Goal: Task Accomplishment & Management: Contribute content

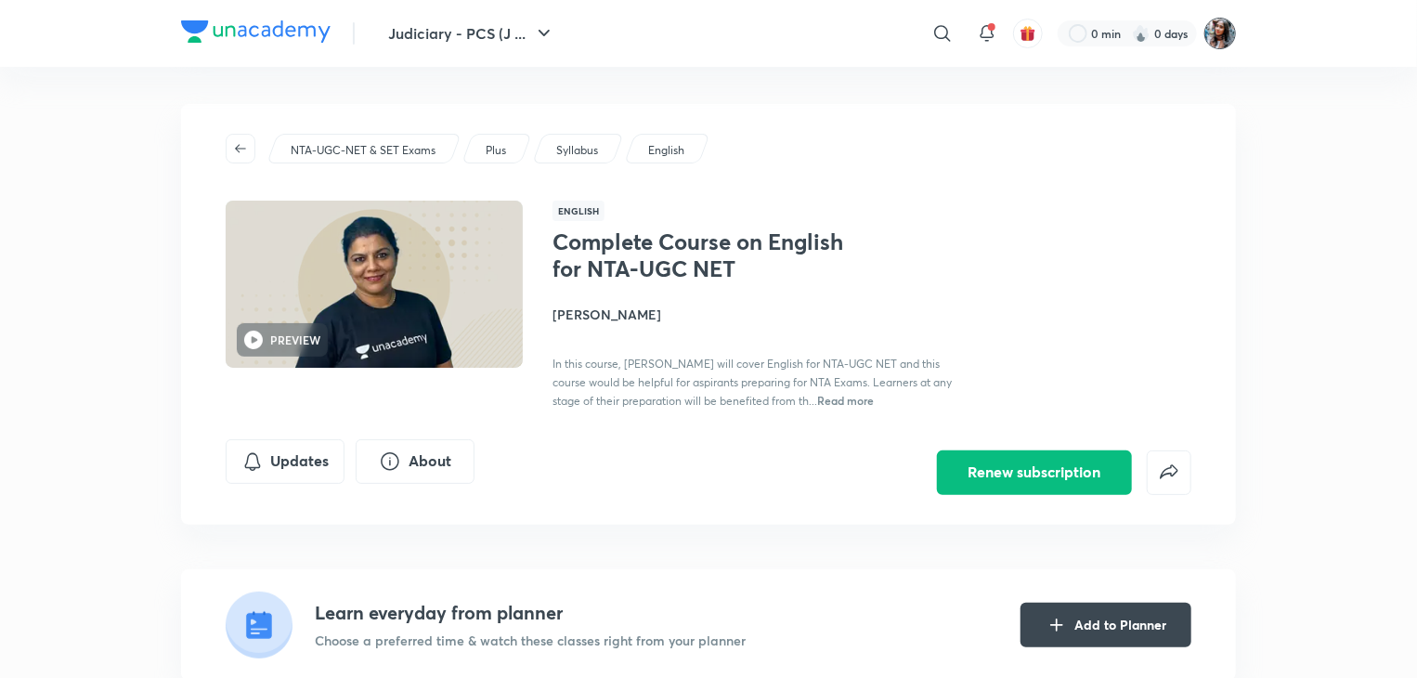
click at [1224, 46] on div "​ 0 min 0 days" at bounding box center [928, 33] width 617 height 45
click at [1224, 46] on img at bounding box center [1221, 34] width 32 height 32
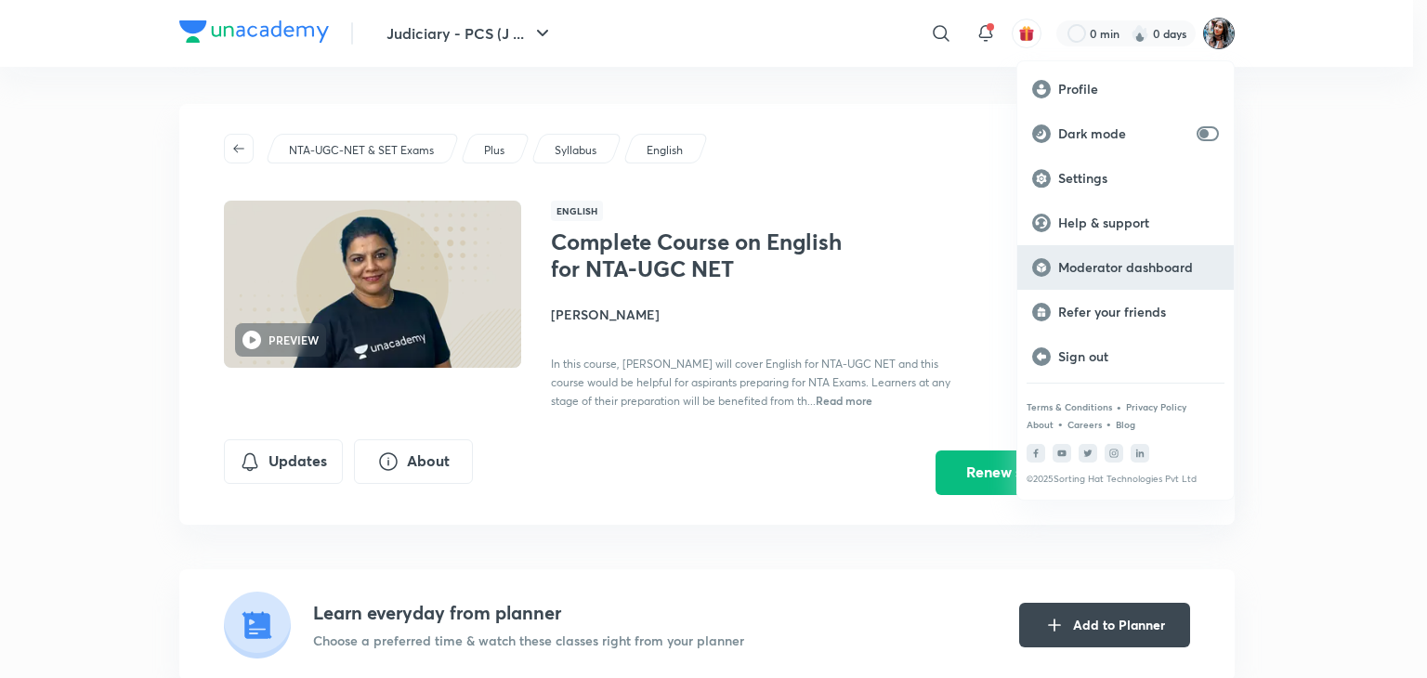
click at [1090, 253] on div "Moderator dashboard" at bounding box center [1125, 267] width 216 height 45
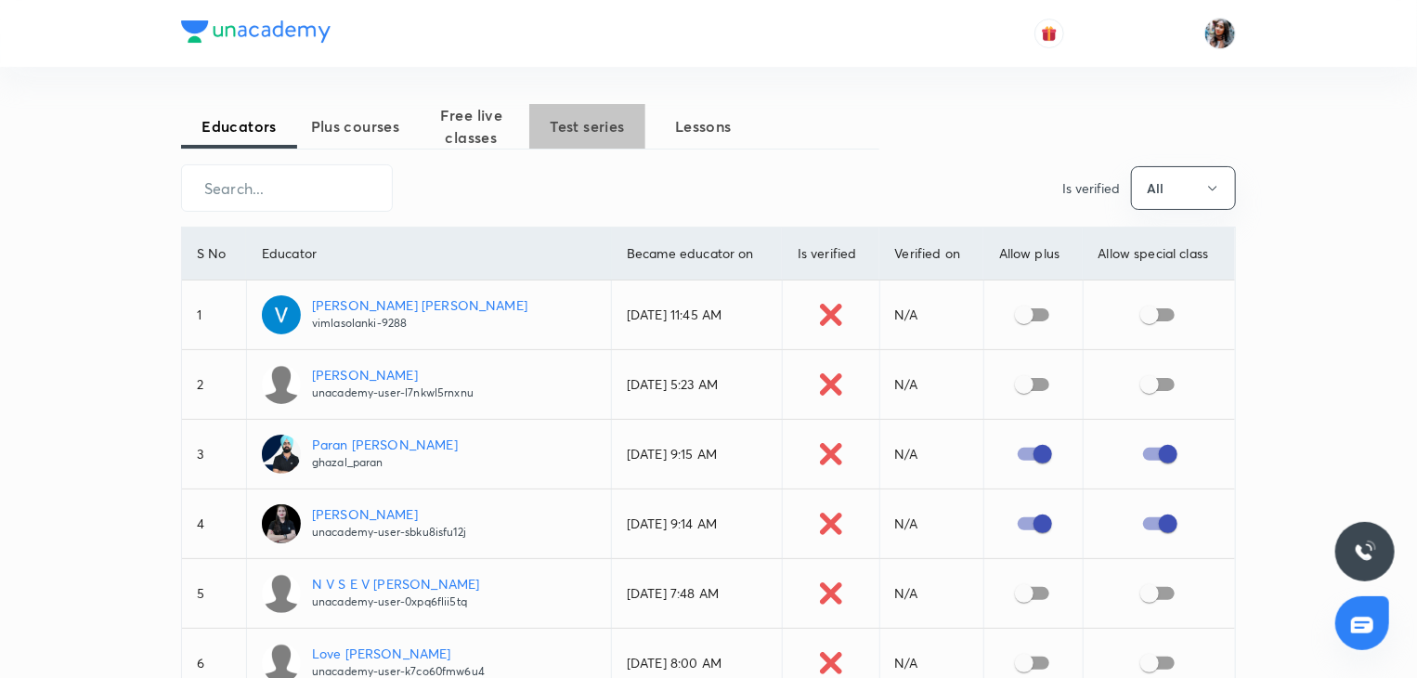
click at [572, 126] on span "Test series" at bounding box center [587, 126] width 116 height 22
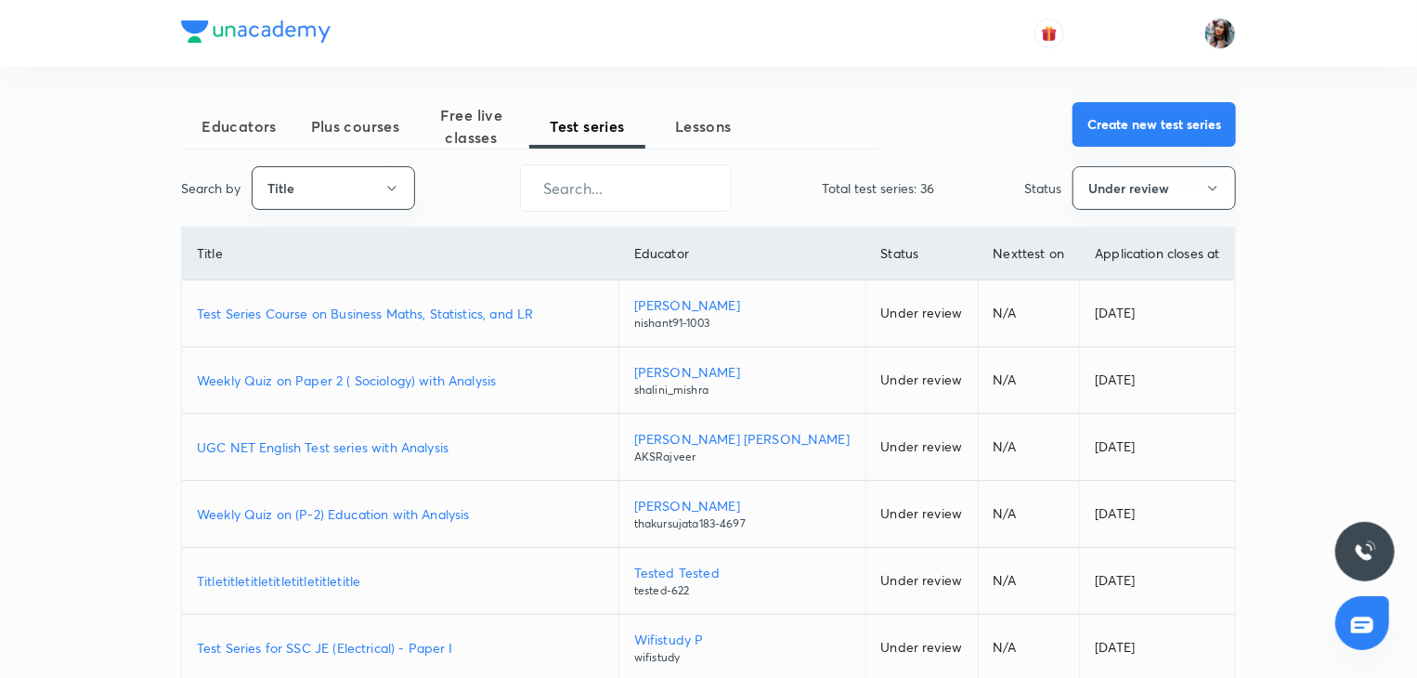
click at [1188, 118] on button "Create new test series" at bounding box center [1154, 124] width 163 height 45
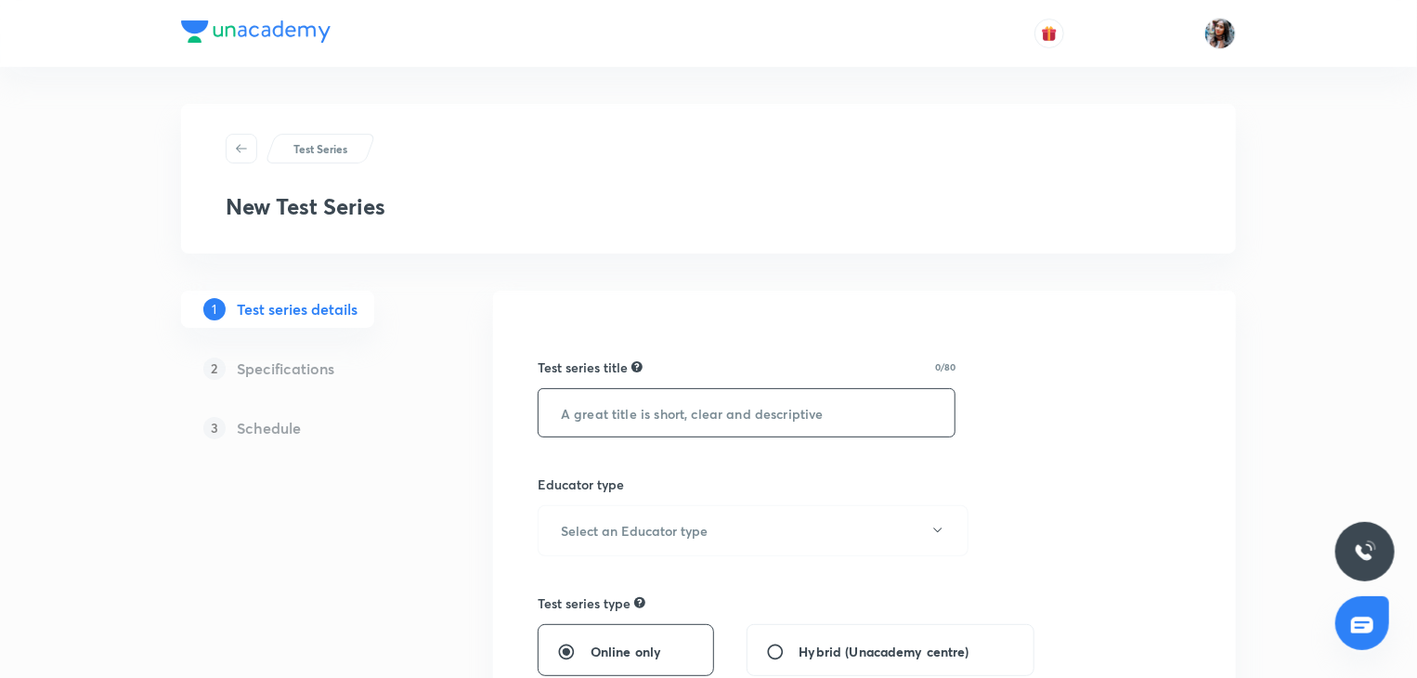
click at [609, 398] on input "text" at bounding box center [747, 412] width 416 height 47
type input "Judiciary scholarship test"
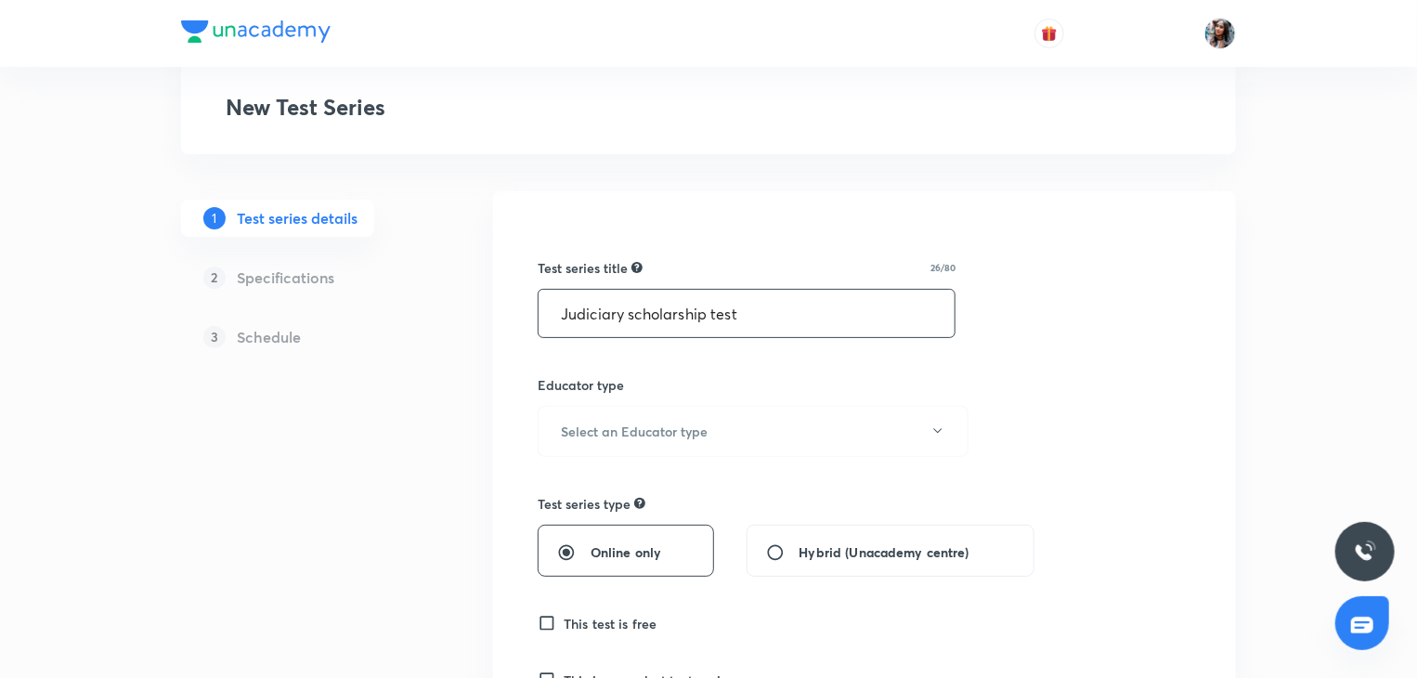
scroll to position [104, 0]
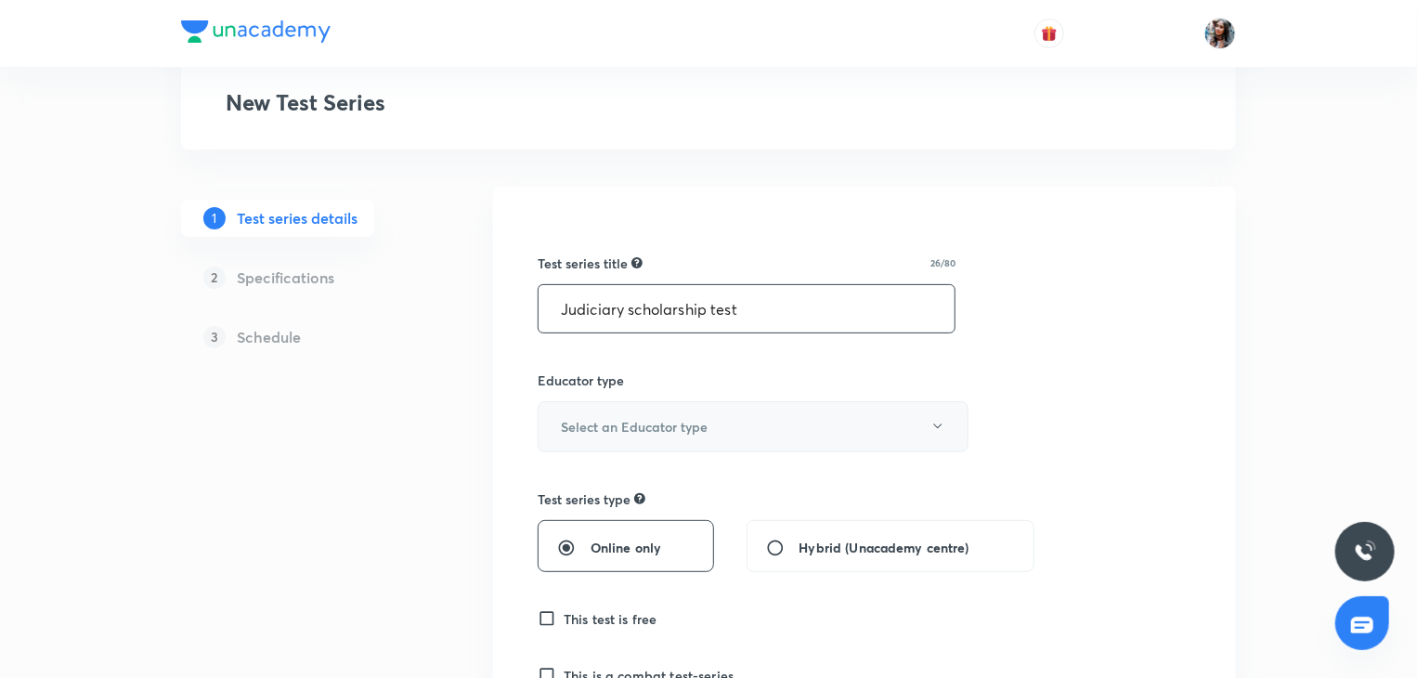
click at [653, 421] on h6 "Select an Educator type" at bounding box center [634, 427] width 147 height 20
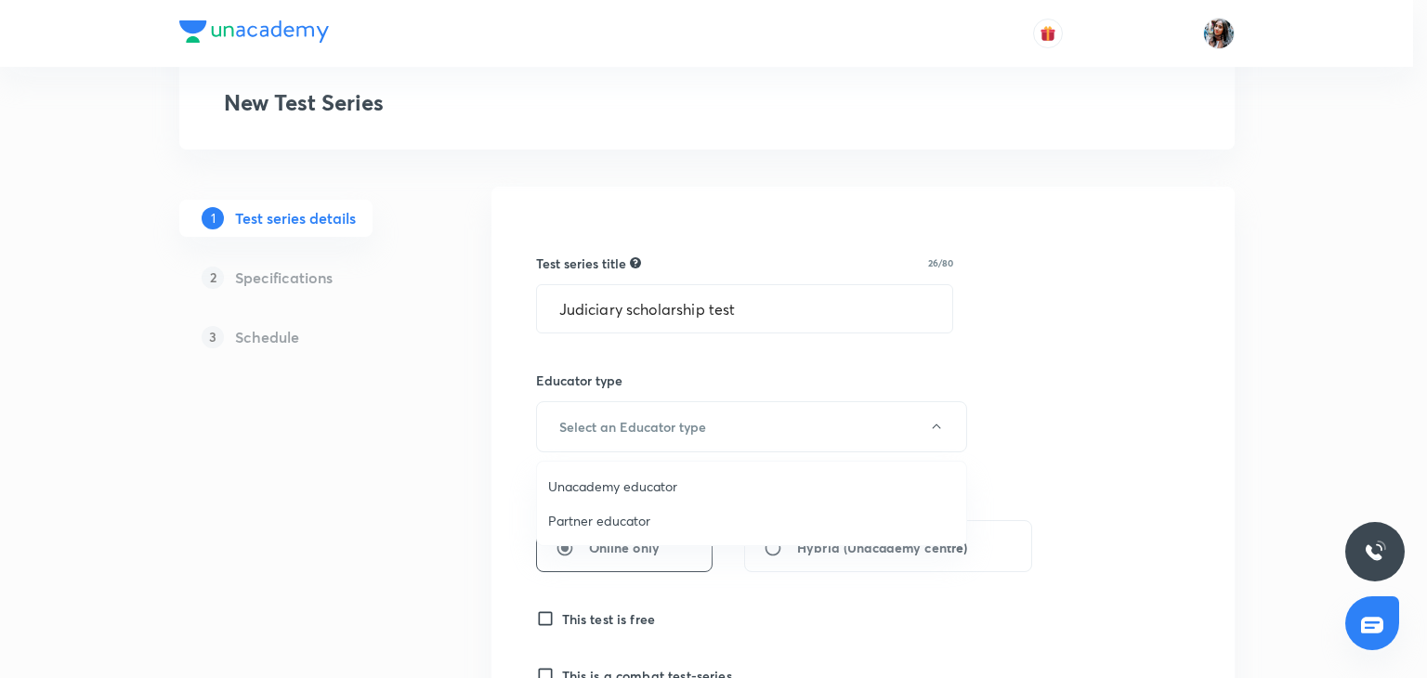
click at [628, 490] on span "Unacademy educator" at bounding box center [751, 487] width 407 height 20
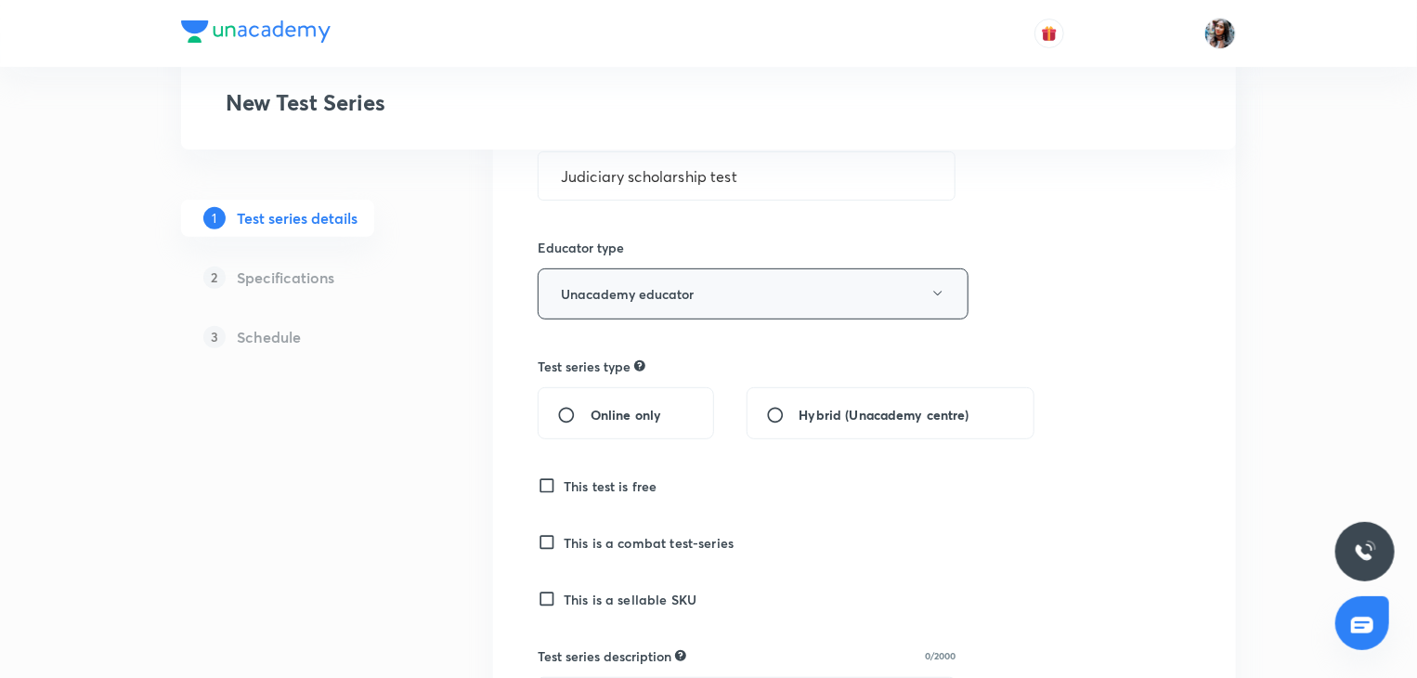
scroll to position [242, 0]
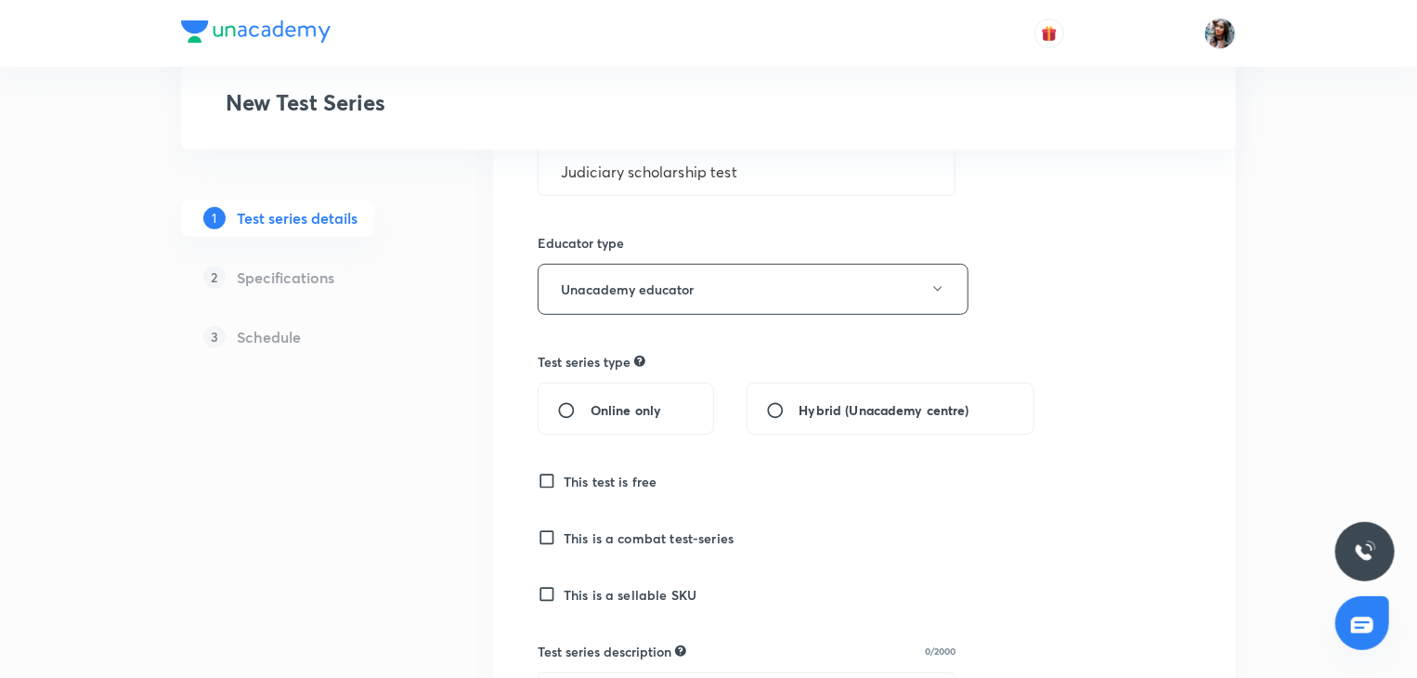
click at [611, 398] on div "Online only" at bounding box center [626, 409] width 176 height 52
click at [568, 410] on input "Online only" at bounding box center [573, 410] width 33 height 19
radio input "true"
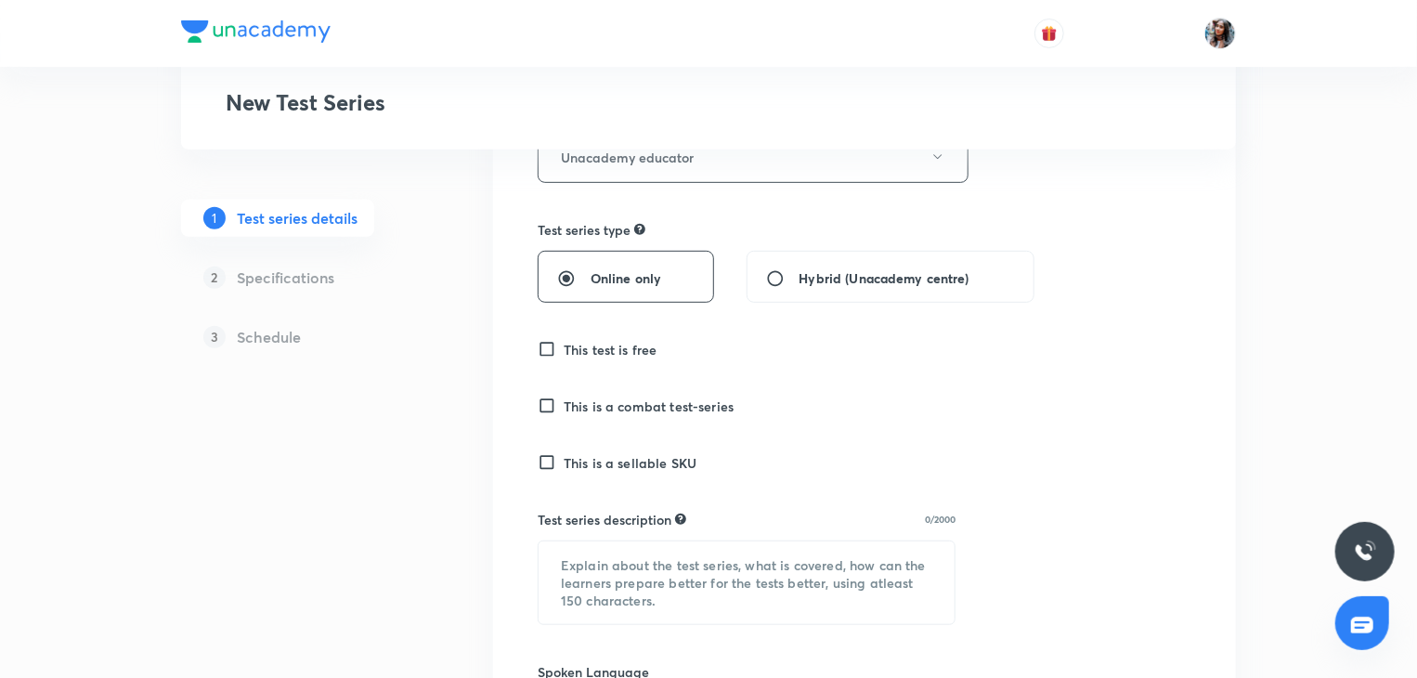
scroll to position [374, 0]
click at [609, 349] on h6 "This test is free" at bounding box center [611, 349] width 94 height 20
click at [564, 349] on input "This test is free" at bounding box center [551, 348] width 26 height 19
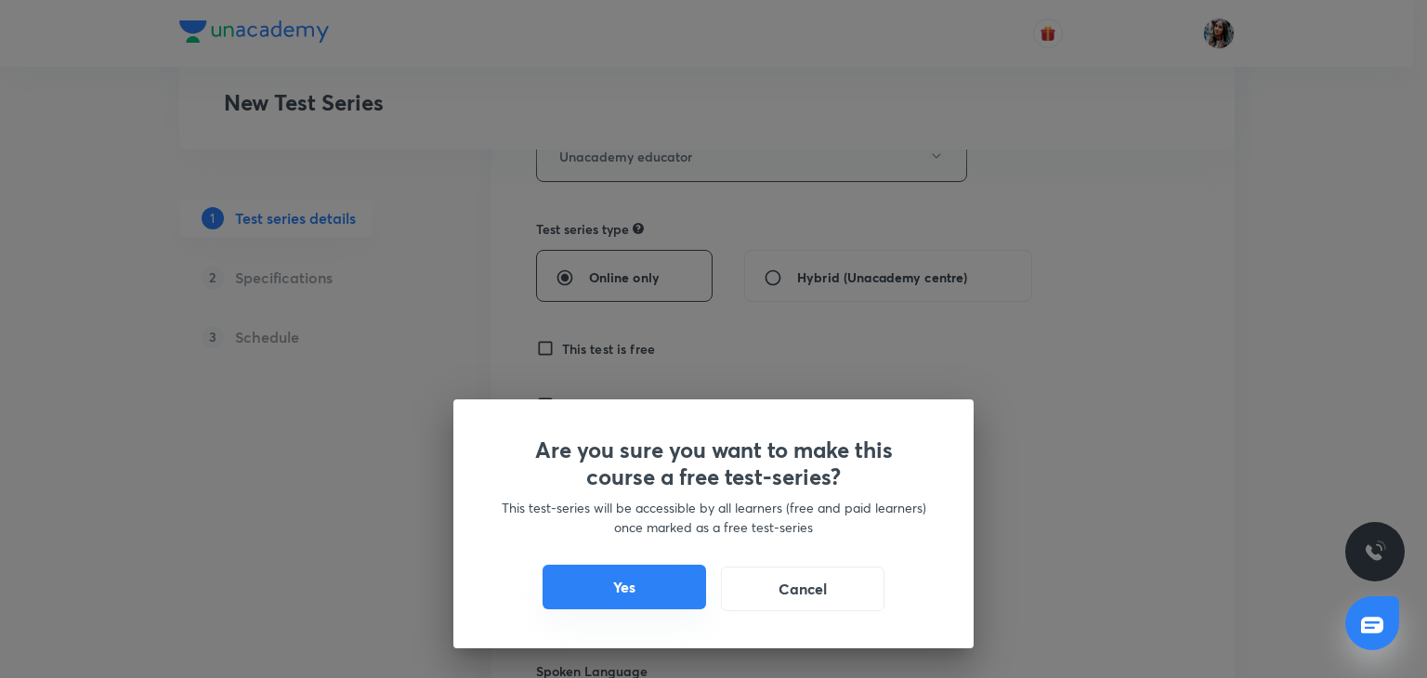
click at [632, 589] on button "Yes" at bounding box center [623, 587] width 163 height 45
checkbox input "true"
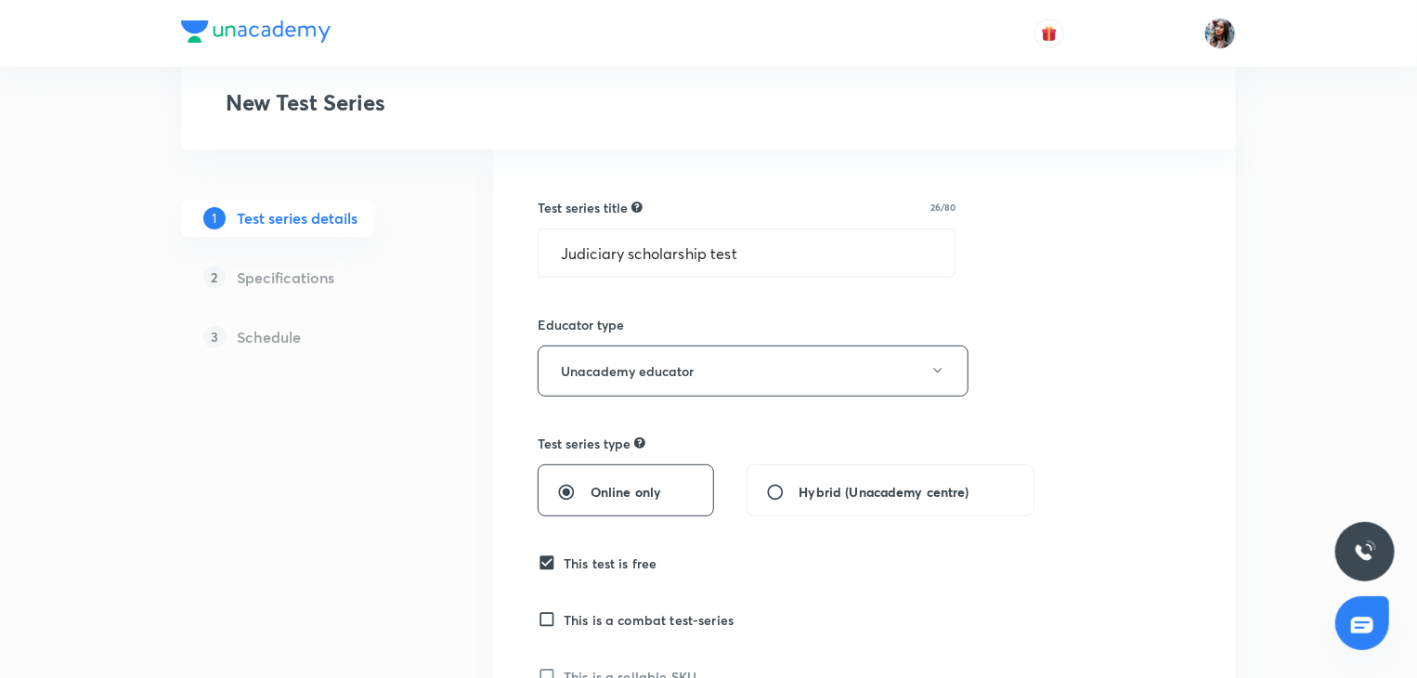
scroll to position [92, 0]
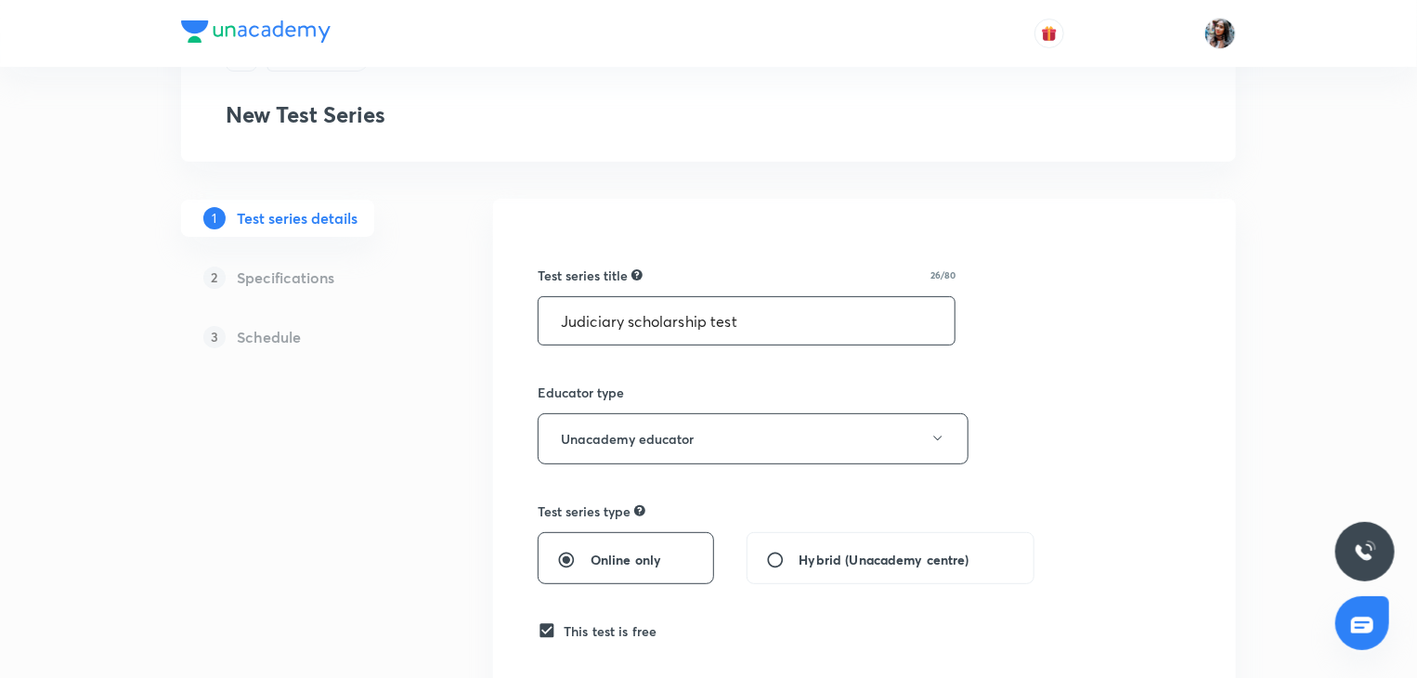
click at [857, 324] on input "Judiciary scholarship test" at bounding box center [747, 320] width 416 height 47
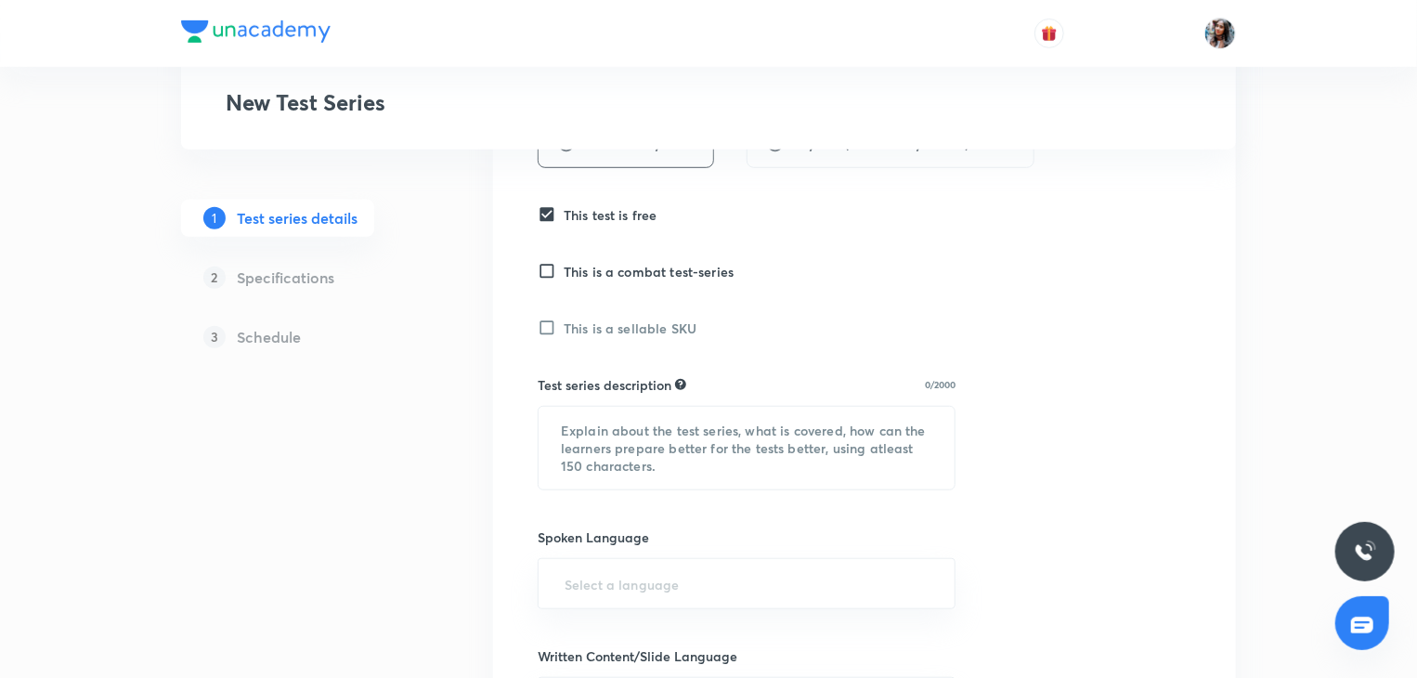
scroll to position [572, 0]
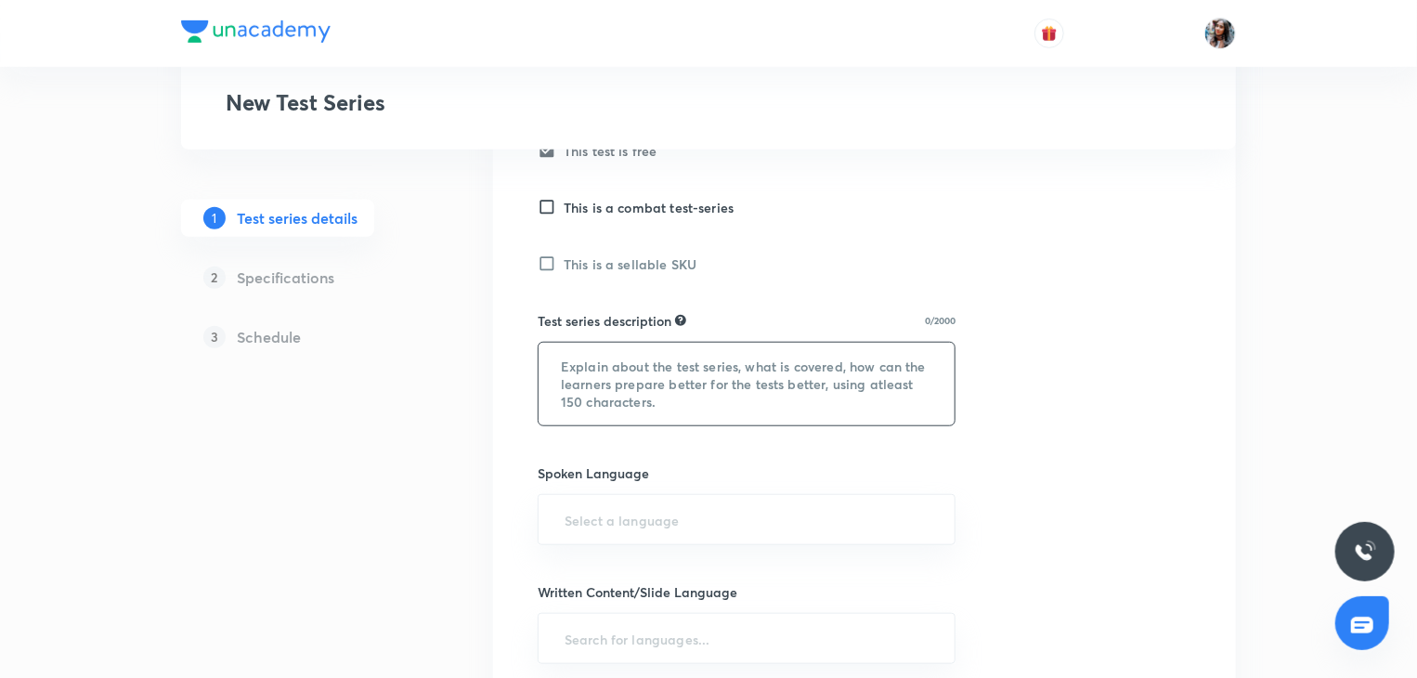
click at [738, 393] on textarea at bounding box center [747, 384] width 416 height 83
paste textarea "This is a Scholarship test for Judiciary PCS (J). The test is designed, keeping…"
type textarea "This is a Scholarship test for Judiciary PCS (J). The test is designed, keeping…"
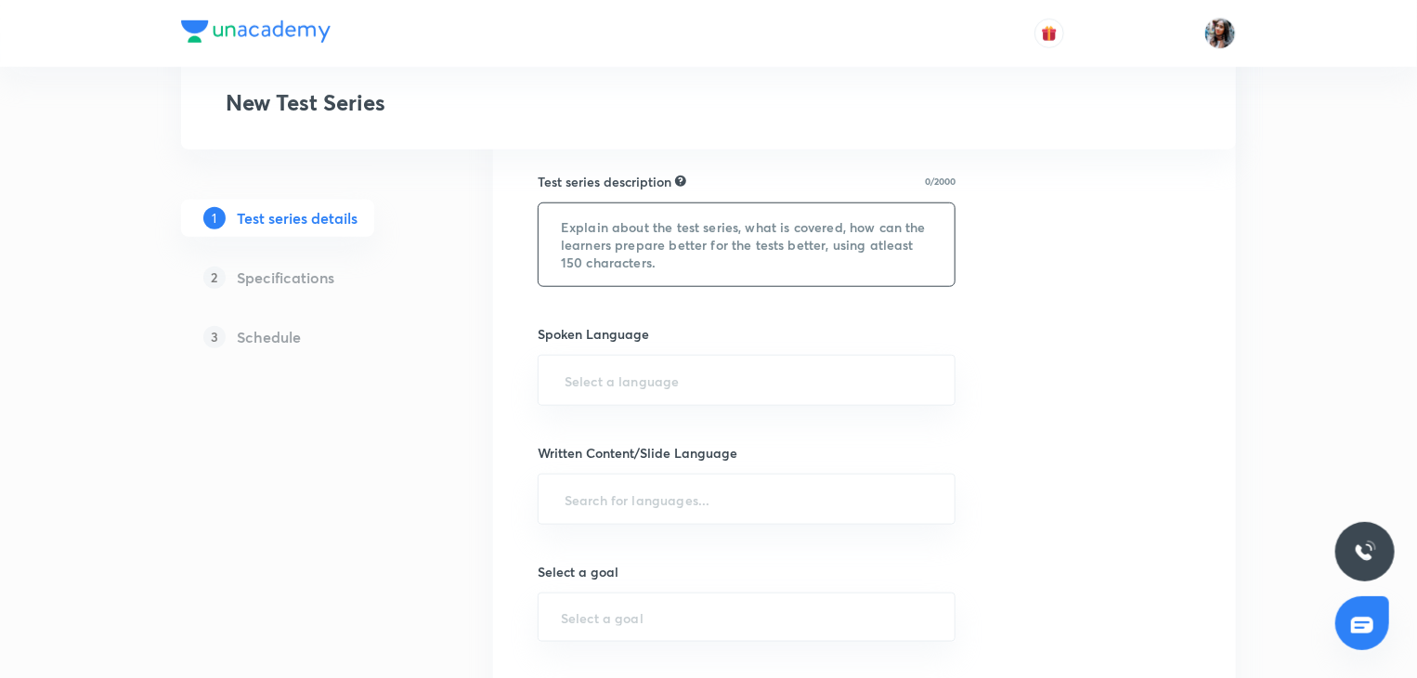
scroll to position [712, 0]
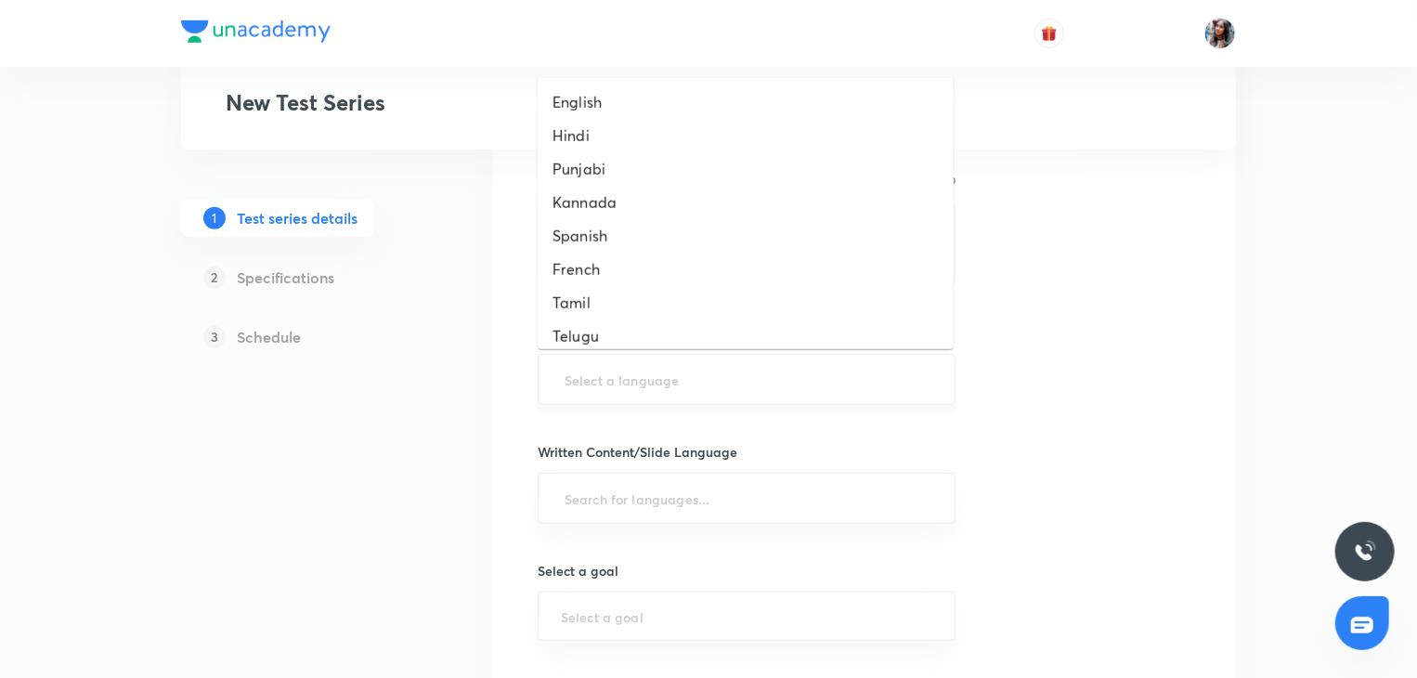
click at [687, 381] on input "text" at bounding box center [747, 379] width 372 height 34
type input "eng"
click at [599, 96] on li "English" at bounding box center [746, 101] width 416 height 33
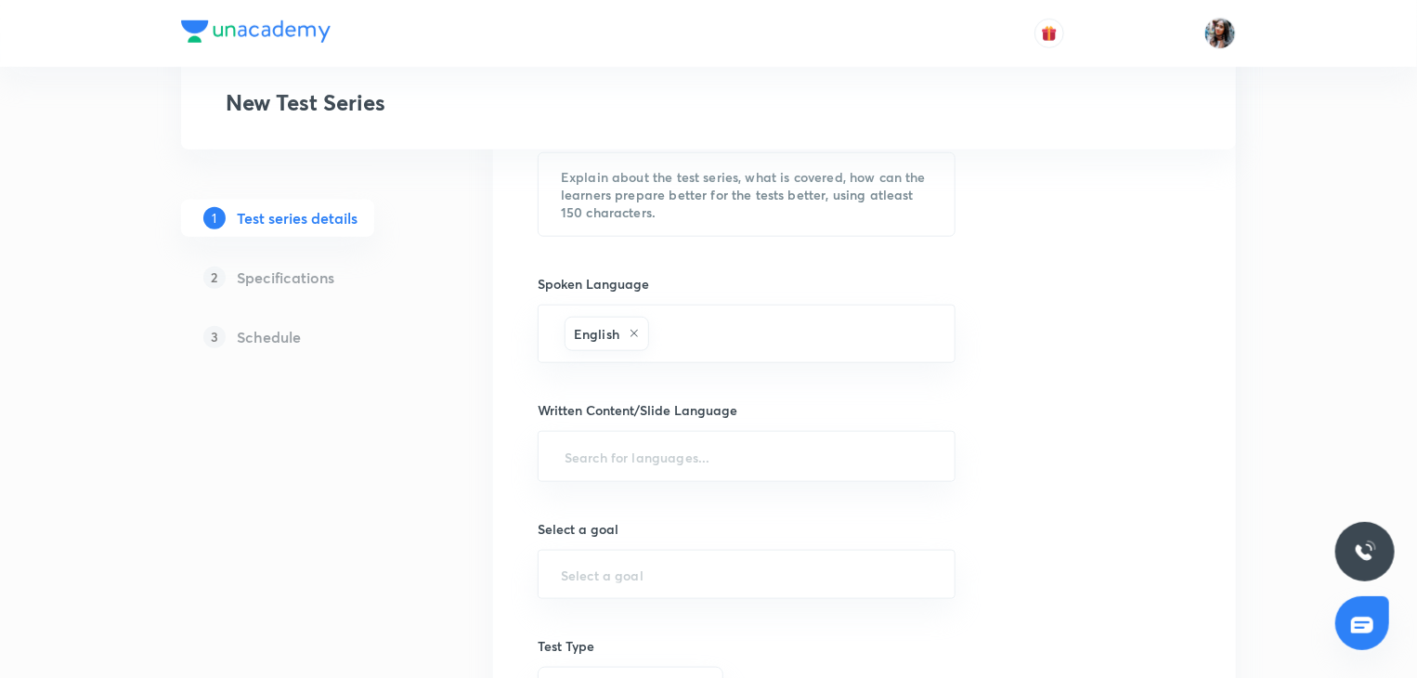
scroll to position [762, 0]
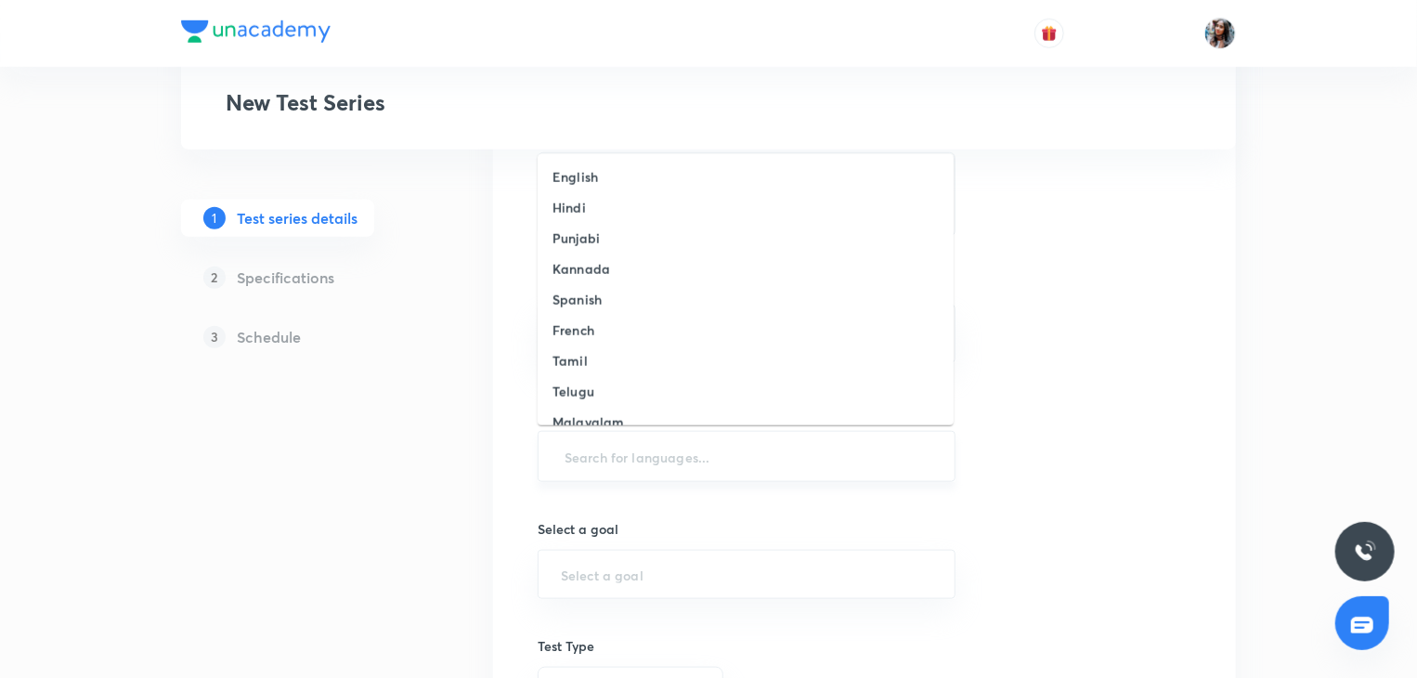
click at [725, 458] on input "text" at bounding box center [747, 456] width 372 height 34
click at [593, 182] on h6 "English" at bounding box center [576, 177] width 46 height 20
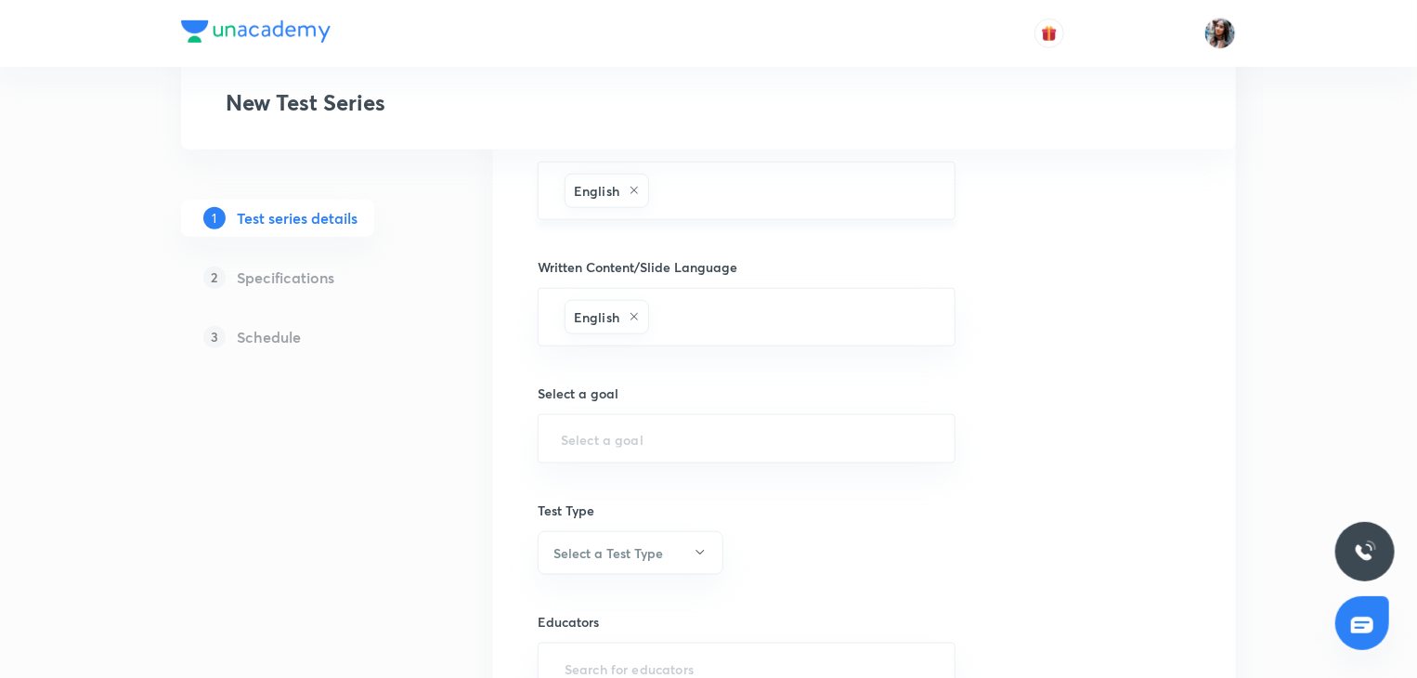
scroll to position [913, 0]
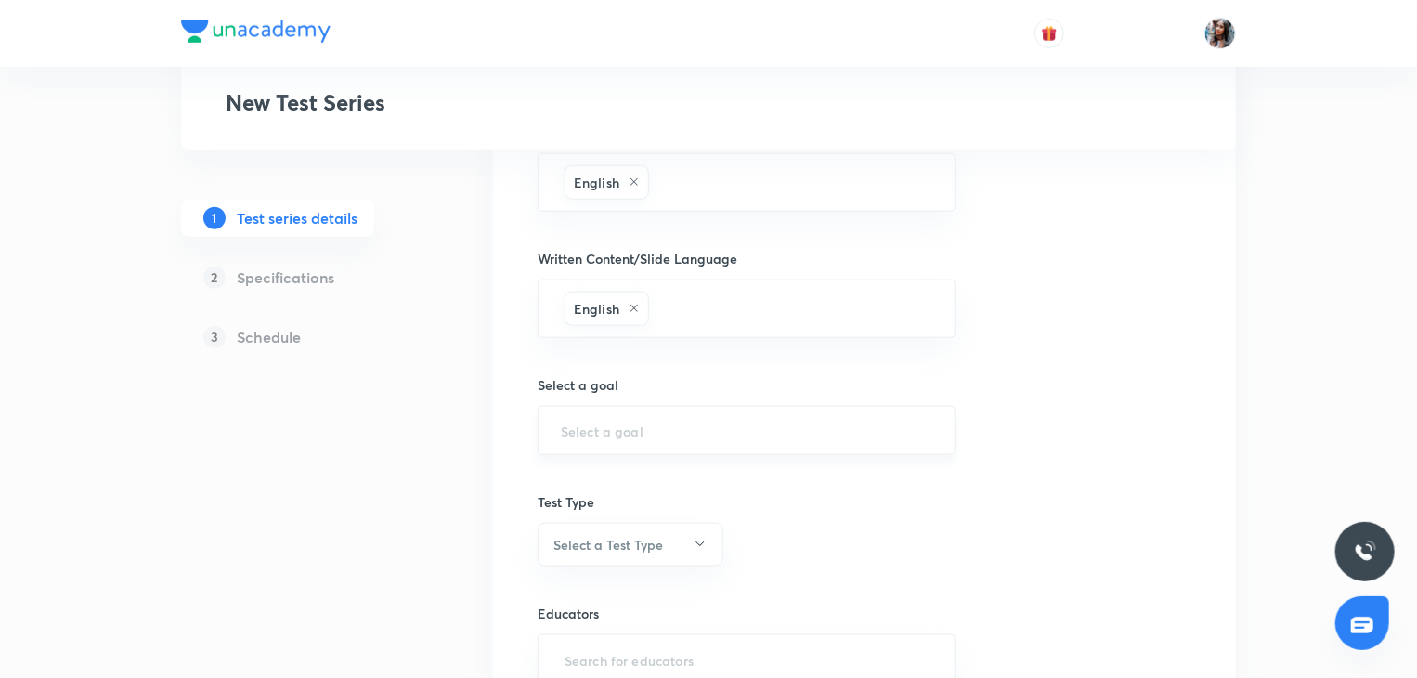
click at [623, 451] on div "​" at bounding box center [747, 430] width 418 height 49
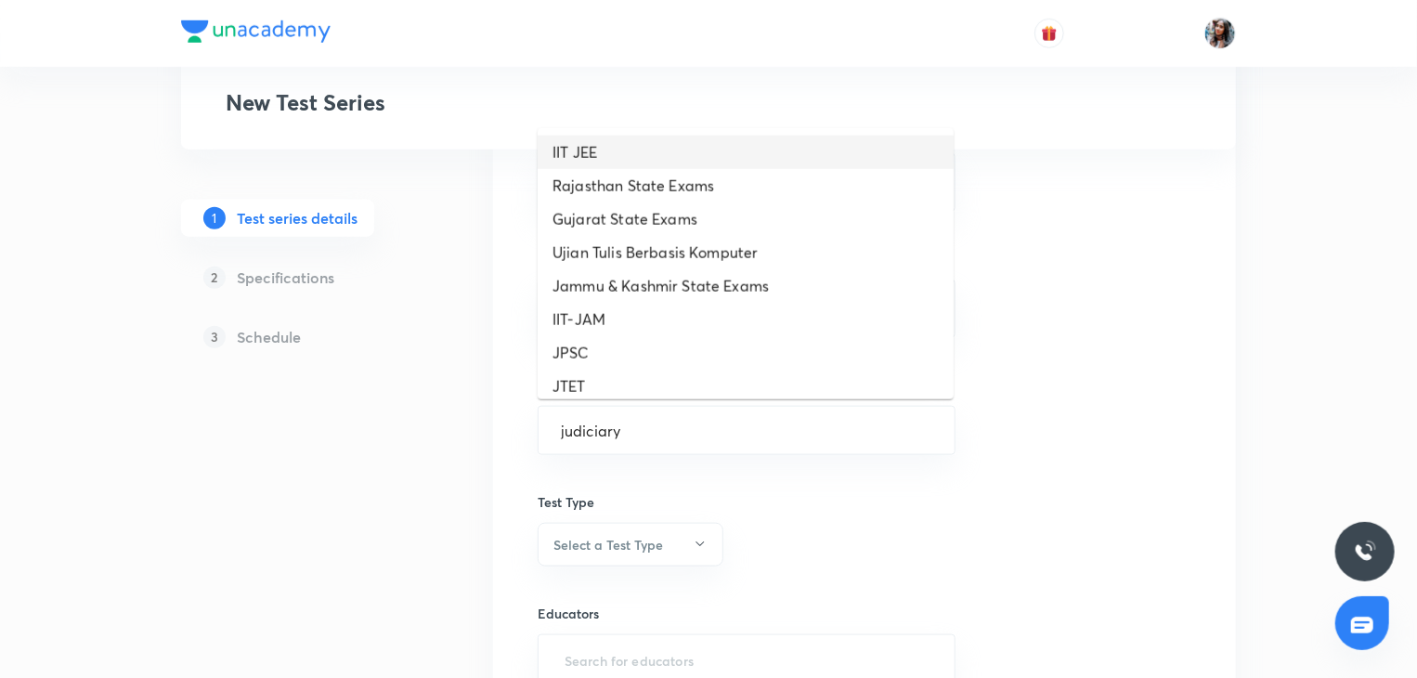
click at [634, 169] on li "IIT JEE" at bounding box center [746, 152] width 416 height 33
type input "Judiciary - PCS (J)"
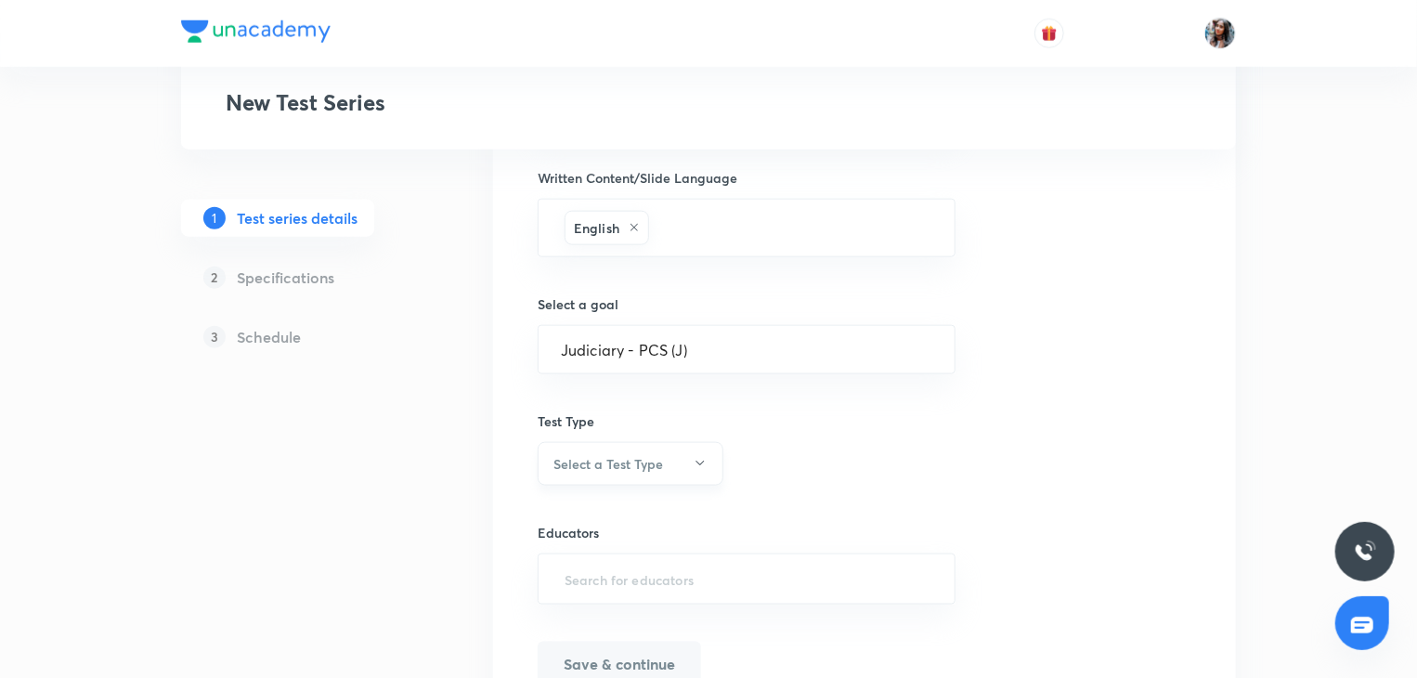
scroll to position [995, 0]
click at [676, 477] on button "Select a Test Type" at bounding box center [631, 463] width 186 height 44
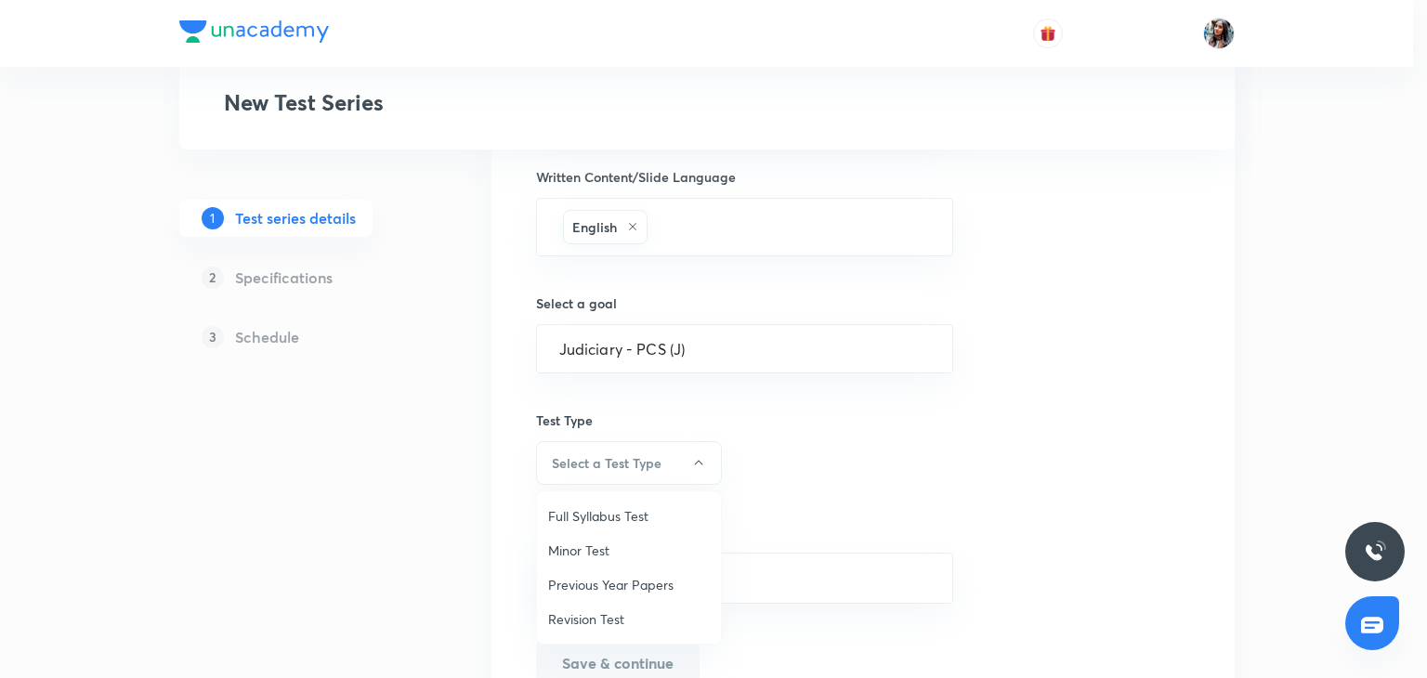
click at [647, 508] on span "Full Syllabus Test" at bounding box center [629, 516] width 162 height 20
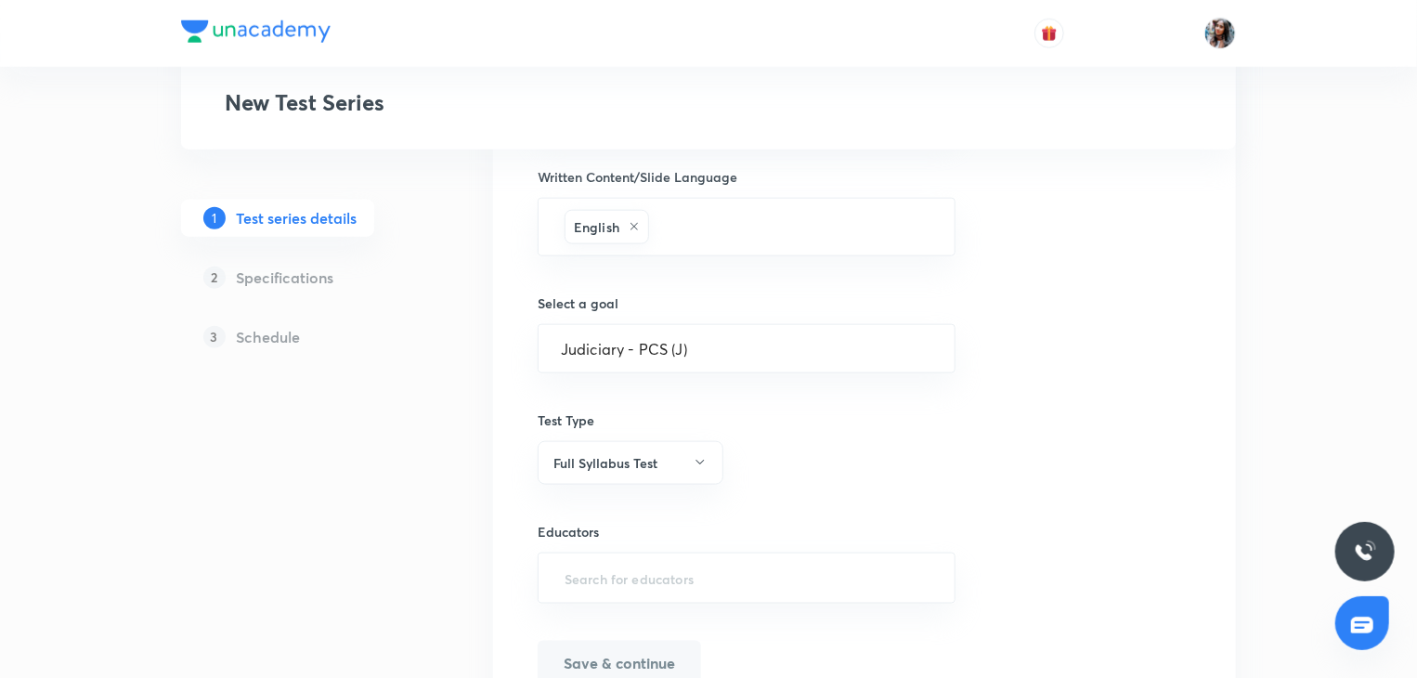
scroll to position [1088, 0]
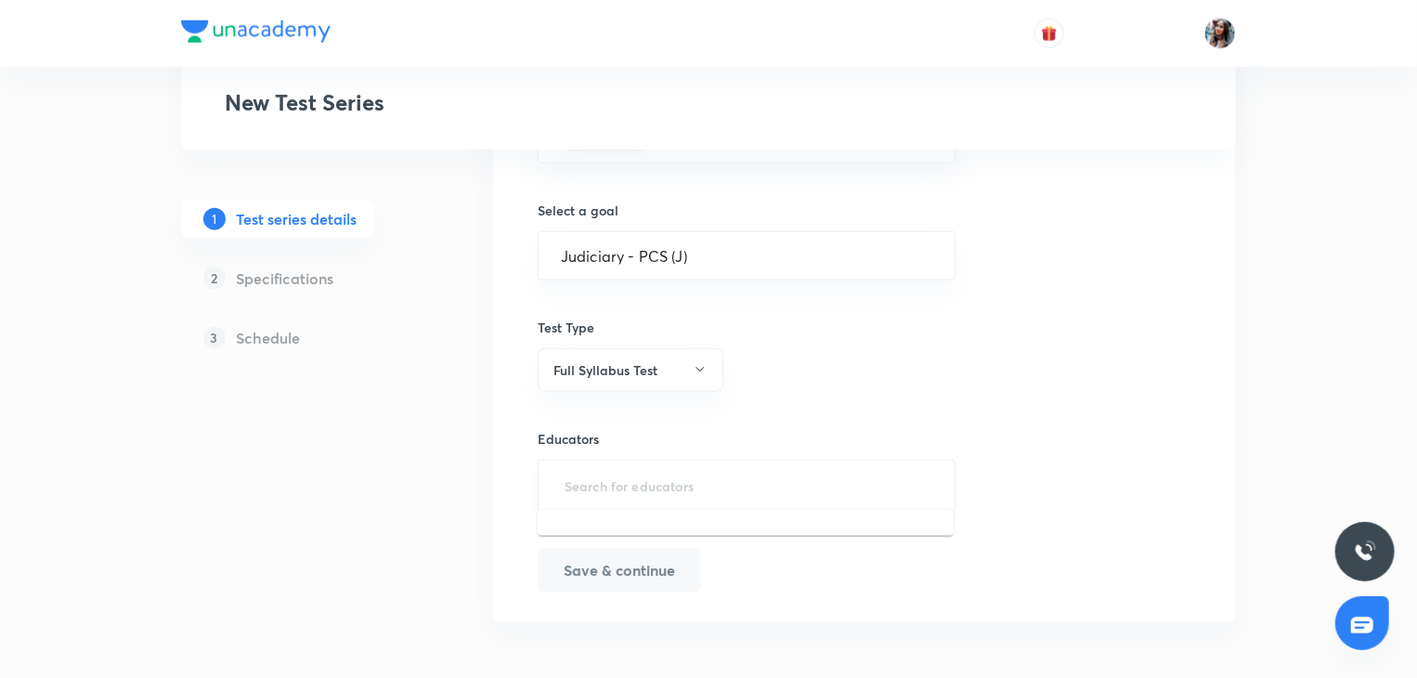
click at [702, 473] on input "text" at bounding box center [747, 485] width 372 height 34
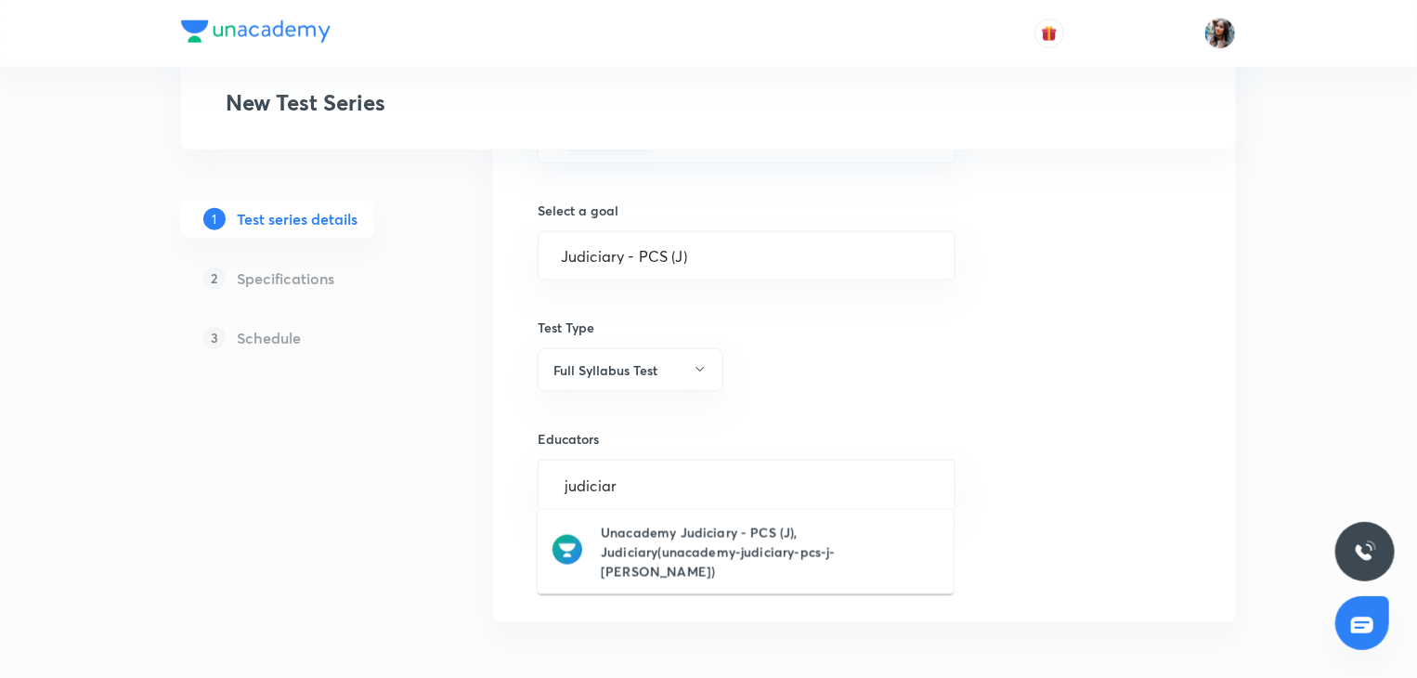
type input "judiciary"
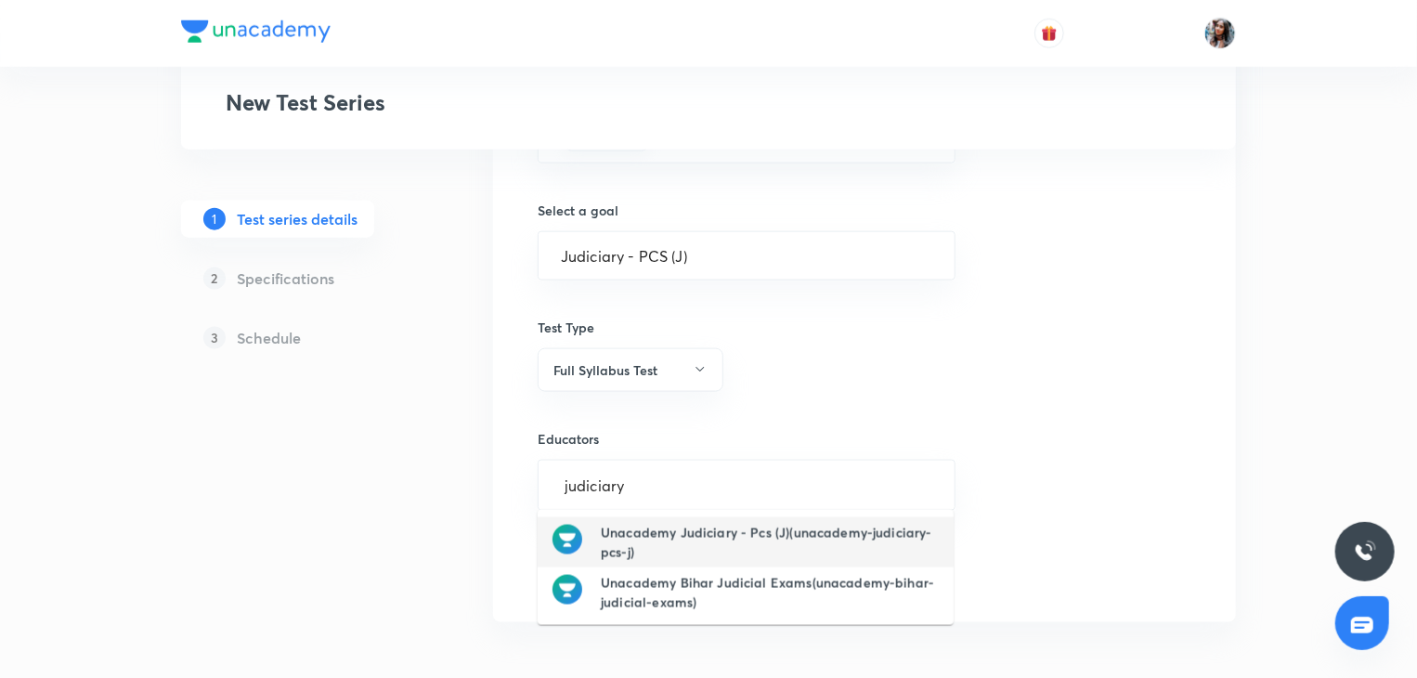
click at [781, 535] on h6 "Unacademy Judiciary - Pcs (J)(unacademy-judiciary-pcs-j)" at bounding box center [770, 542] width 338 height 39
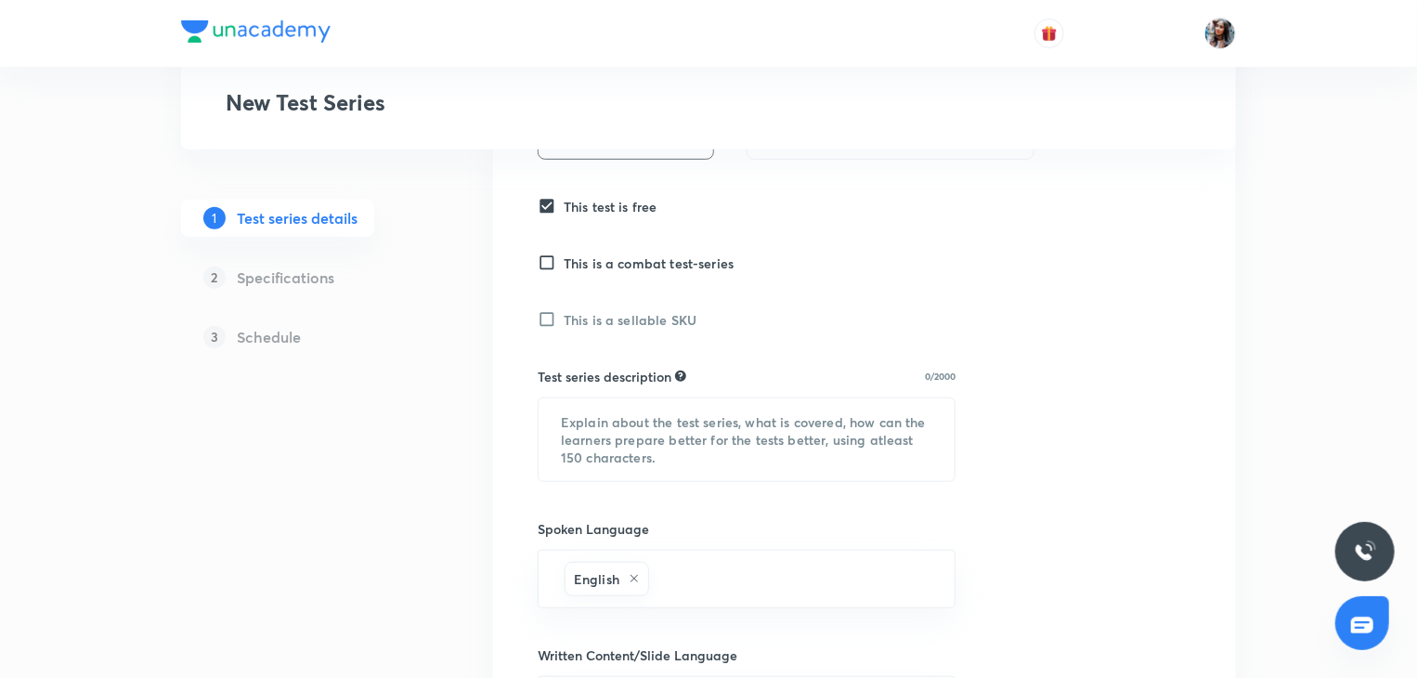
scroll to position [518, 0]
click at [672, 425] on textarea at bounding box center [747, 438] width 416 height 83
paste textarea "This is a UP APO Mock test test for Judiciary PCS (J). The test is designed, ke…"
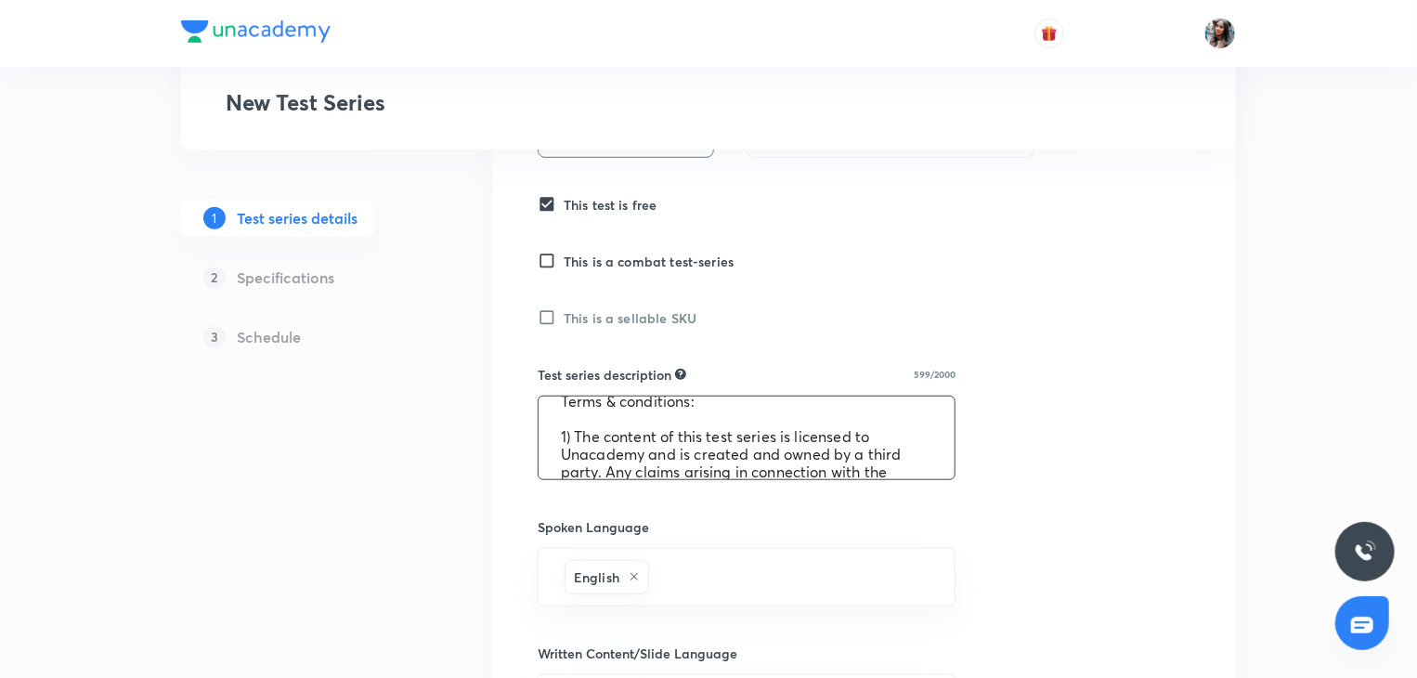
scroll to position [150, 0]
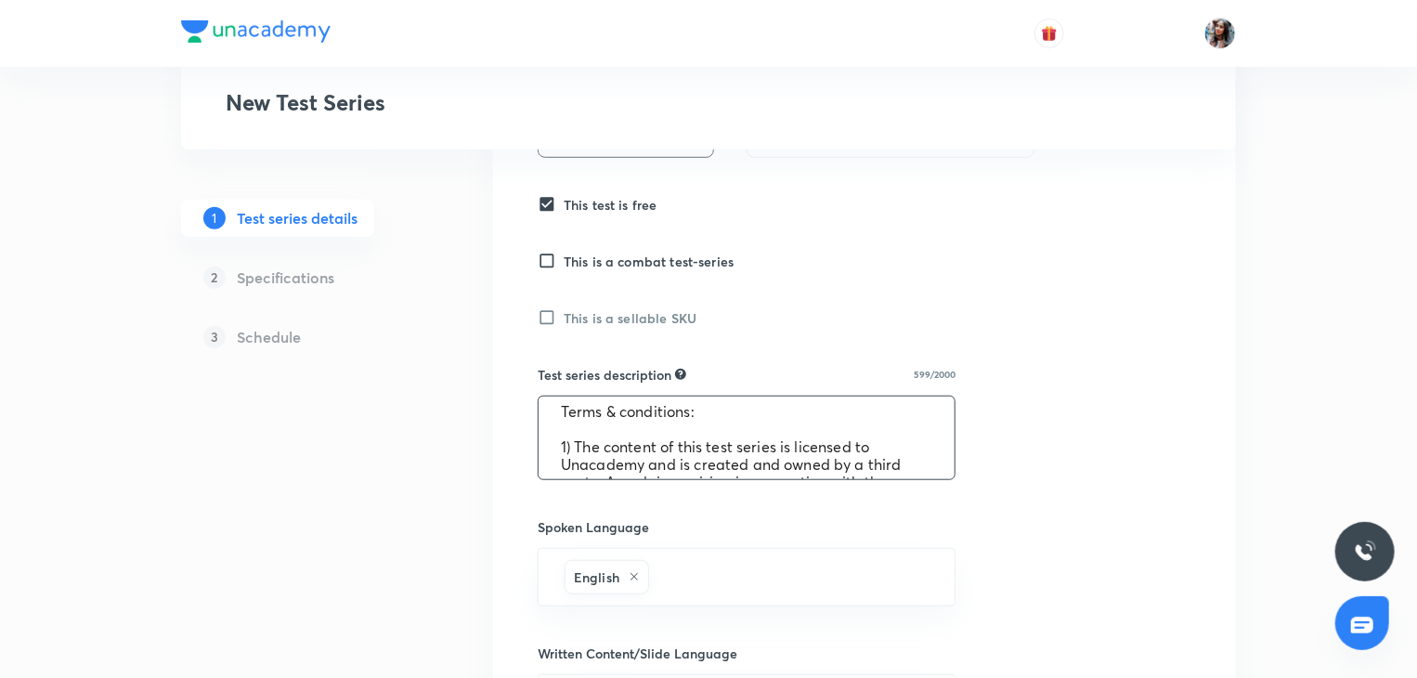
click at [572, 447] on textarea "This is a UP APO Mock test test for Judiciary PCS (J). The test is designed, ke…" at bounding box center [747, 438] width 416 height 83
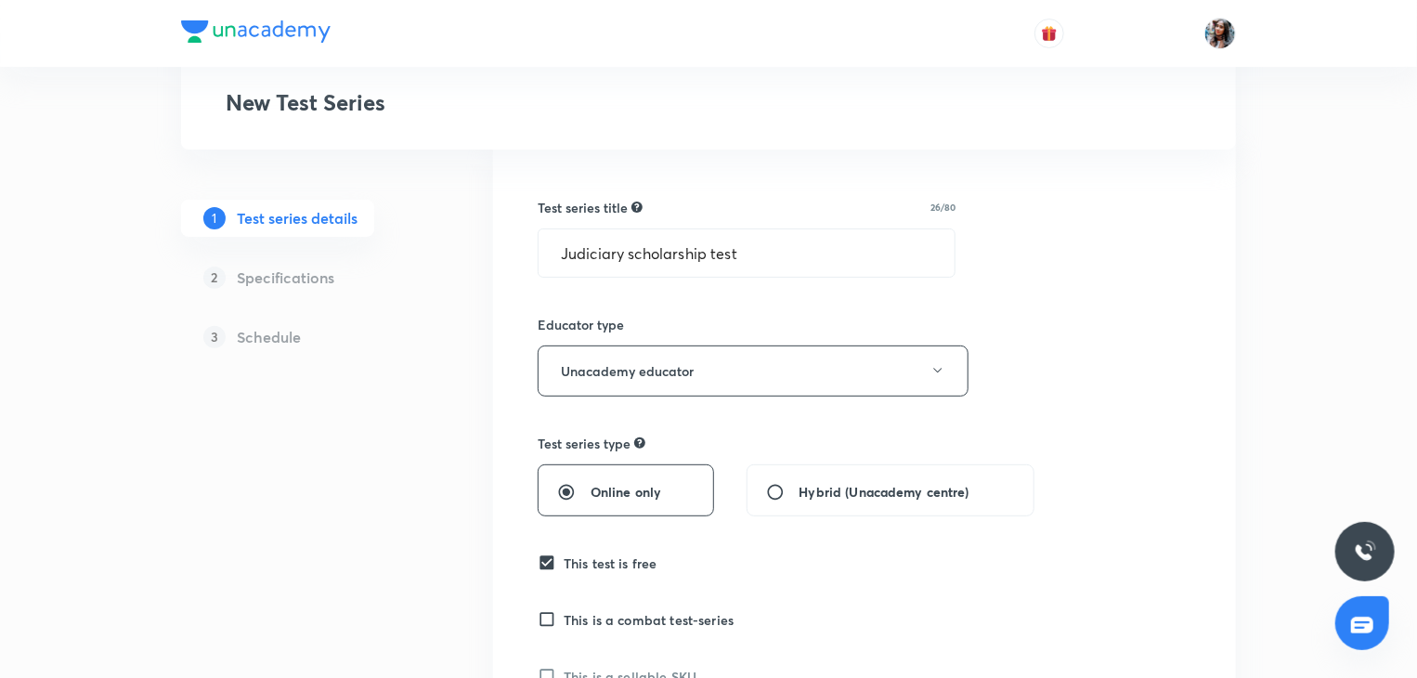
scroll to position [154, 0]
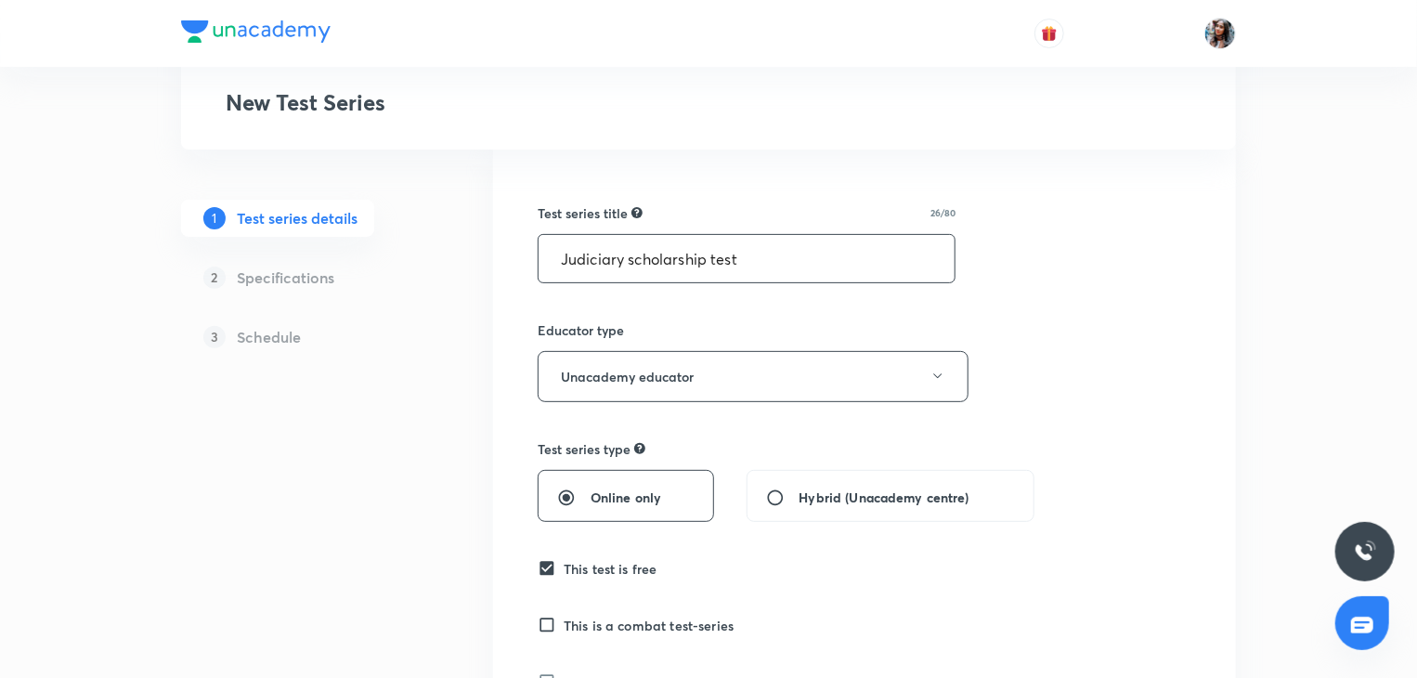
type textarea "This is a UP APO Mock test test for Judiciary PCS (J). The test is designed, ke…"
click at [746, 264] on input "Judiciary scholarship test" at bounding box center [747, 258] width 416 height 47
type input "J"
type input "UP APO MOCK TEST"
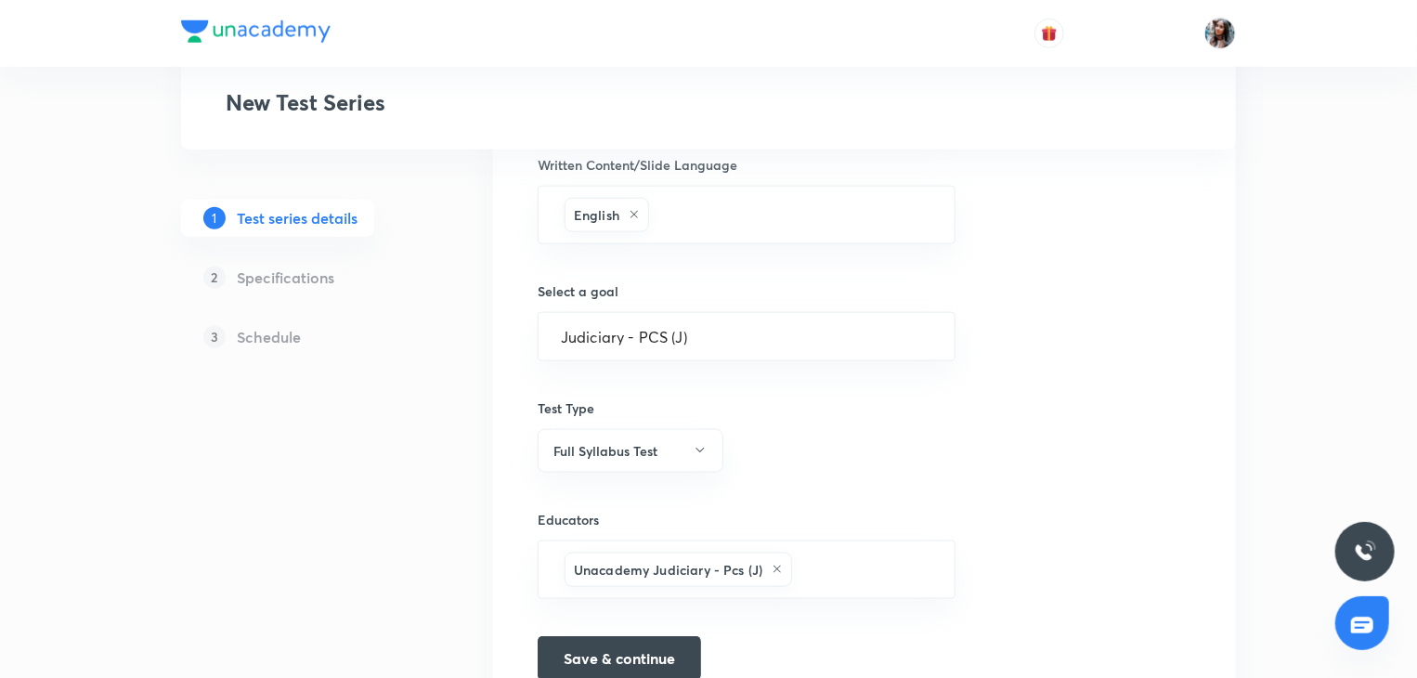
scroll to position [1095, 0]
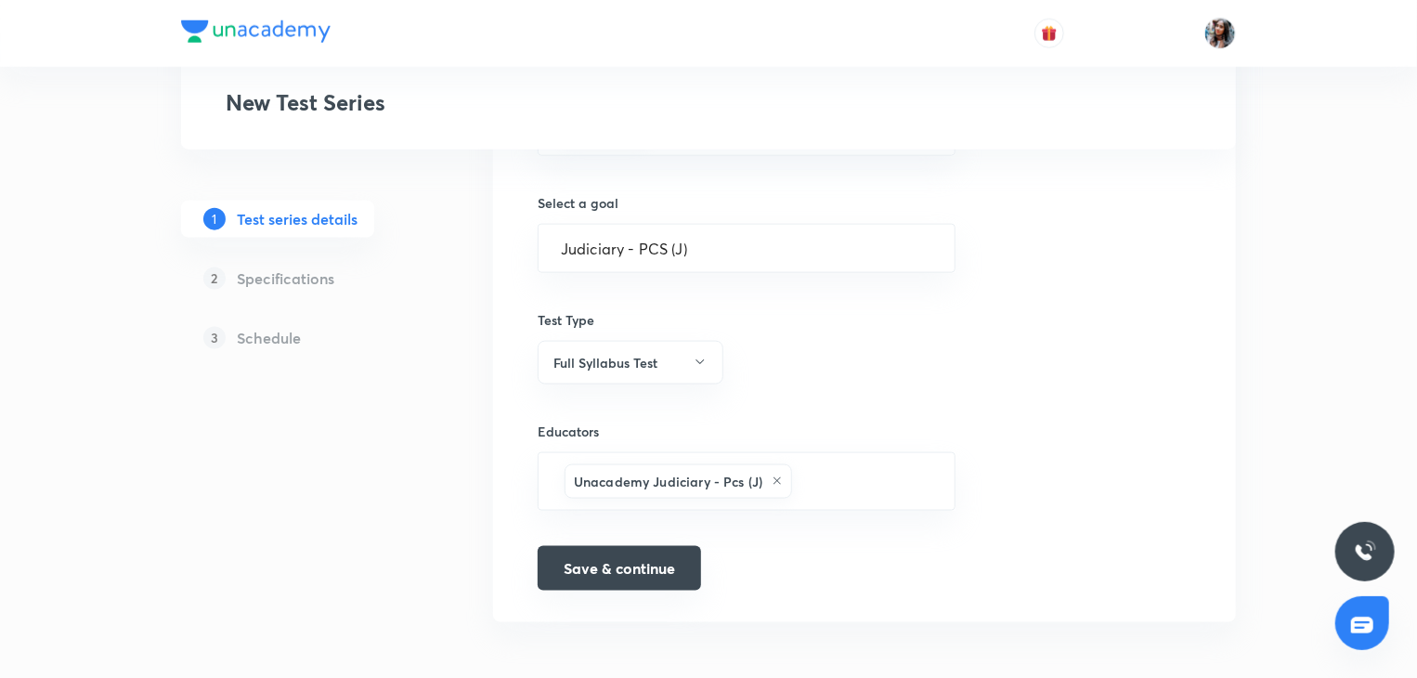
click at [639, 560] on button "Save & continue" at bounding box center [619, 568] width 163 height 45
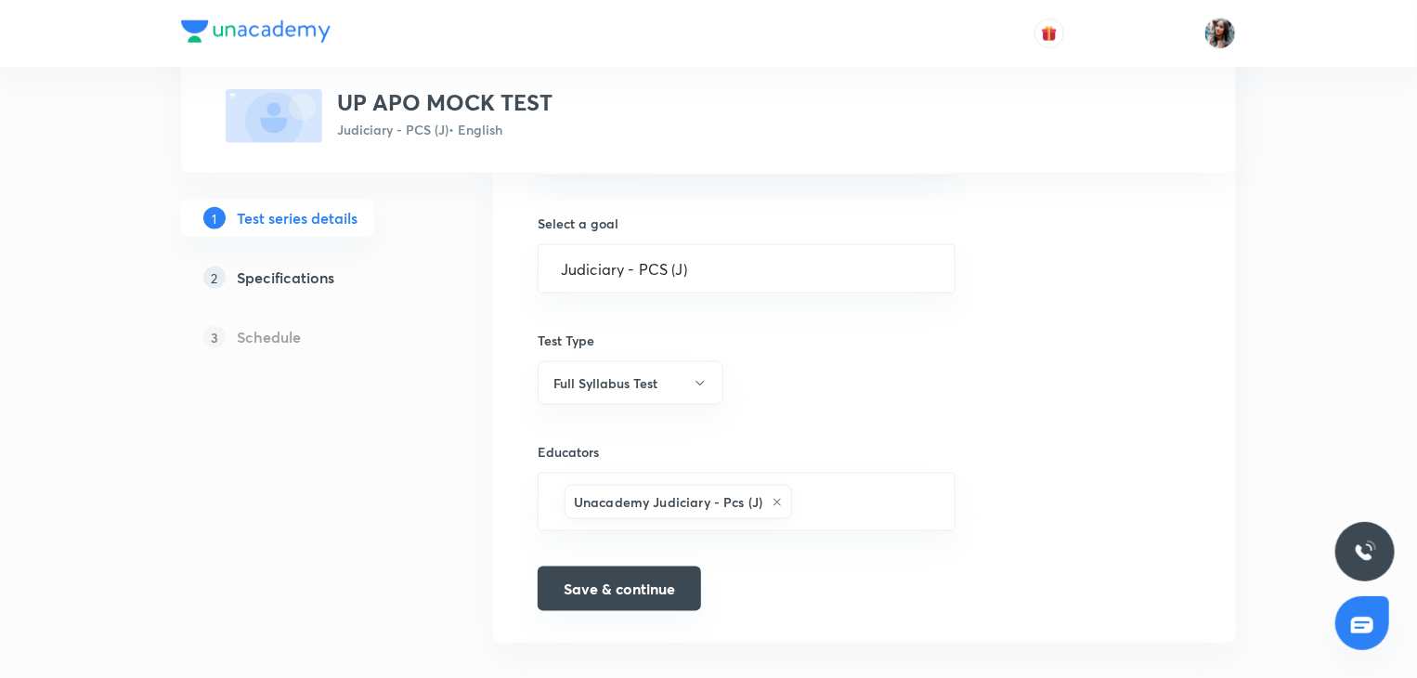
scroll to position [247, 0]
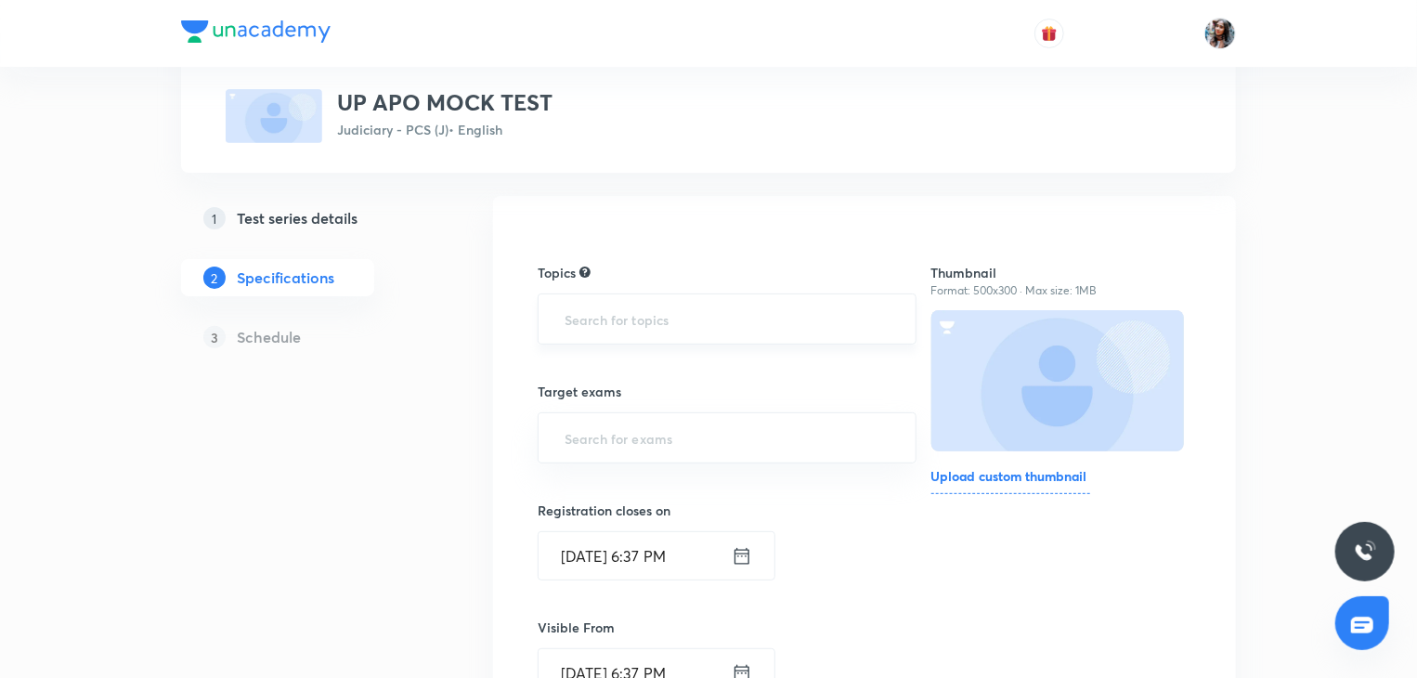
scroll to position [124, 0]
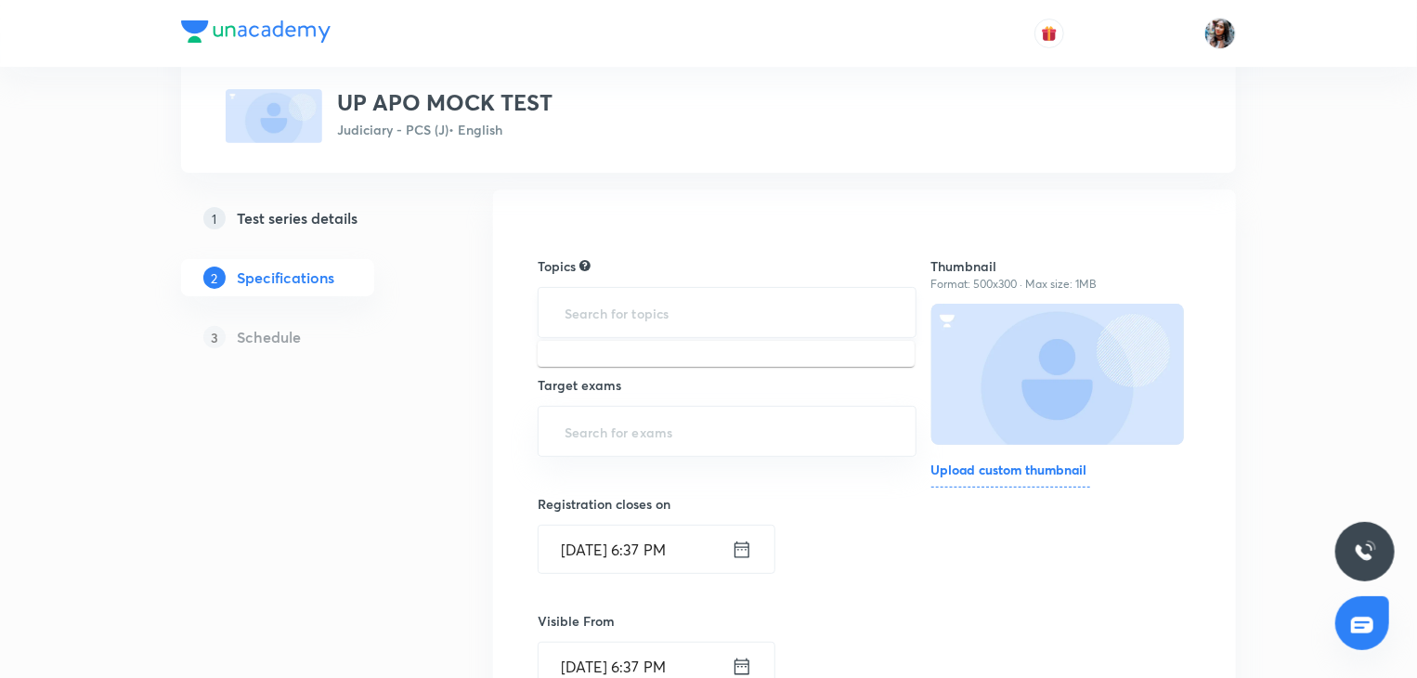
click at [733, 320] on input "text" at bounding box center [727, 312] width 333 height 34
type input "u"
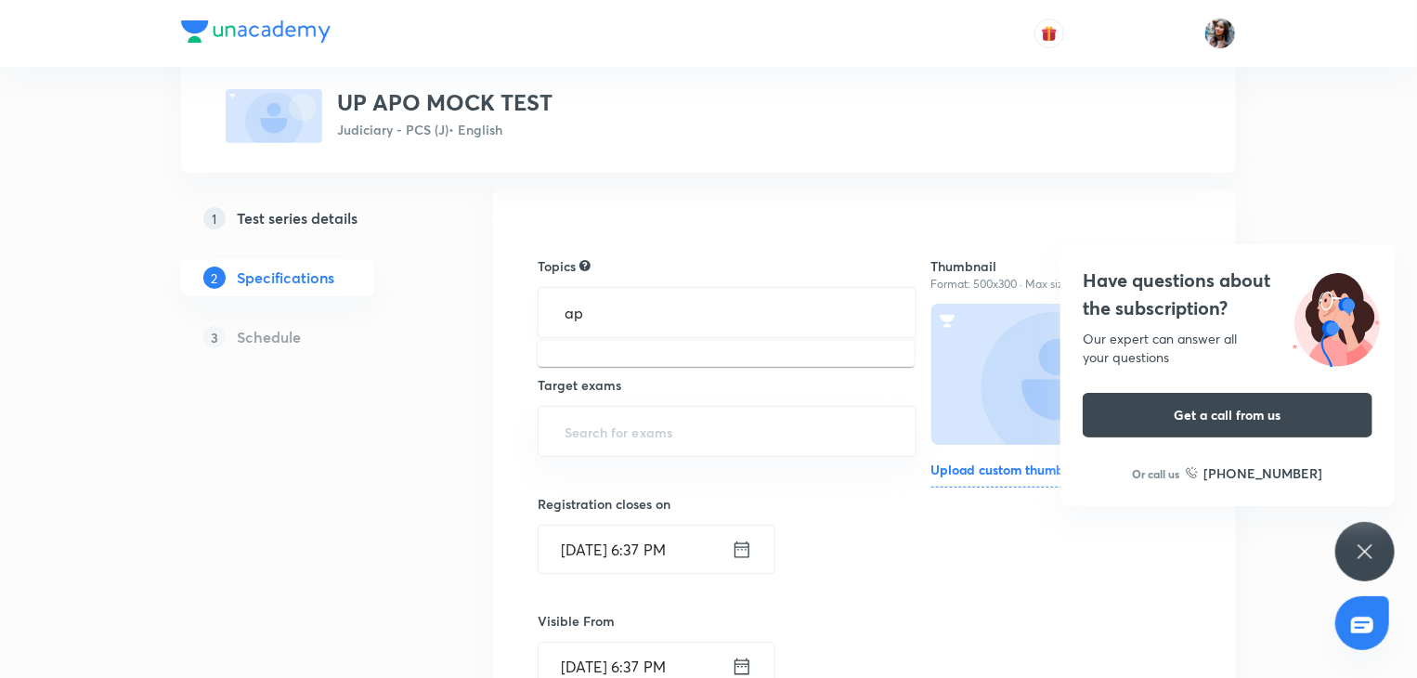
type input "a"
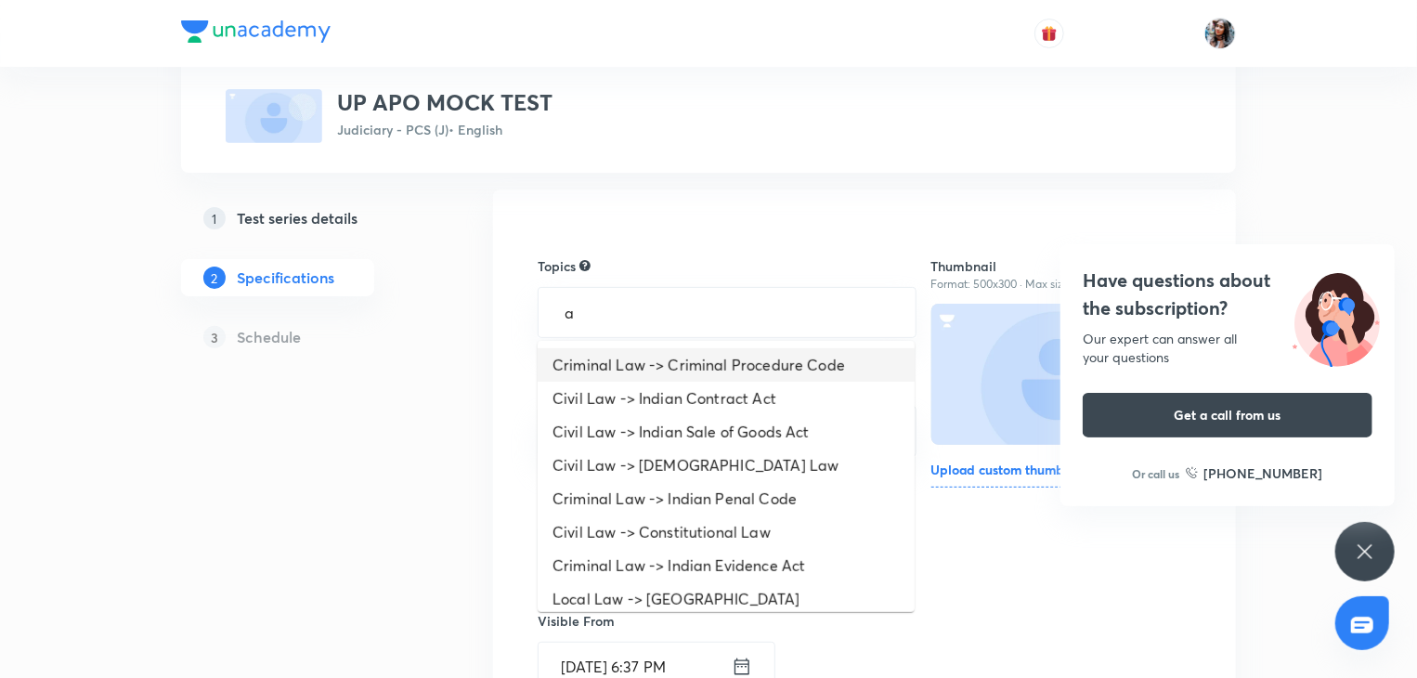
click at [743, 358] on li "Criminal Law -> Criminal Procedure Code" at bounding box center [726, 364] width 377 height 33
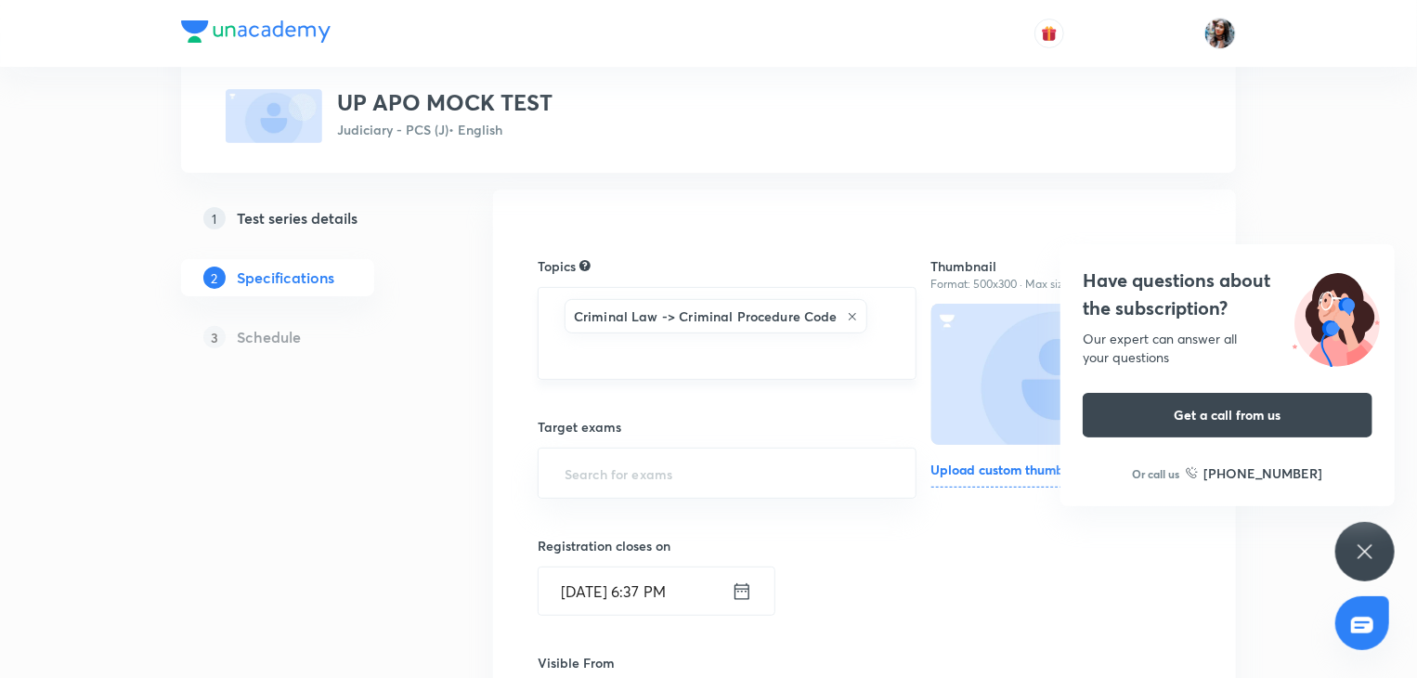
type input "b"
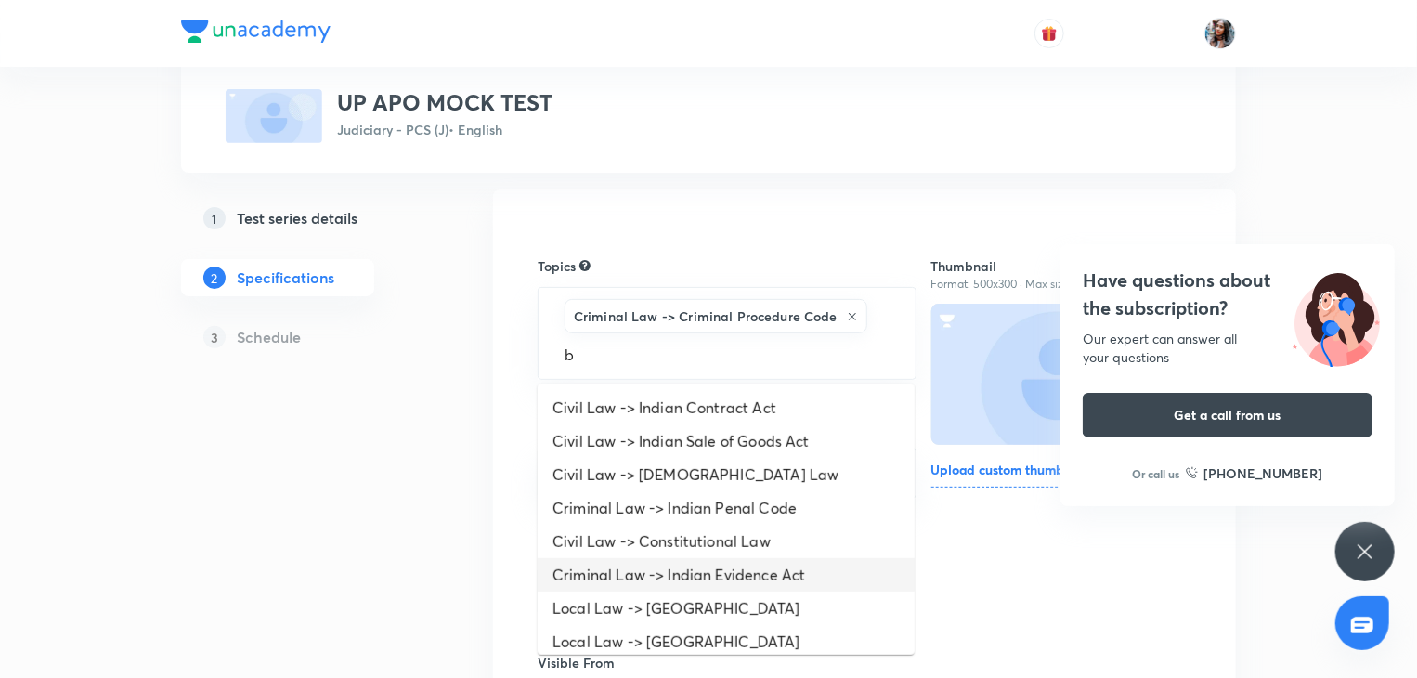
click at [795, 581] on li "Criminal Law -> Indian Evidence Act" at bounding box center [726, 574] width 377 height 33
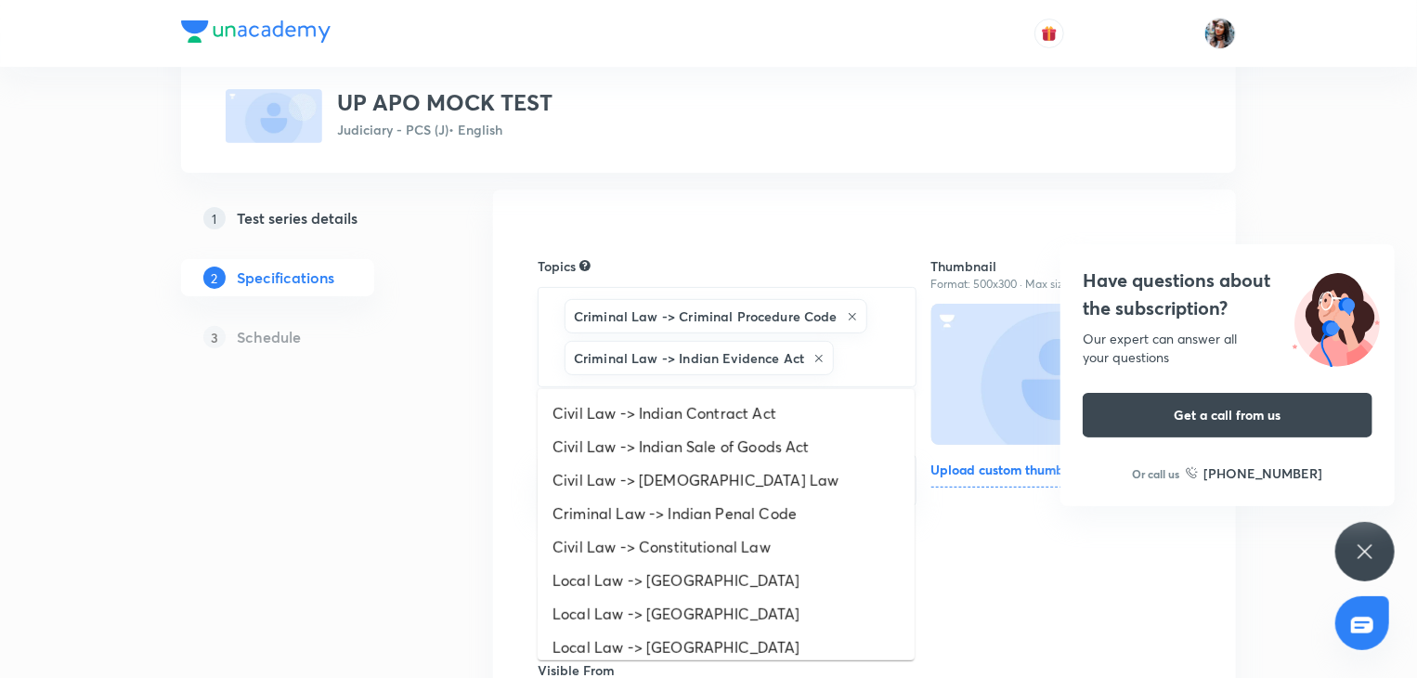
click at [846, 366] on input "text" at bounding box center [865, 358] width 55 height 34
type input "cr"
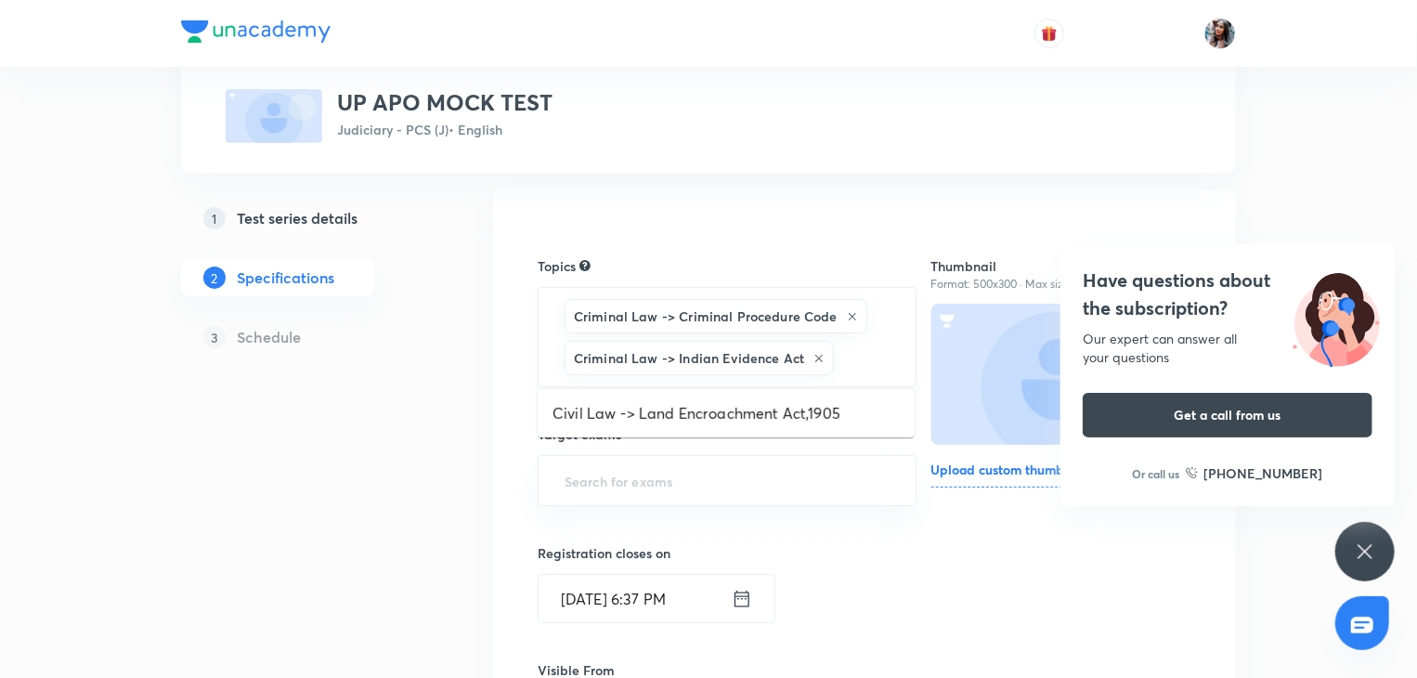
click at [840, 359] on input "text" at bounding box center [865, 358] width 55 height 34
type input "c"
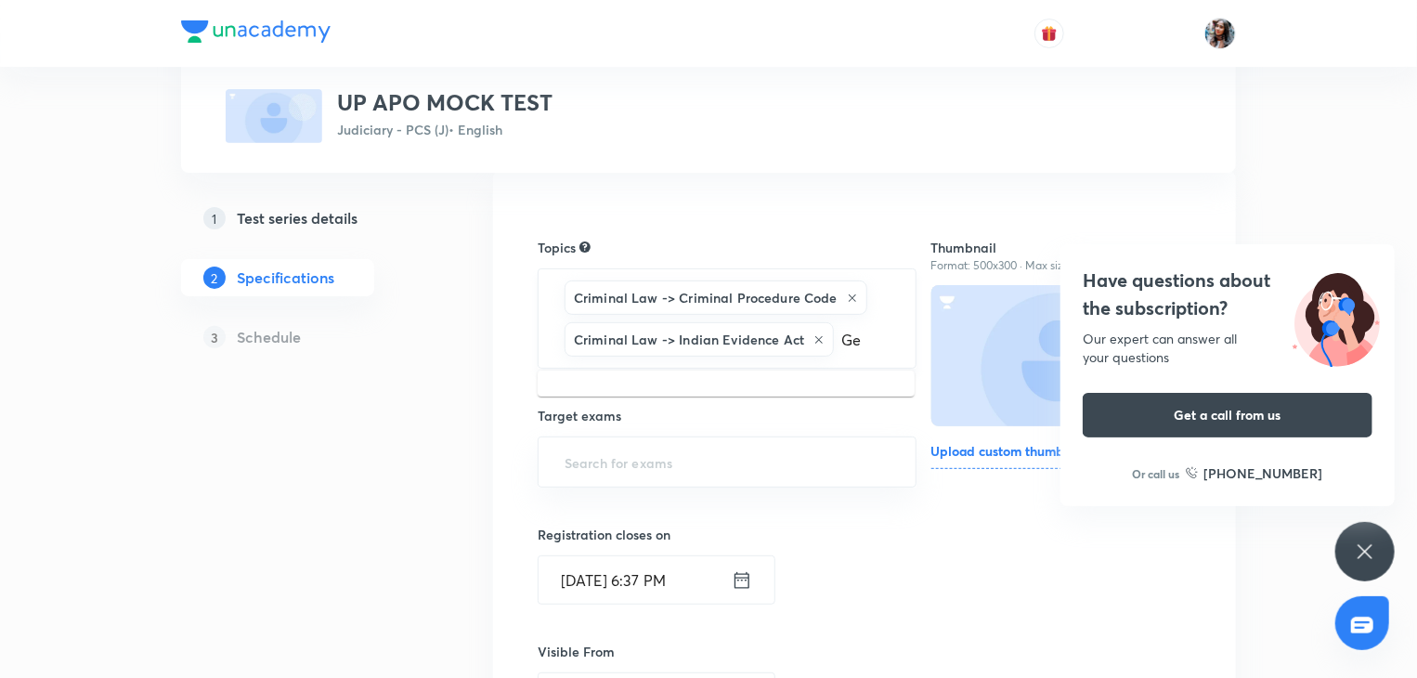
type input "G"
type input "c"
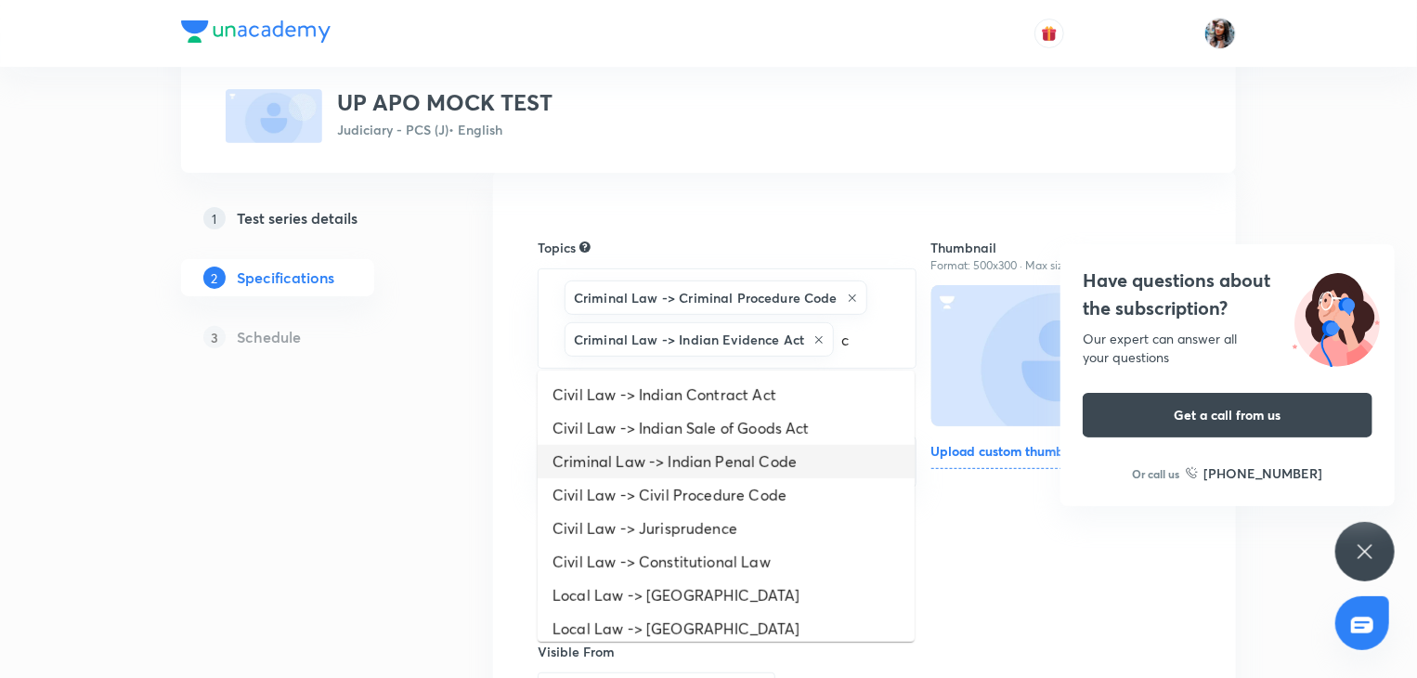
click at [724, 463] on li "Criminal Law -> Indian Penal Code" at bounding box center [726, 461] width 377 height 33
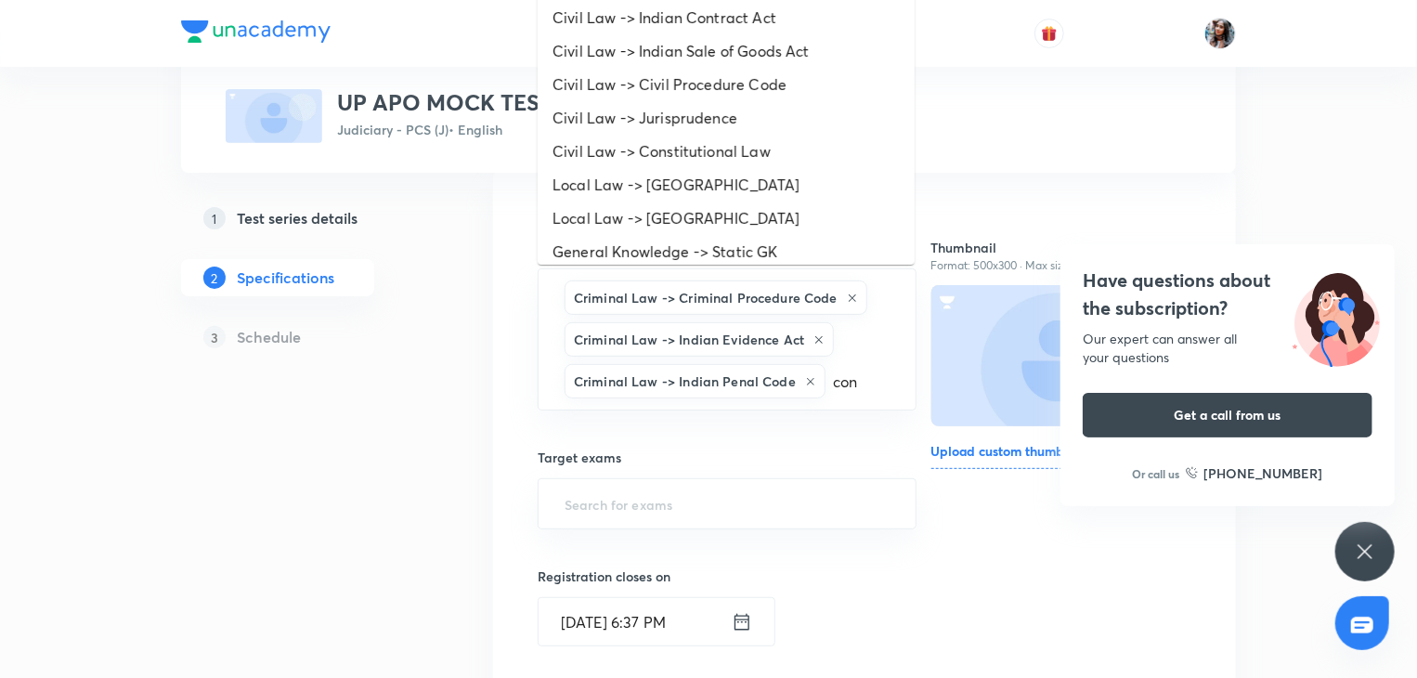
type input "cons"
click at [718, 156] on li "Civil Law -> Constitutional Law" at bounding box center [726, 151] width 377 height 33
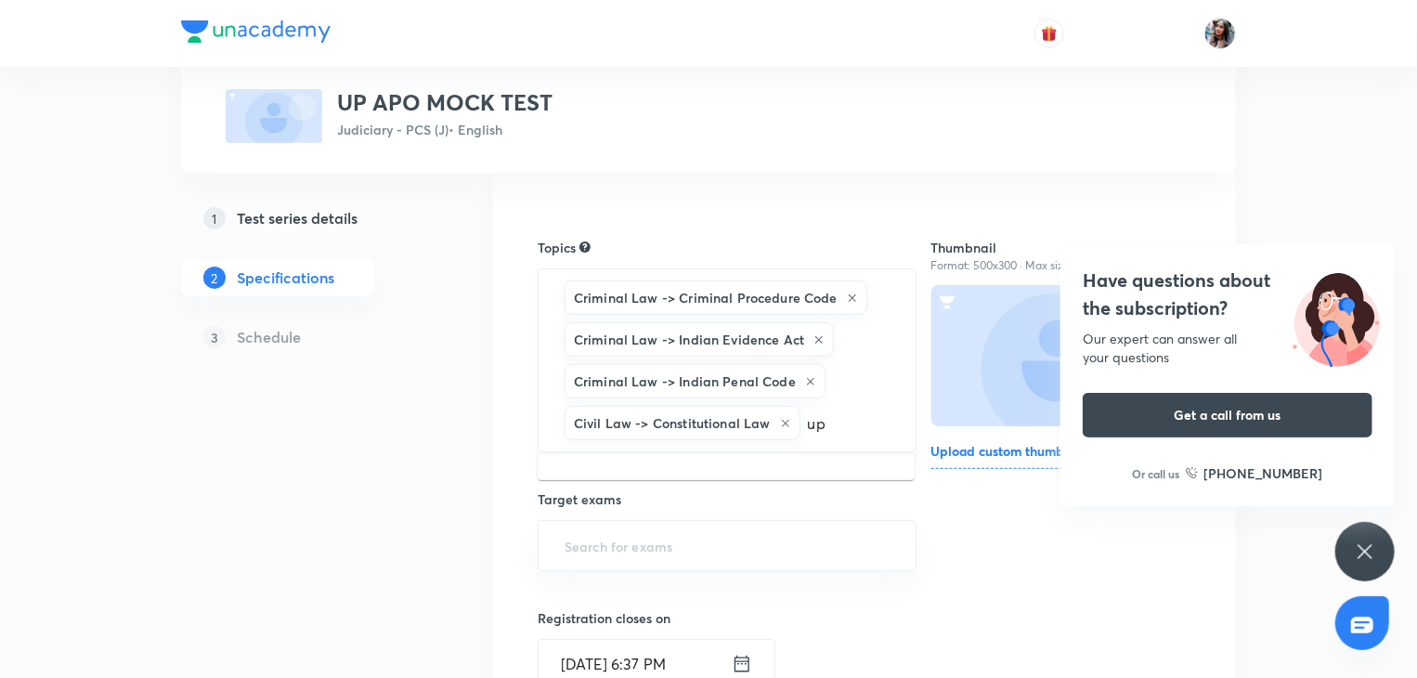
type input "u"
type input "p"
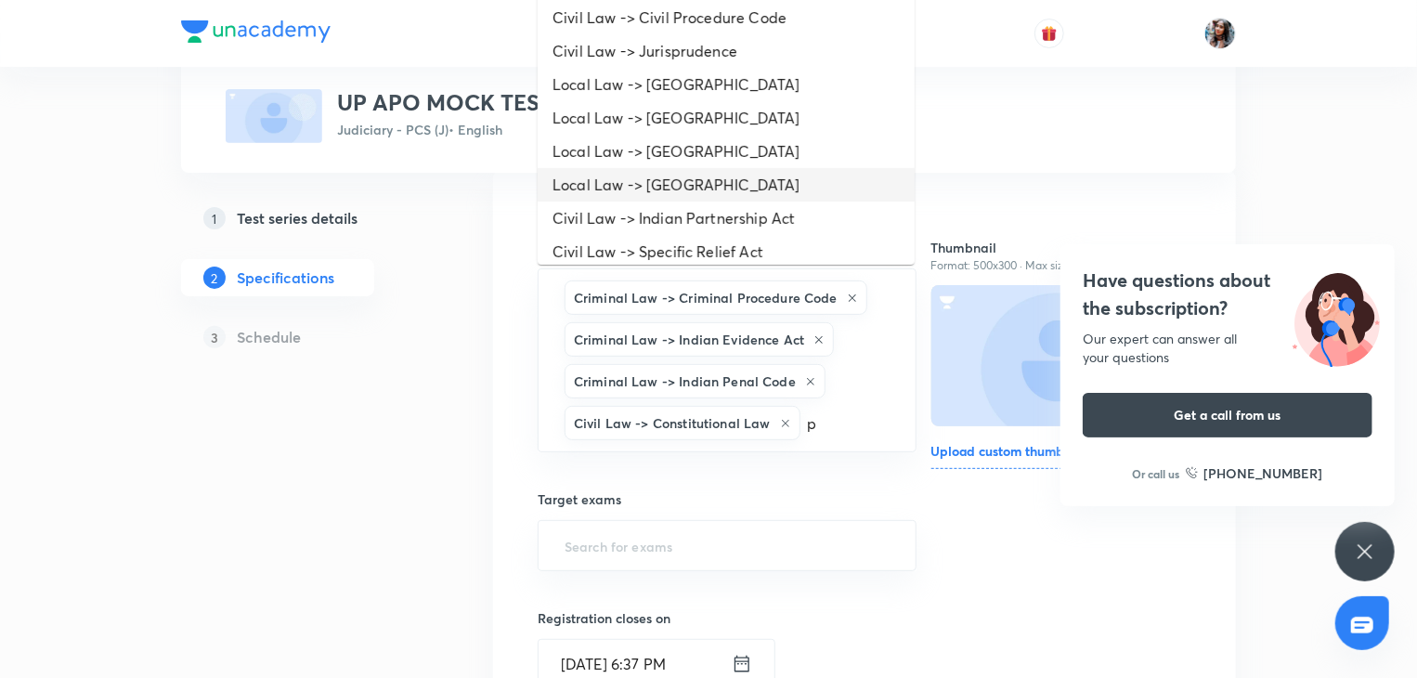
click at [731, 181] on li "Local Law -> Uttar Pradesh" at bounding box center [726, 184] width 377 height 33
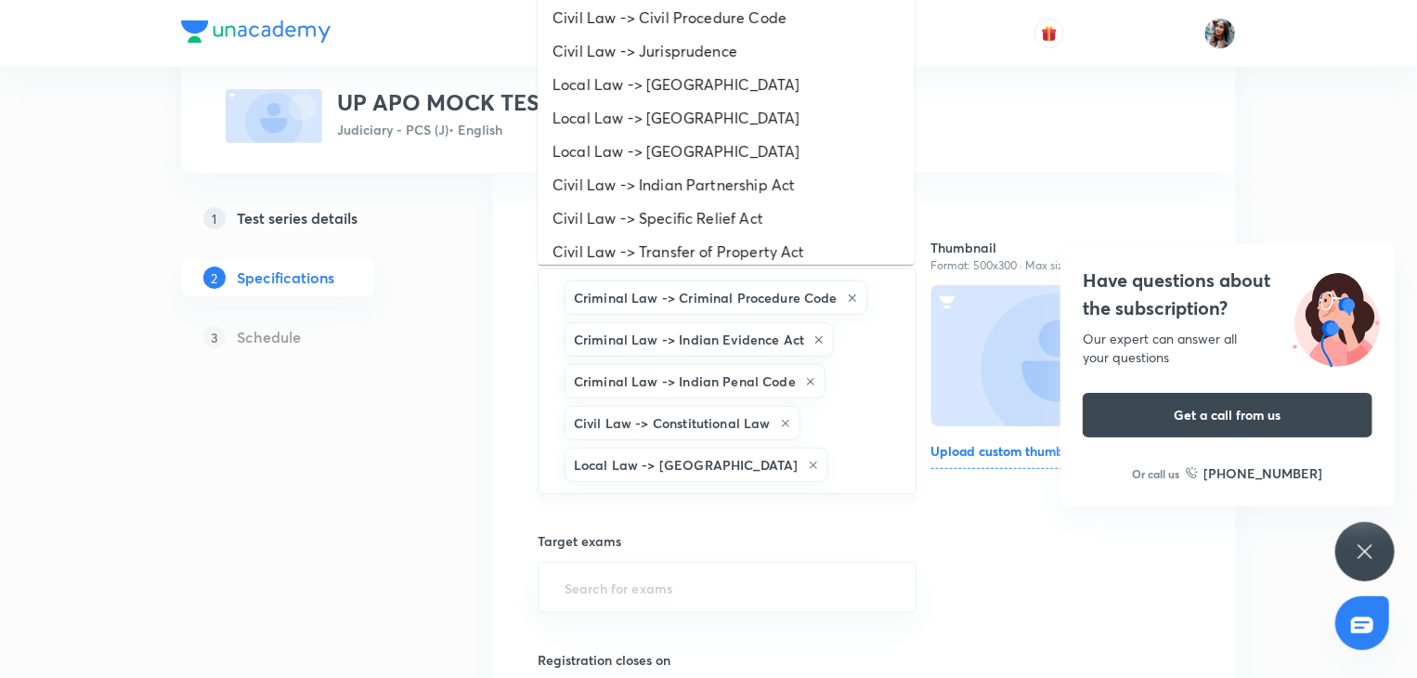
type input "G"
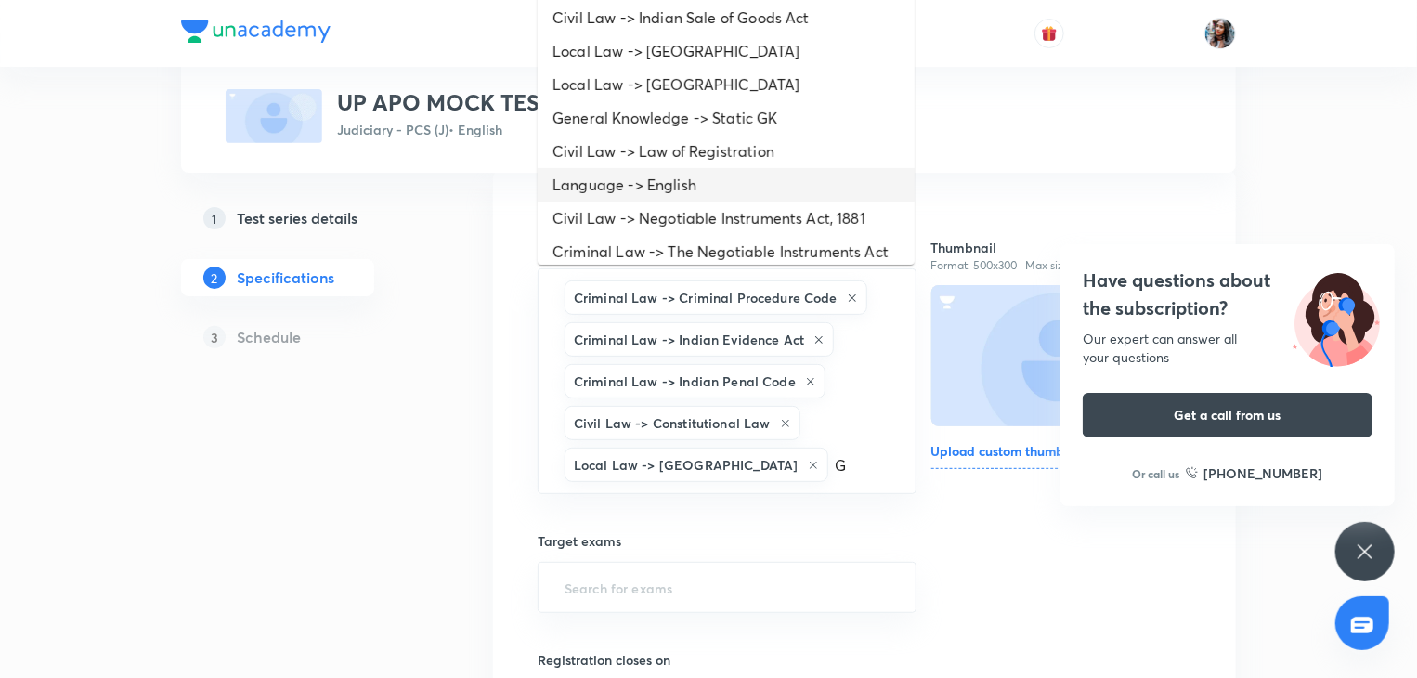
scroll to position [9, 0]
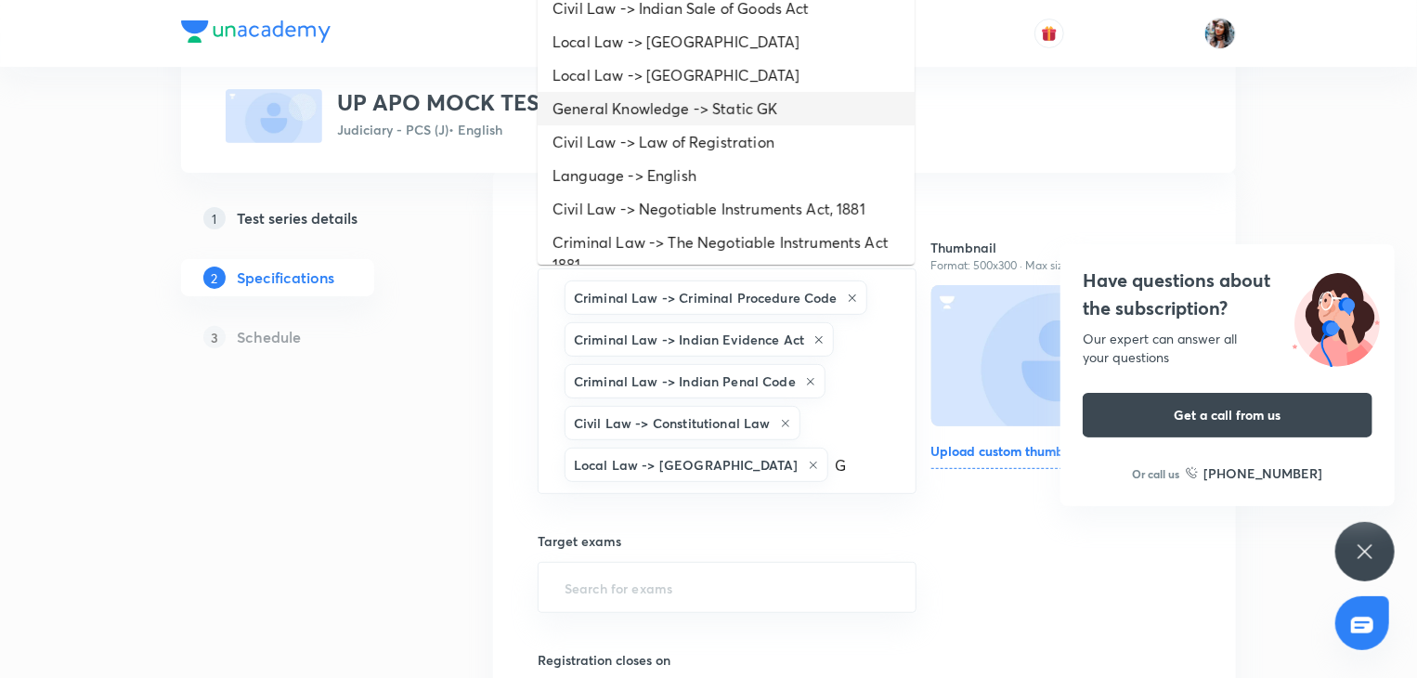
click at [691, 118] on li "General Knowledge -> Static GK" at bounding box center [726, 108] width 377 height 33
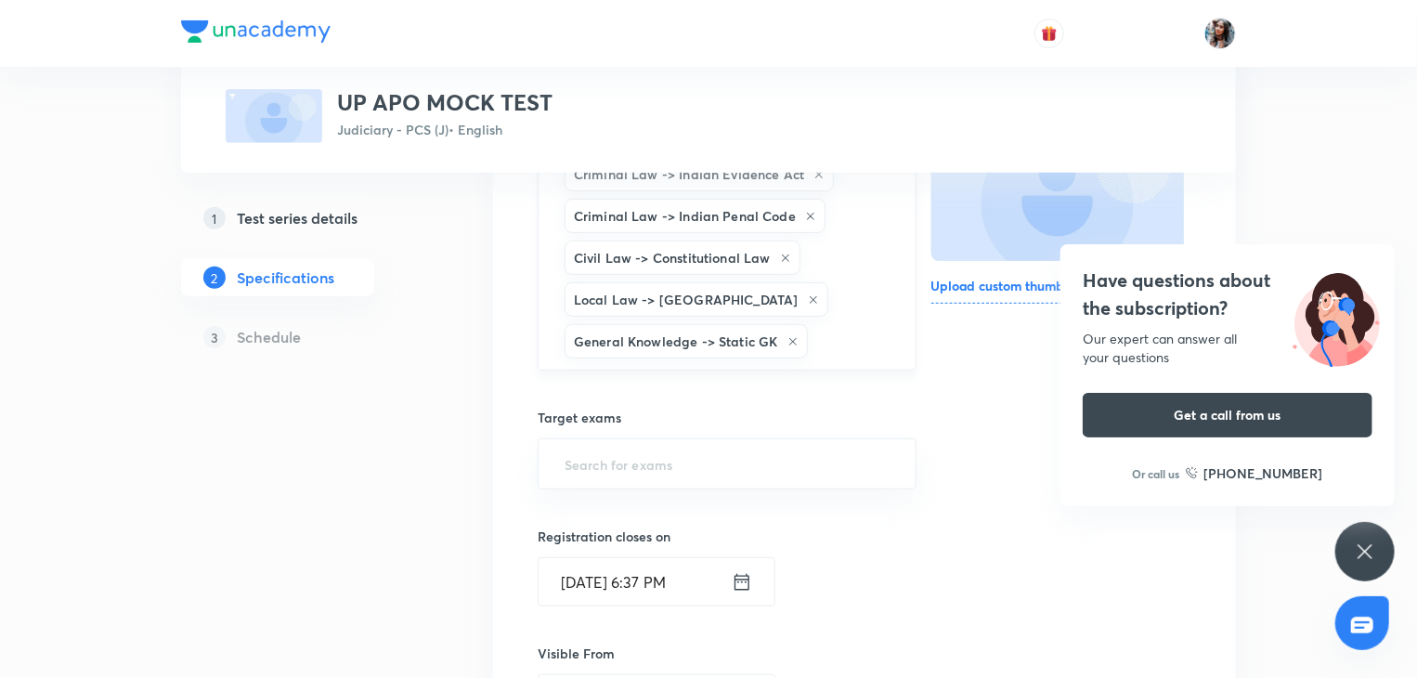
scroll to position [316, 0]
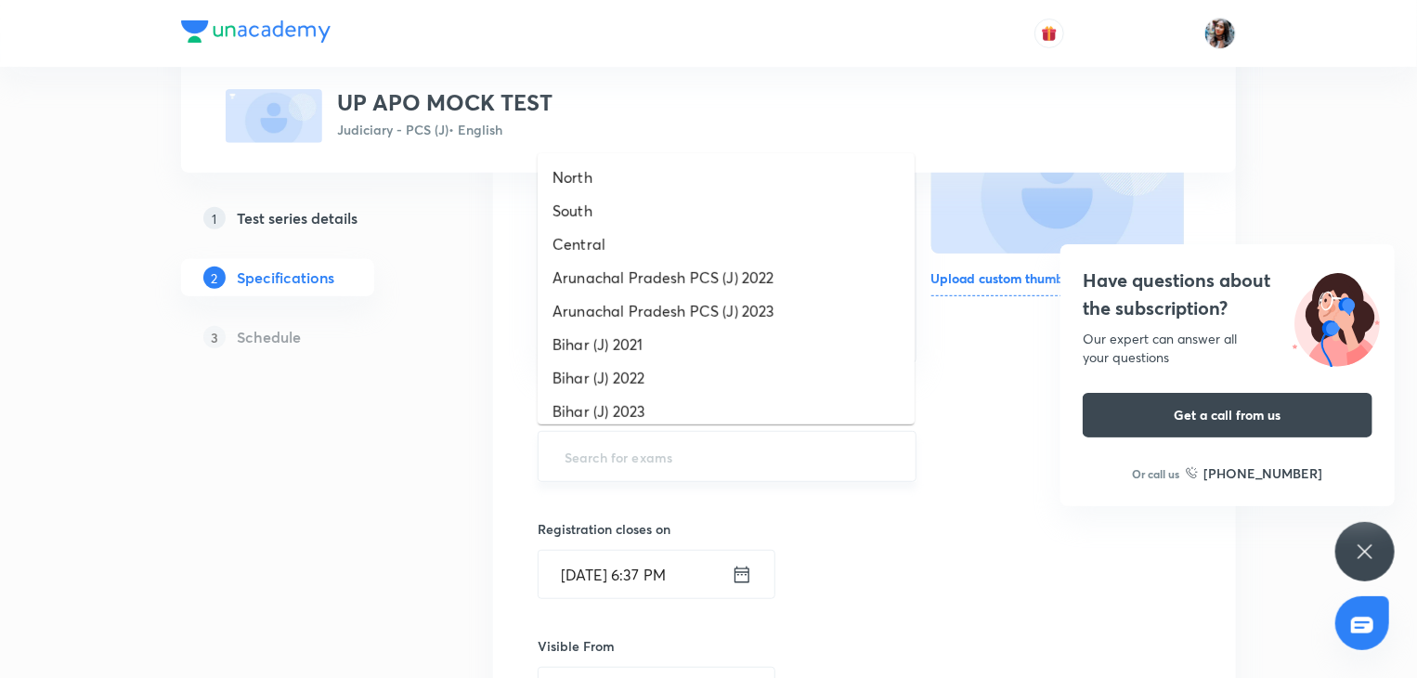
click at [710, 455] on input "text" at bounding box center [727, 456] width 333 height 34
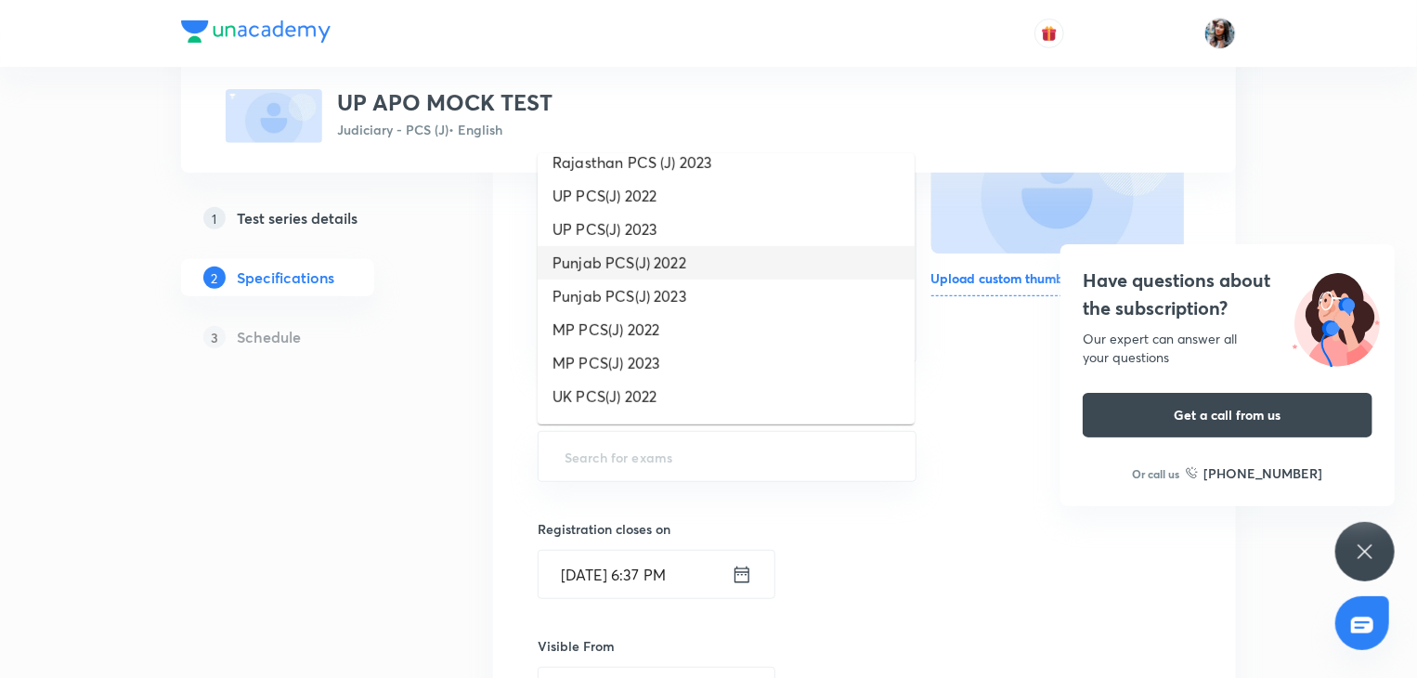
scroll to position [1040, 0]
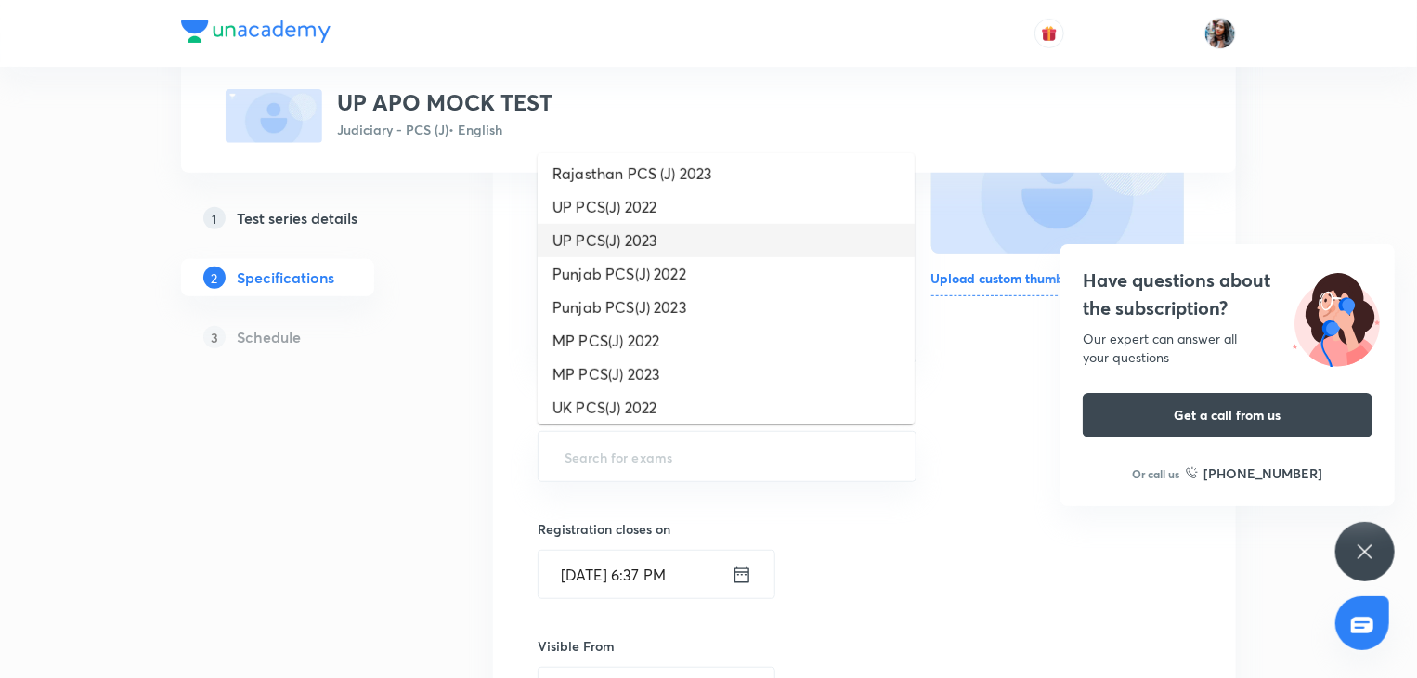
click at [622, 249] on li "UP PCS(J) 2023" at bounding box center [726, 240] width 377 height 33
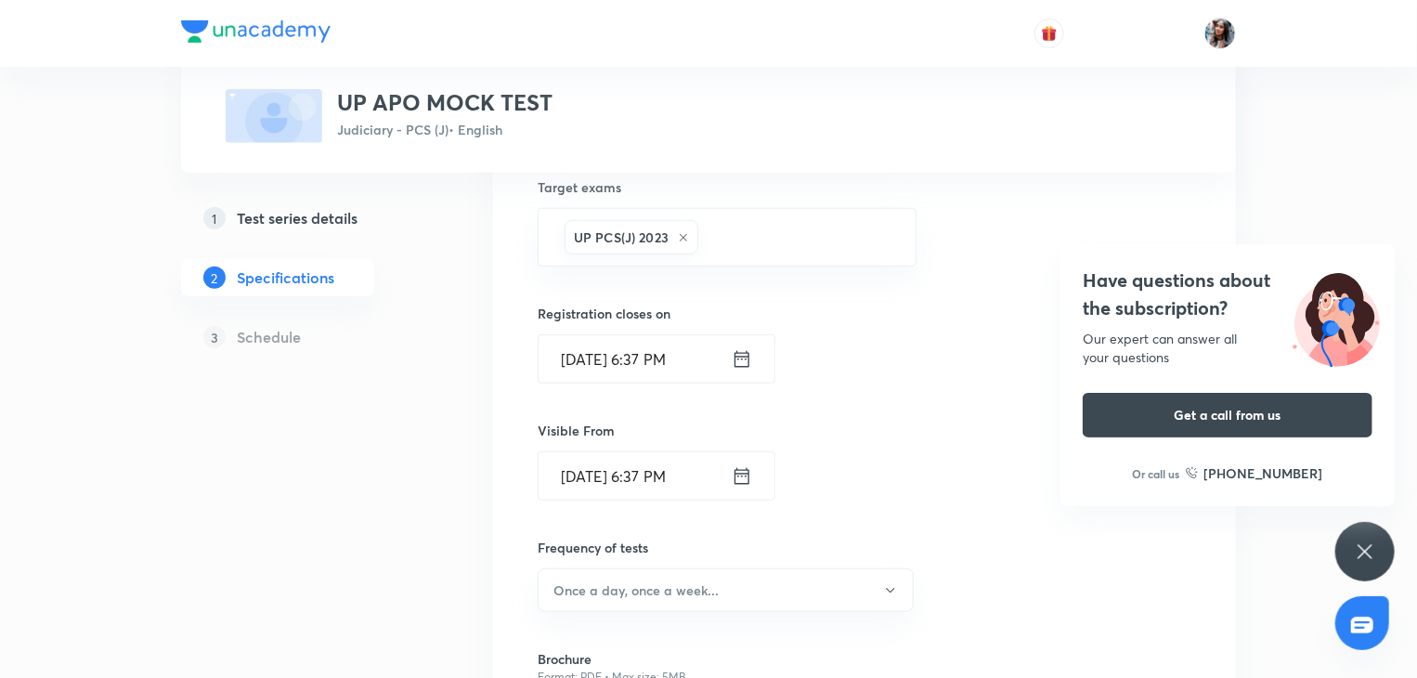
scroll to position [591, 0]
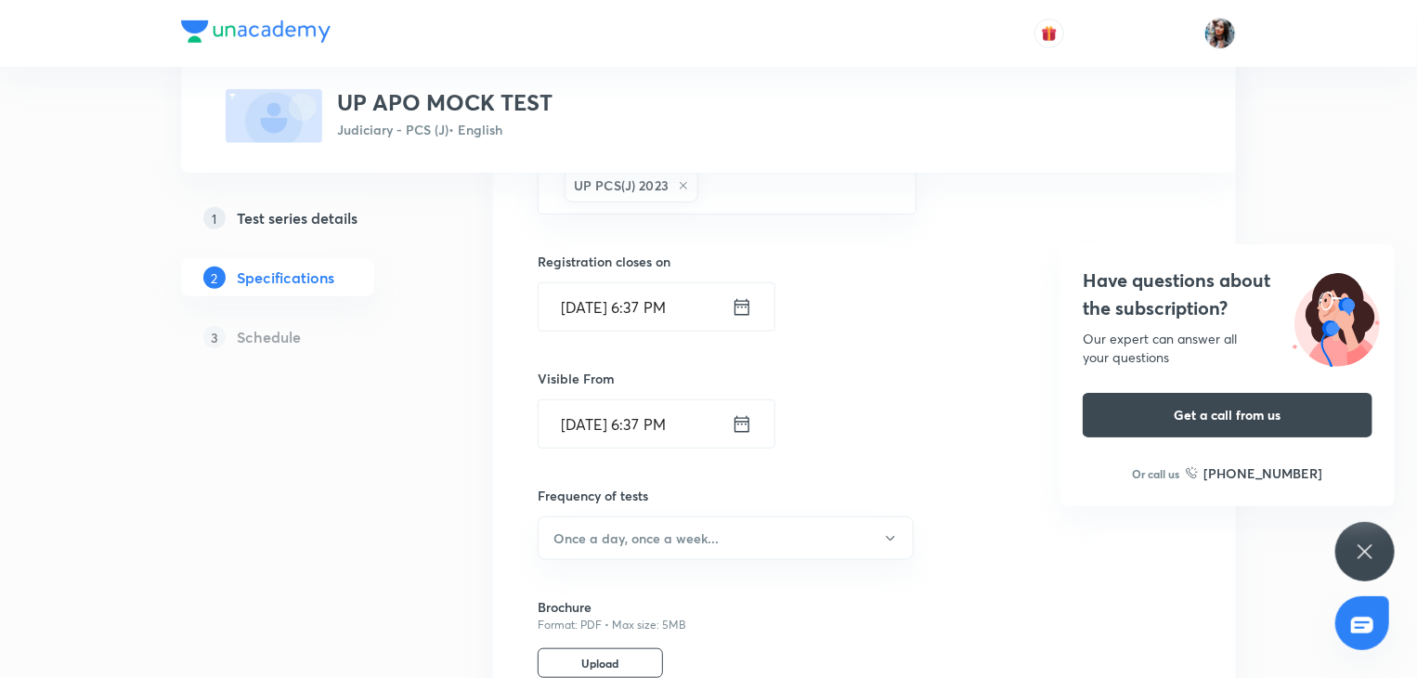
click at [695, 307] on input "Sep 30, 2030, 6:37 PM" at bounding box center [635, 306] width 193 height 47
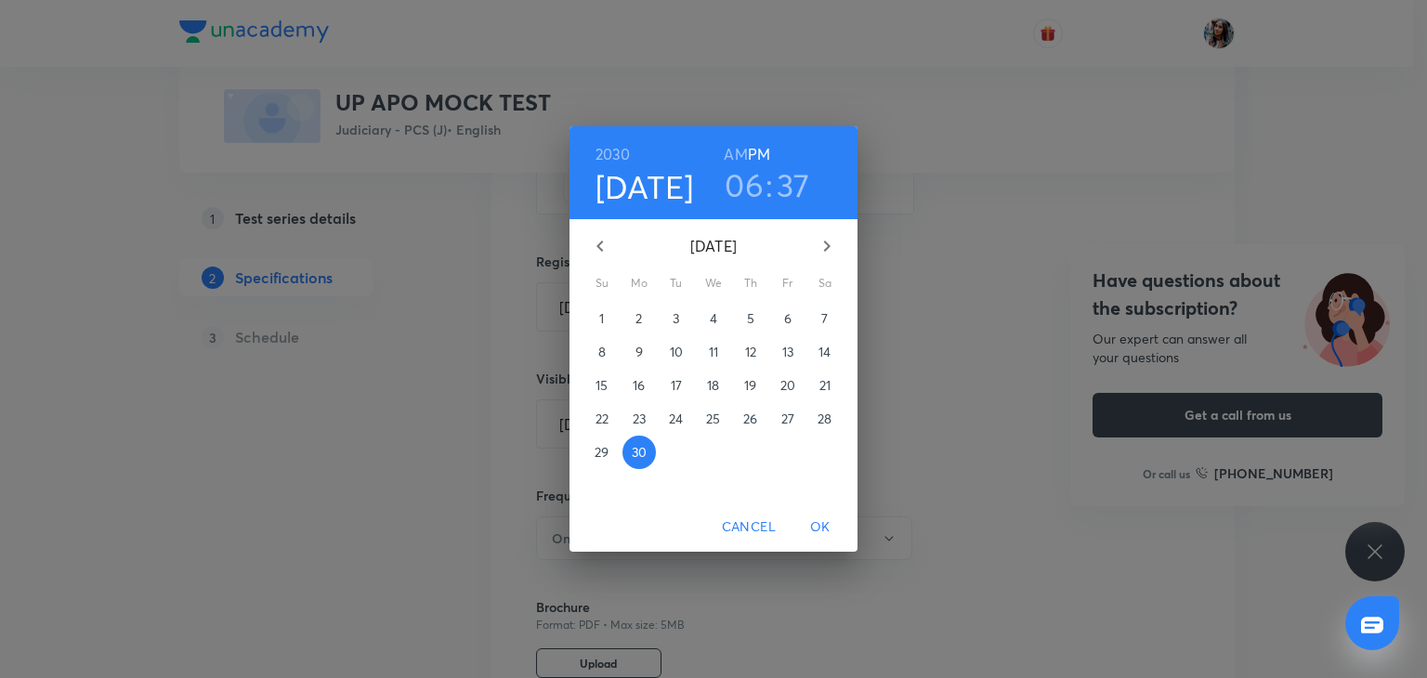
click at [1001, 378] on div "2030 Sep 30 06 : 37 AM PM September 2030 Su Mo Tu We Th Fr Sa 1 2 3 4 5 6 7 8 9…" at bounding box center [713, 339] width 1427 height 678
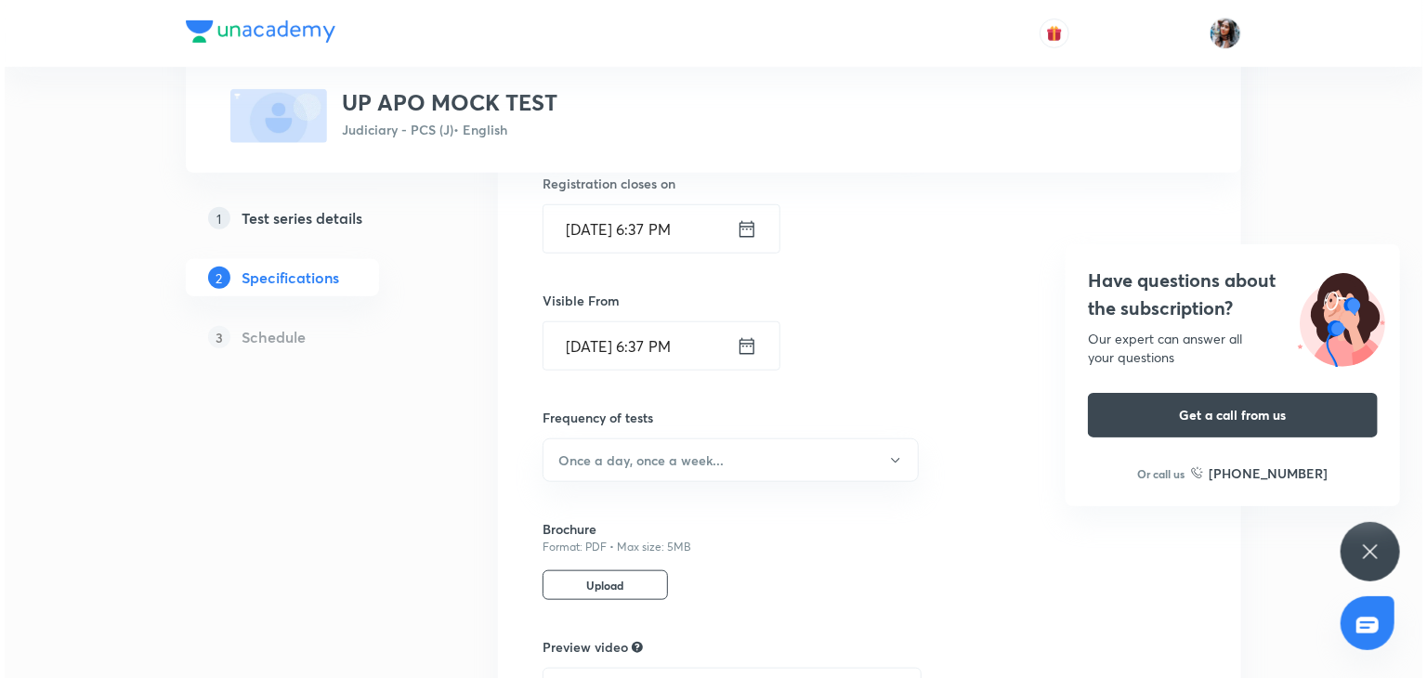
scroll to position [672, 0]
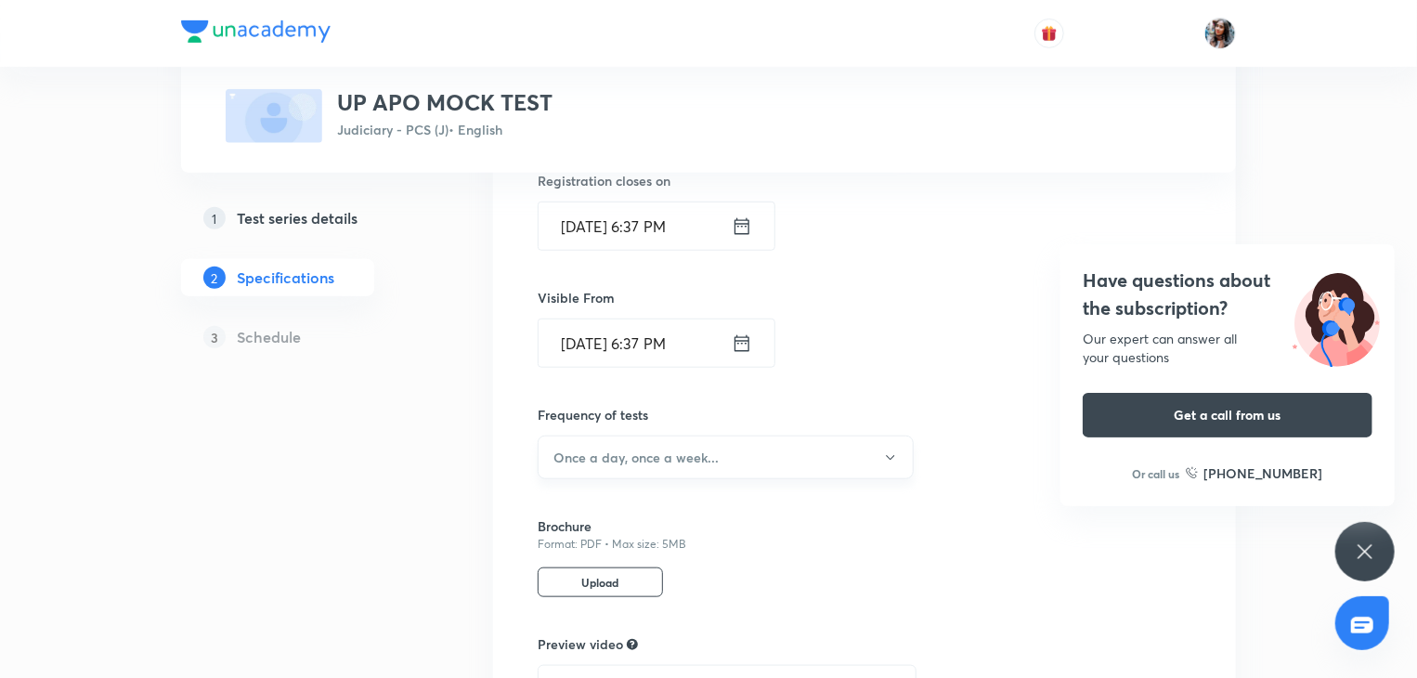
click at [679, 458] on h6 "Once a day, once a week..." at bounding box center [636, 458] width 165 height 20
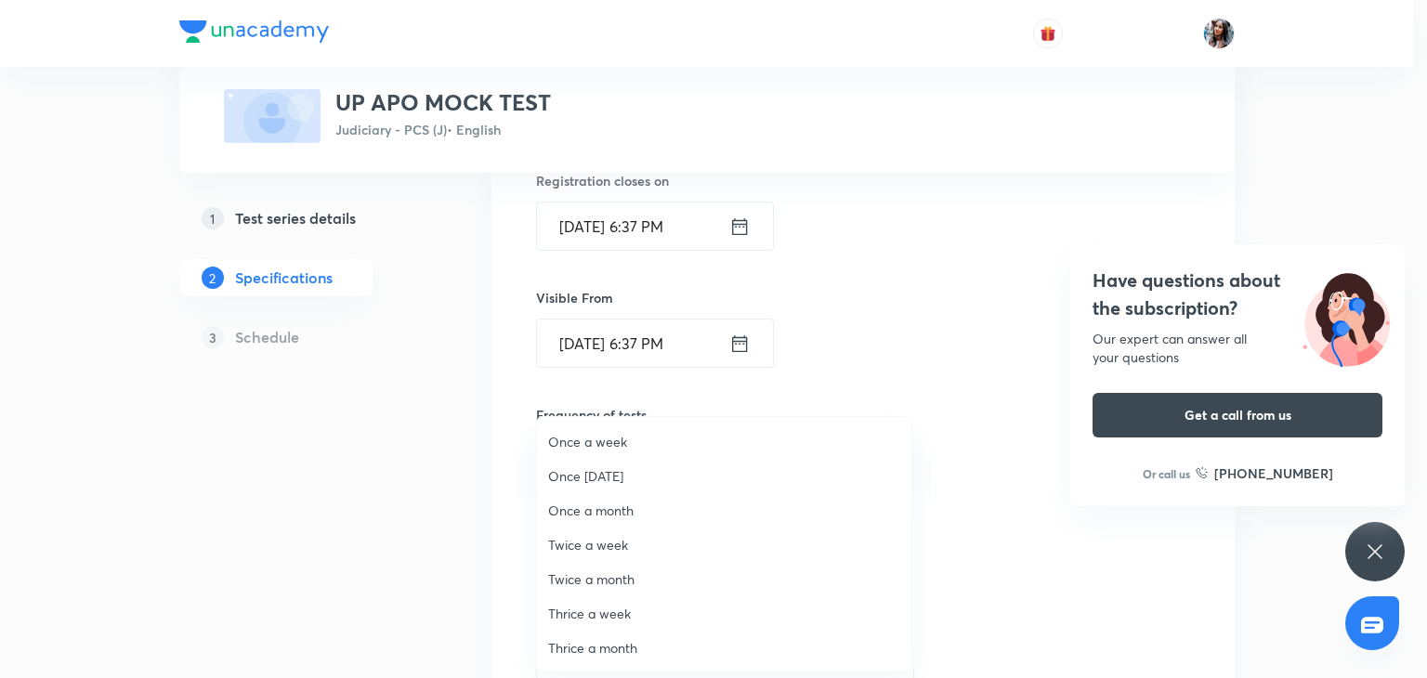
scroll to position [0, 0]
click at [476, 452] on div at bounding box center [713, 339] width 1427 height 678
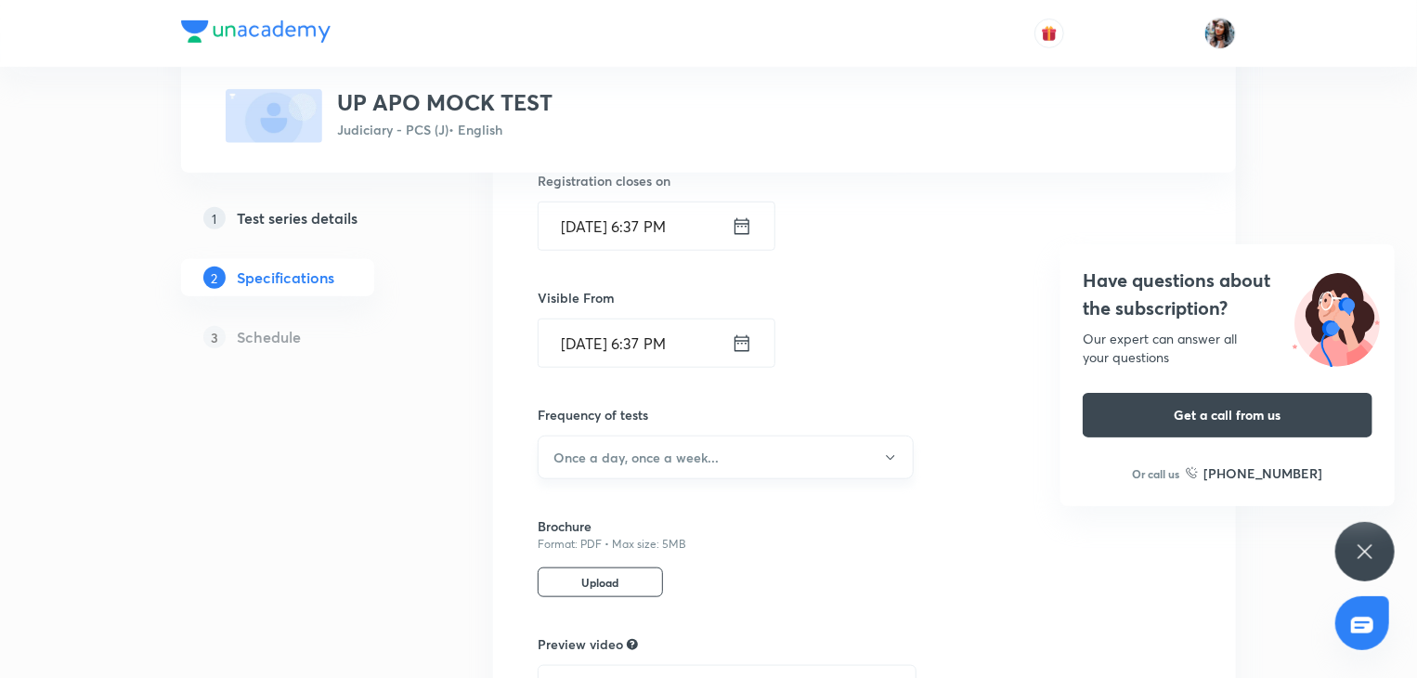
click at [751, 458] on button "Once a day, once a week..." at bounding box center [726, 458] width 376 height 44
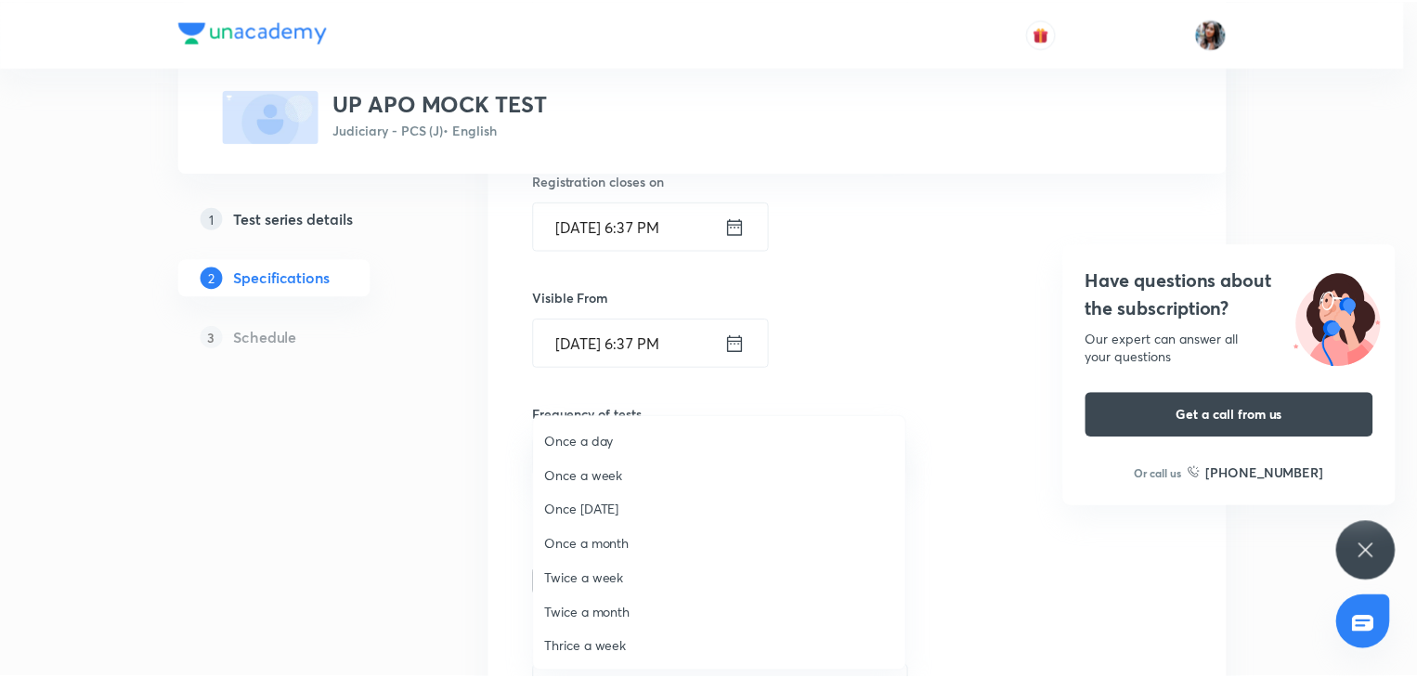
scroll to position [34, 0]
click at [467, 482] on div at bounding box center [713, 339] width 1427 height 678
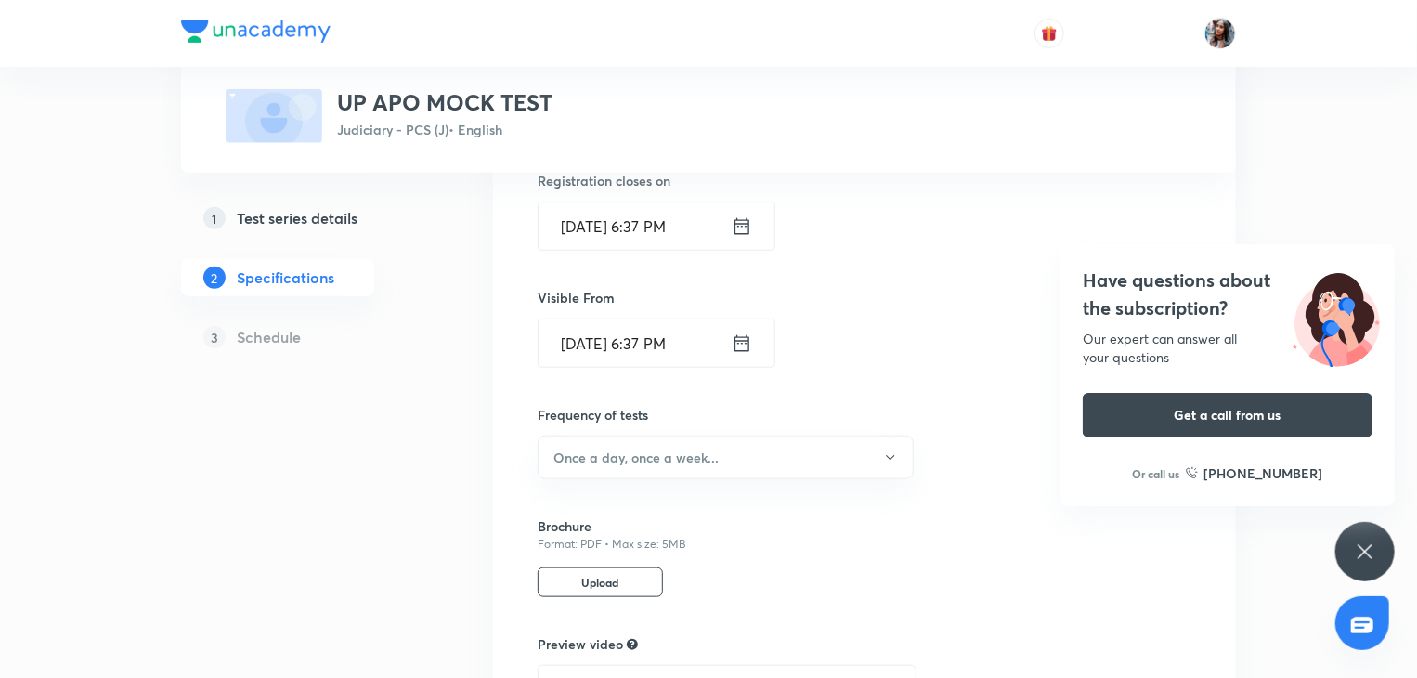
scroll to position [627, 0]
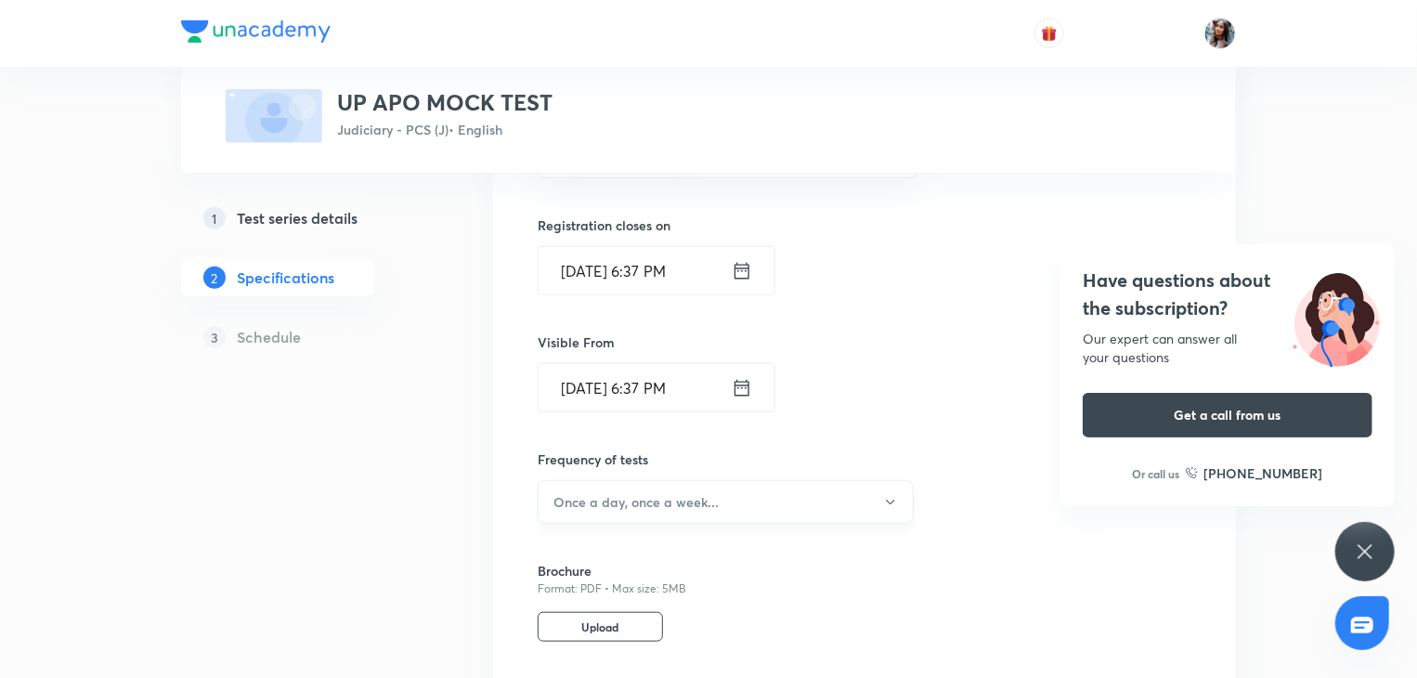
click at [701, 492] on h6 "Once a day, once a week..." at bounding box center [636, 502] width 165 height 20
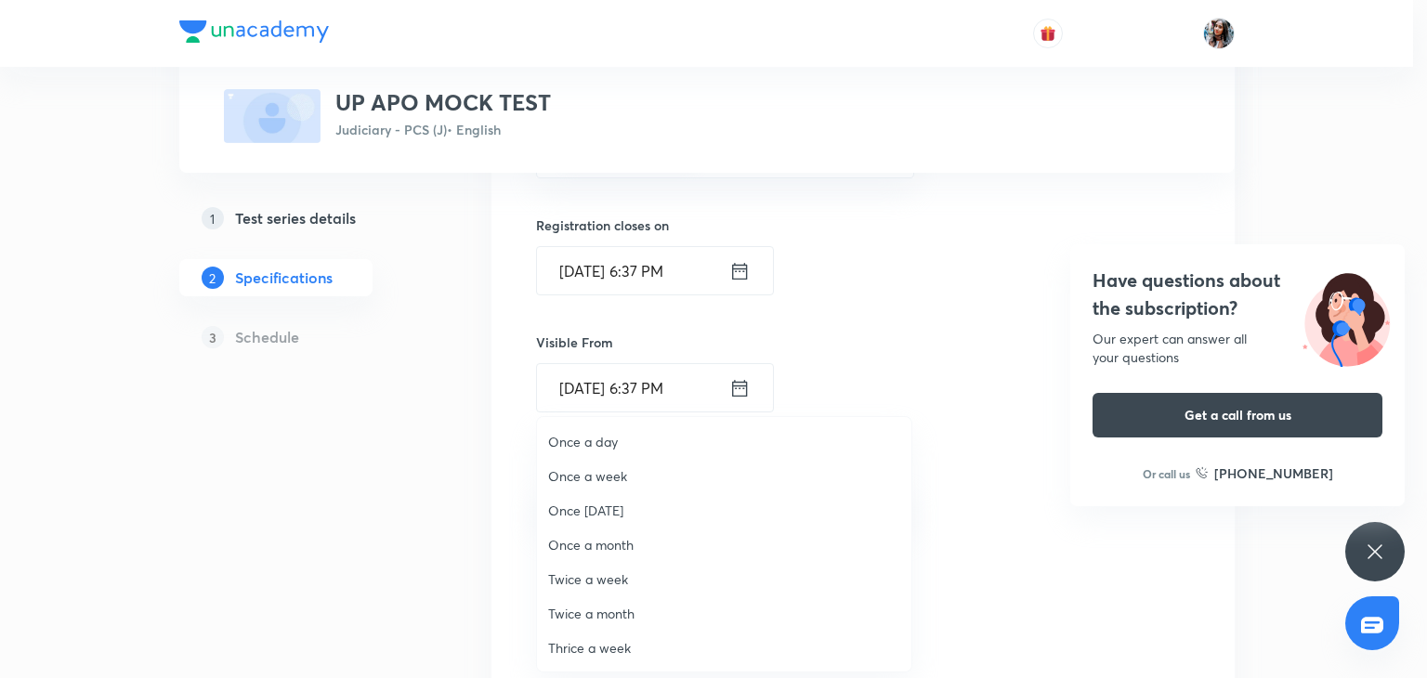
click at [624, 540] on span "Once a month" at bounding box center [724, 545] width 352 height 20
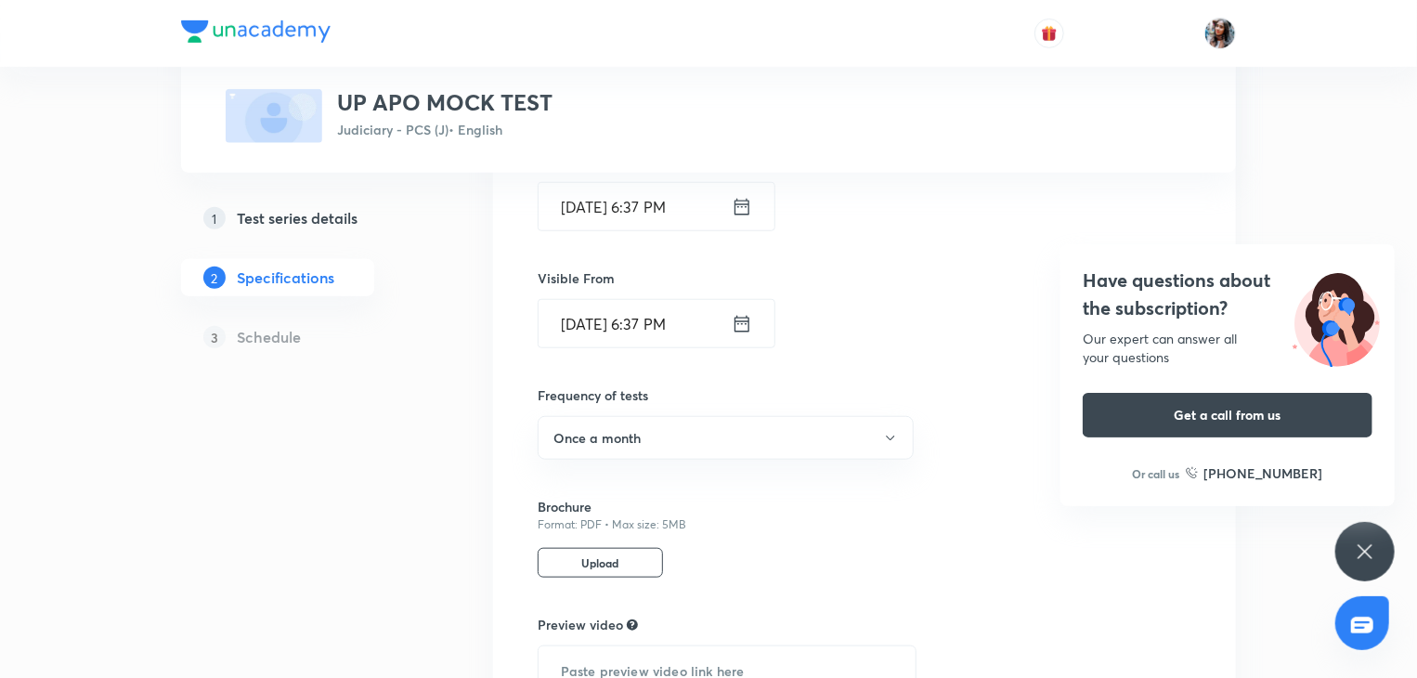
scroll to position [697, 0]
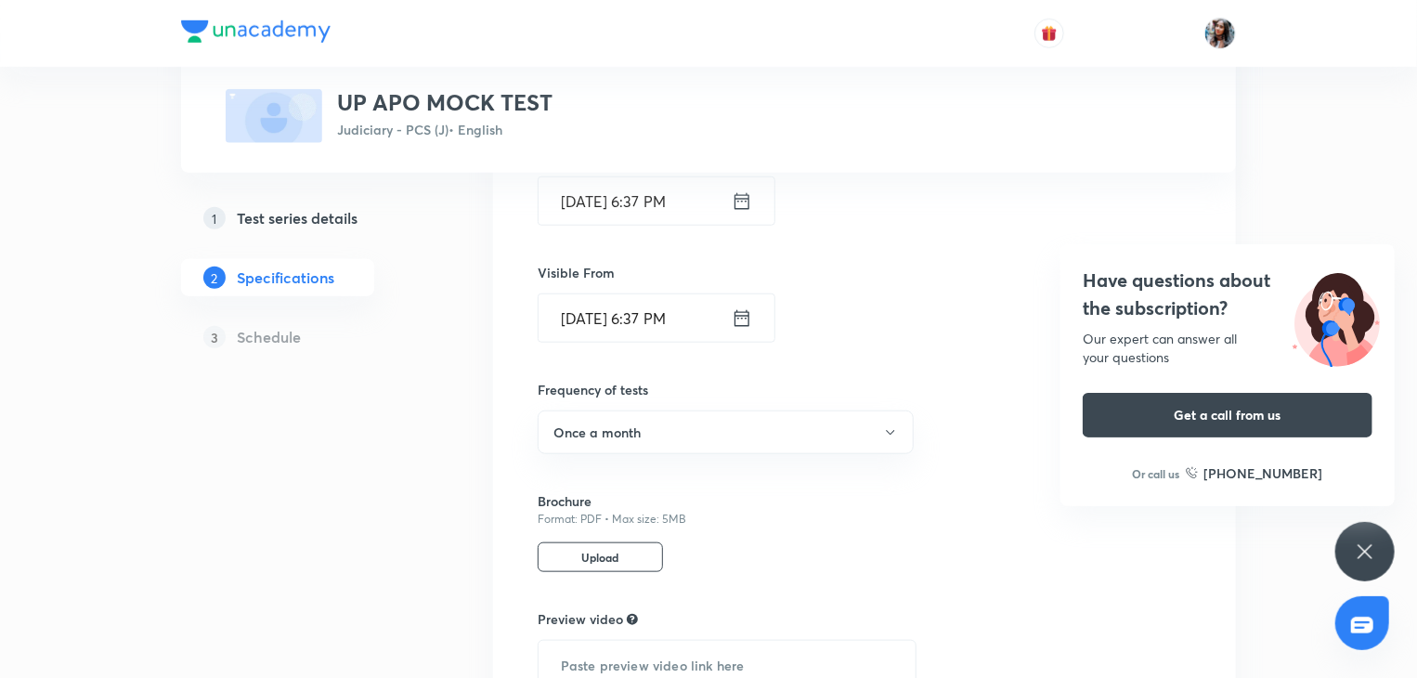
click at [1104, 339] on div "Our expert can answer all your questions" at bounding box center [1228, 348] width 290 height 37
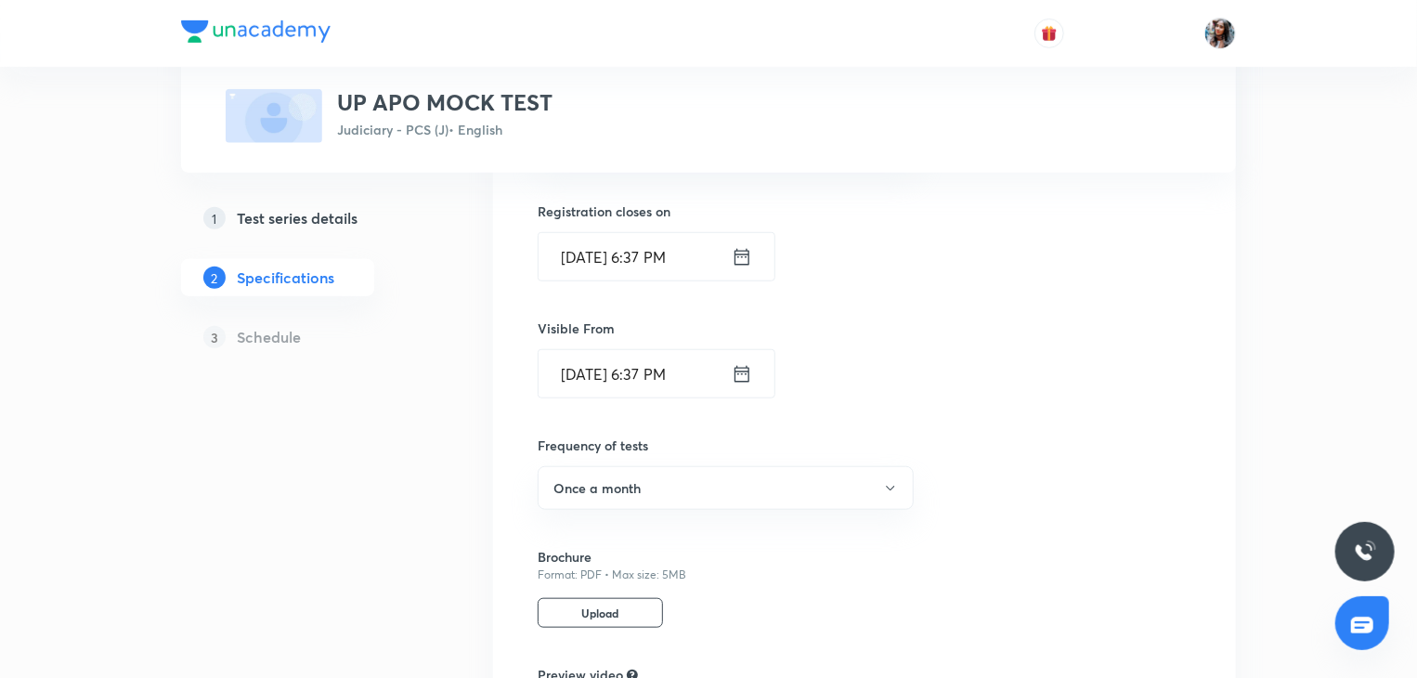
scroll to position [643, 0]
click at [696, 268] on input "Sep 30, 2030, 6:37 PM" at bounding box center [635, 254] width 193 height 47
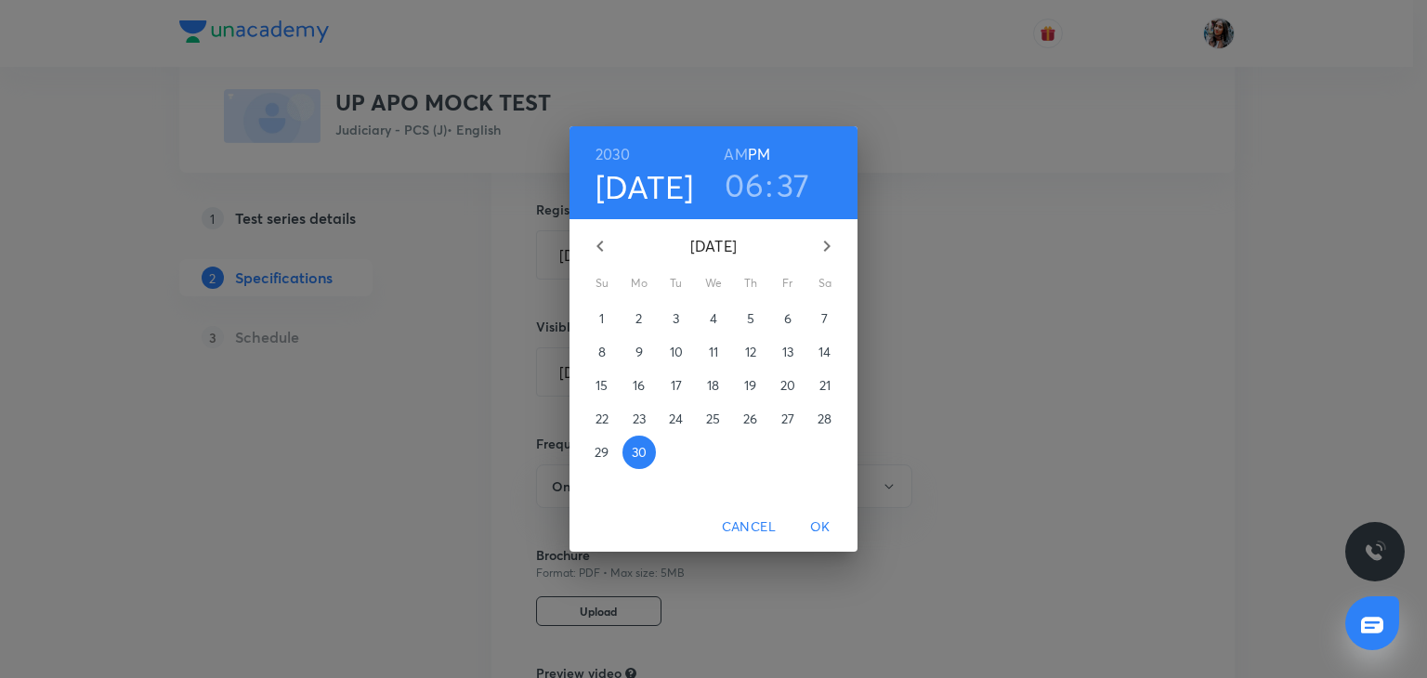
click at [829, 261] on button "button" at bounding box center [826, 246] width 45 height 45
click at [789, 307] on button "4" at bounding box center [787, 318] width 33 height 33
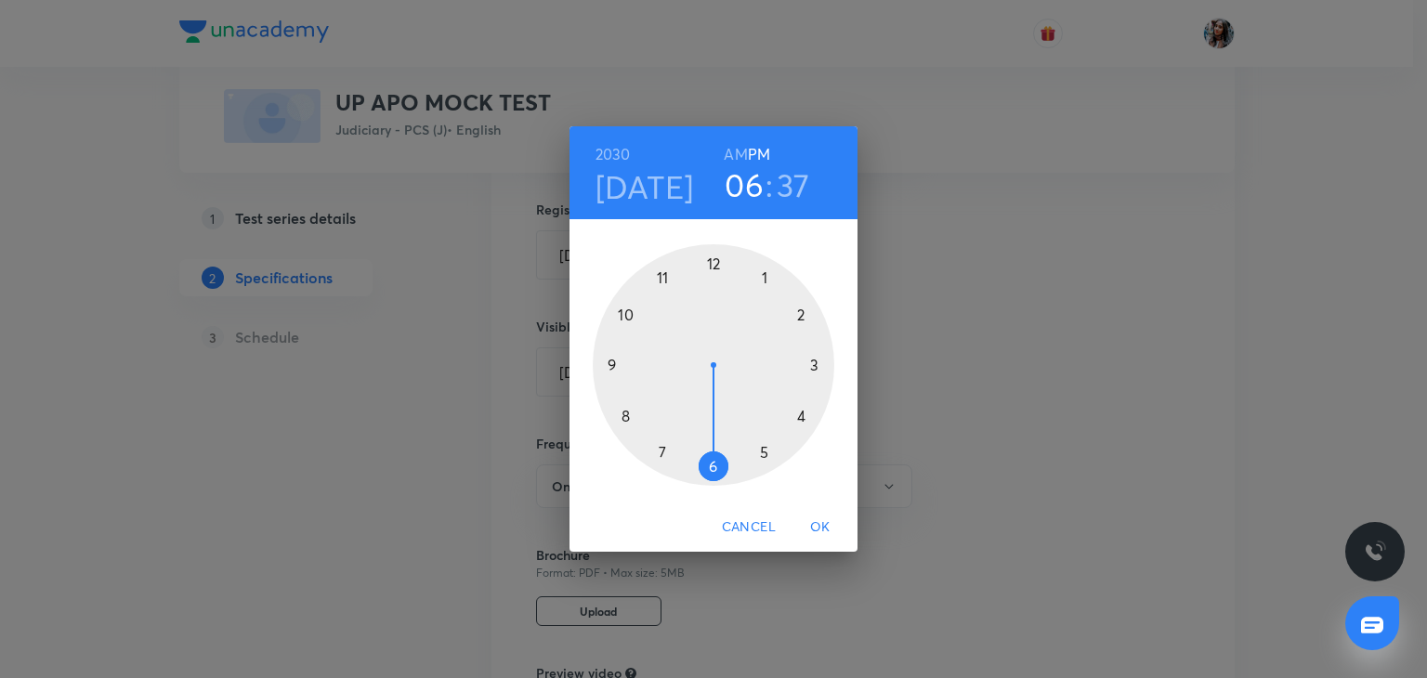
click at [648, 189] on h4 "Oct 4" at bounding box center [644, 186] width 98 height 39
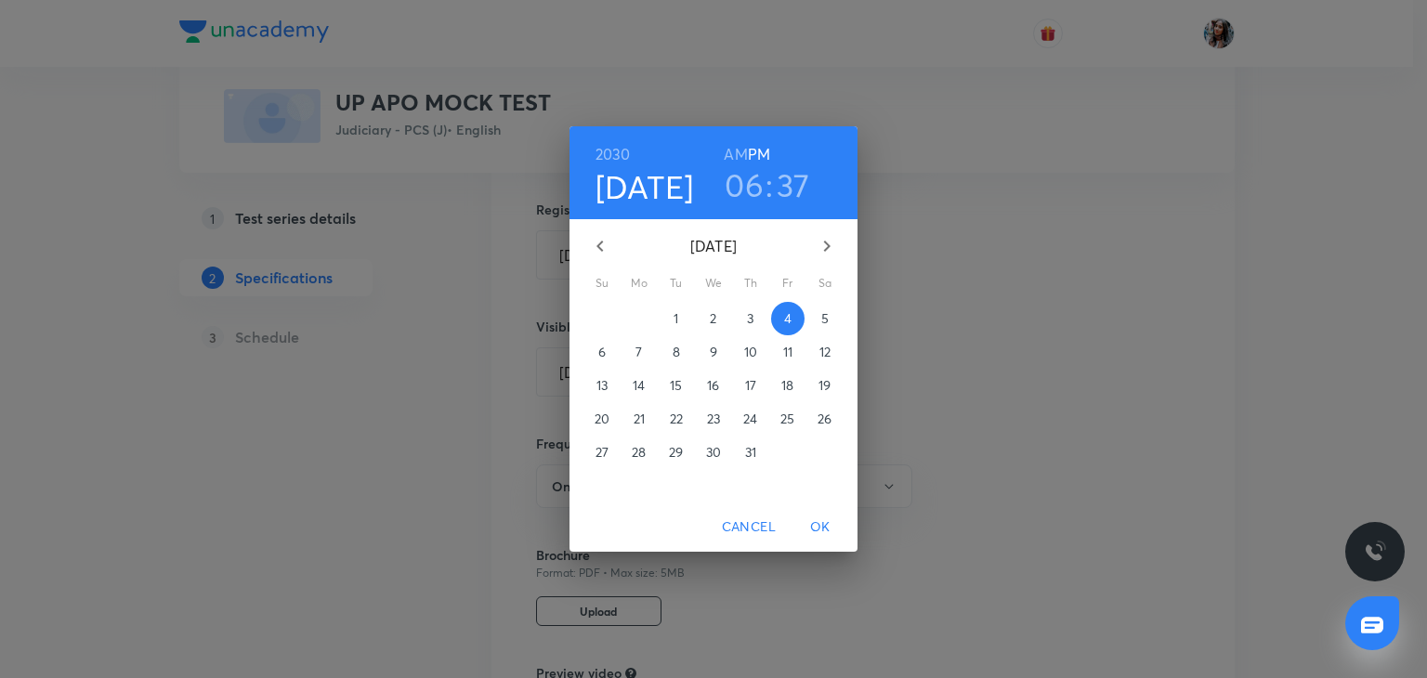
click at [827, 320] on p "5" at bounding box center [824, 318] width 7 height 19
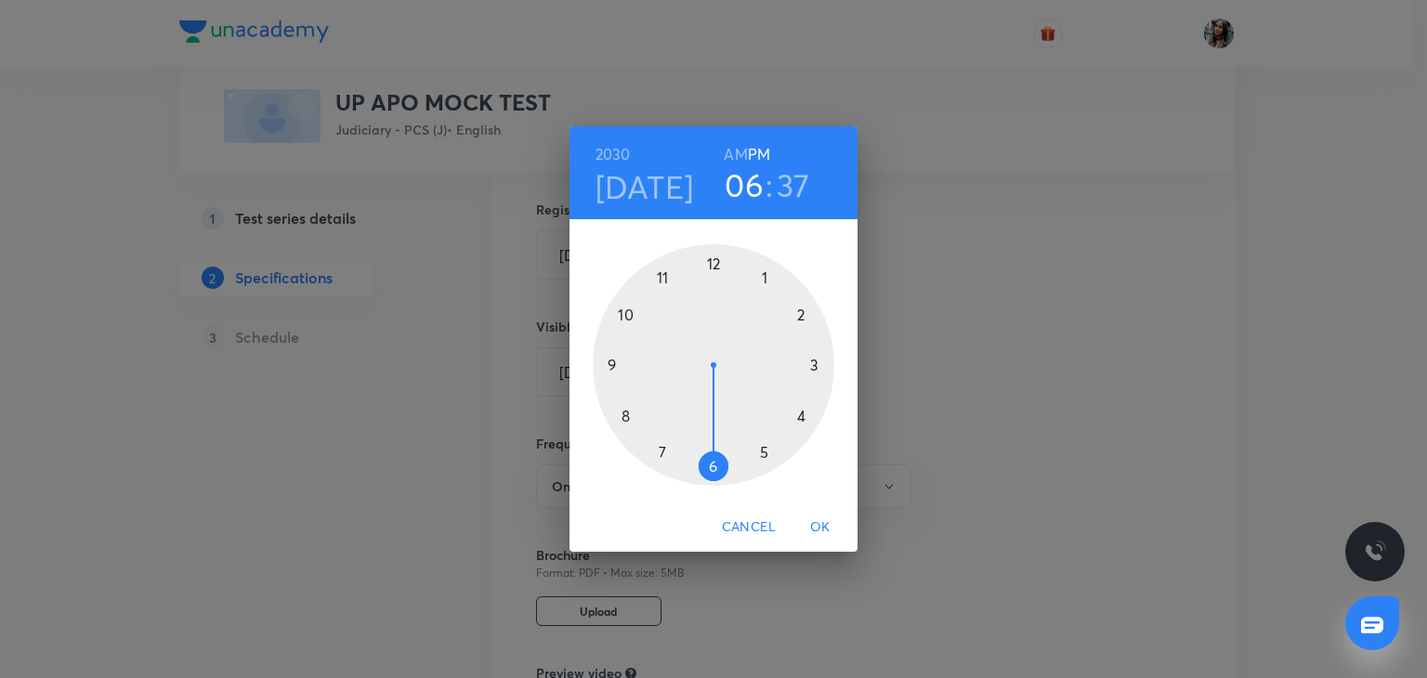
click at [739, 196] on h3 "06" at bounding box center [744, 184] width 39 height 39
drag, startPoint x: 736, startPoint y: 150, endPoint x: 709, endPoint y: 263, distance: 115.6
click at [709, 263] on div "2030 Oct 5 12 : 37 AM PM 1 2 3 4 5 6 7 8 9 10 11 12" at bounding box center [713, 314] width 288 height 376
click at [710, 263] on div at bounding box center [714, 365] width 242 height 242
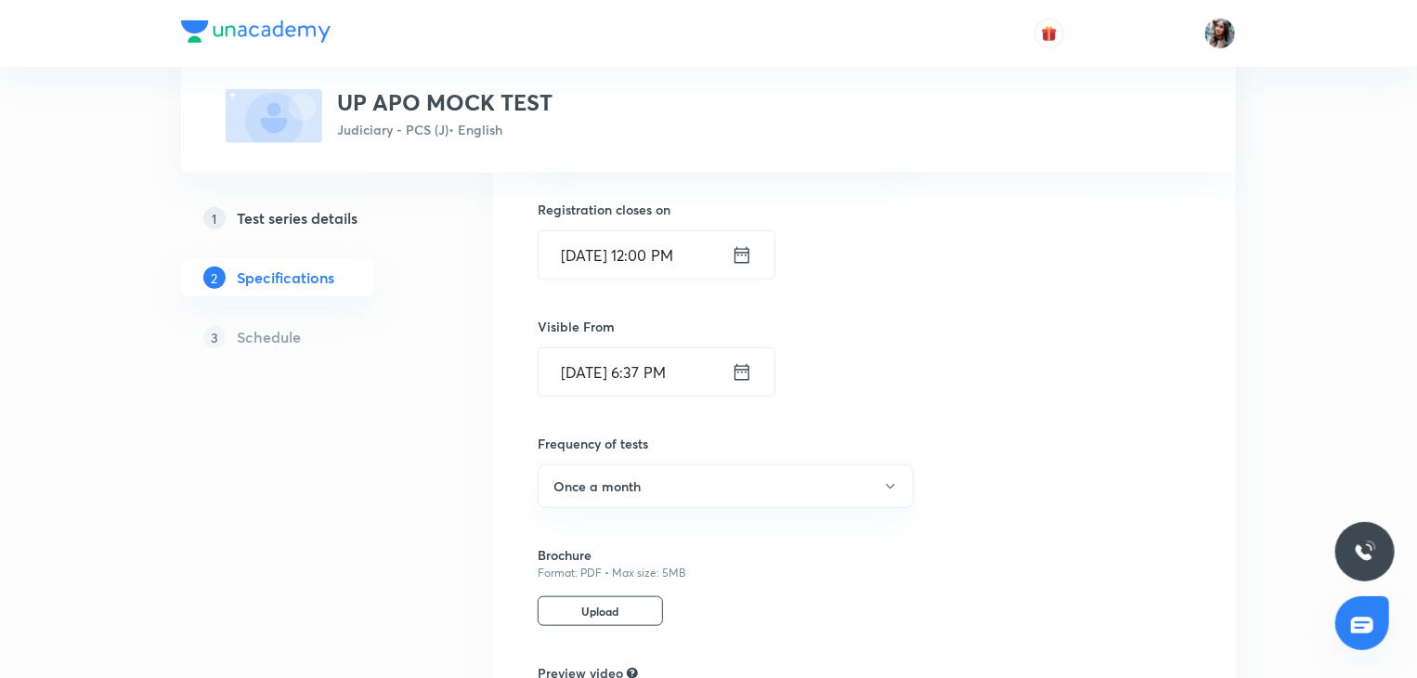
click at [713, 249] on input "Oct 5, 2030, 12:00 PM" at bounding box center [635, 254] width 193 height 47
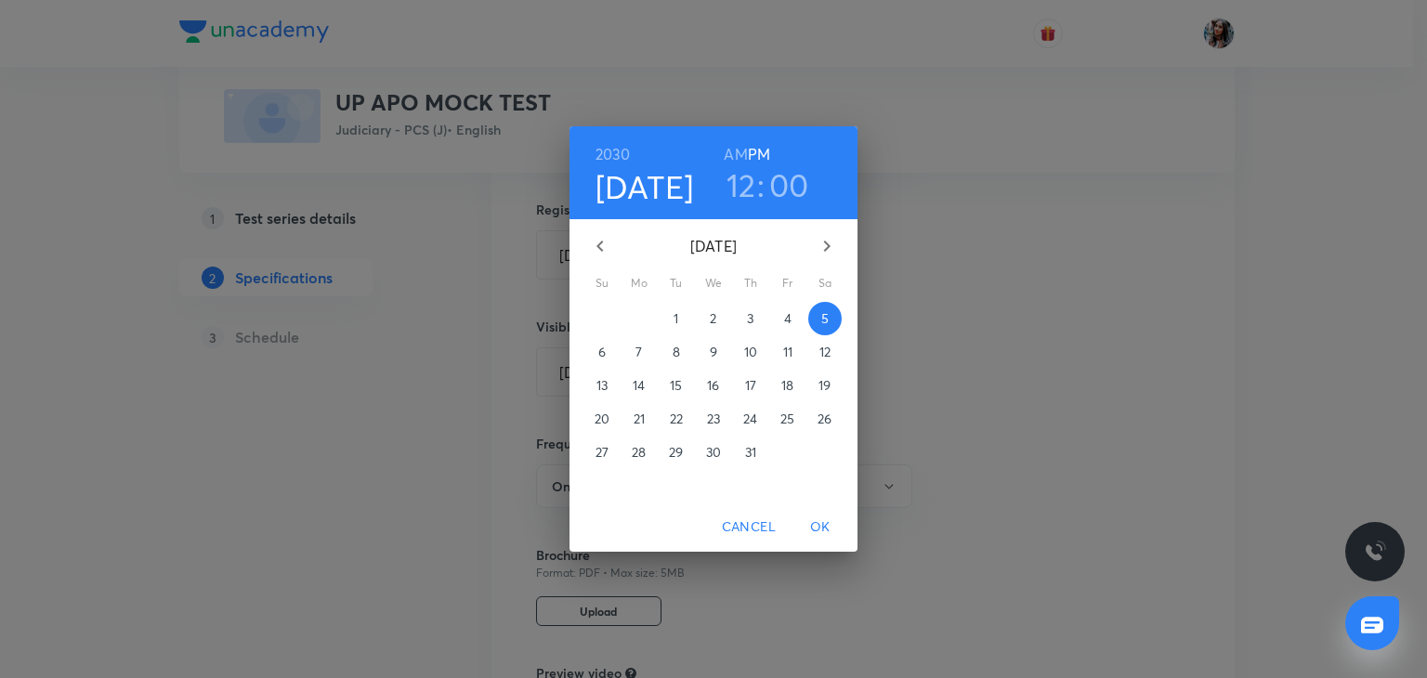
click at [730, 154] on h6 "AM" at bounding box center [735, 154] width 23 height 26
click at [819, 522] on span "OK" at bounding box center [820, 527] width 45 height 23
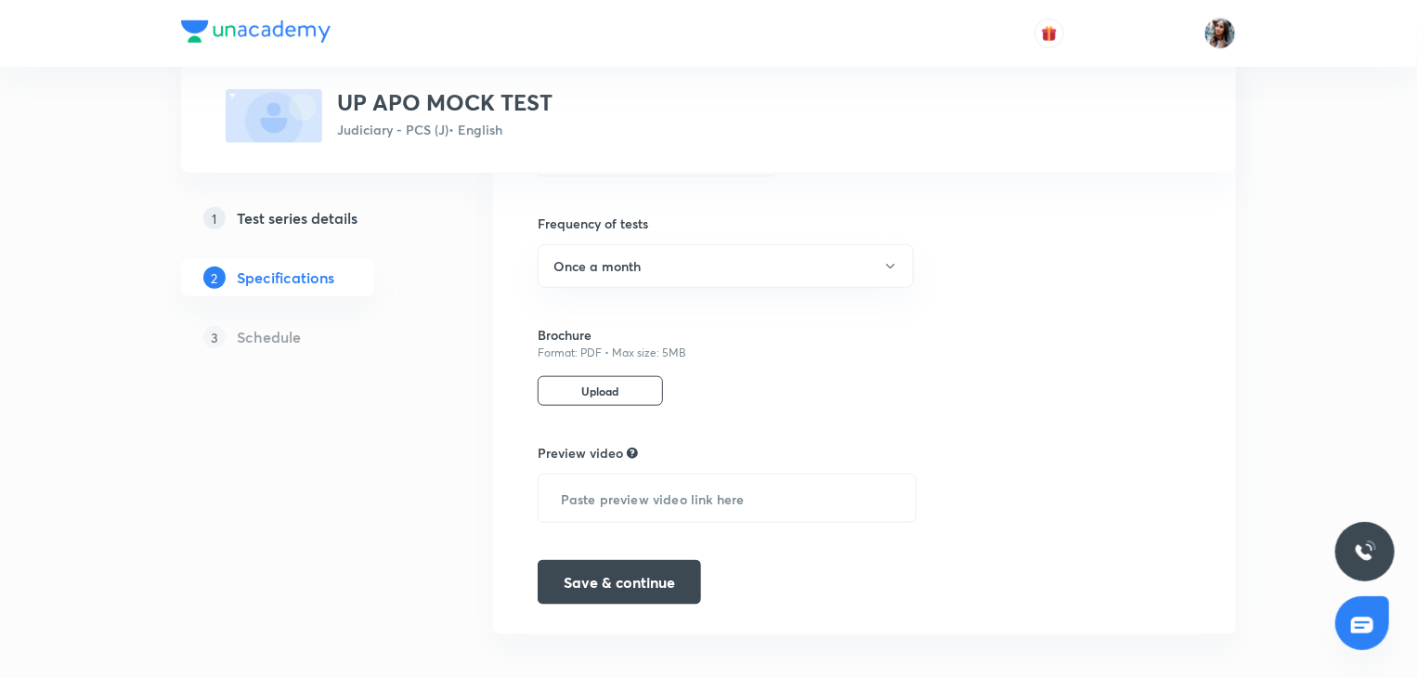
scroll to position [874, 0]
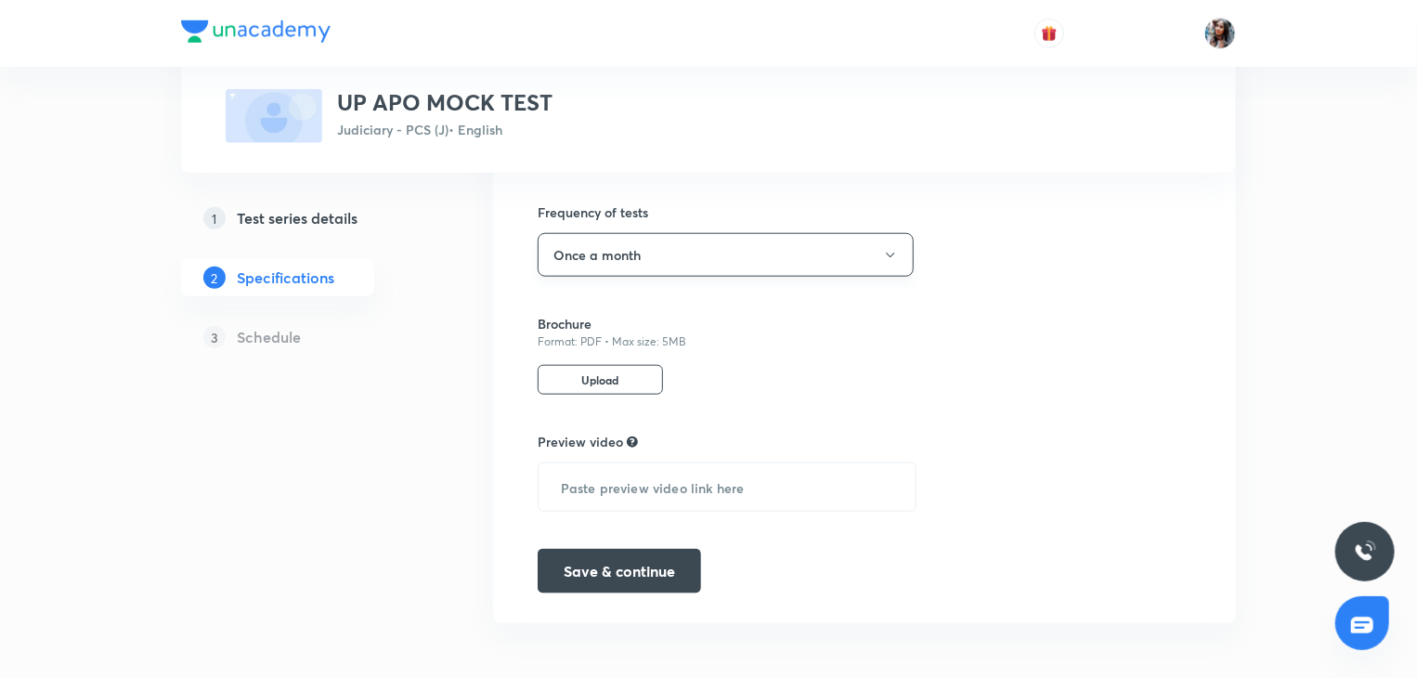
click at [678, 261] on button "Once a month" at bounding box center [726, 255] width 376 height 44
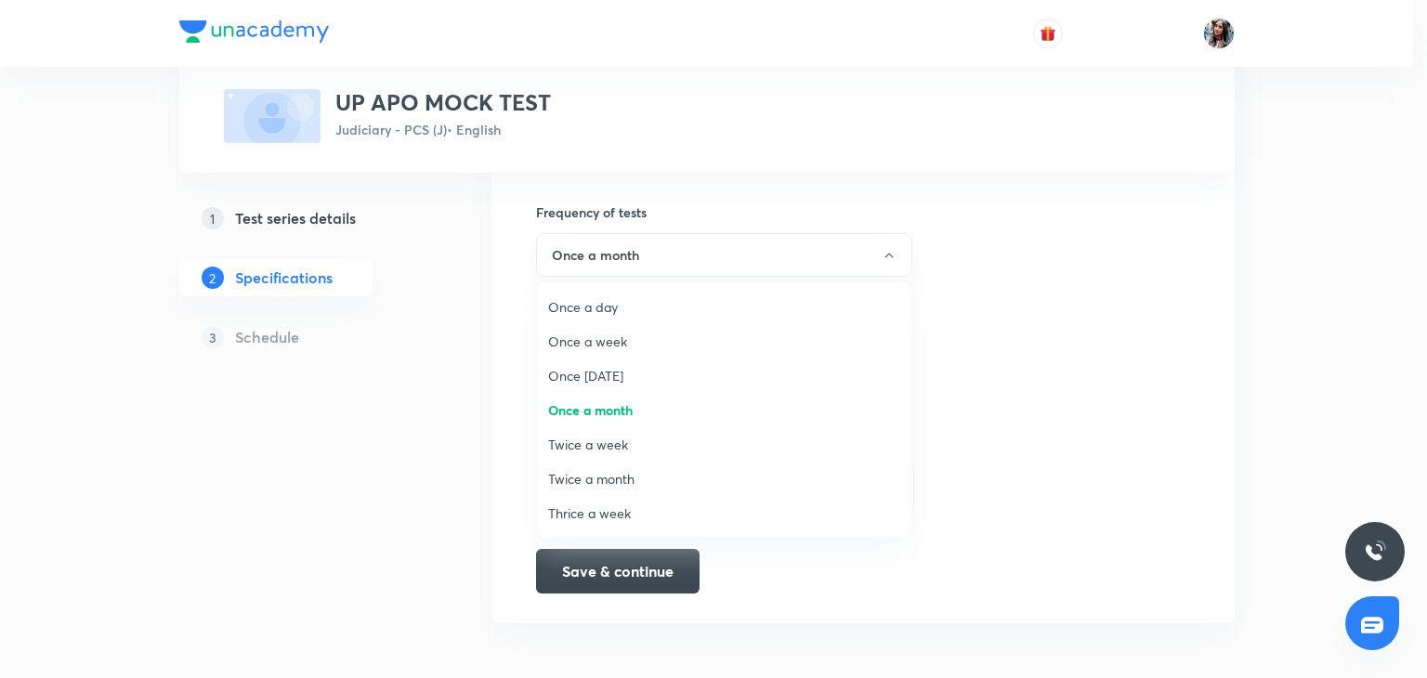
click at [643, 307] on span "Once a day" at bounding box center [724, 307] width 352 height 20
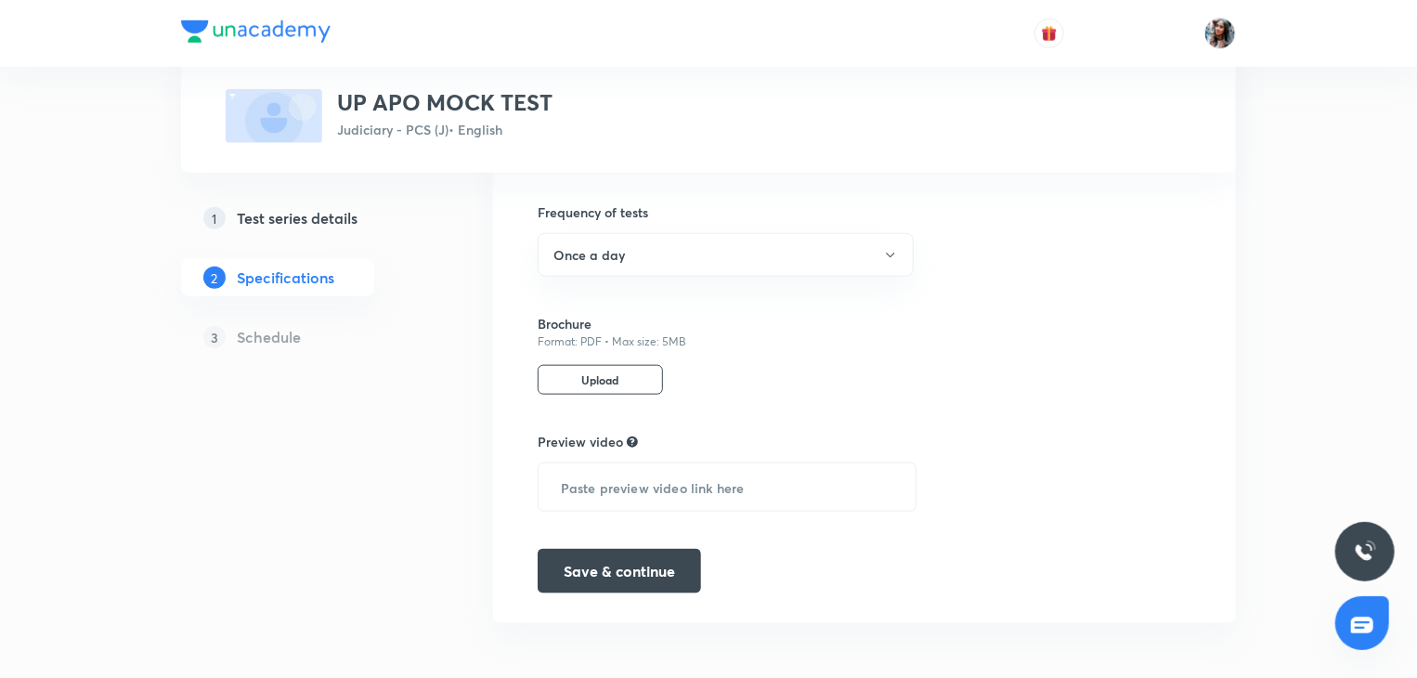
click at [723, 370] on div "Brochure Format: PDF • Max size: 5MB Upload" at bounding box center [727, 354] width 379 height 81
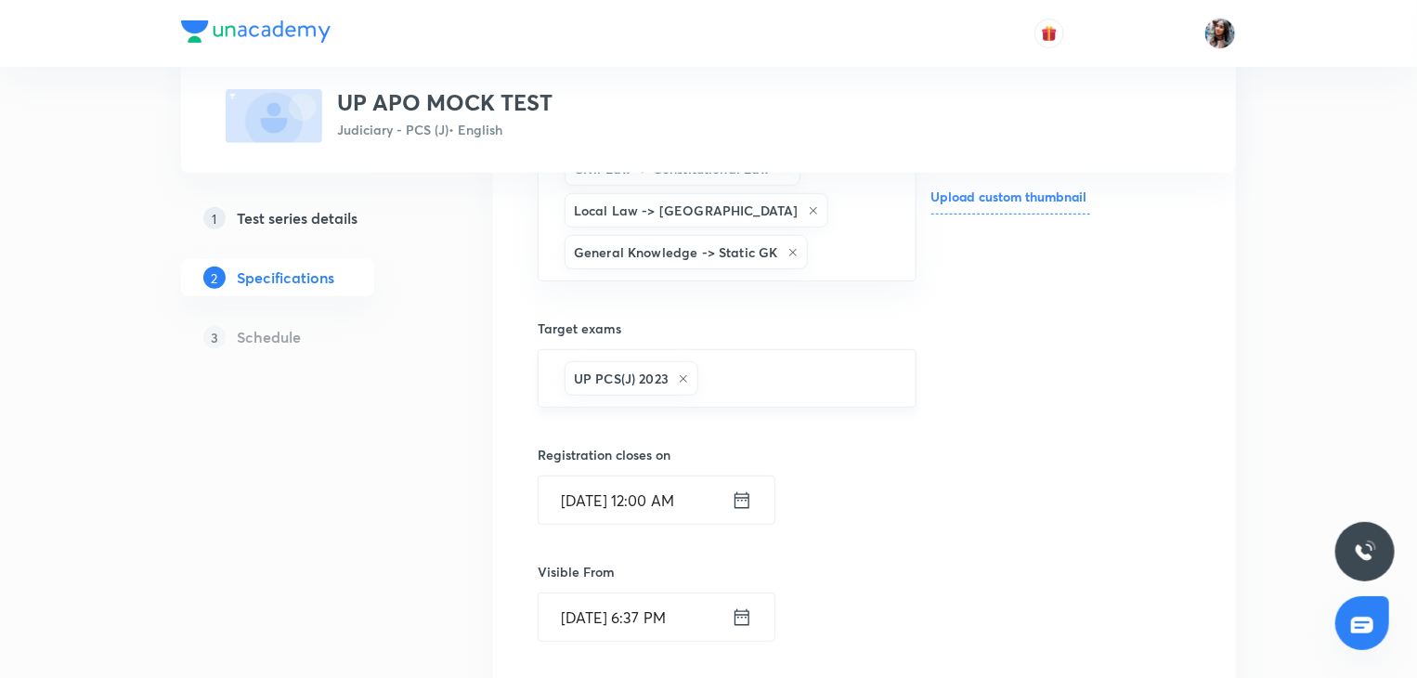
scroll to position [234, 0]
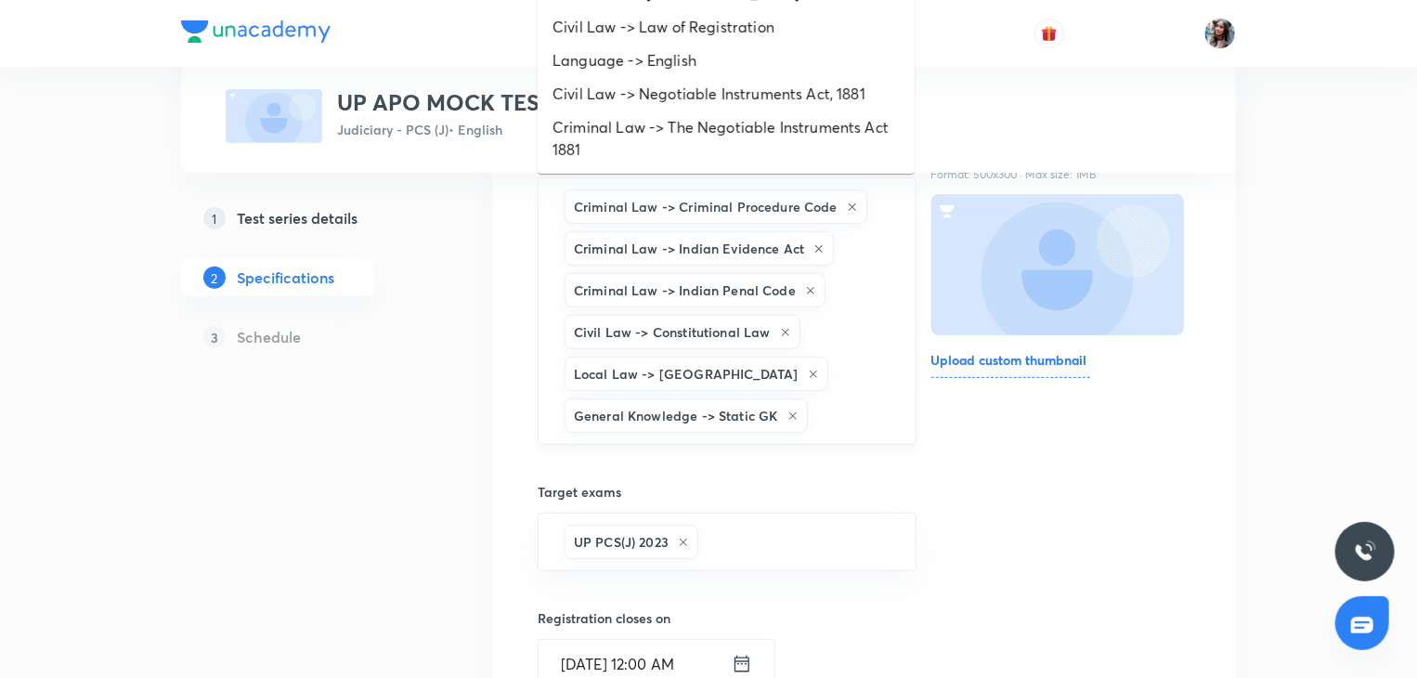
click at [818, 398] on input "text" at bounding box center [853, 415] width 82 height 34
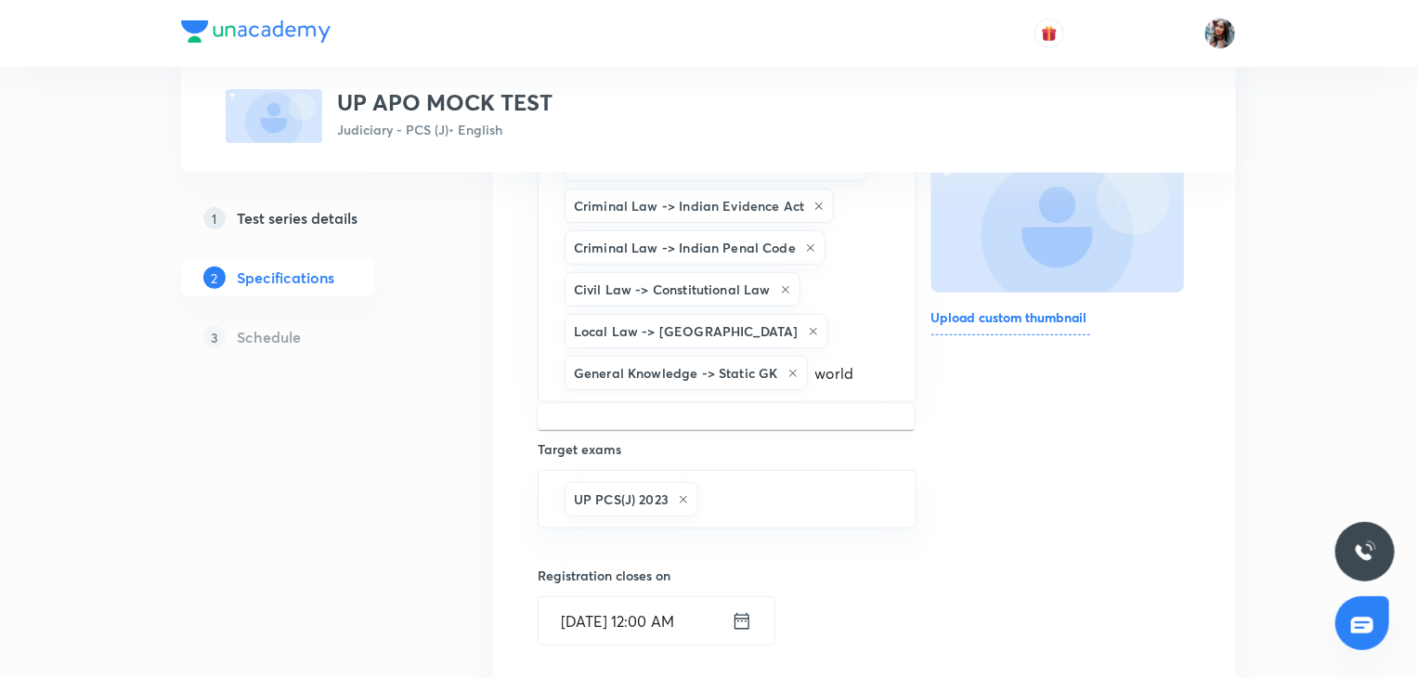
scroll to position [279, 0]
type input "w"
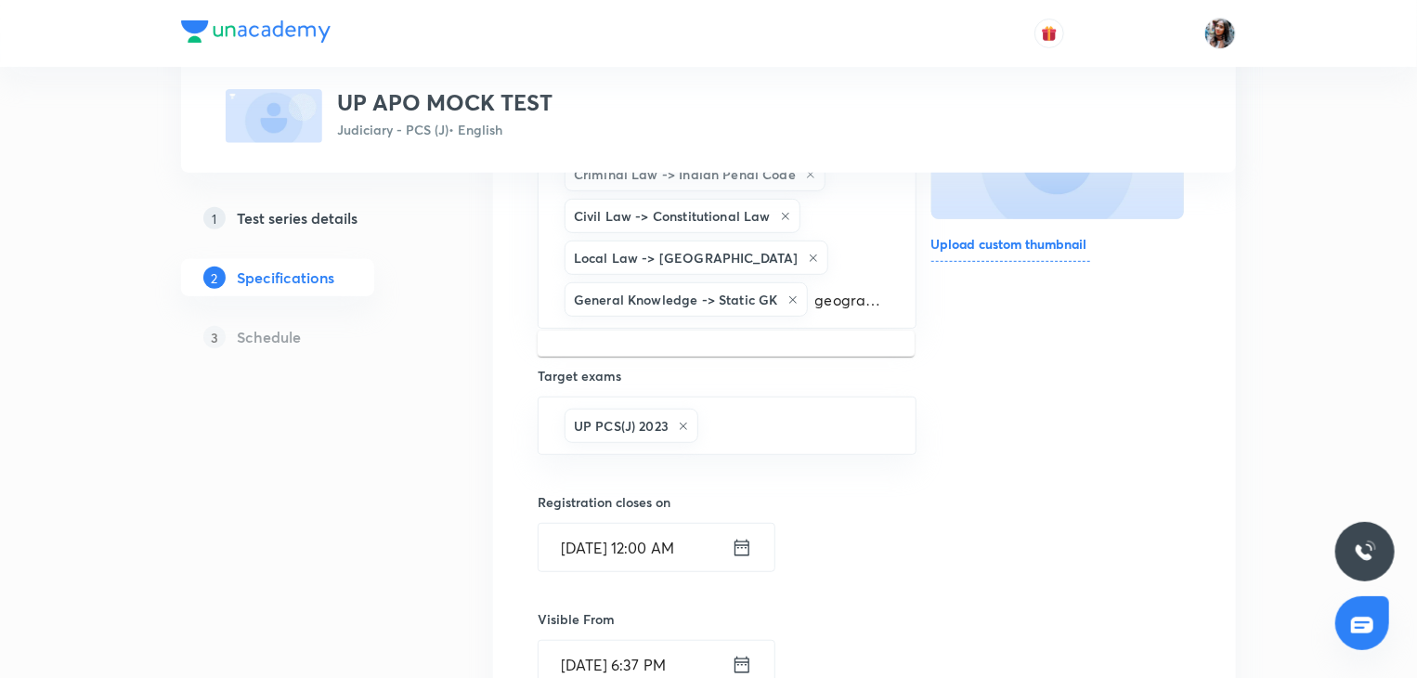
scroll to position [353, 0]
type input "g"
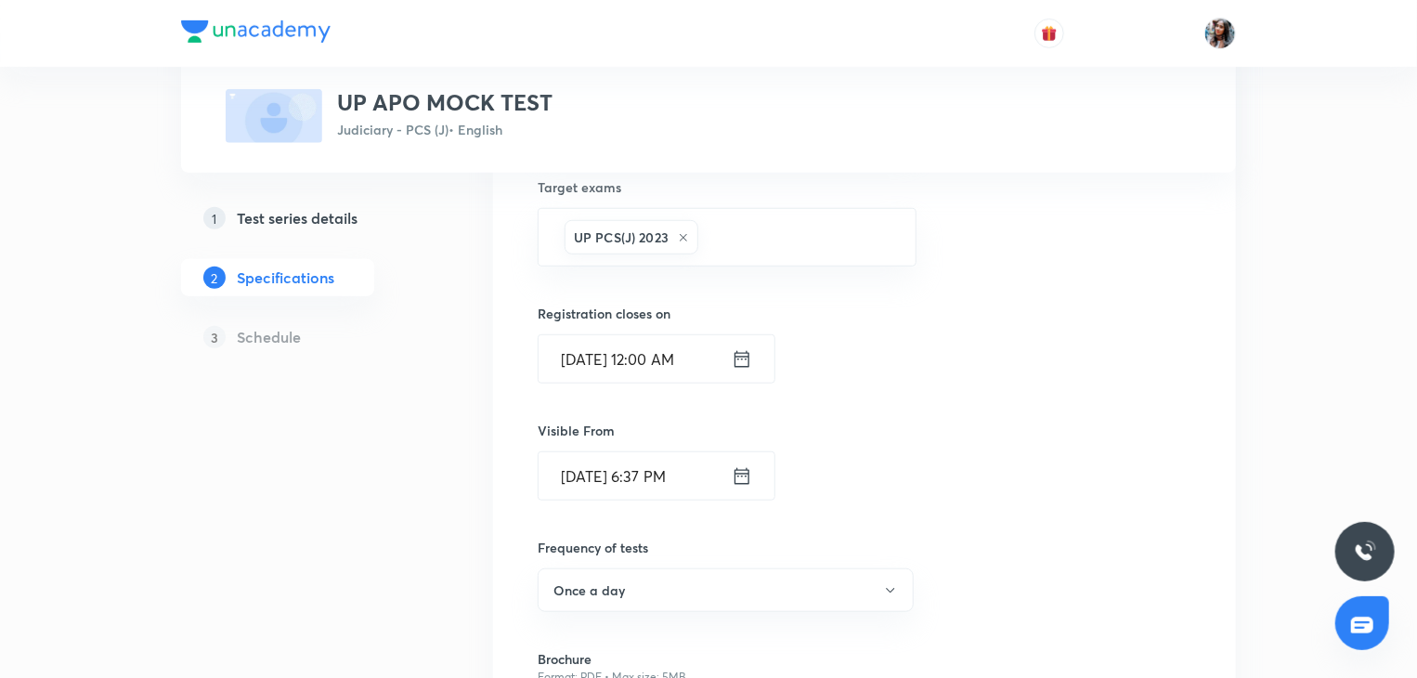
scroll to position [580, 0]
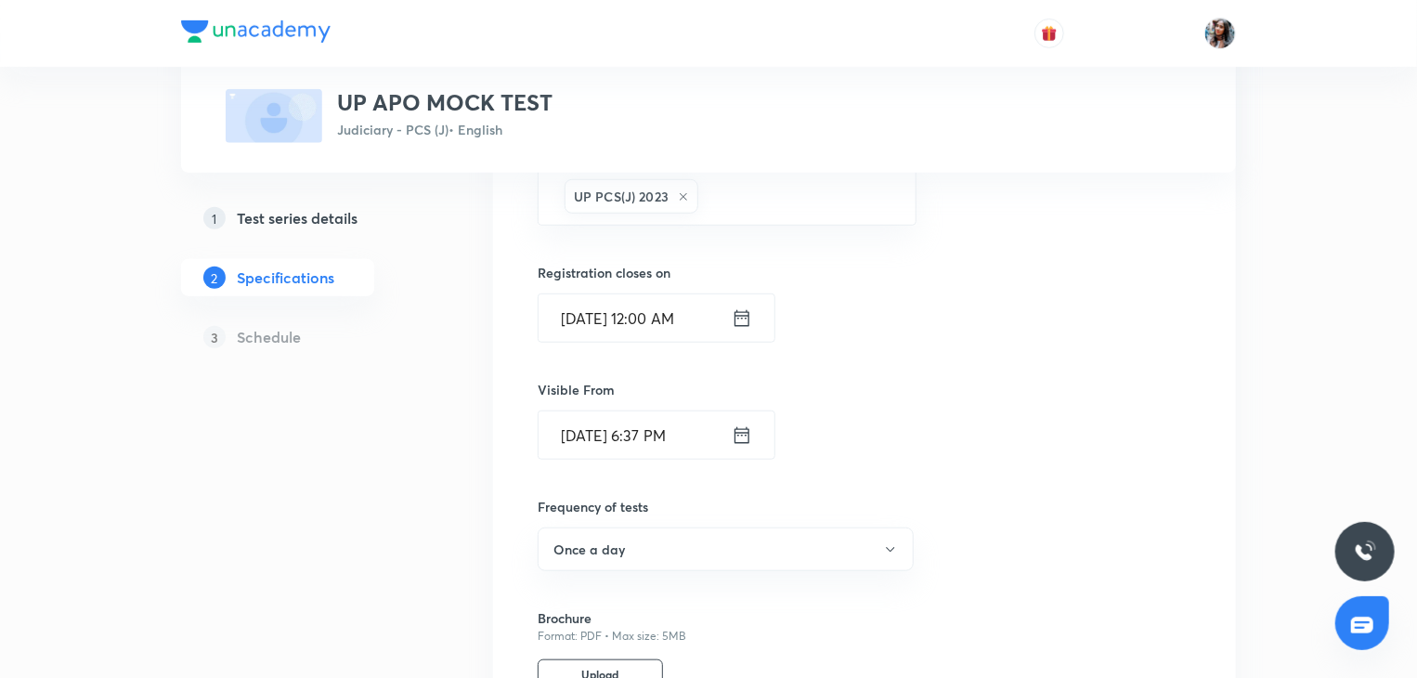
click at [732, 313] on icon at bounding box center [742, 319] width 20 height 26
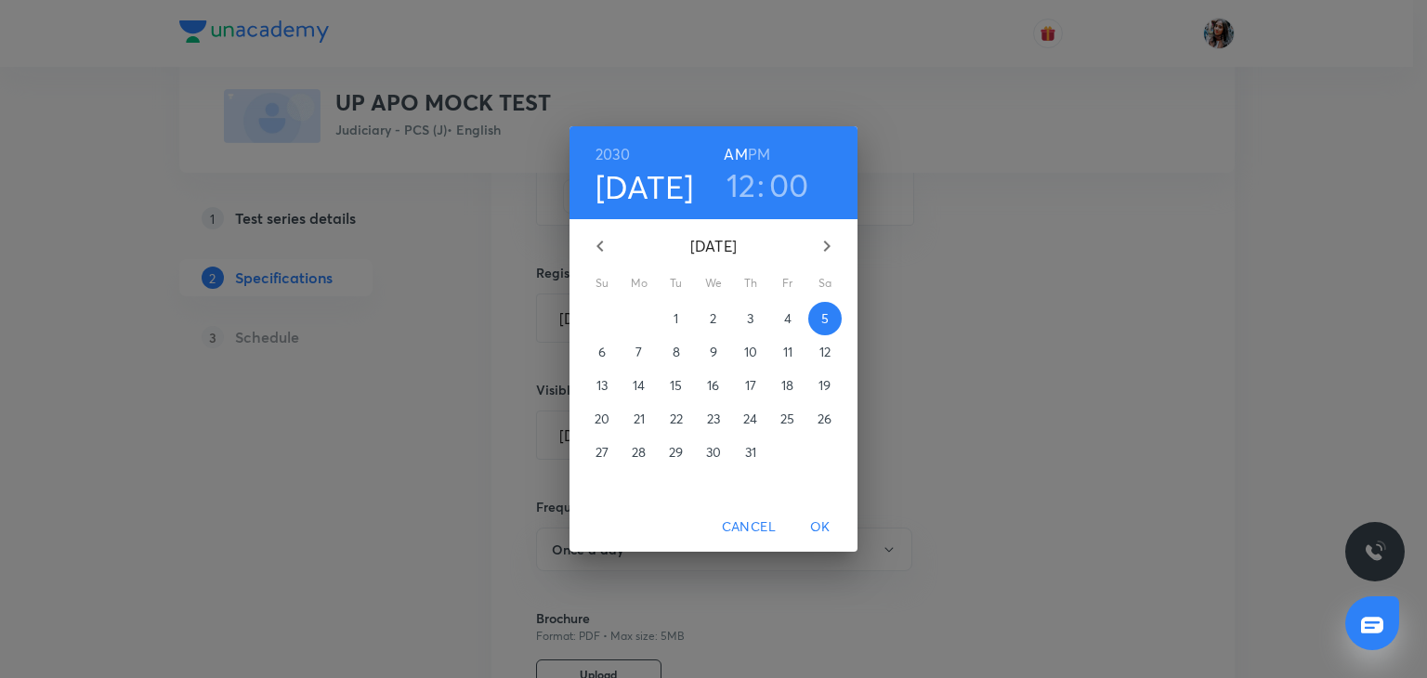
click at [755, 523] on span "Cancel" at bounding box center [749, 527] width 54 height 23
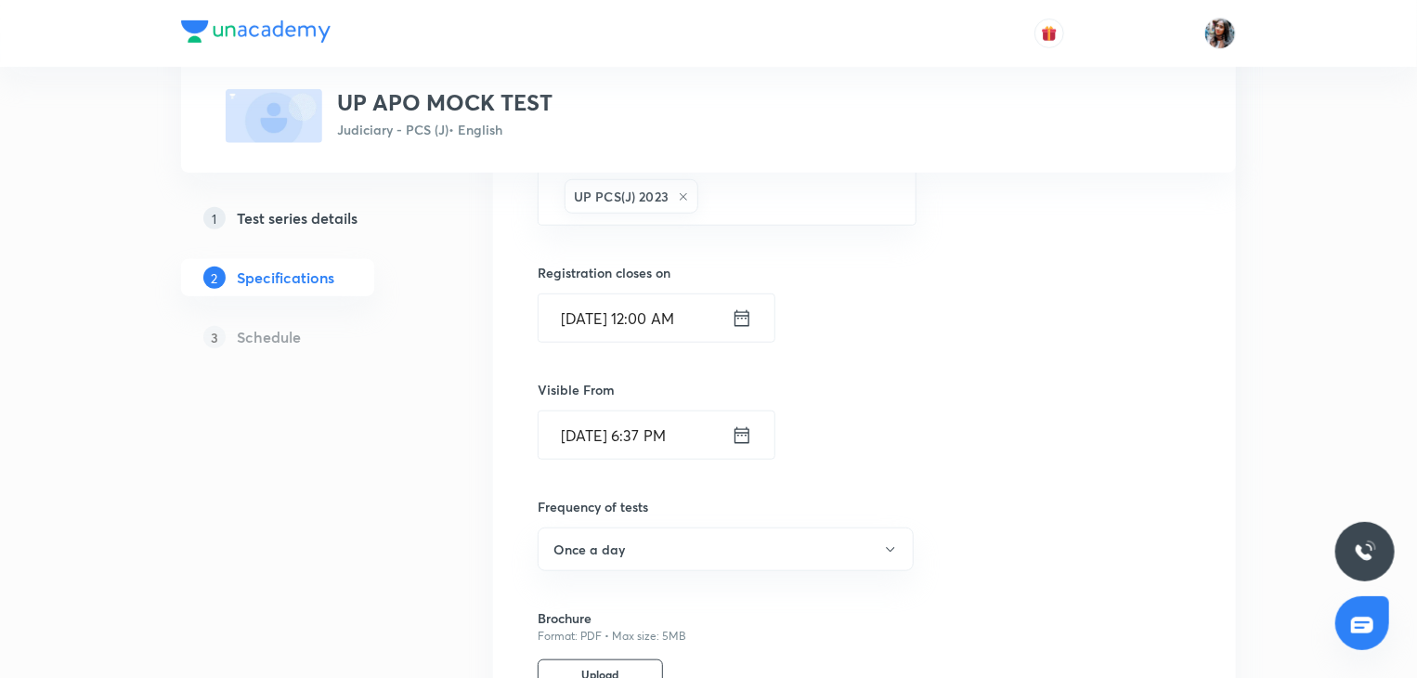
click at [667, 321] on input "Oct 5, 2030, 12:00 AM" at bounding box center [635, 317] width 193 height 47
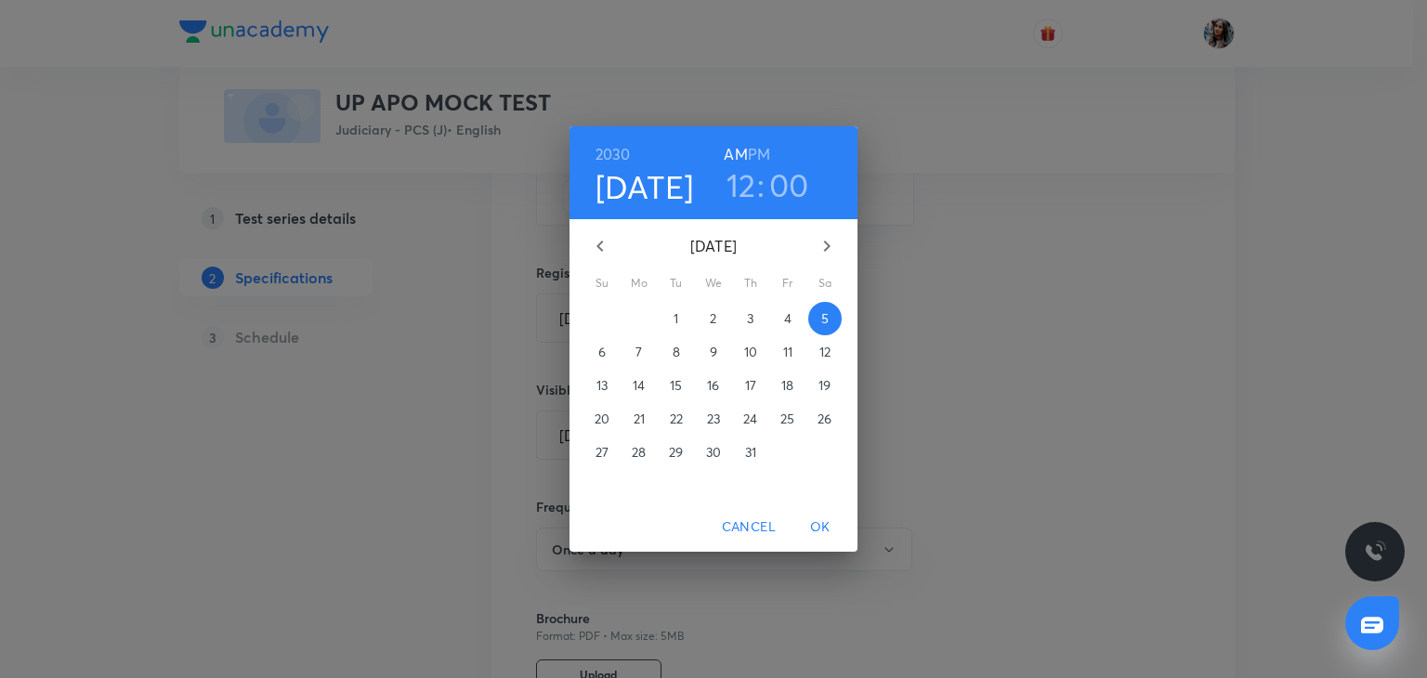
click at [599, 237] on icon "button" at bounding box center [600, 246] width 22 height 22
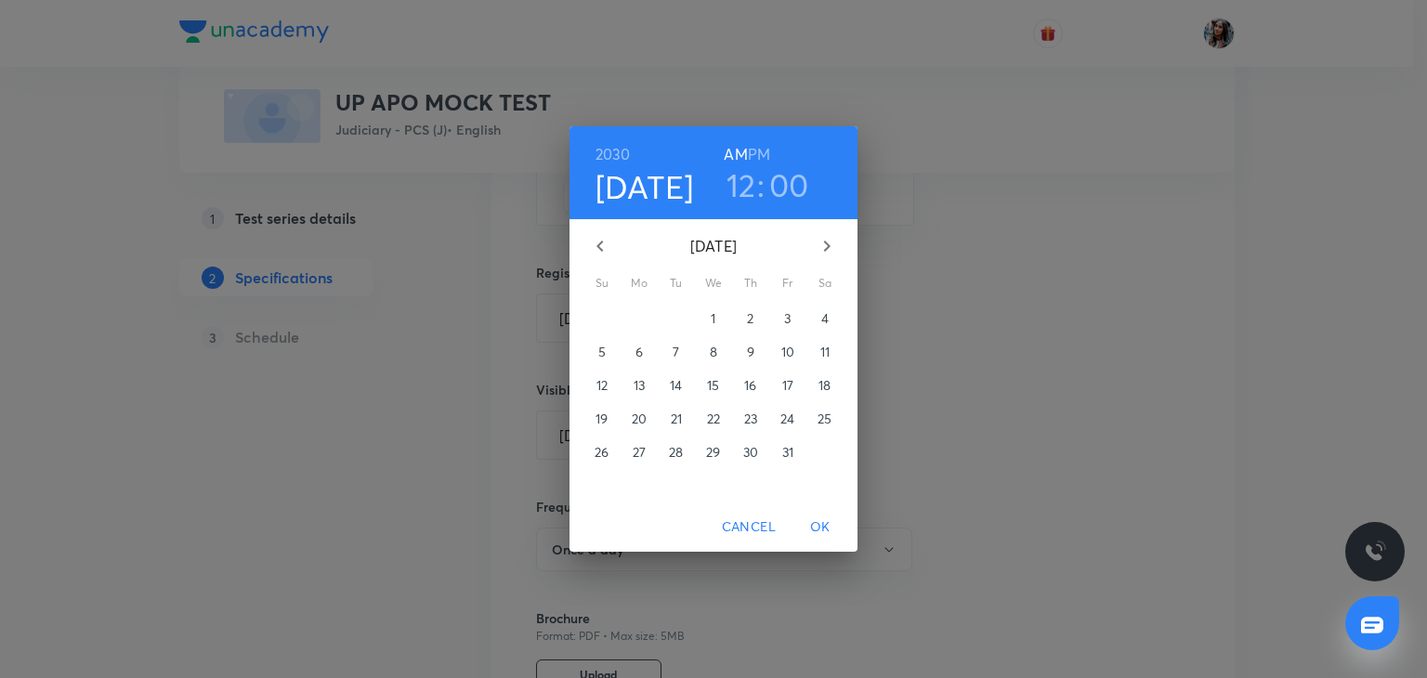
click at [816, 250] on icon "button" at bounding box center [827, 246] width 22 height 22
click at [955, 190] on div "2030 Oct 5 12 : 00 AM PM June 2030 Su Mo Tu We Th Fr Sa 26 27 28 29 30 31 1 2 3…" at bounding box center [713, 339] width 1427 height 678
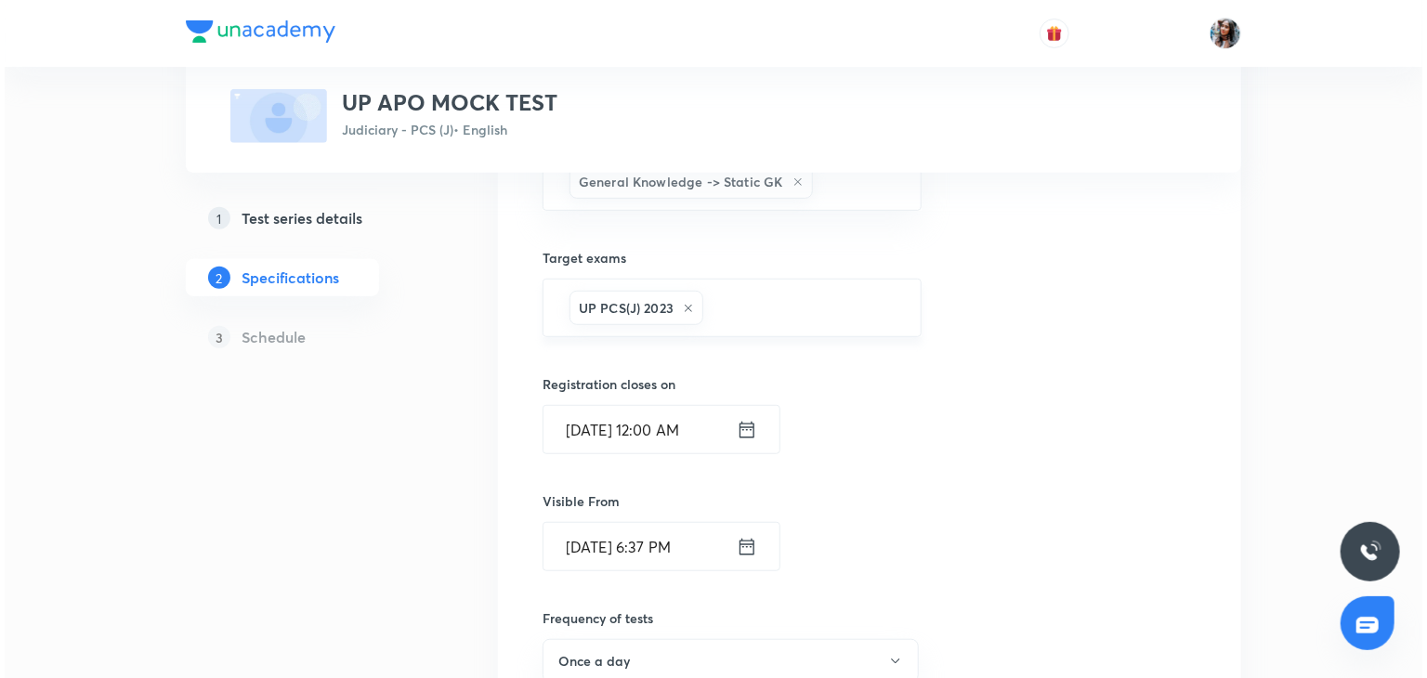
scroll to position [520, 0]
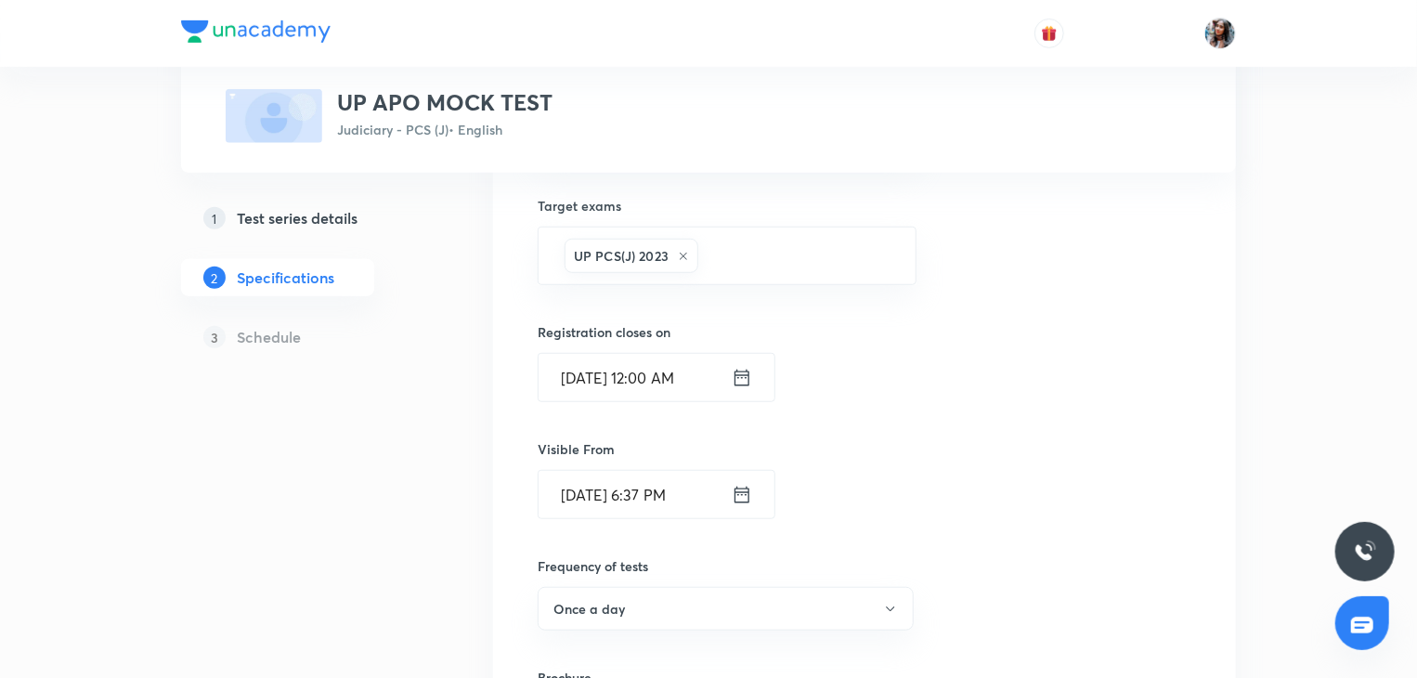
click at [738, 376] on icon at bounding box center [742, 378] width 20 height 26
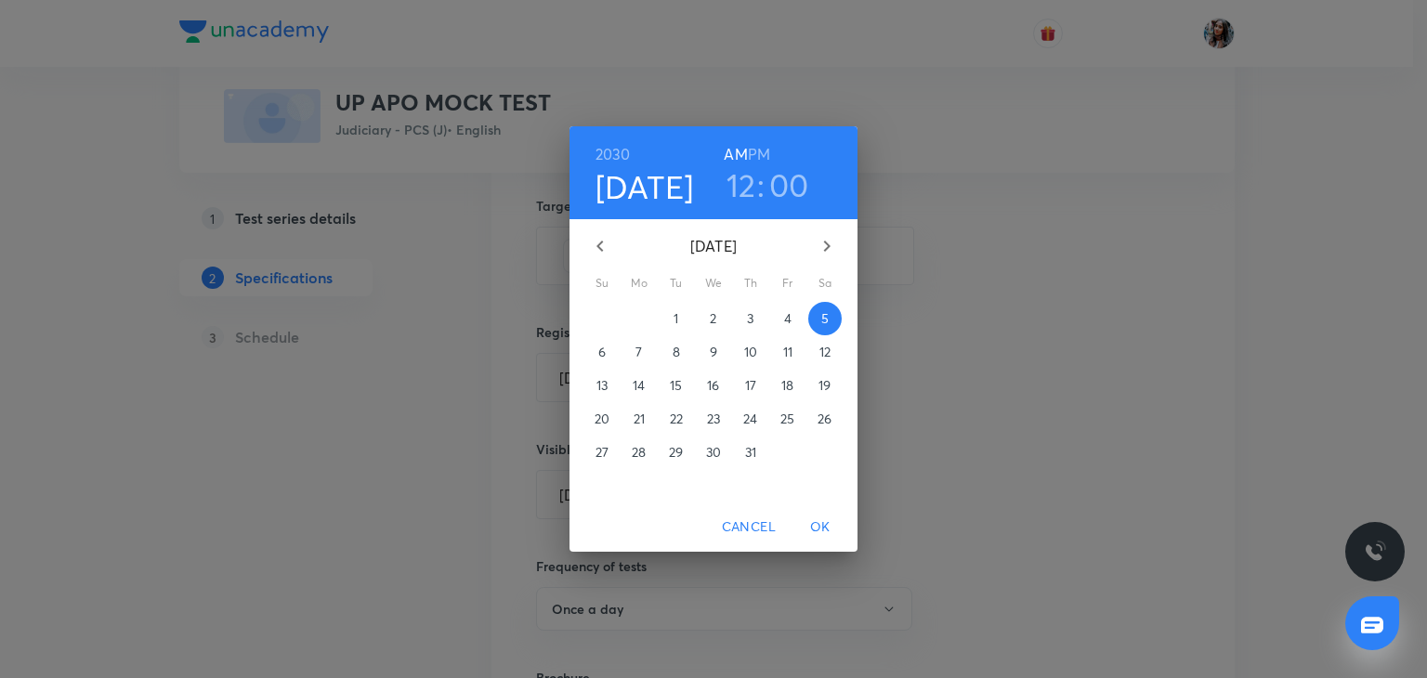
click at [730, 242] on p "October 2030" at bounding box center [713, 246] width 182 height 22
click at [598, 248] on icon "button" at bounding box center [600, 246] width 22 height 22
click at [616, 155] on h6 "2030" at bounding box center [612, 154] width 35 height 26
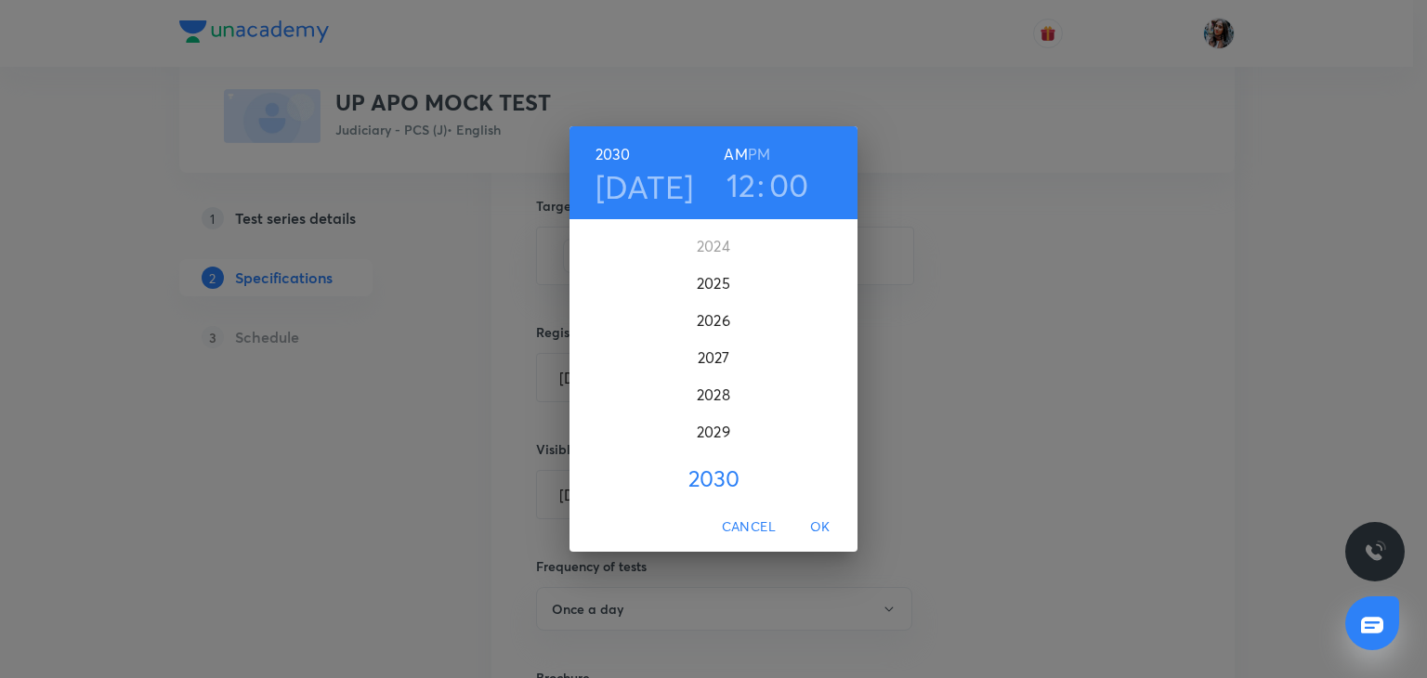
scroll to position [4600, 0]
click at [699, 280] on div "2025" at bounding box center [713, 285] width 288 height 37
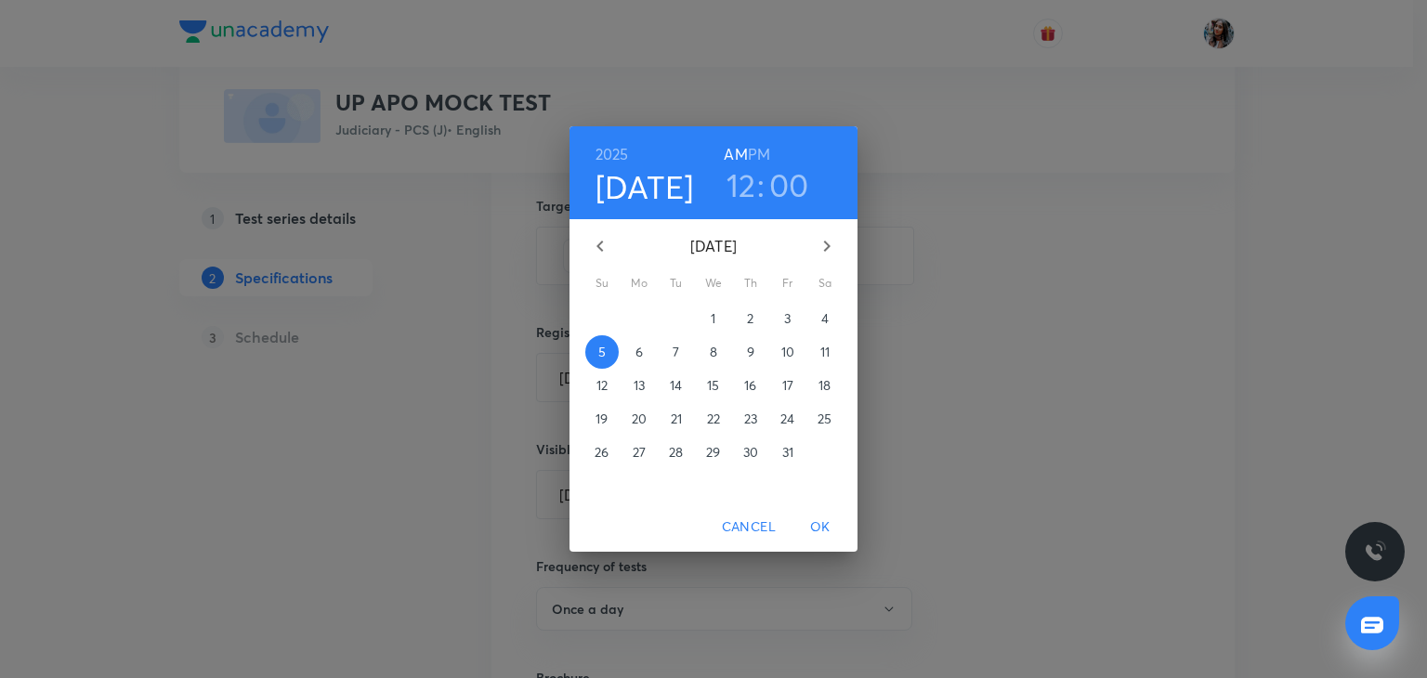
click at [609, 247] on icon "button" at bounding box center [600, 246] width 22 height 22
click at [680, 452] on p "30" at bounding box center [676, 452] width 15 height 19
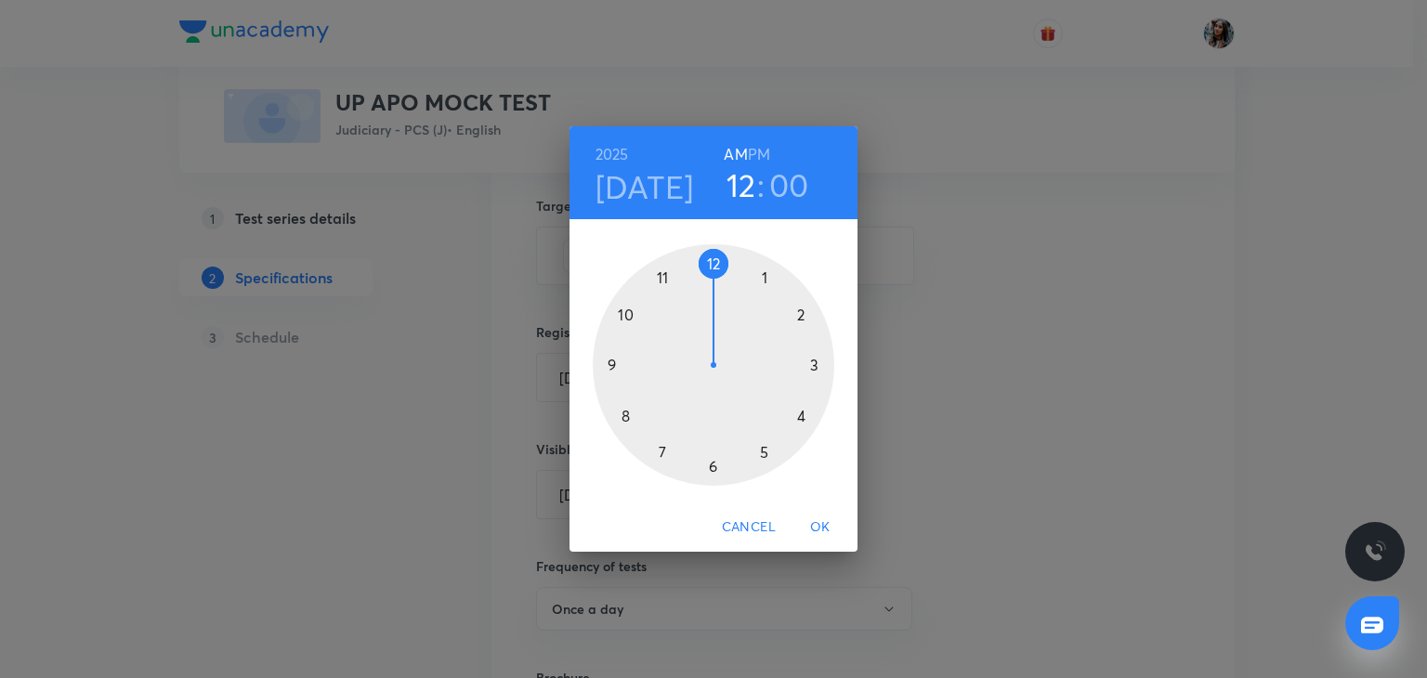
click at [757, 150] on h6 "PM" at bounding box center [759, 154] width 22 height 26
click at [713, 470] on div at bounding box center [714, 365] width 242 height 242
click at [629, 309] on div at bounding box center [714, 365] width 242 height 242
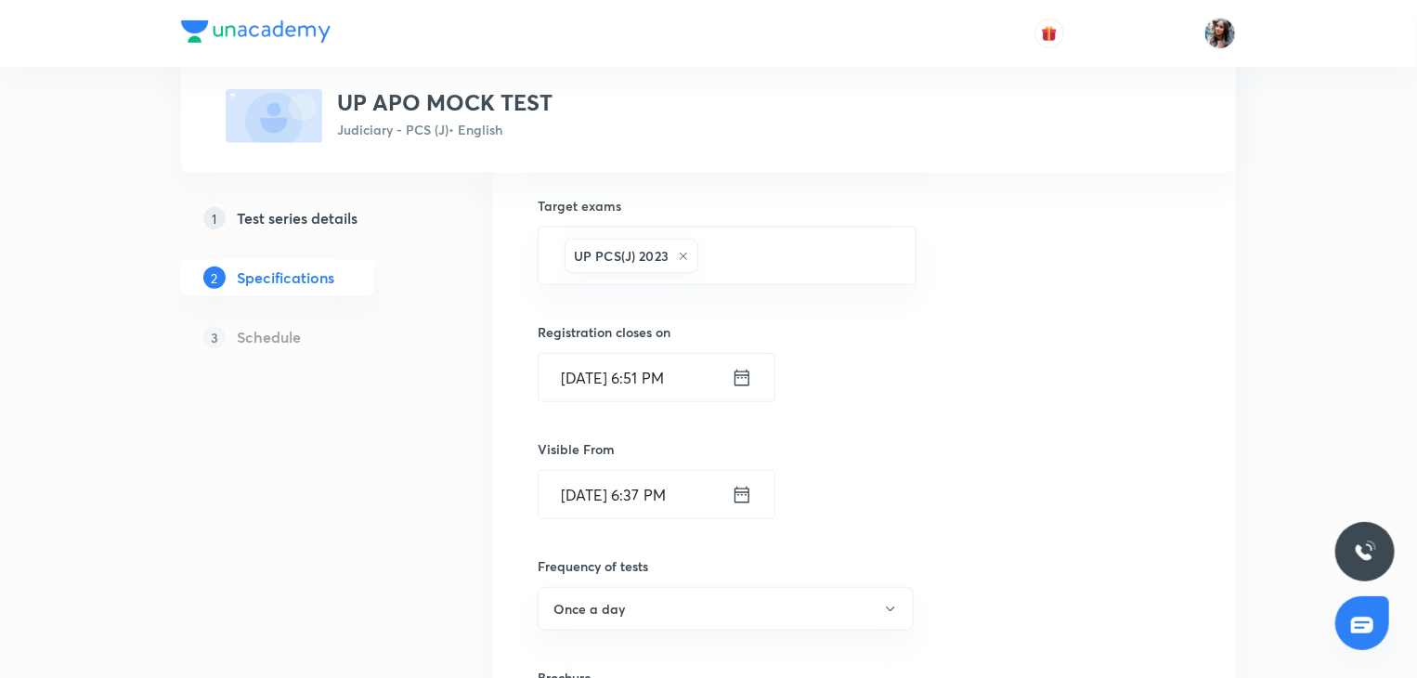
click at [828, 395] on div "Registration closes on Sep 30, 2025, 6:51 PM ​" at bounding box center [720, 362] width 364 height 80
click at [708, 379] on input "Sep 30, 2025, 6:51 PM" at bounding box center [635, 377] width 193 height 47
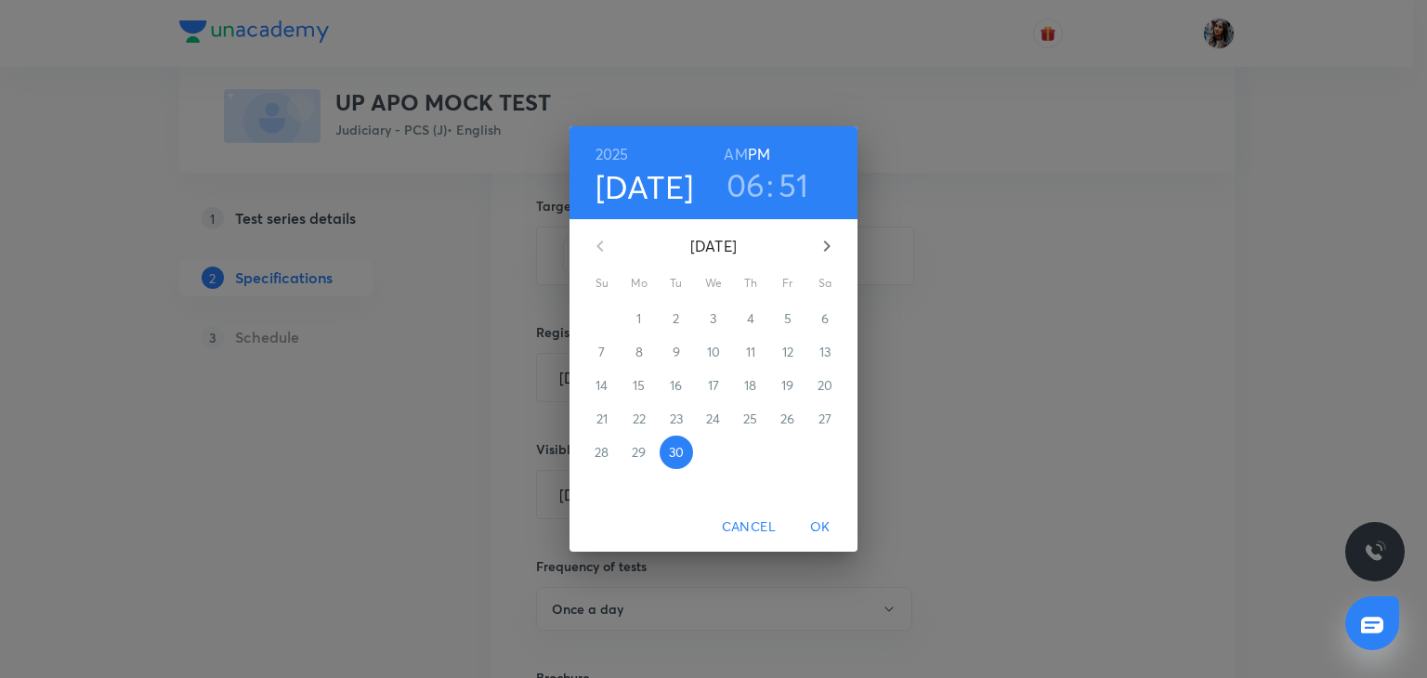
click at [604, 155] on h6 "2025" at bounding box center [611, 154] width 33 height 26
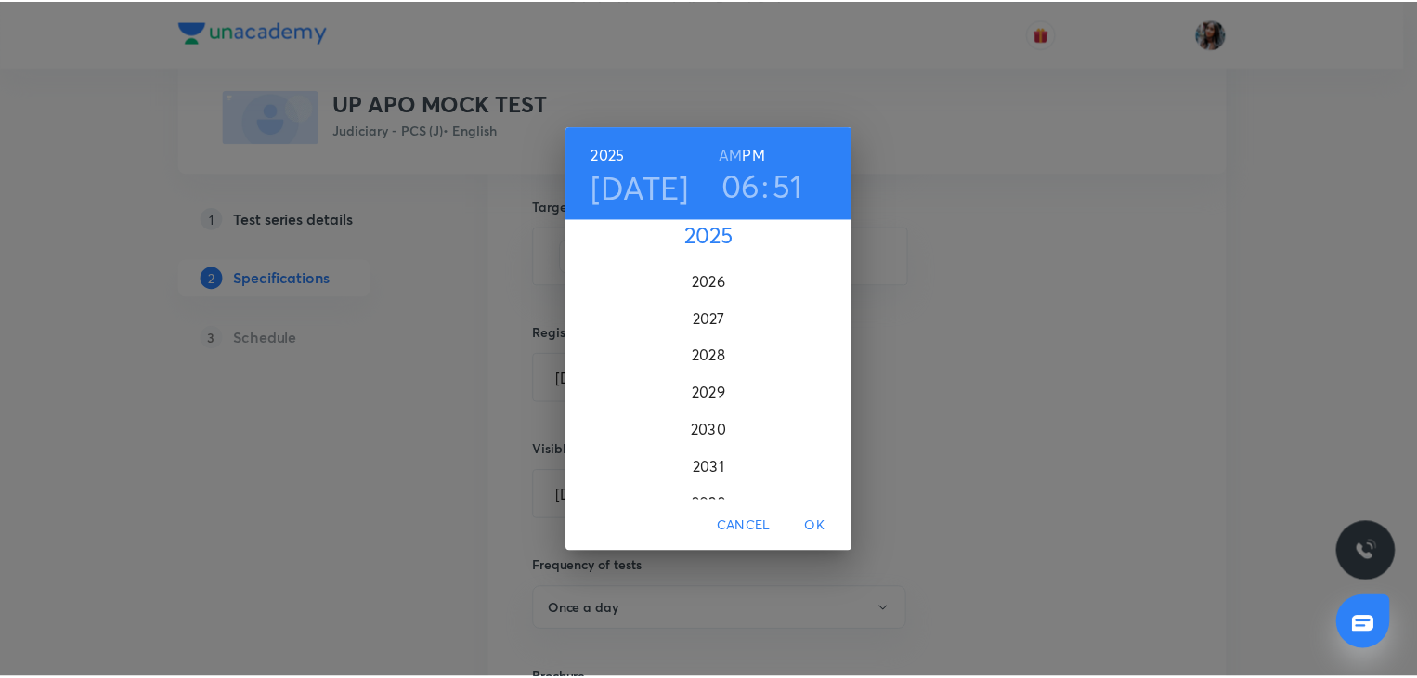
scroll to position [4661, 0]
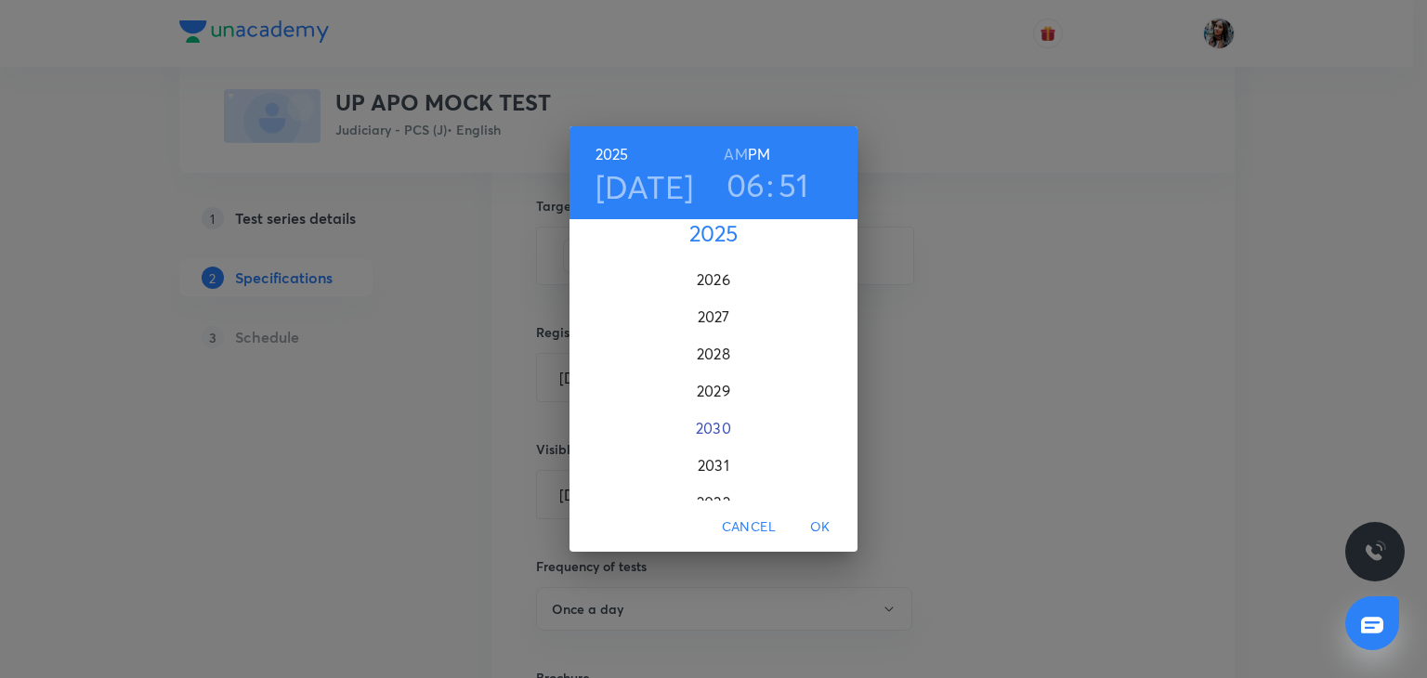
click at [715, 423] on div "2030" at bounding box center [713, 428] width 288 height 37
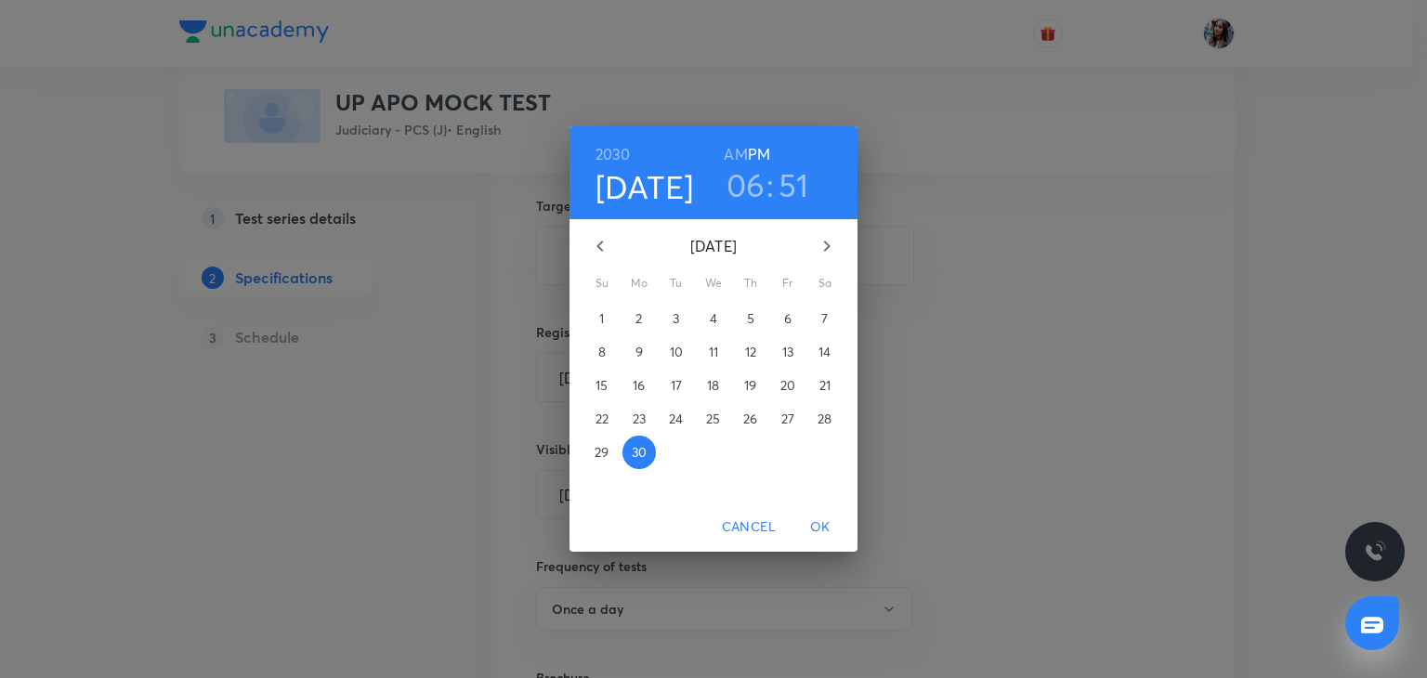
click at [825, 521] on span "OK" at bounding box center [820, 527] width 45 height 23
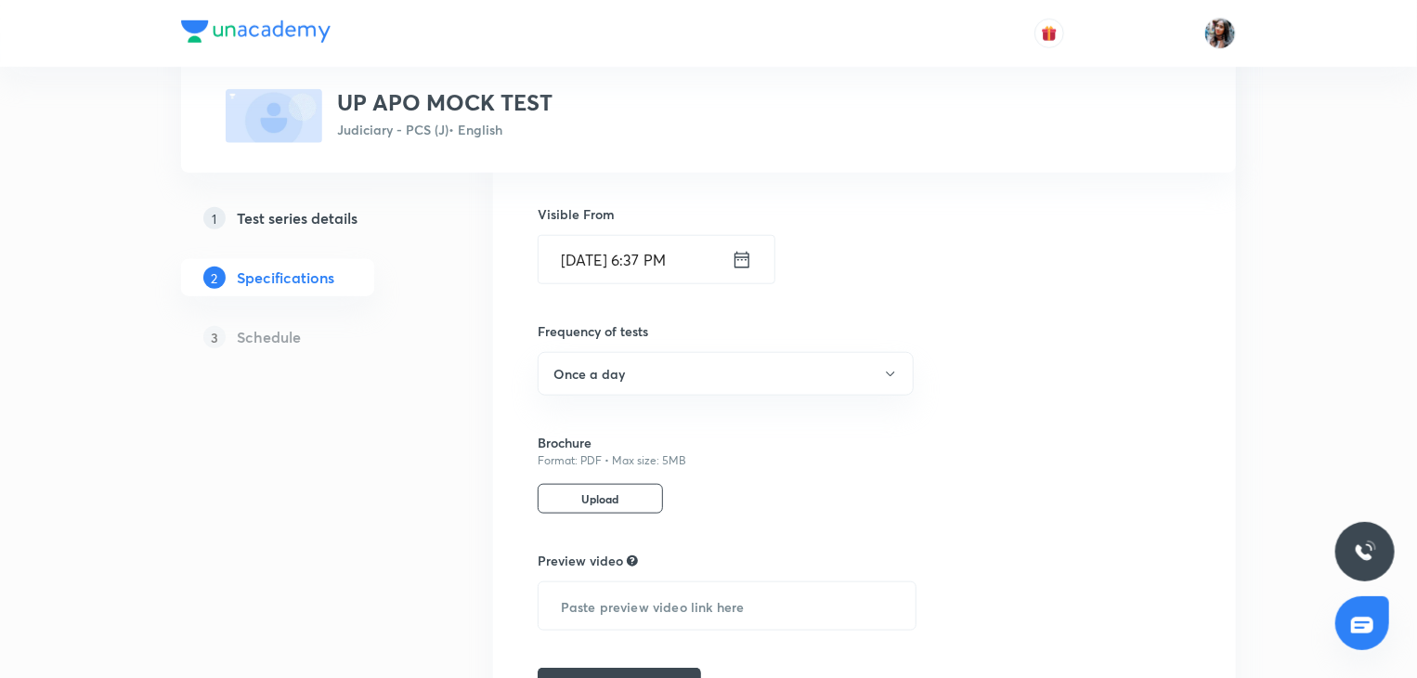
scroll to position [874, 0]
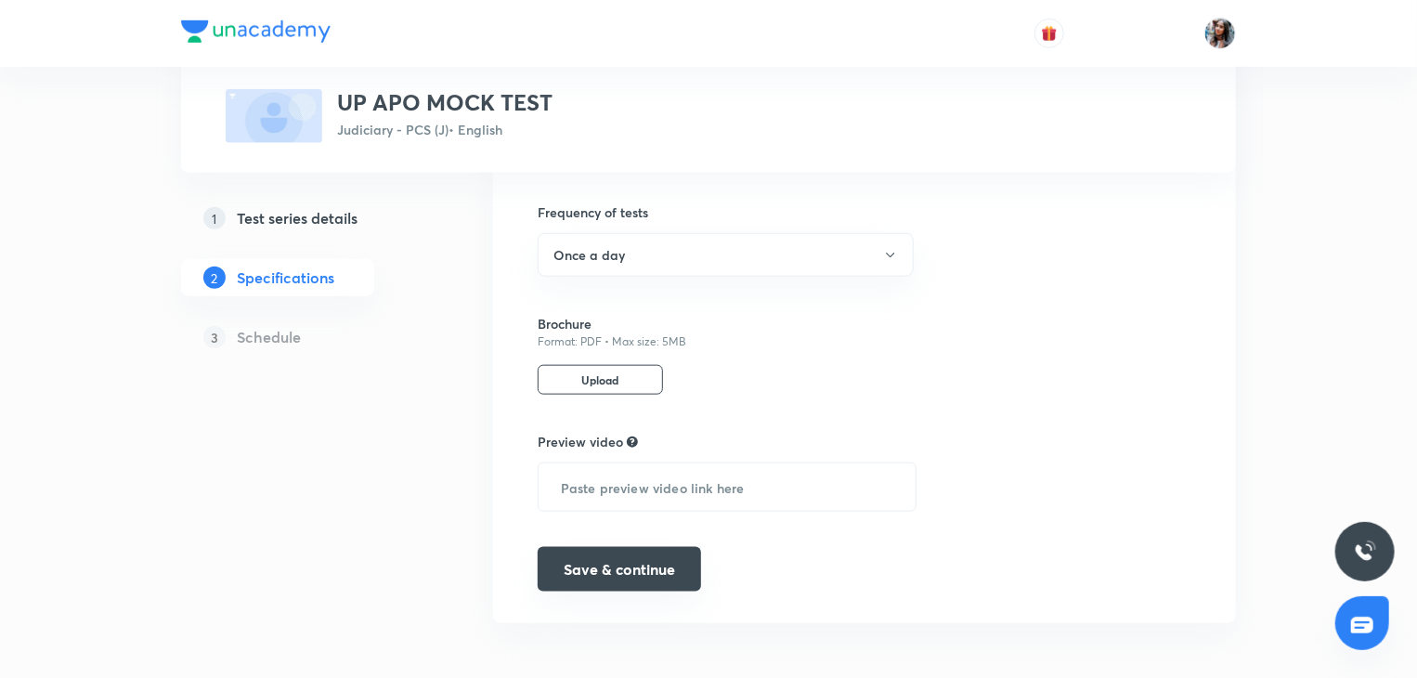
click at [639, 575] on button "Save & continue" at bounding box center [619, 569] width 163 height 45
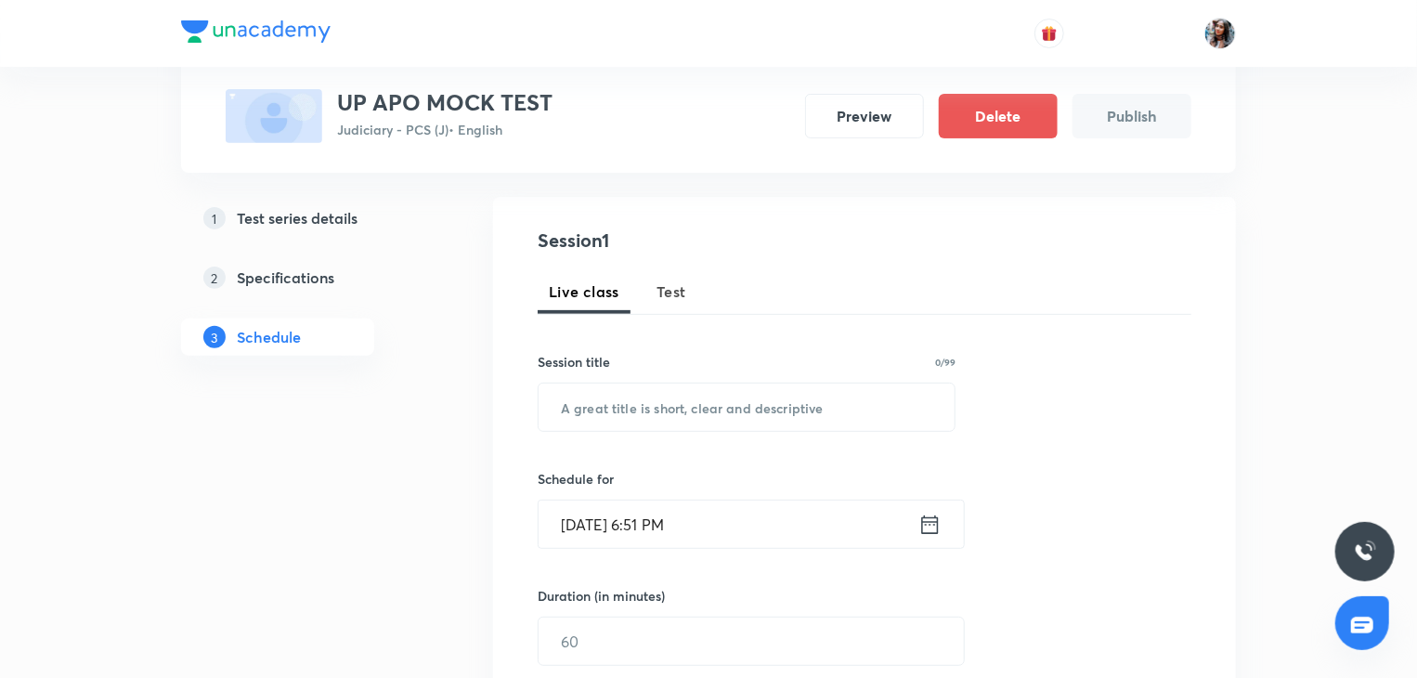
scroll to position [149, 0]
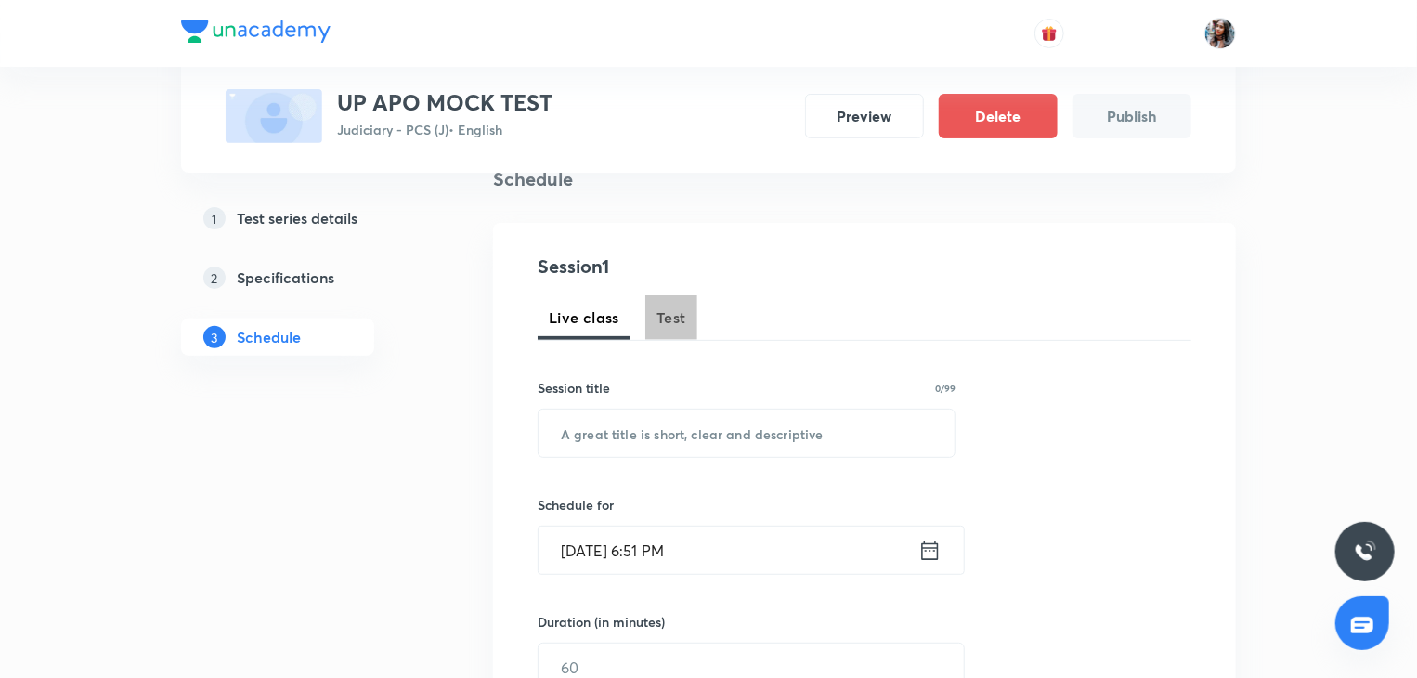
click at [671, 314] on span "Test" at bounding box center [672, 318] width 30 height 22
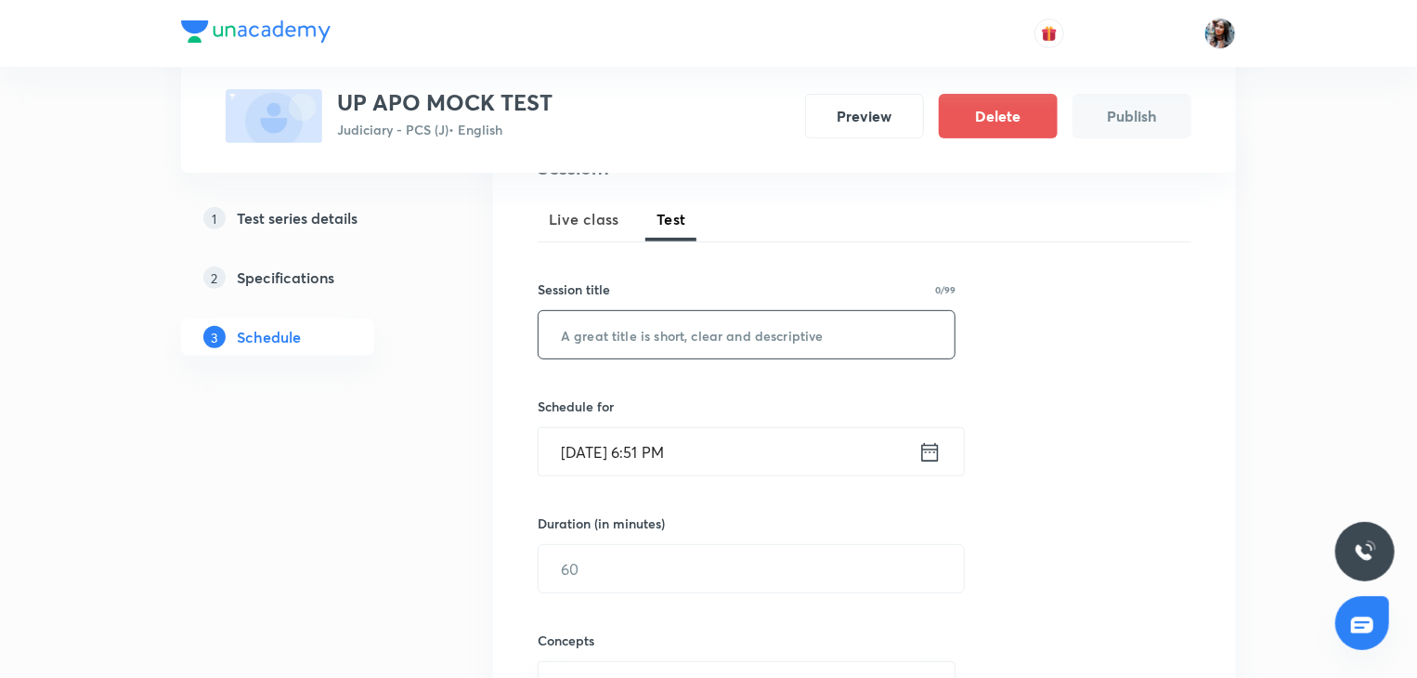
scroll to position [267, 0]
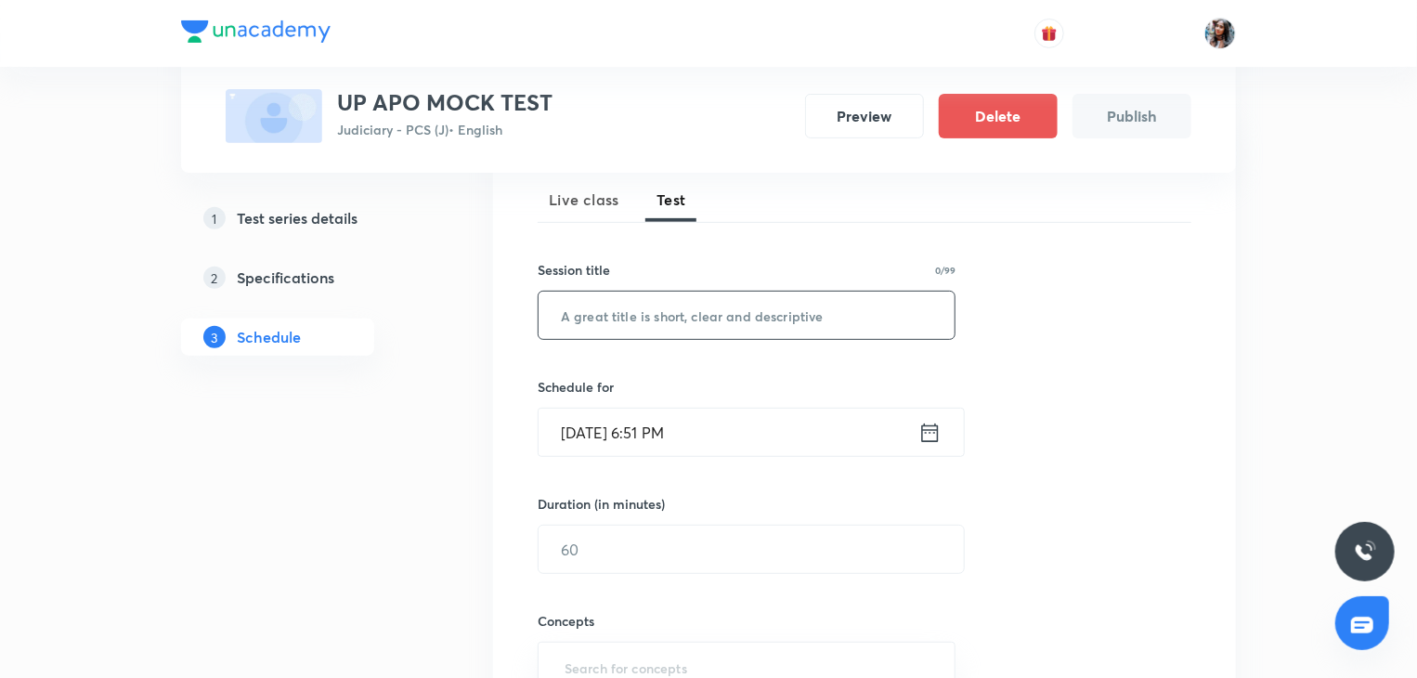
click at [691, 327] on input "text" at bounding box center [747, 315] width 416 height 47
type input "UP APO MOCK TEST"
click at [739, 438] on input "Sep 30, 2025, 6:51 PM" at bounding box center [729, 432] width 380 height 47
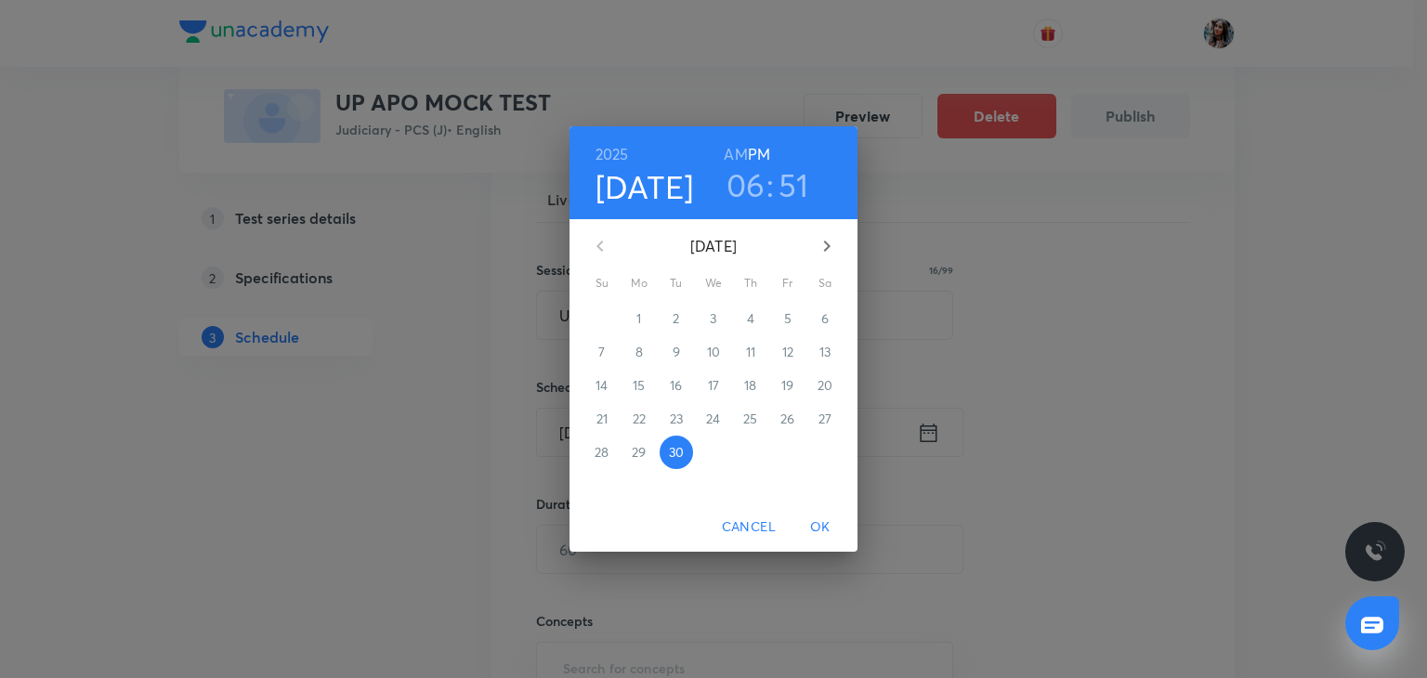
click at [1021, 387] on div "2025 Sep 30 06 : 51 AM PM September 2025 Su Mo Tu We Th Fr Sa 31 1 2 3 4 5 6 7 …" at bounding box center [713, 339] width 1427 height 678
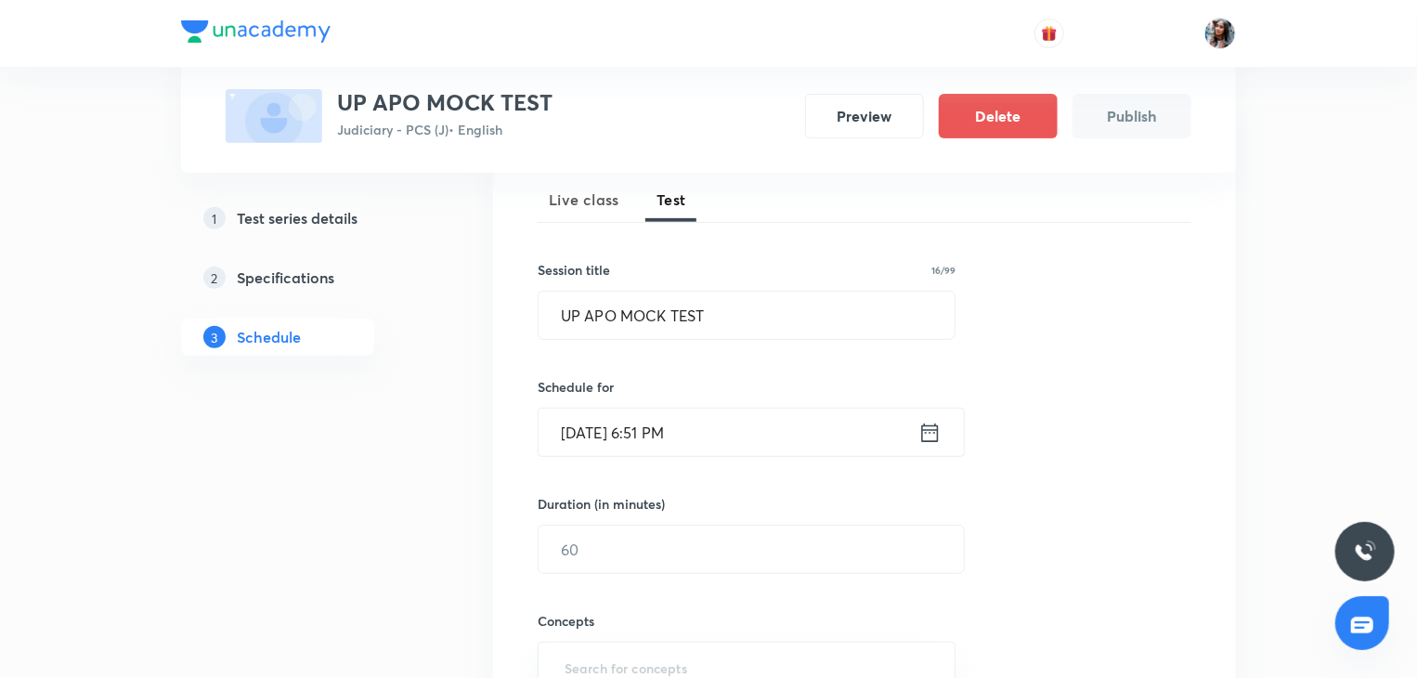
click at [784, 425] on input "Sep 30, 2025, 6:51 PM" at bounding box center [729, 432] width 380 height 47
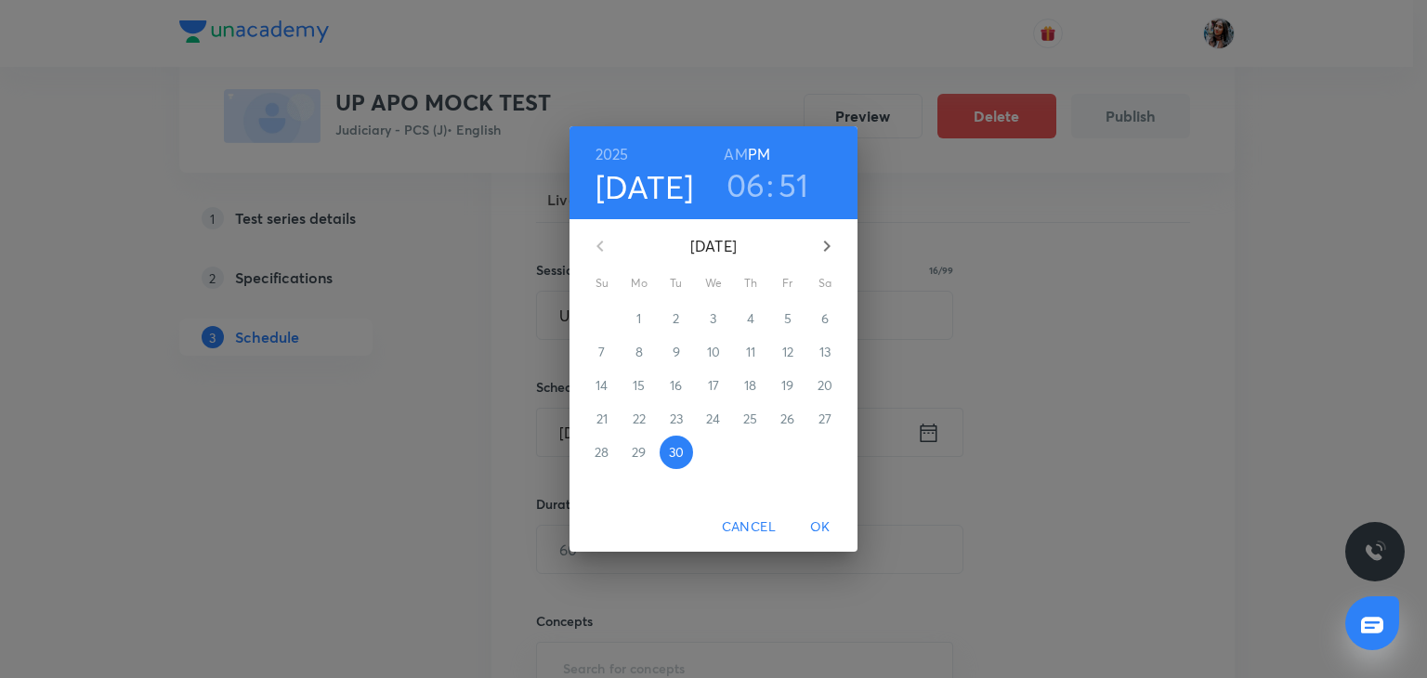
click at [827, 240] on icon "button" at bounding box center [827, 246] width 22 height 22
click at [603, 357] on p "5" at bounding box center [601, 352] width 7 height 19
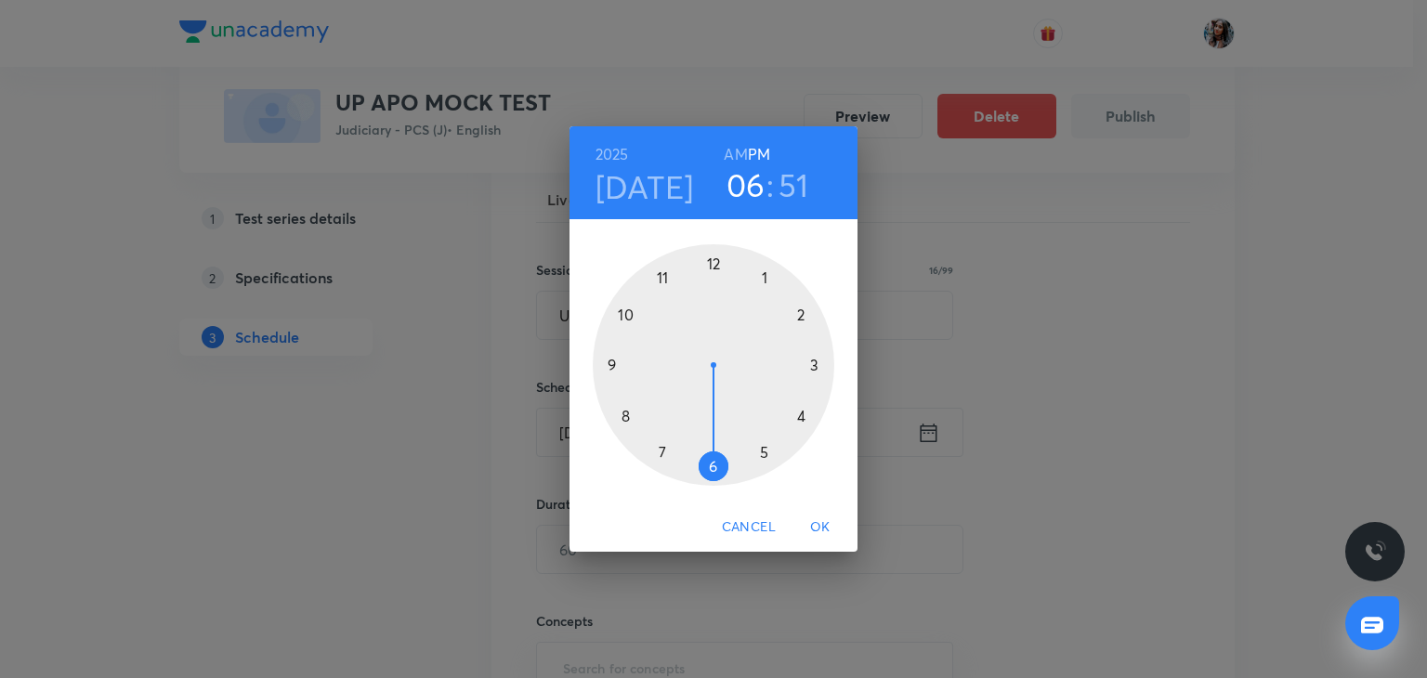
click at [661, 272] on div at bounding box center [714, 365] width 242 height 242
click at [717, 260] on div at bounding box center [714, 365] width 242 height 242
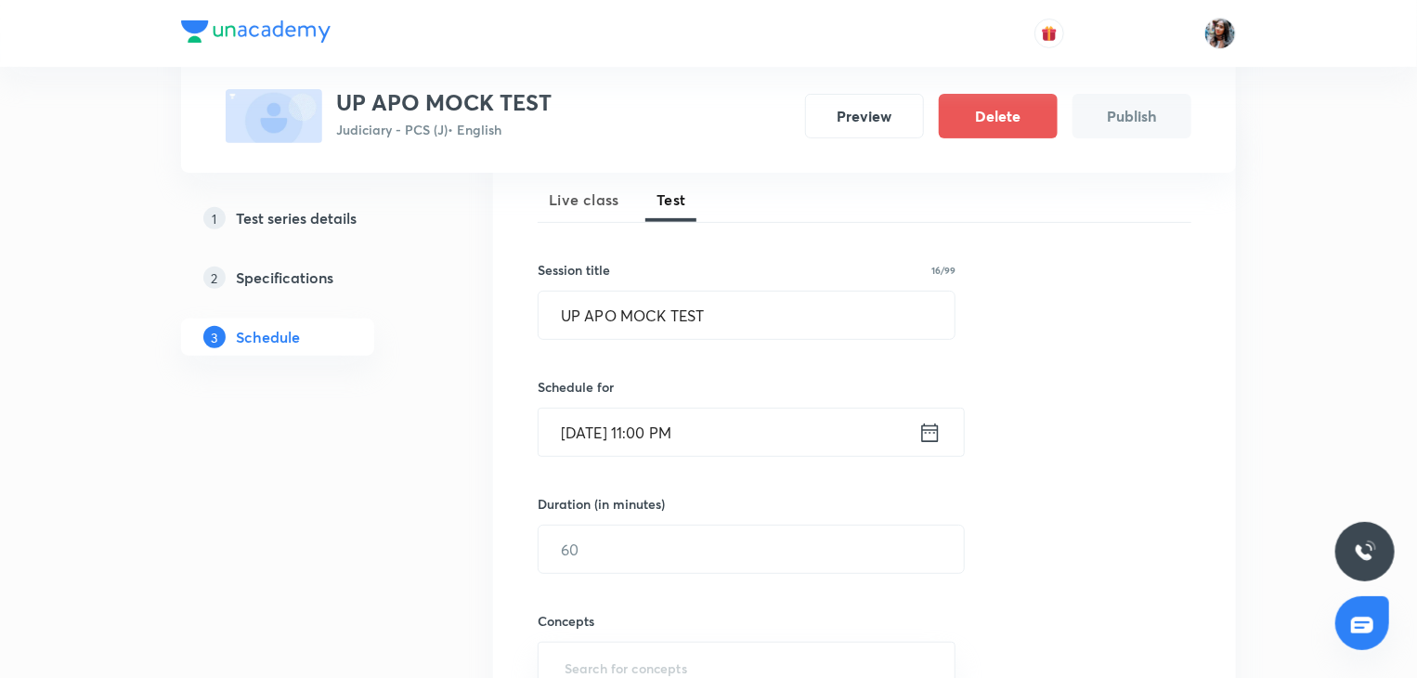
click at [741, 435] on input "Oct 5, 2025, 11:00 PM" at bounding box center [729, 432] width 380 height 47
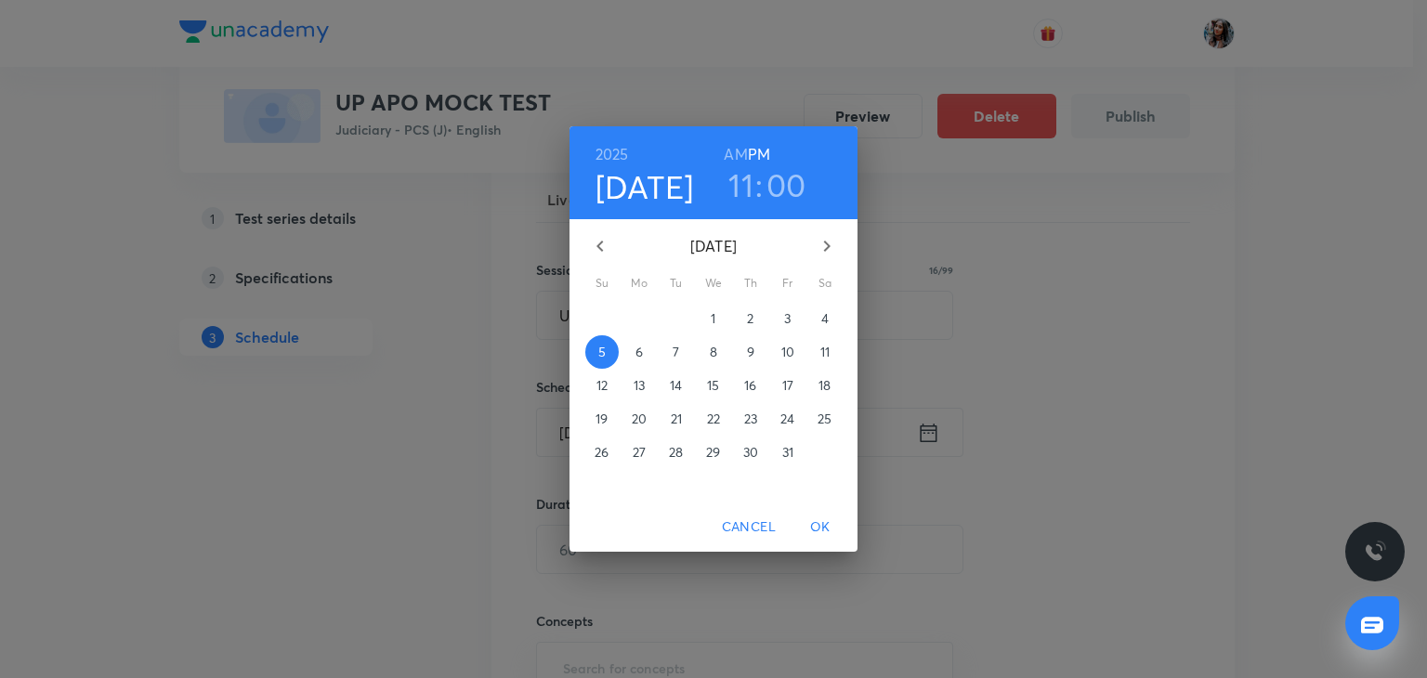
click at [736, 157] on h6 "AM" at bounding box center [735, 154] width 23 height 26
click at [822, 521] on span "OK" at bounding box center [820, 527] width 45 height 23
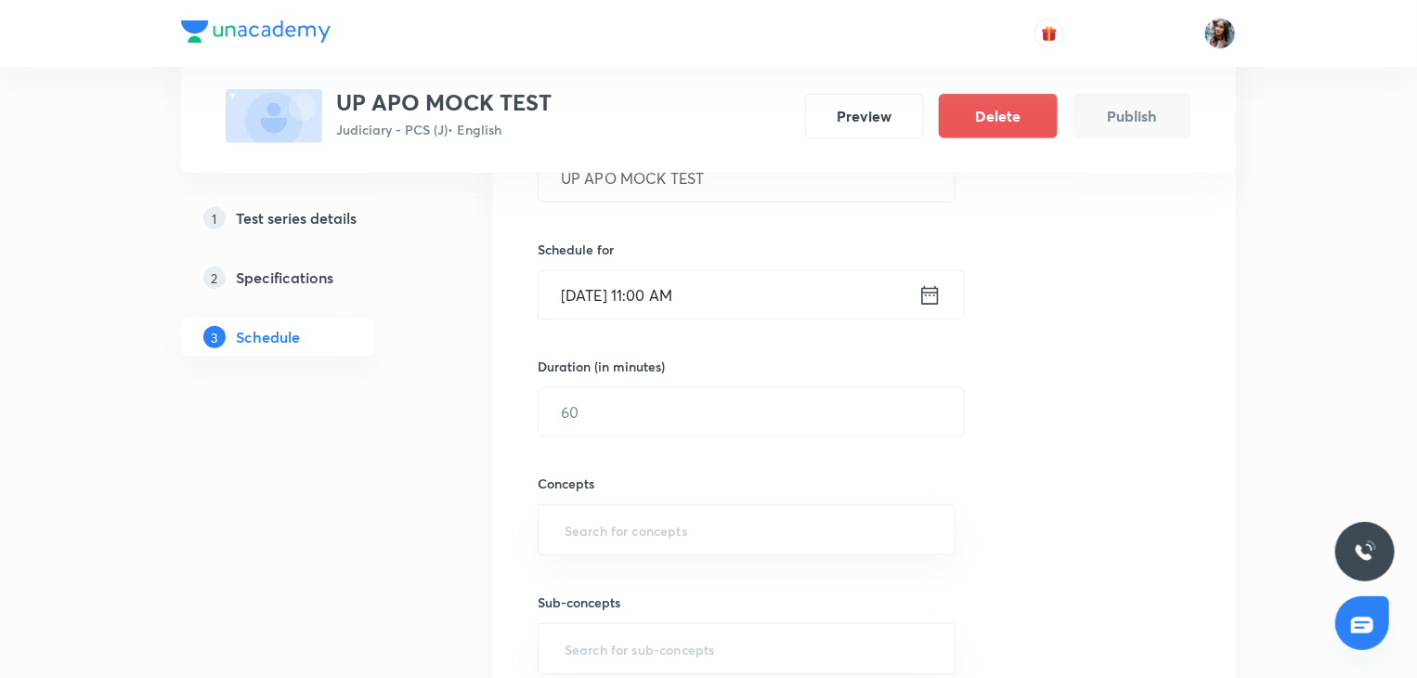
scroll to position [405, 0]
click at [731, 401] on input "text" at bounding box center [751, 410] width 425 height 47
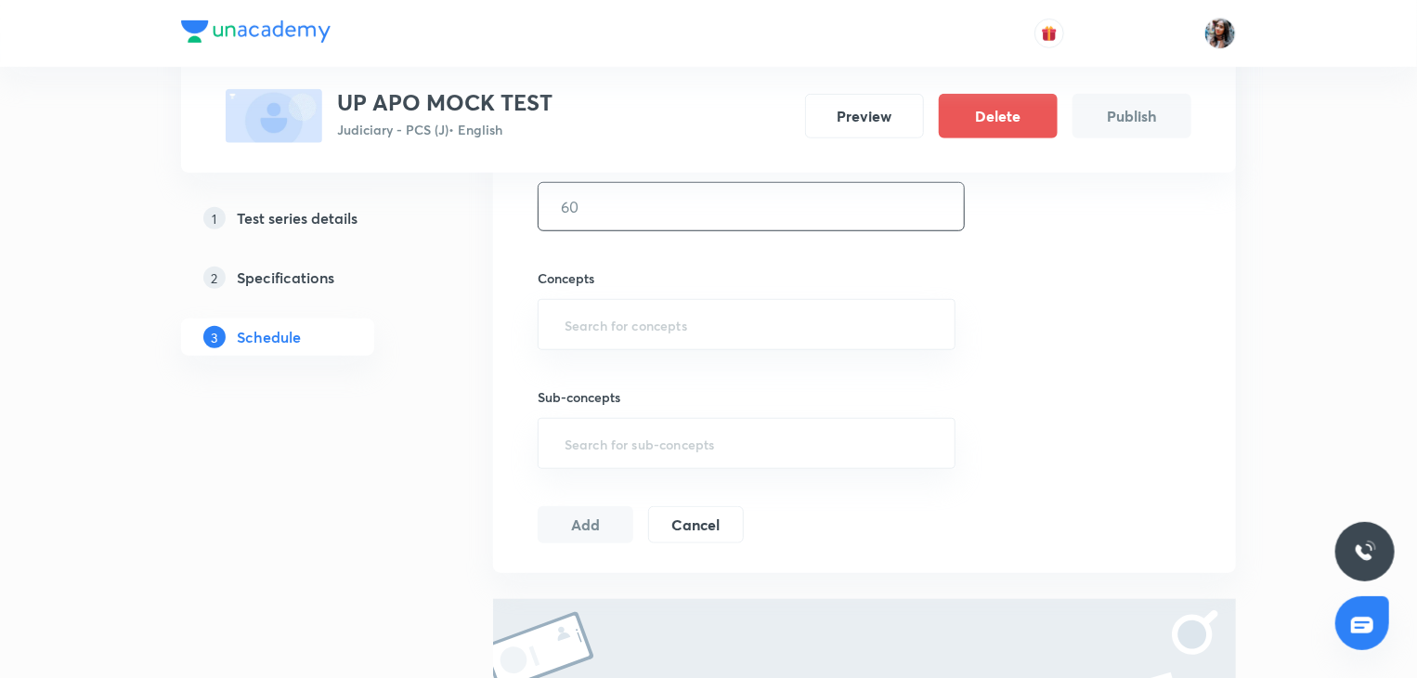
scroll to position [612, 0]
click at [689, 328] on input "text" at bounding box center [747, 322] width 372 height 34
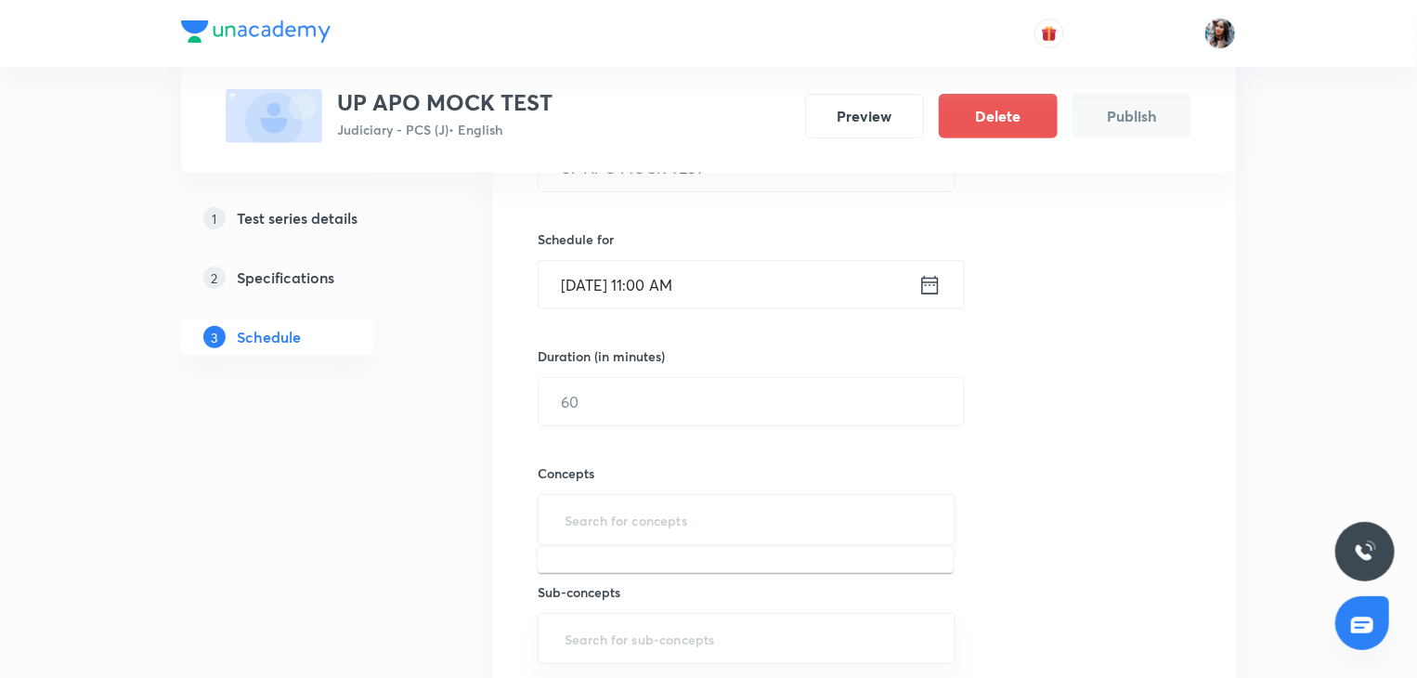
scroll to position [412, 0]
type input "1"
click at [469, 442] on div "Test Series UP APO MOCK TEST Judiciary - PCS (J) • English Preview Delete Publi…" at bounding box center [708, 400] width 1055 height 1417
click at [572, 395] on input "text" at bounding box center [751, 403] width 425 height 47
type input "120"
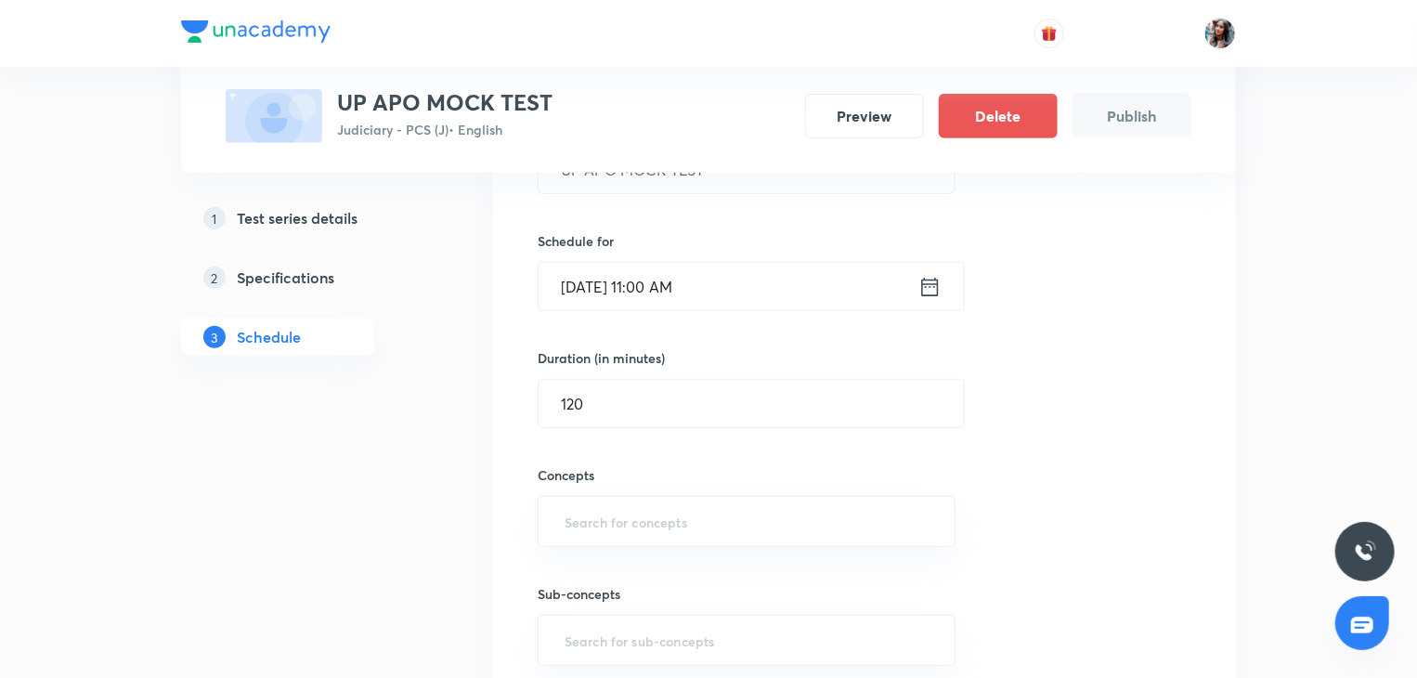
click at [468, 473] on div "Test Series UP APO MOCK TEST Judiciary - PCS (J) • English Preview Delete Publi…" at bounding box center [708, 400] width 1055 height 1417
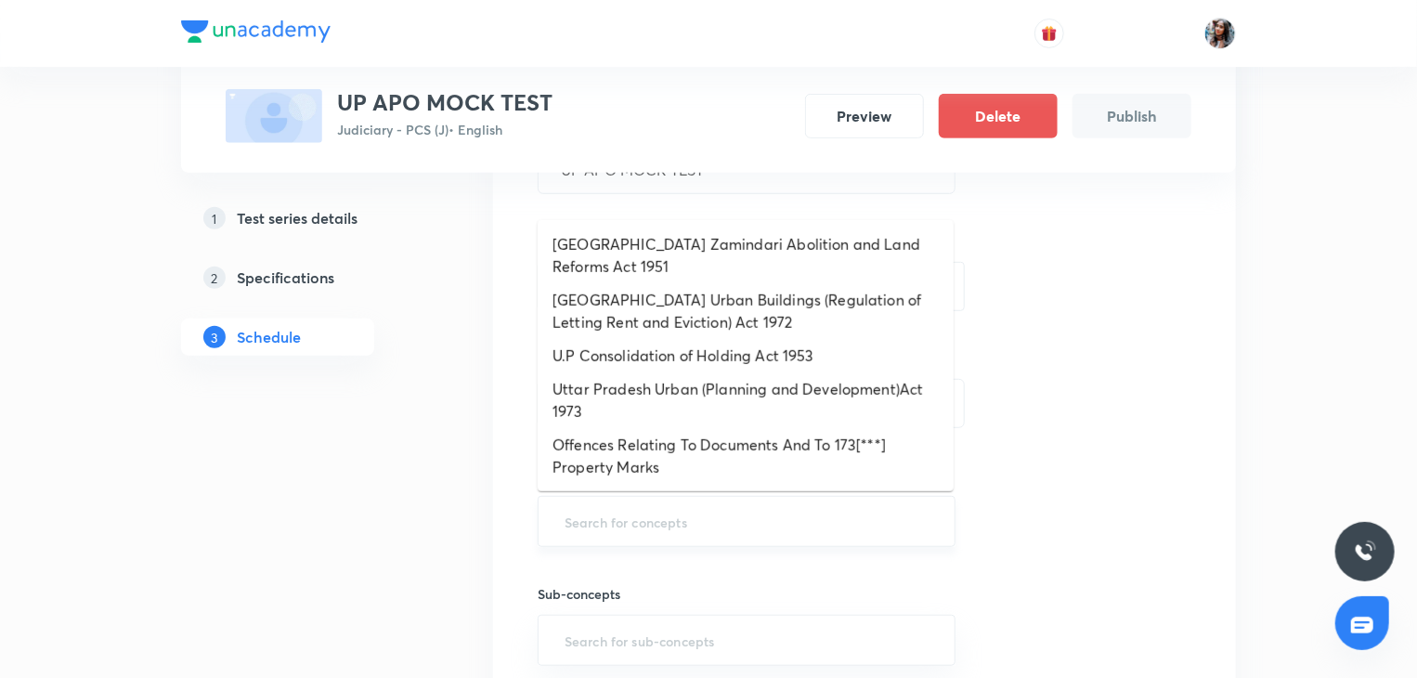
click at [597, 519] on input "text" at bounding box center [747, 521] width 372 height 34
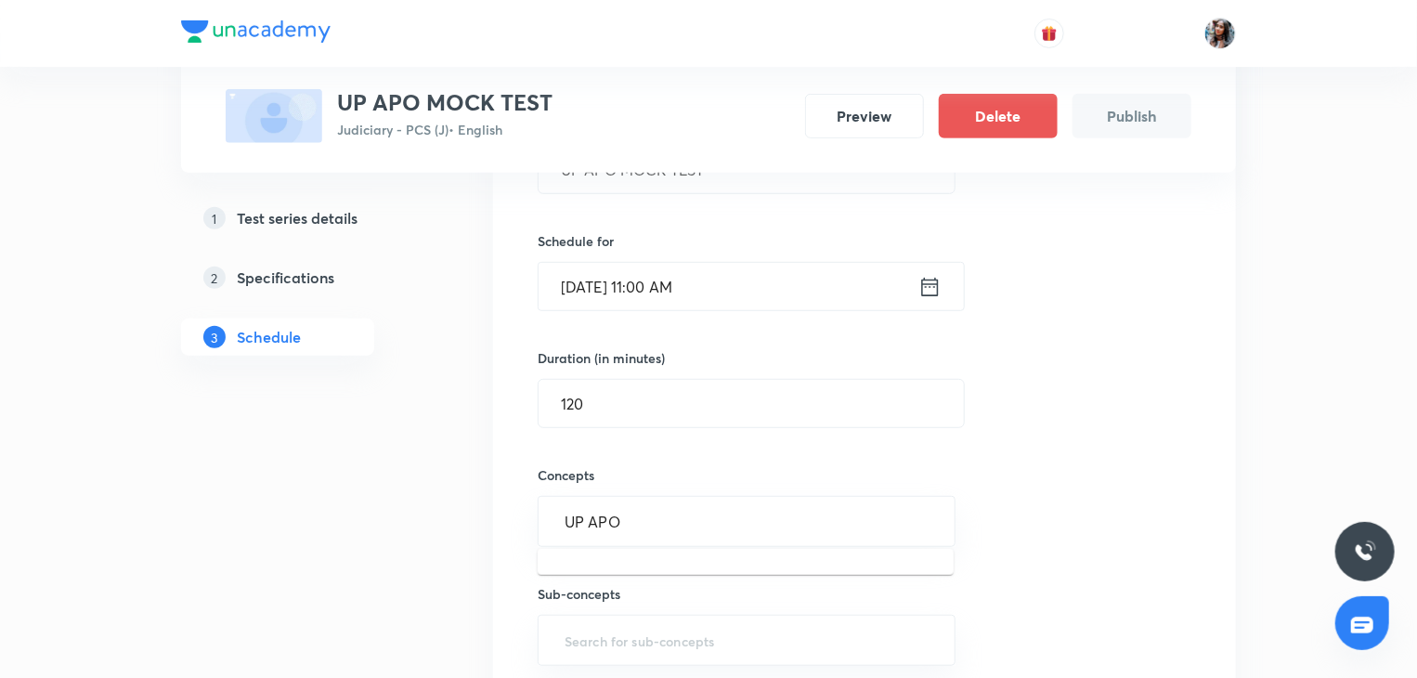
scroll to position [505, 0]
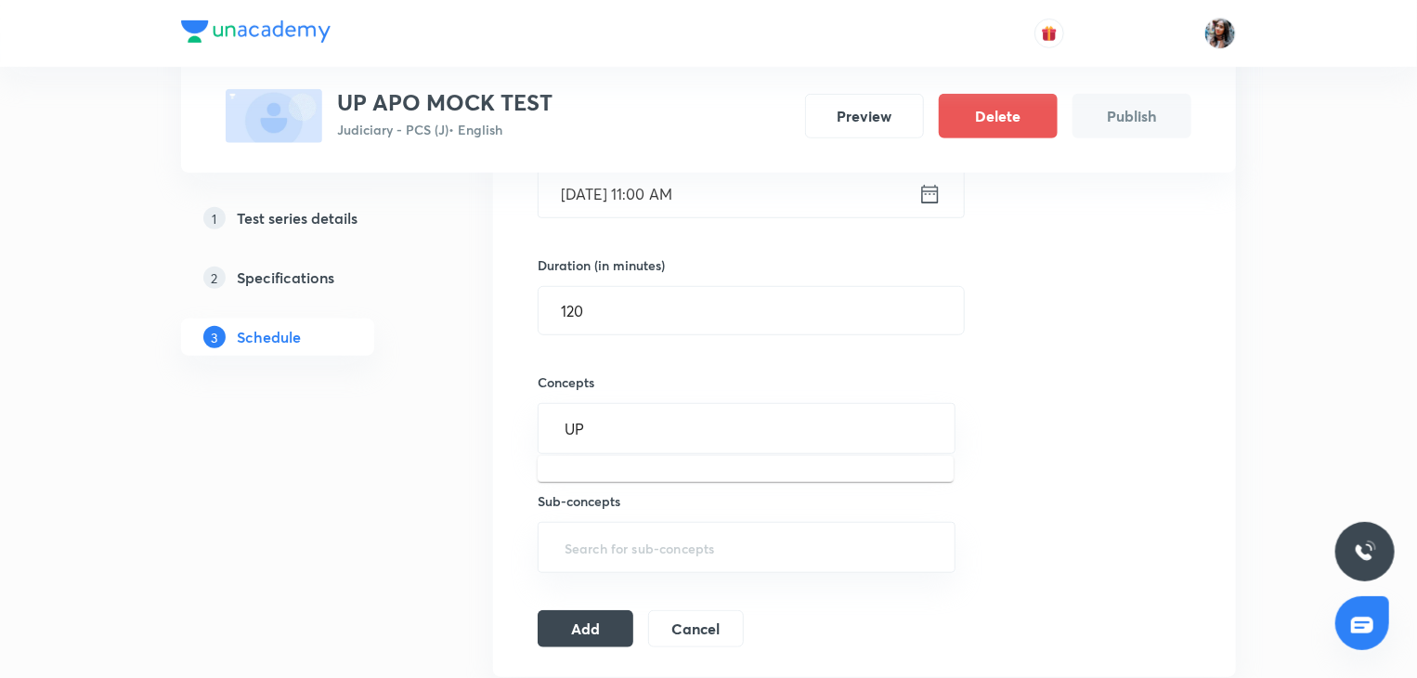
type input "U"
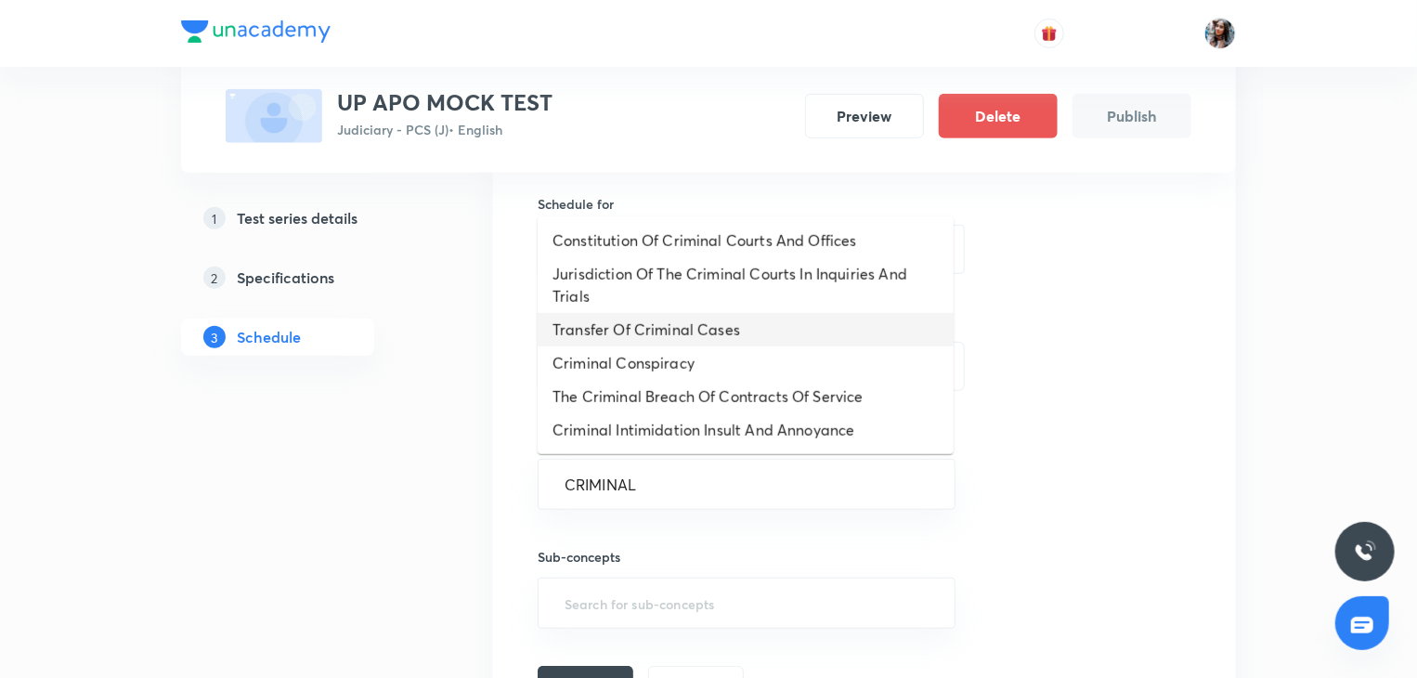
scroll to position [498, 0]
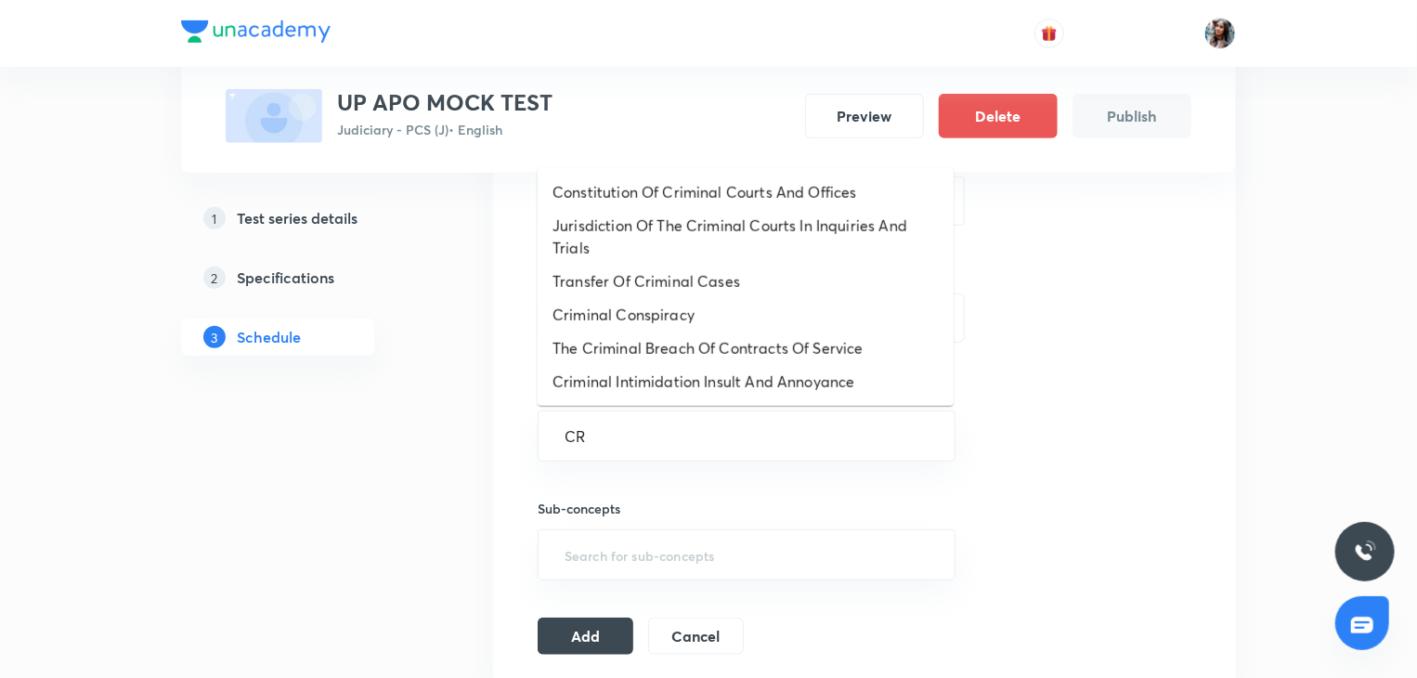
type input "C"
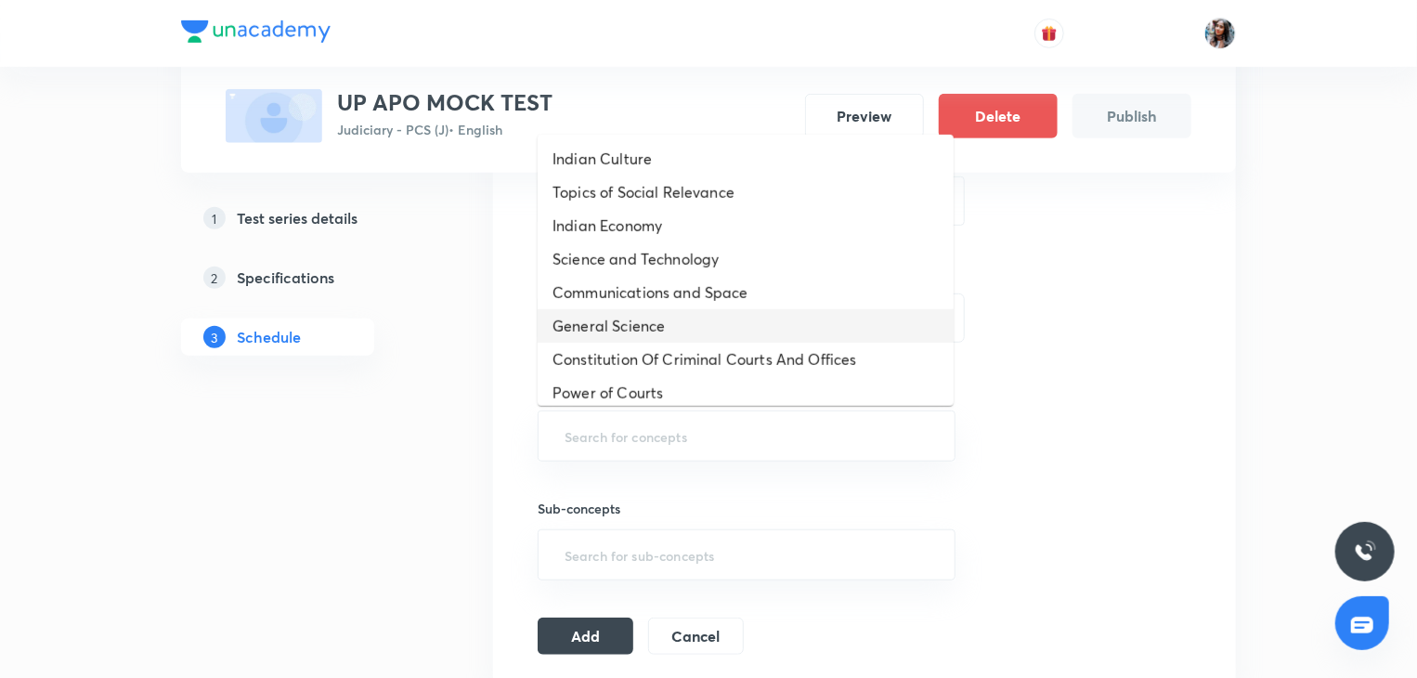
click at [687, 332] on li "General Science" at bounding box center [746, 325] width 416 height 33
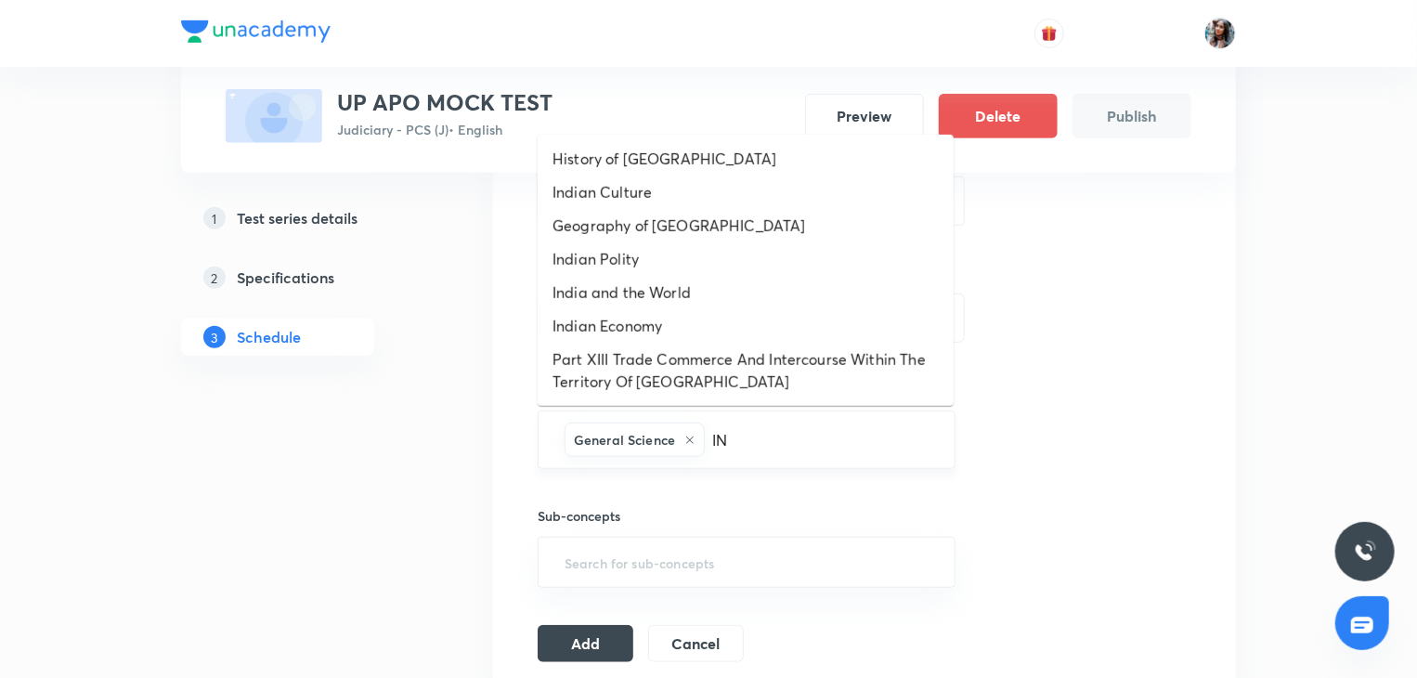
type input "I"
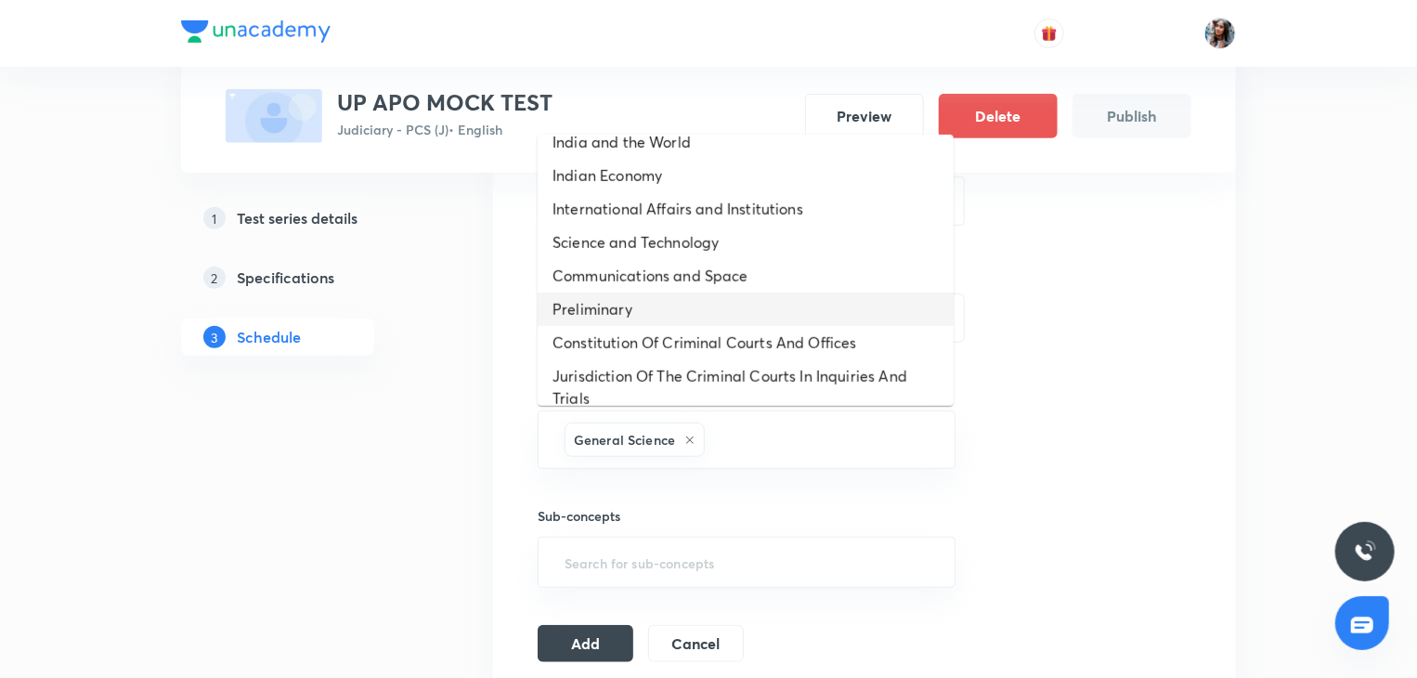
scroll to position [0, 0]
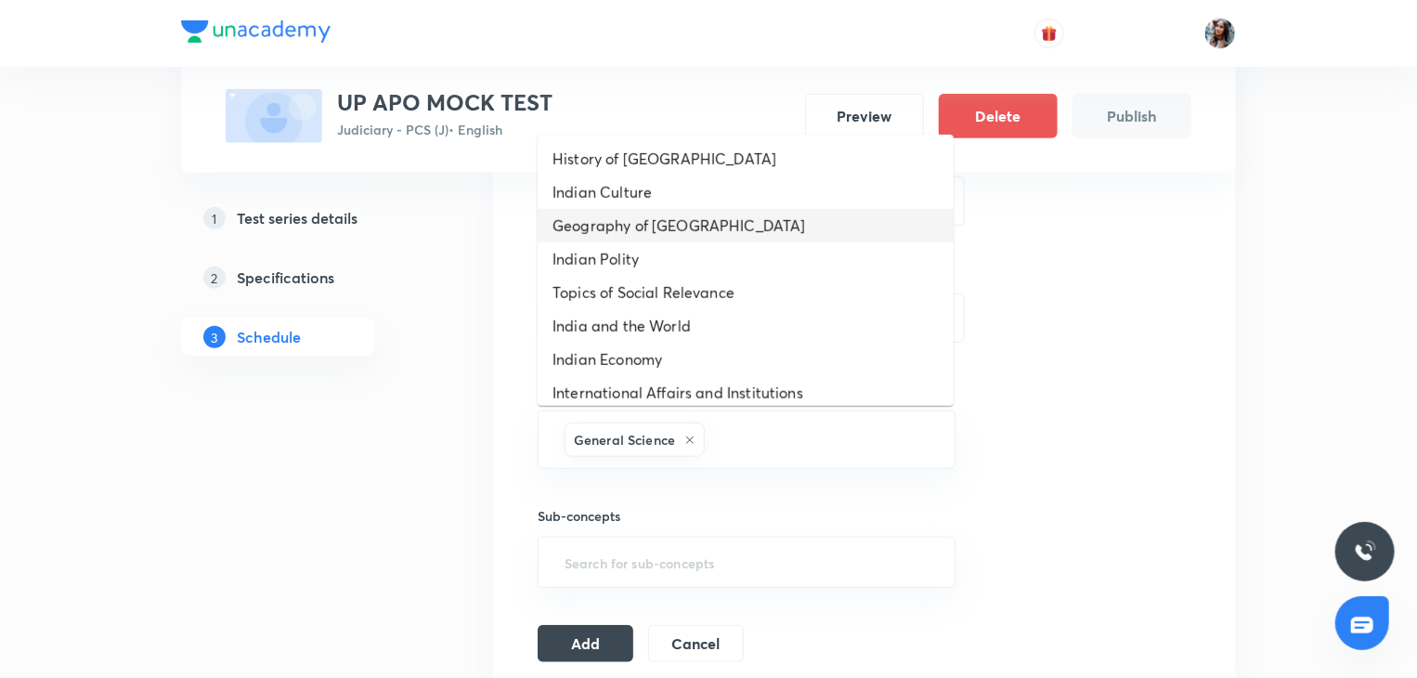
click at [691, 237] on li "Geography of India" at bounding box center [746, 225] width 416 height 33
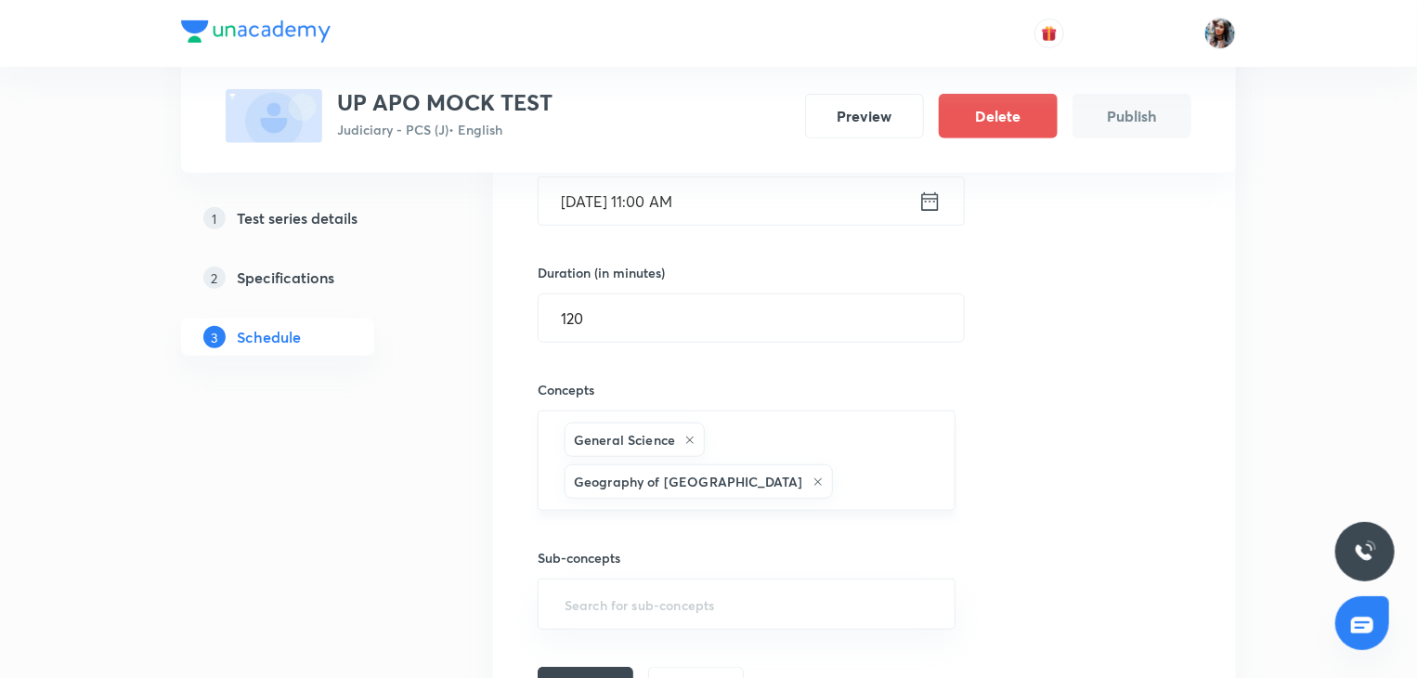
click at [914, 464] on input "text" at bounding box center [885, 481] width 96 height 34
click at [922, 464] on input "text" at bounding box center [885, 481] width 96 height 34
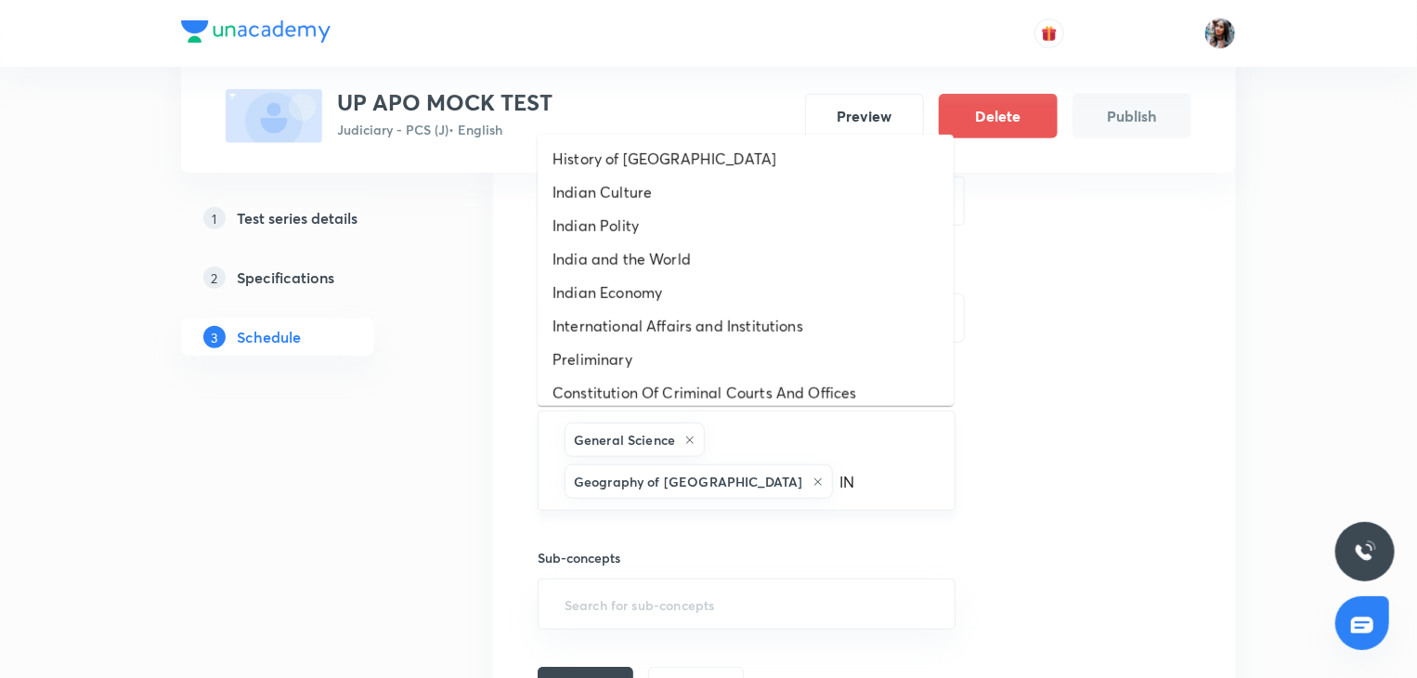
type input "I"
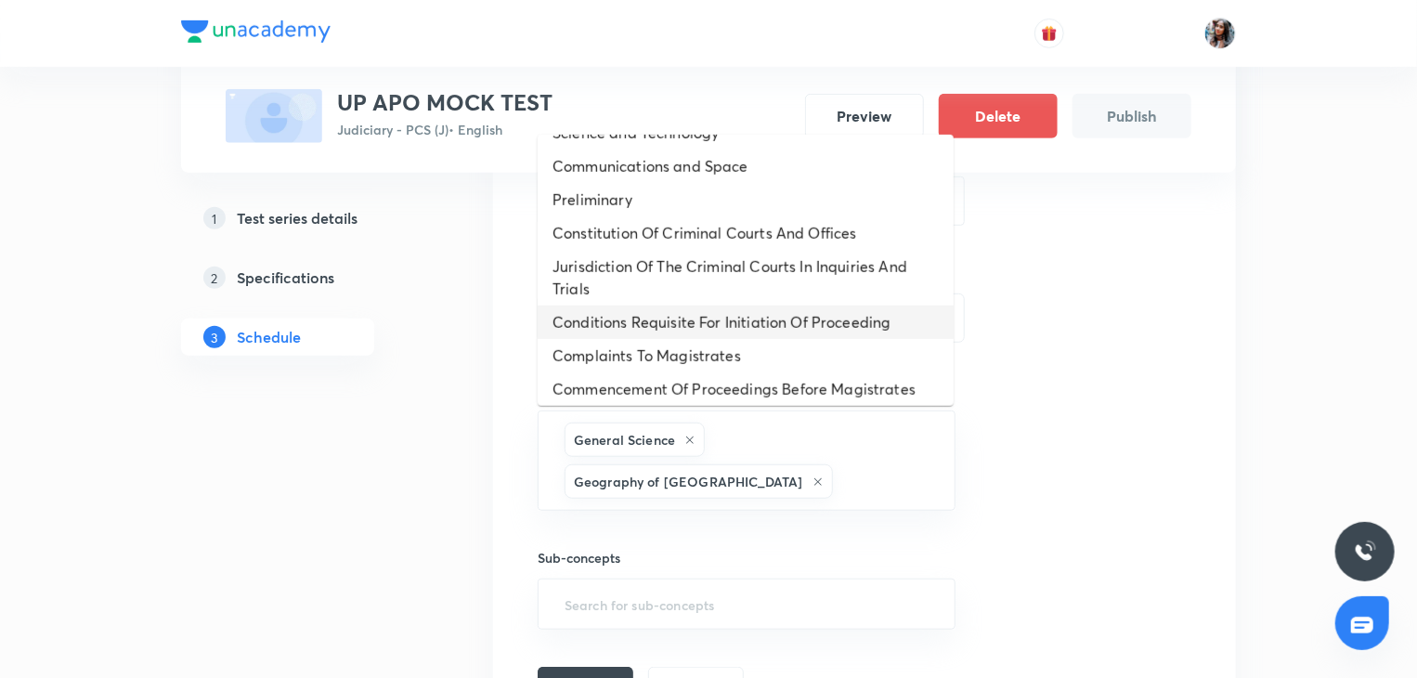
scroll to position [230, 0]
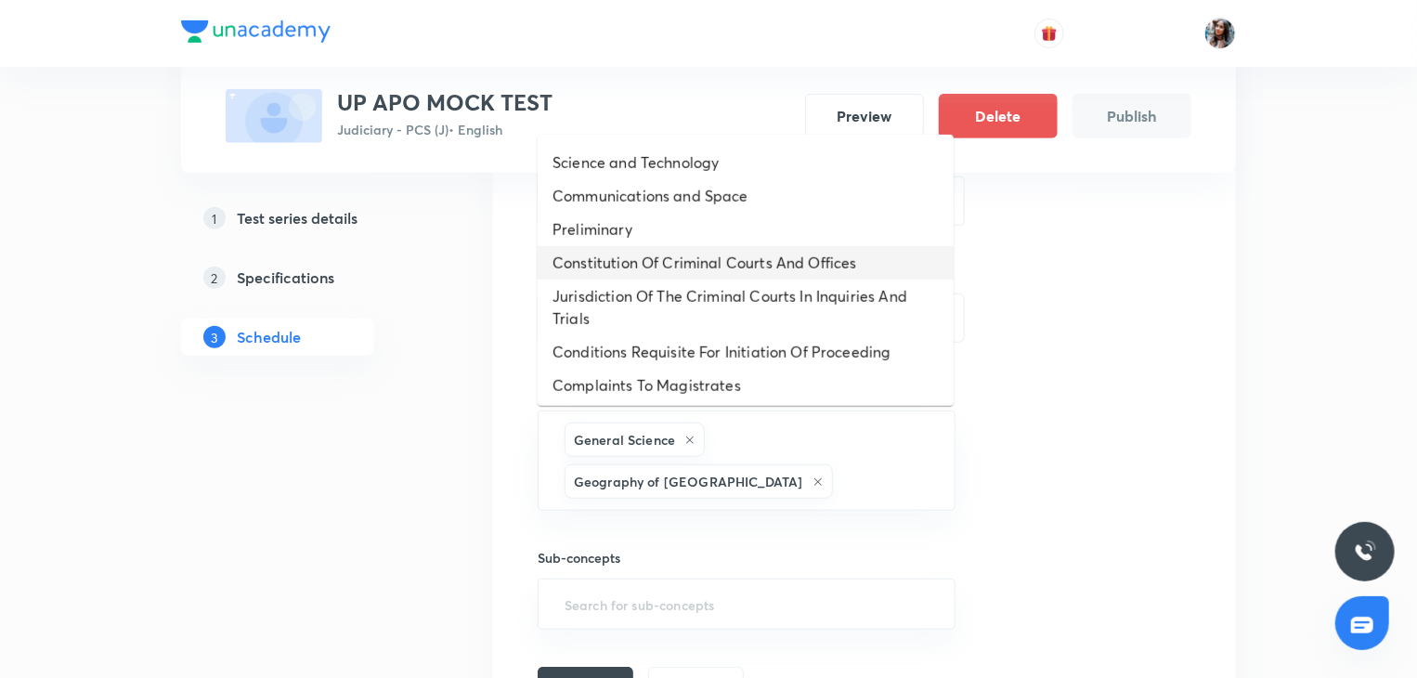
click at [698, 256] on li "Constitution Of Criminal Courts And Offices" at bounding box center [746, 262] width 416 height 33
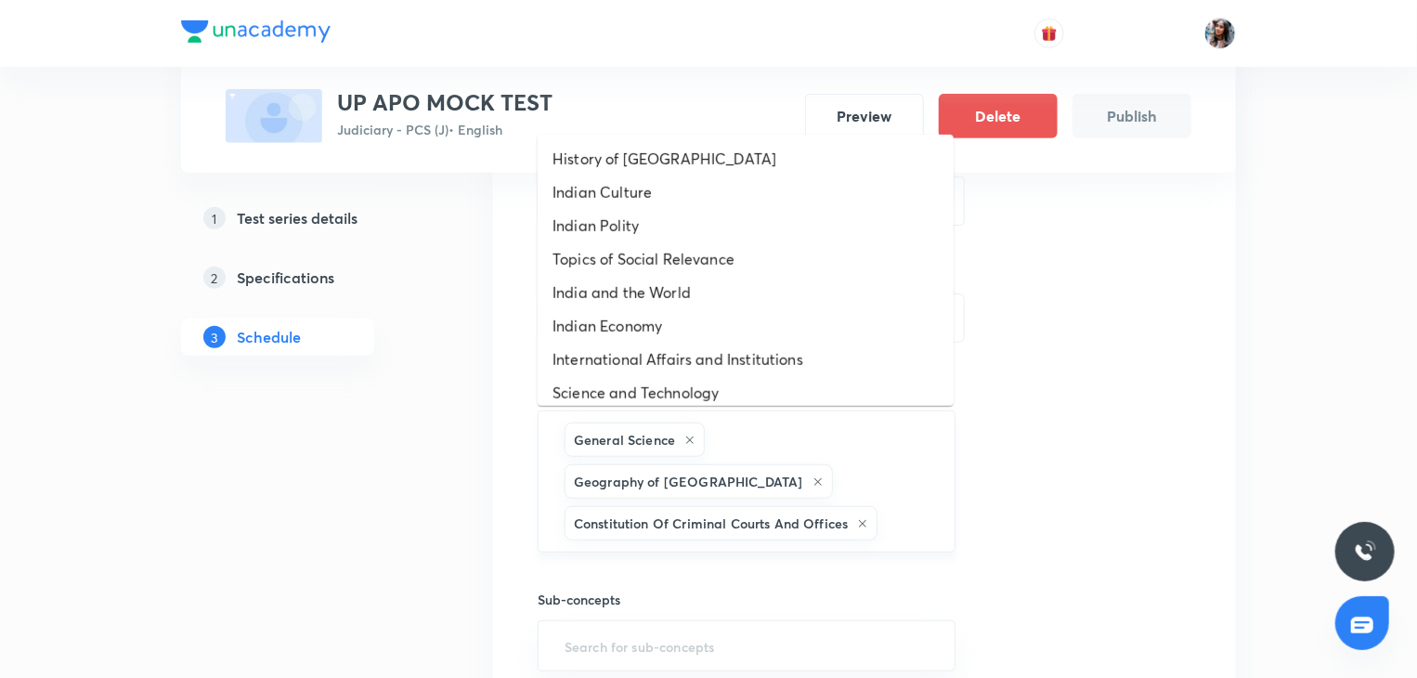
click at [882, 506] on input "text" at bounding box center [907, 523] width 50 height 34
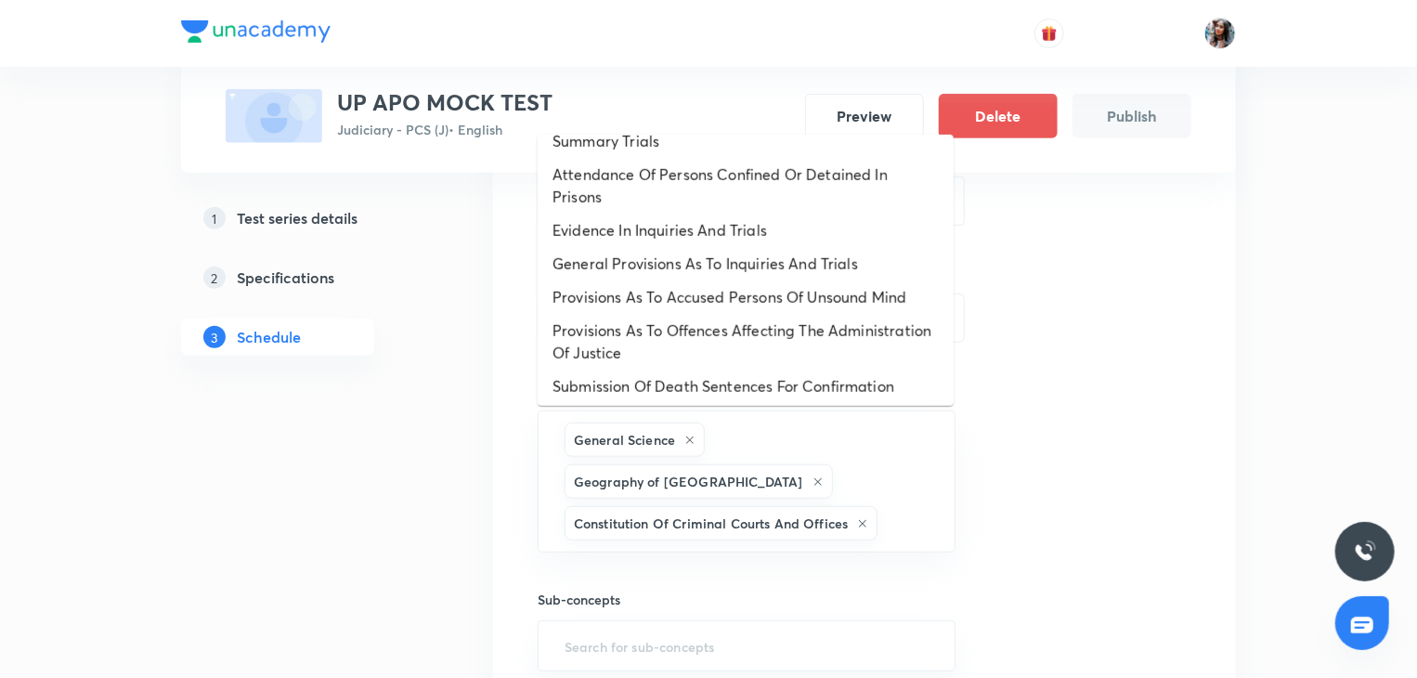
scroll to position [628, 0]
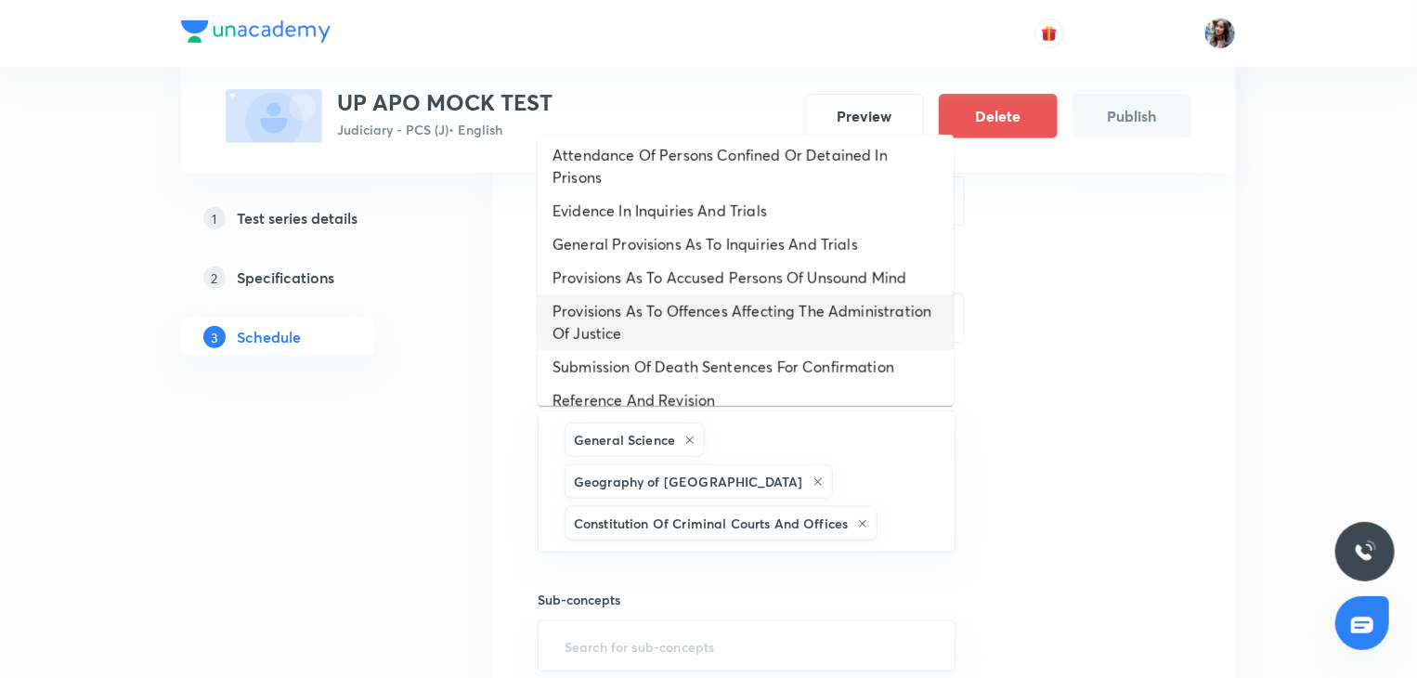
click at [753, 323] on li "Provisions As To Offences Affecting The Administration Of Justice" at bounding box center [746, 322] width 416 height 56
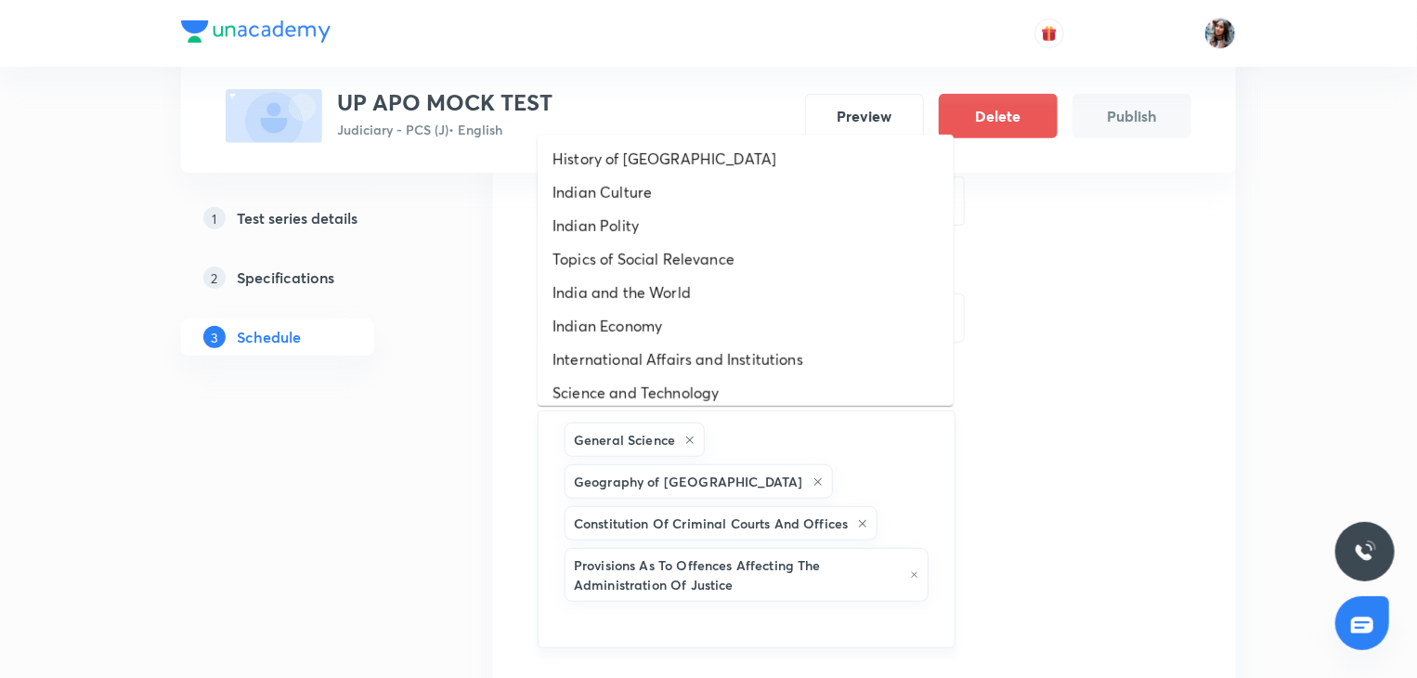
click at [750, 606] on input "text" at bounding box center [747, 623] width 372 height 34
click at [662, 365] on li "International Affairs and Institutions" at bounding box center [746, 359] width 416 height 33
click at [876, 609] on input "text" at bounding box center [883, 626] width 98 height 34
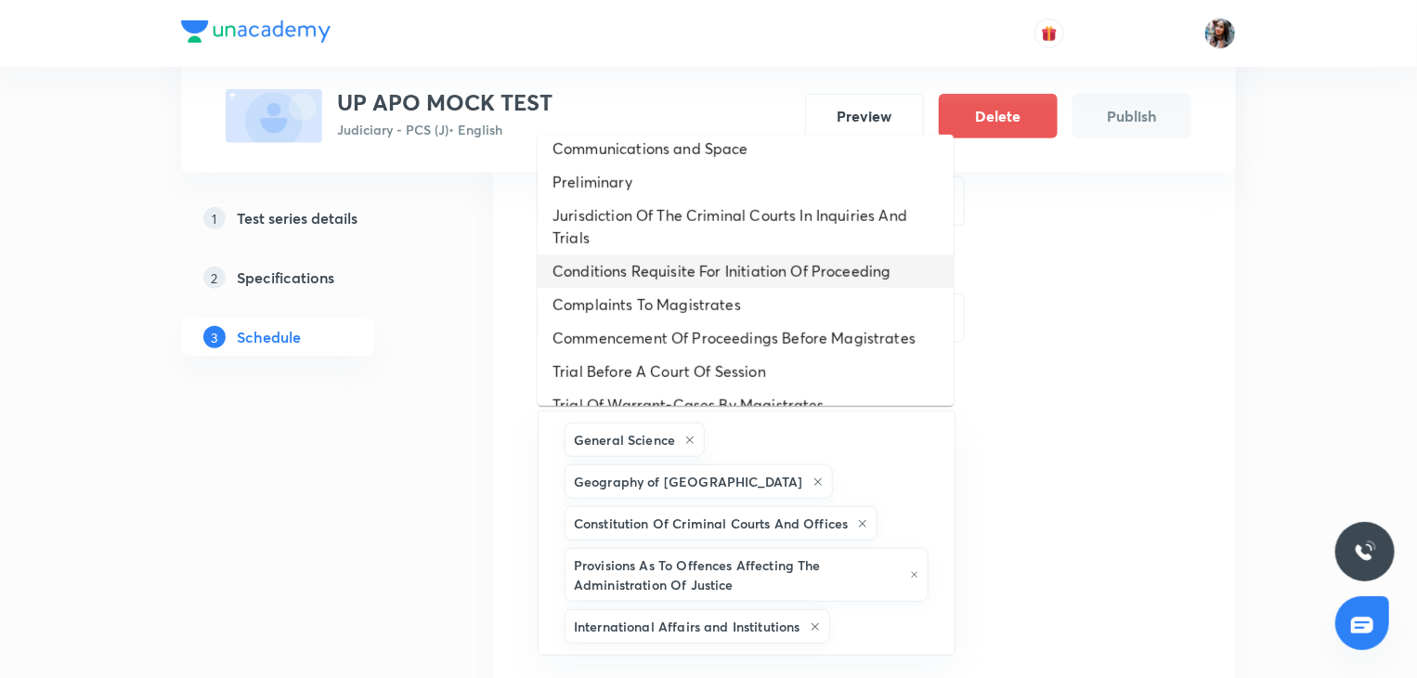
scroll to position [245, 0]
click at [751, 334] on li "Commencement Of Proceedings Before Magistrates" at bounding box center [746, 336] width 416 height 33
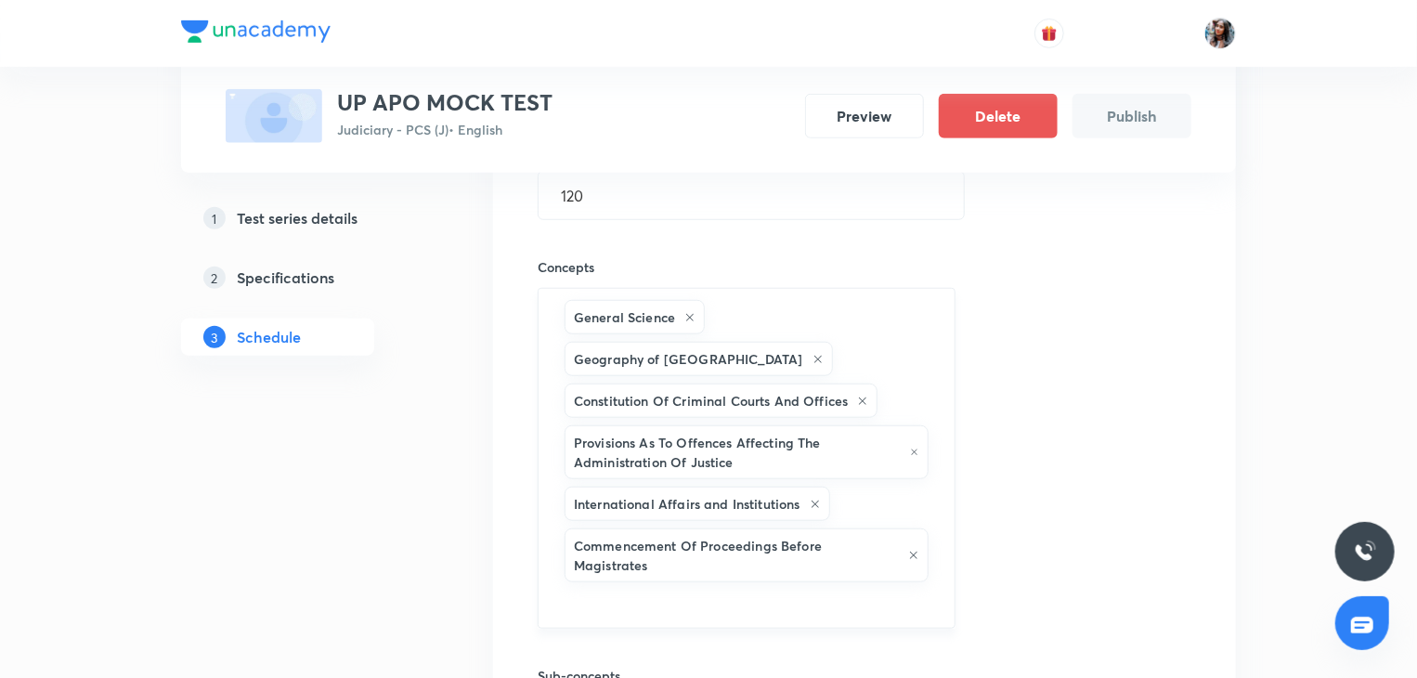
scroll to position [628, 0]
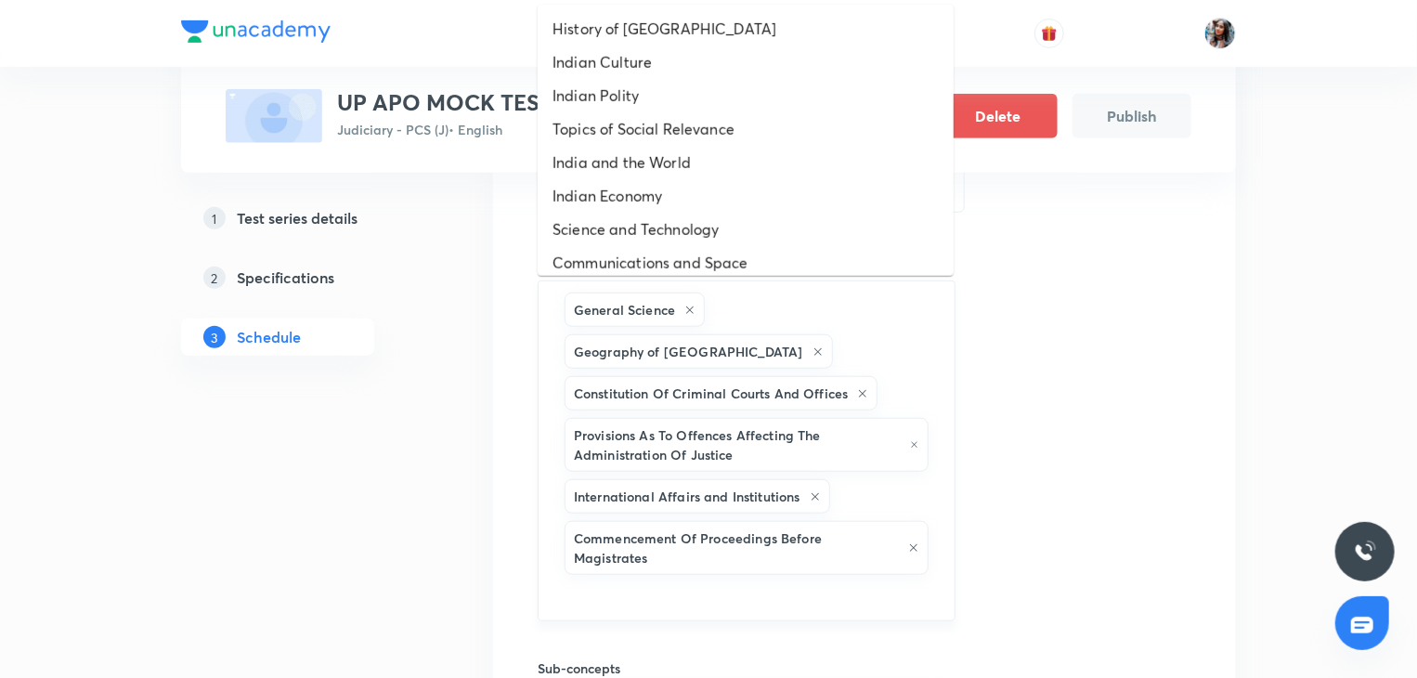
click at [713, 579] on input "text" at bounding box center [747, 596] width 372 height 34
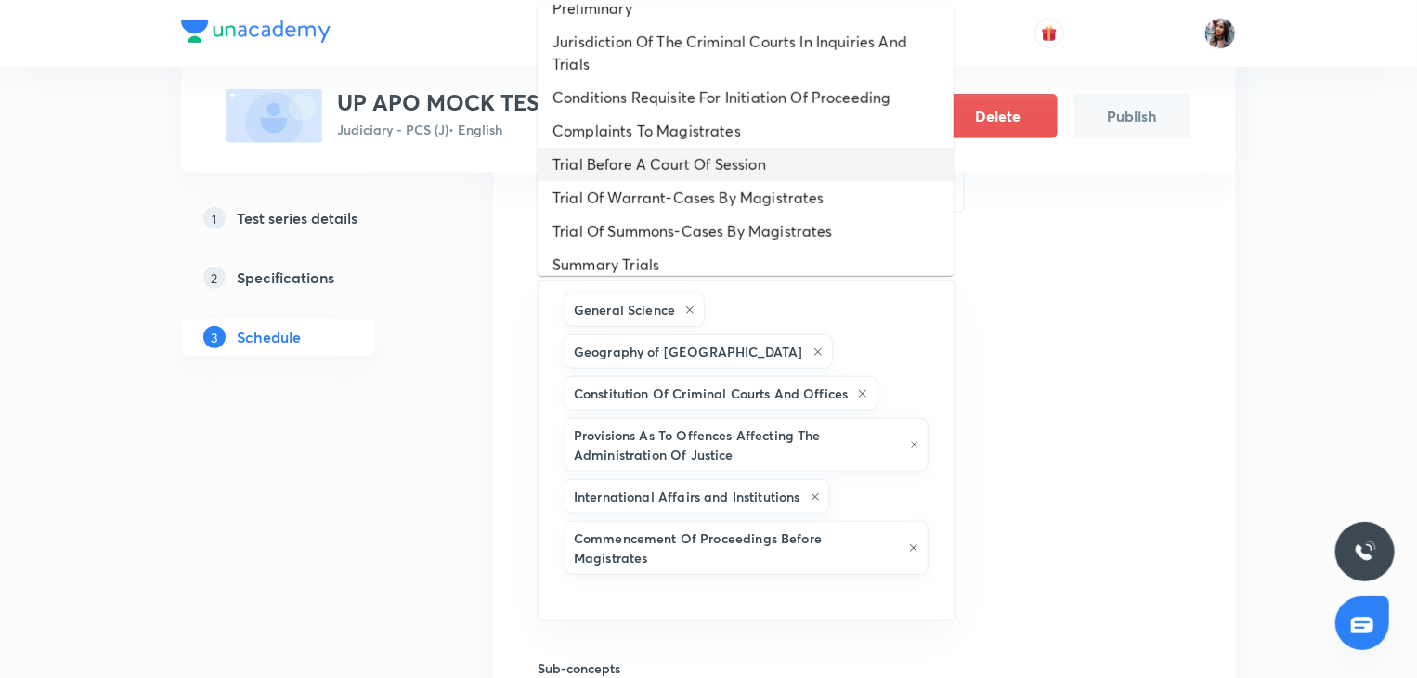
scroll to position [334, 0]
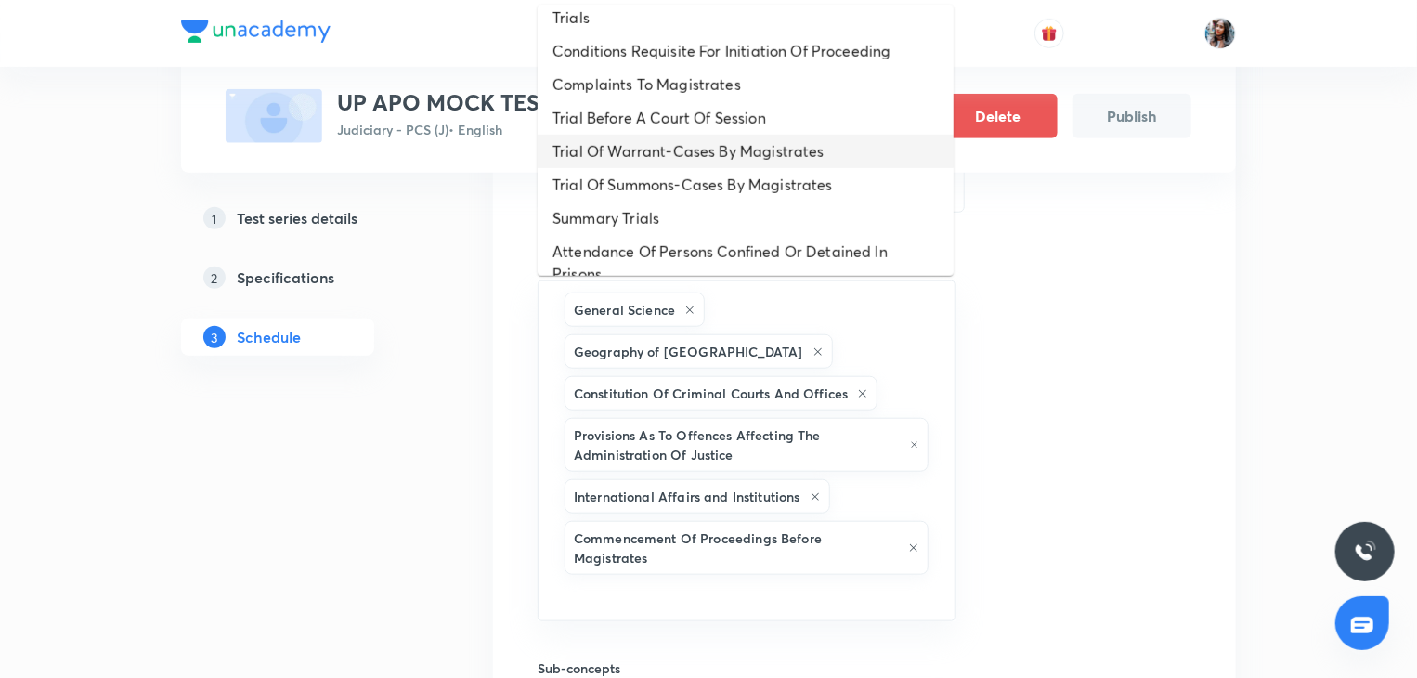
click at [646, 152] on li "Trial Of Warrant-Cases By Magistrates" at bounding box center [746, 151] width 416 height 33
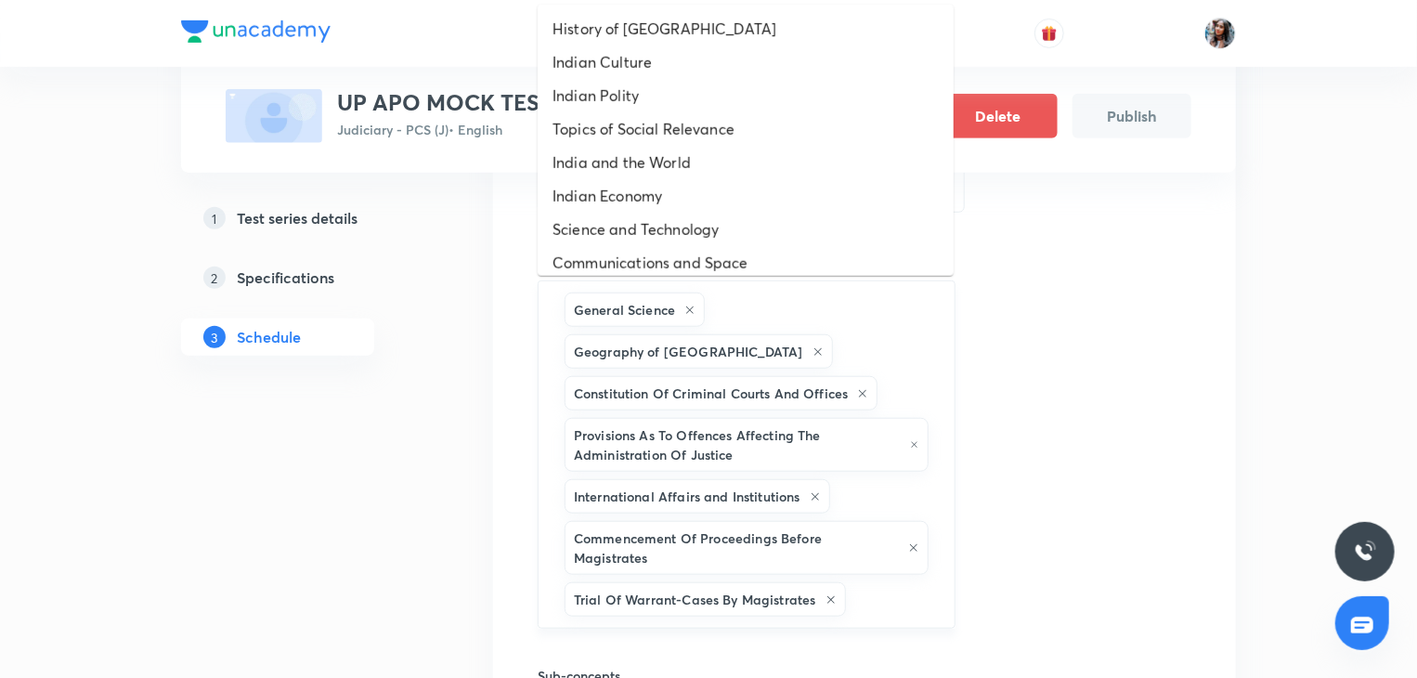
click at [881, 582] on input "text" at bounding box center [891, 599] width 83 height 34
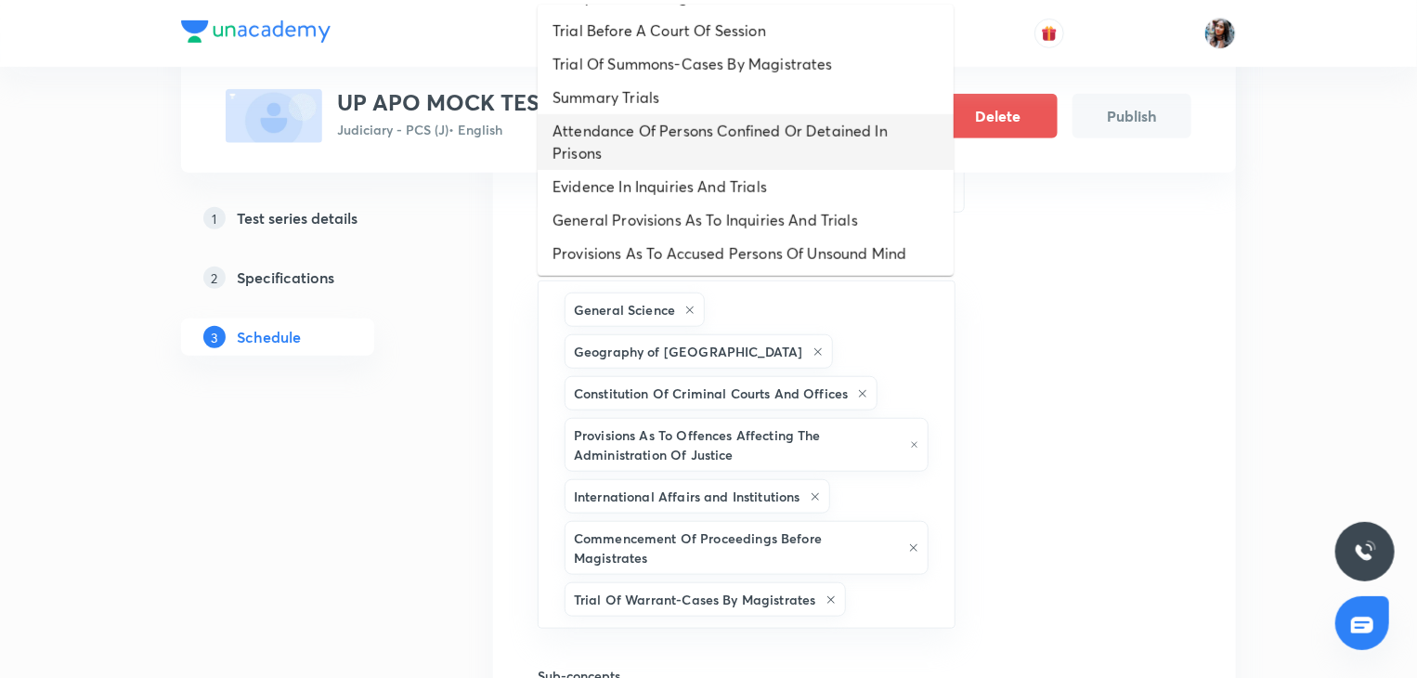
scroll to position [423, 0]
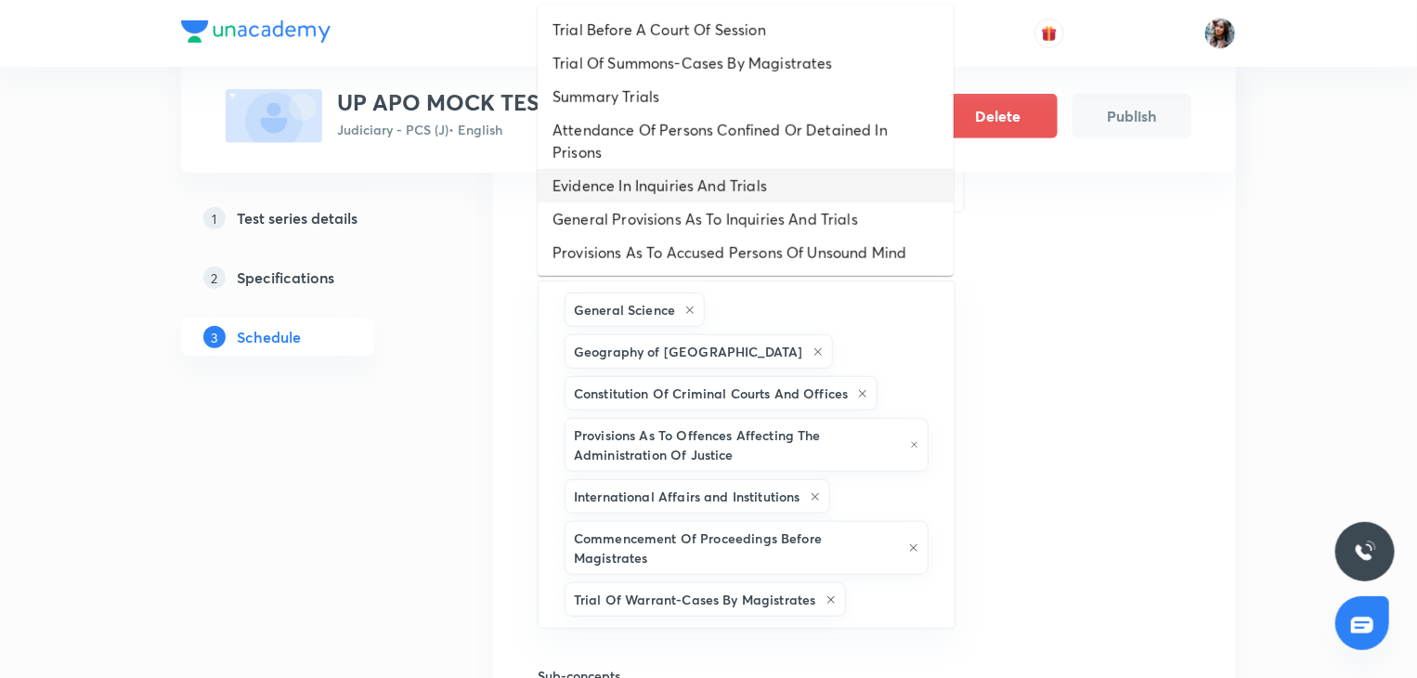
click at [657, 181] on li "Evidence In Inquiries And Trials" at bounding box center [746, 185] width 416 height 33
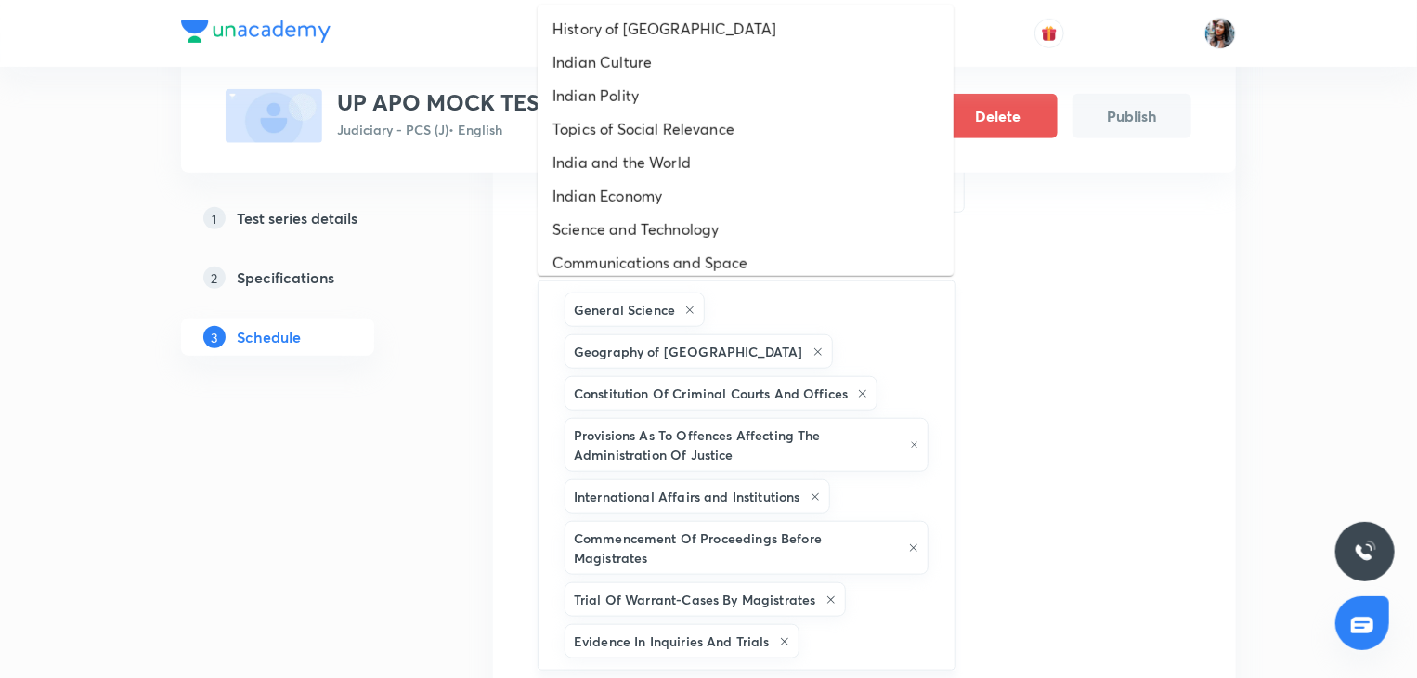
click at [843, 624] on input "text" at bounding box center [867, 641] width 129 height 34
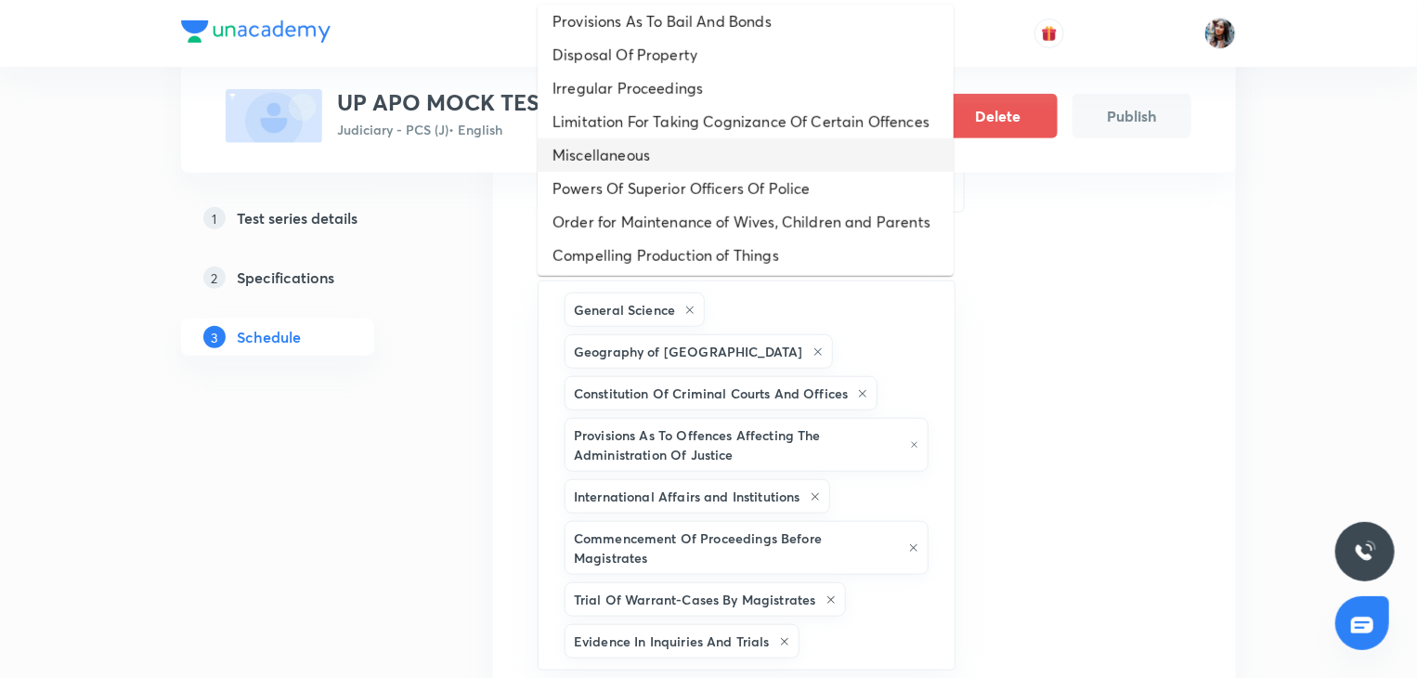
scroll to position [903, 0]
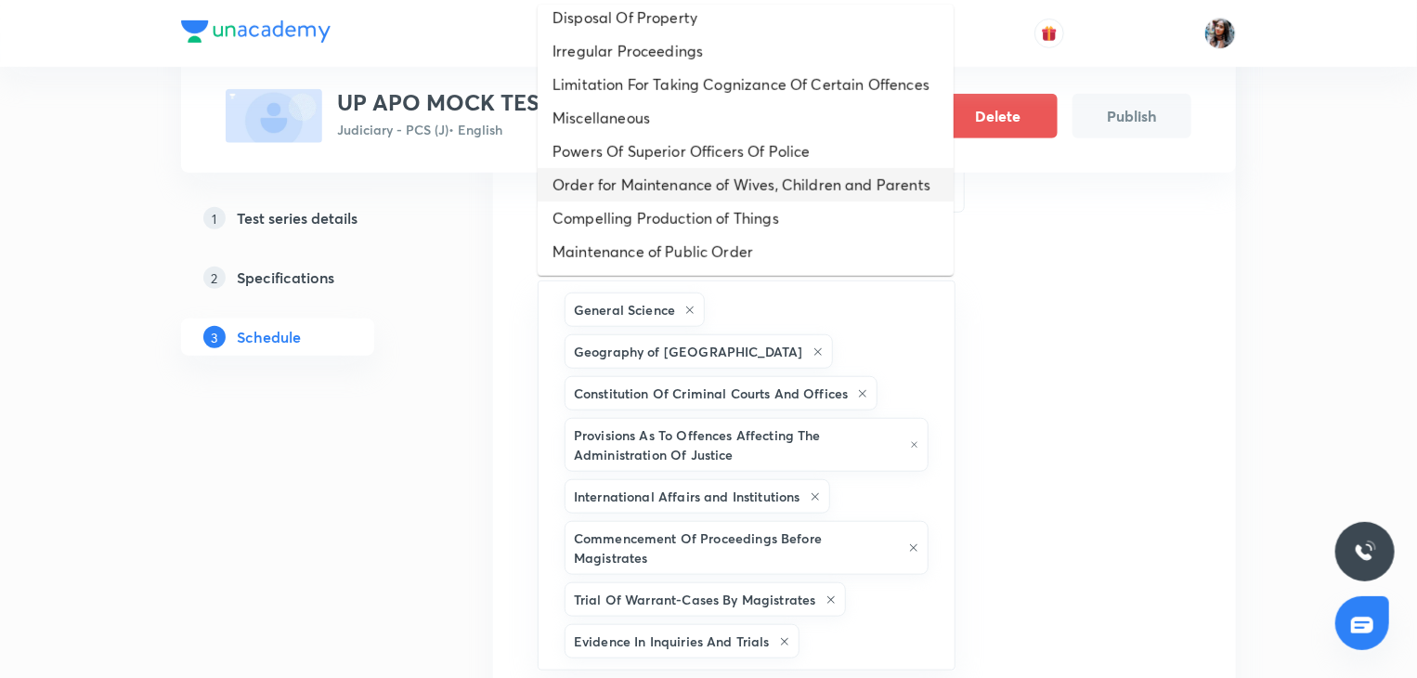
click at [673, 168] on li "Order for Maintenance of Wives, Children and Parents" at bounding box center [746, 184] width 416 height 33
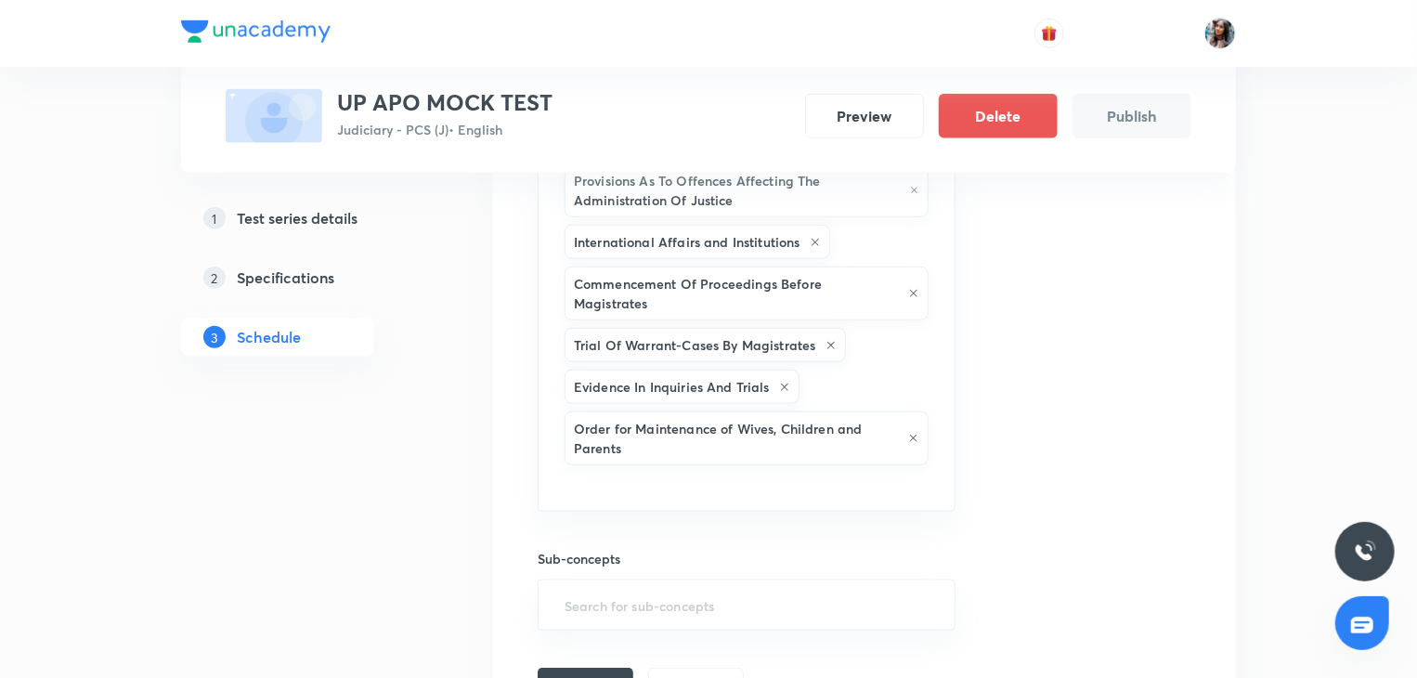
scroll to position [883, 0]
click at [721, 468] on input "text" at bounding box center [747, 485] width 372 height 34
click at [738, 468] on input "text" at bounding box center [747, 485] width 372 height 34
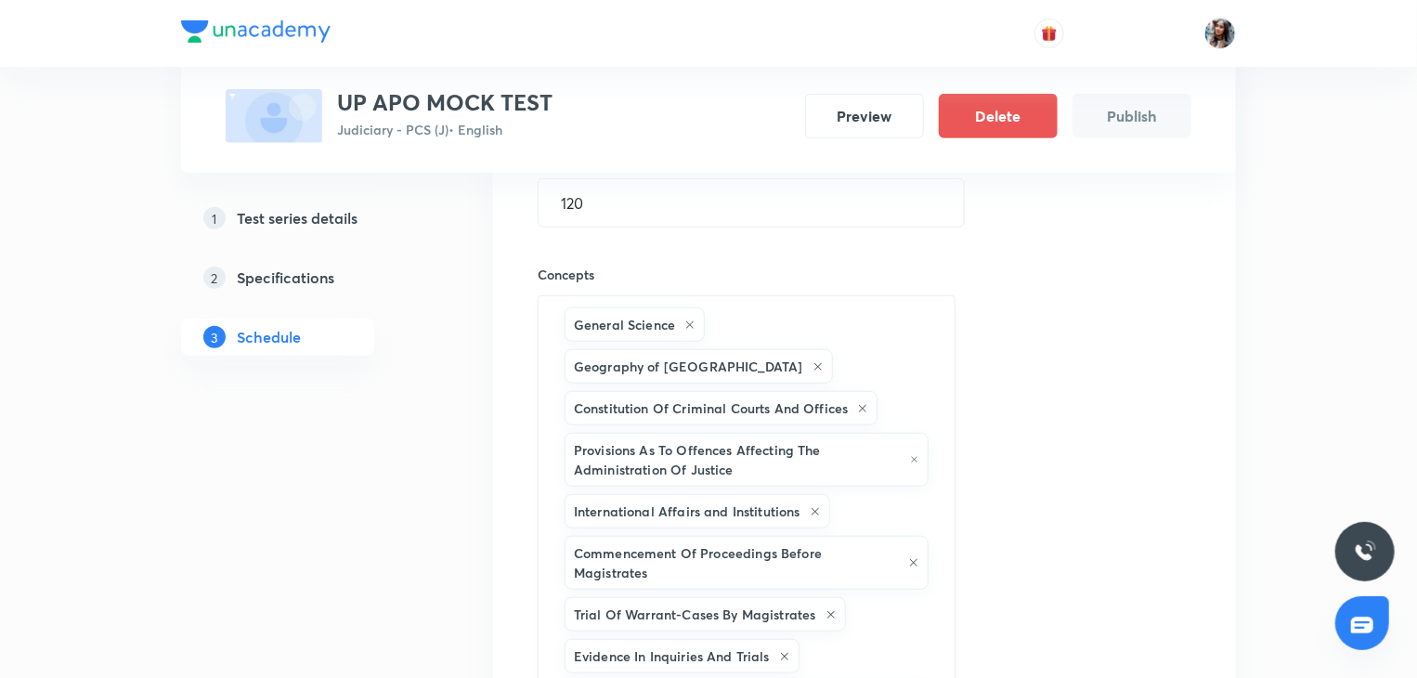
scroll to position [609, 0]
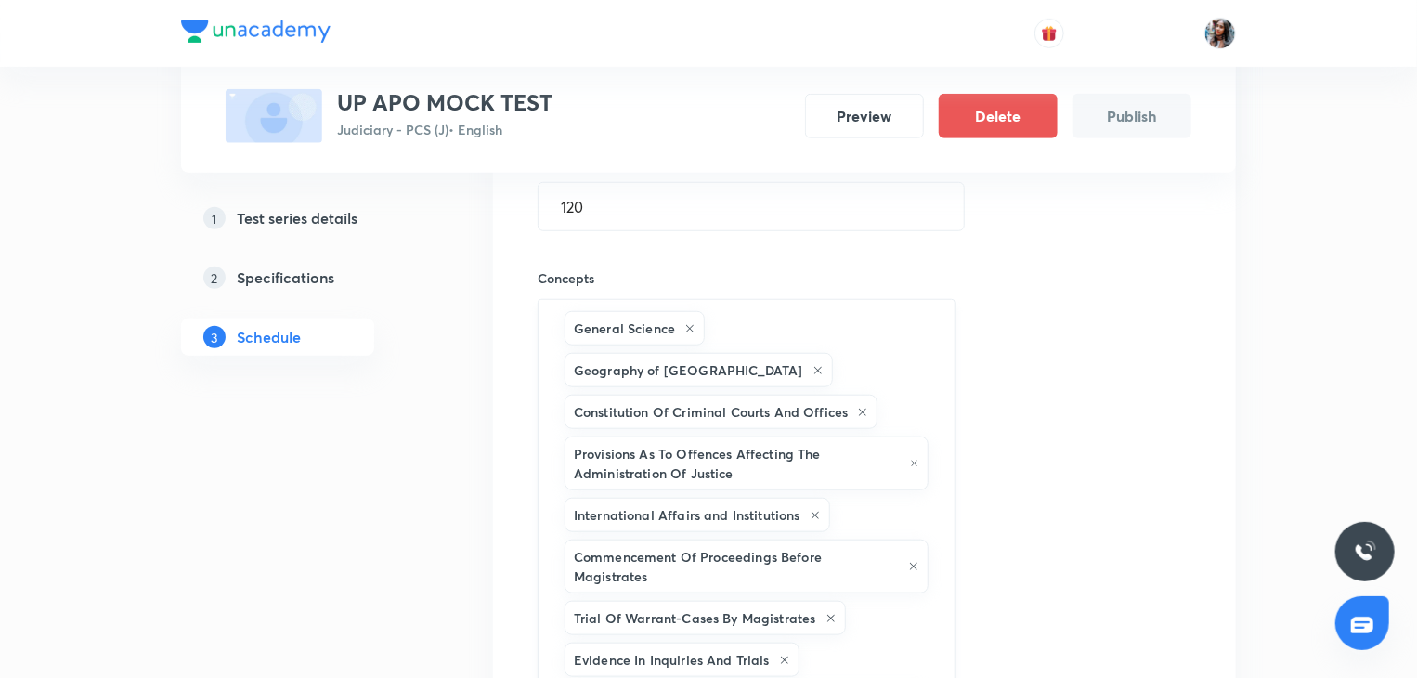
click at [885, 331] on div "General Science Geography of India Constitution Of Criminal Courts And Offices …" at bounding box center [747, 542] width 418 height 486
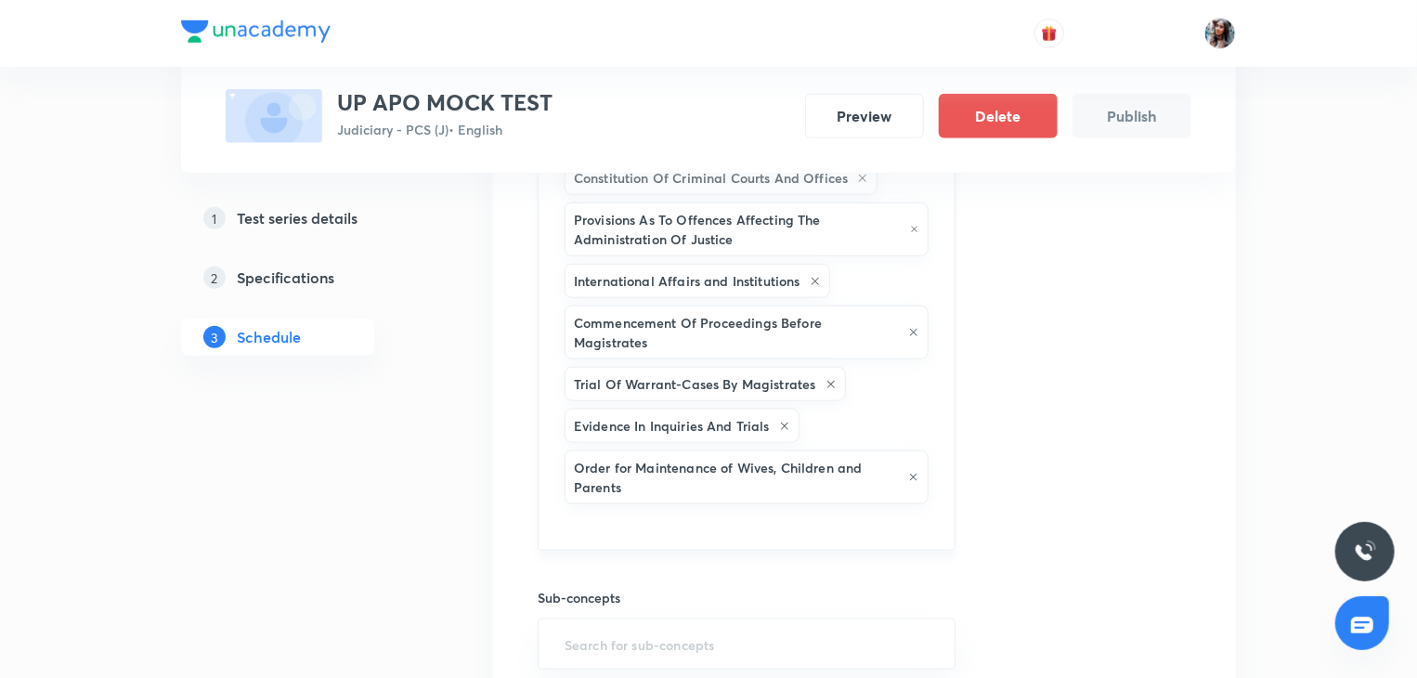
scroll to position [843, 0]
click at [649, 508] on input "text" at bounding box center [747, 525] width 372 height 34
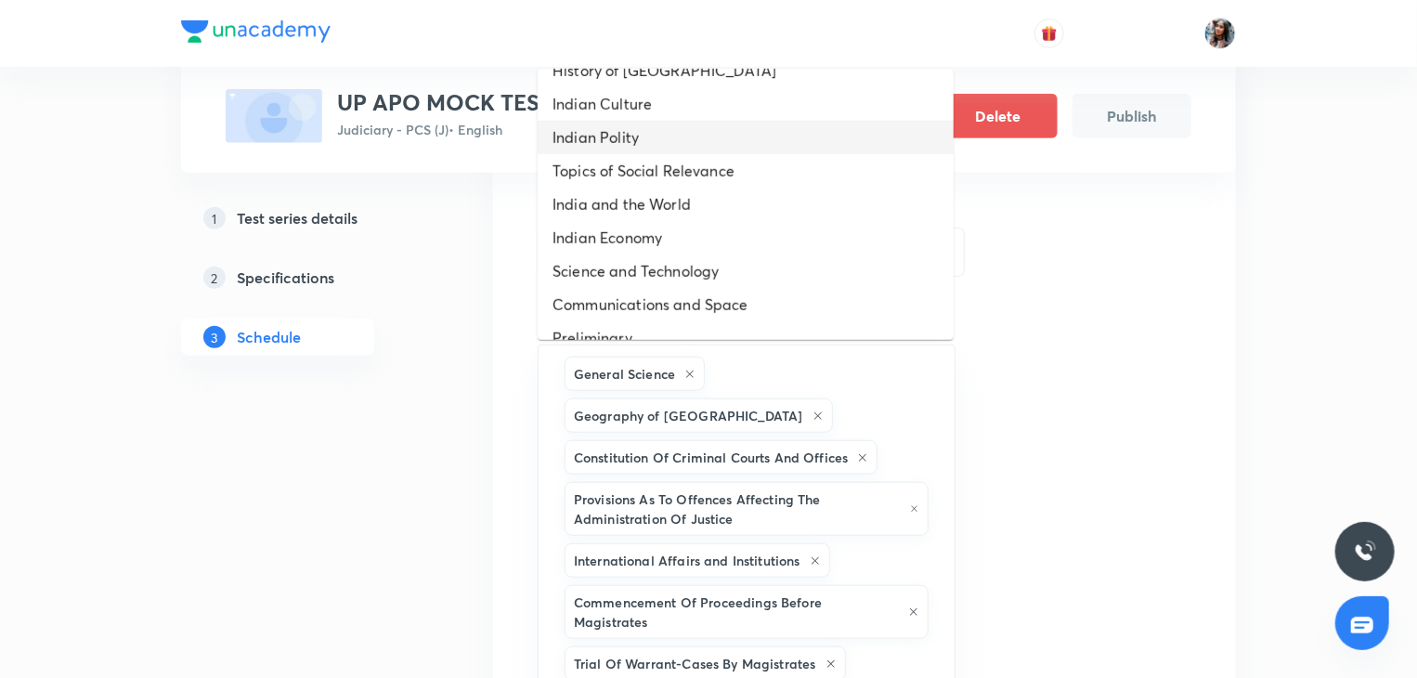
scroll to position [77, 0]
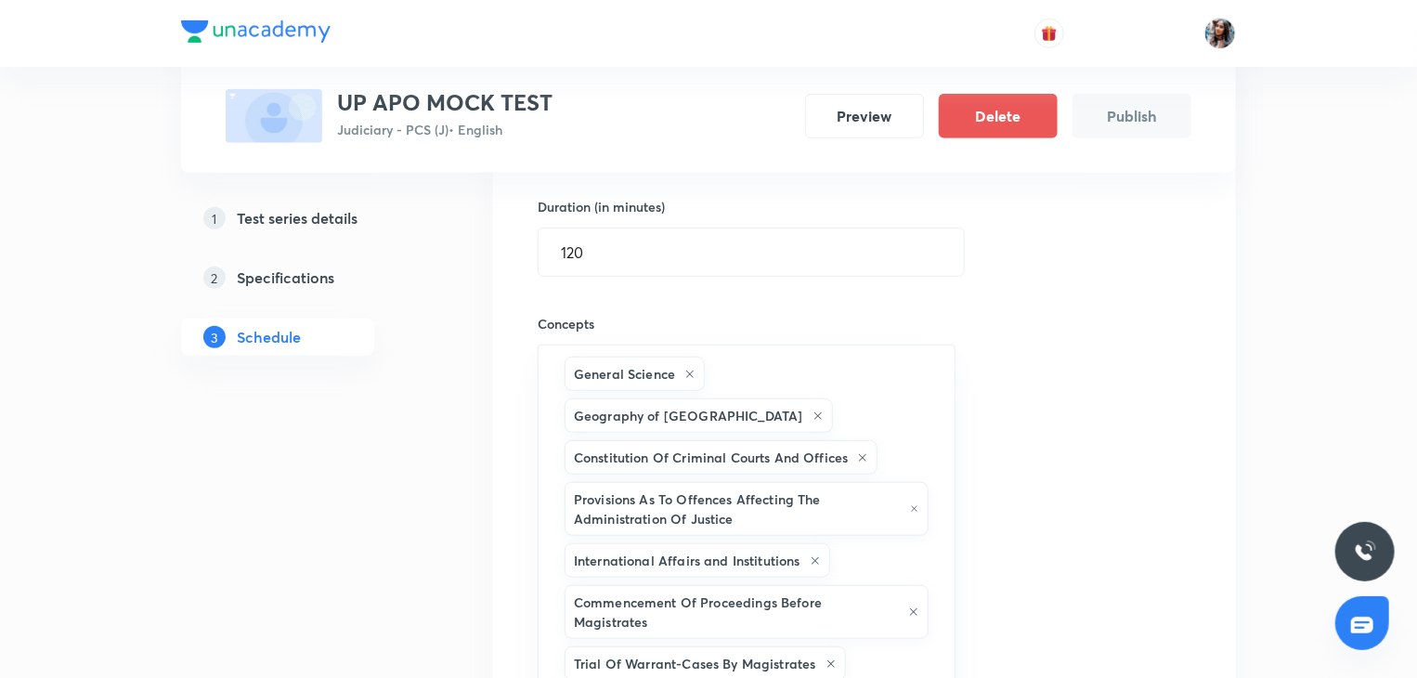
click at [1093, 491] on div "Session 1 Live class Test Session title 16/99 UP APO MOCK TEST ​ Schedule for O…" at bounding box center [865, 430] width 654 height 1186
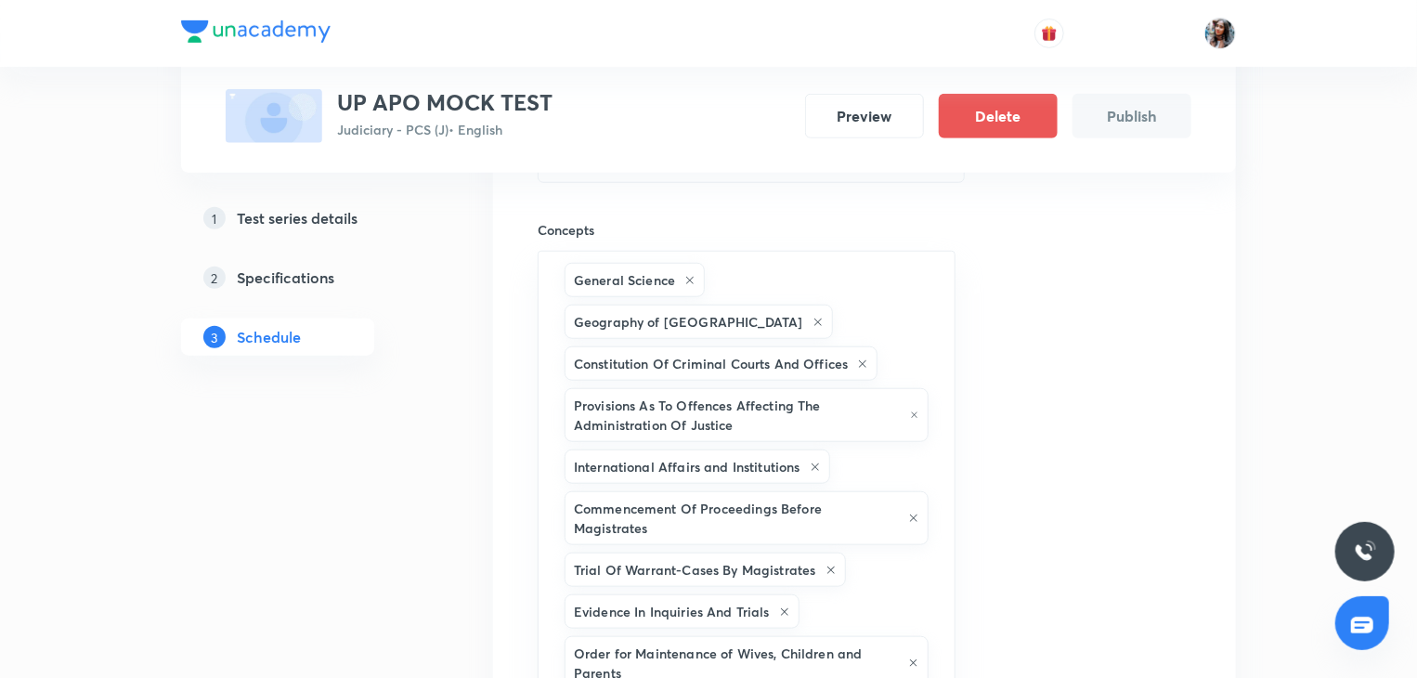
scroll to position [749, 0]
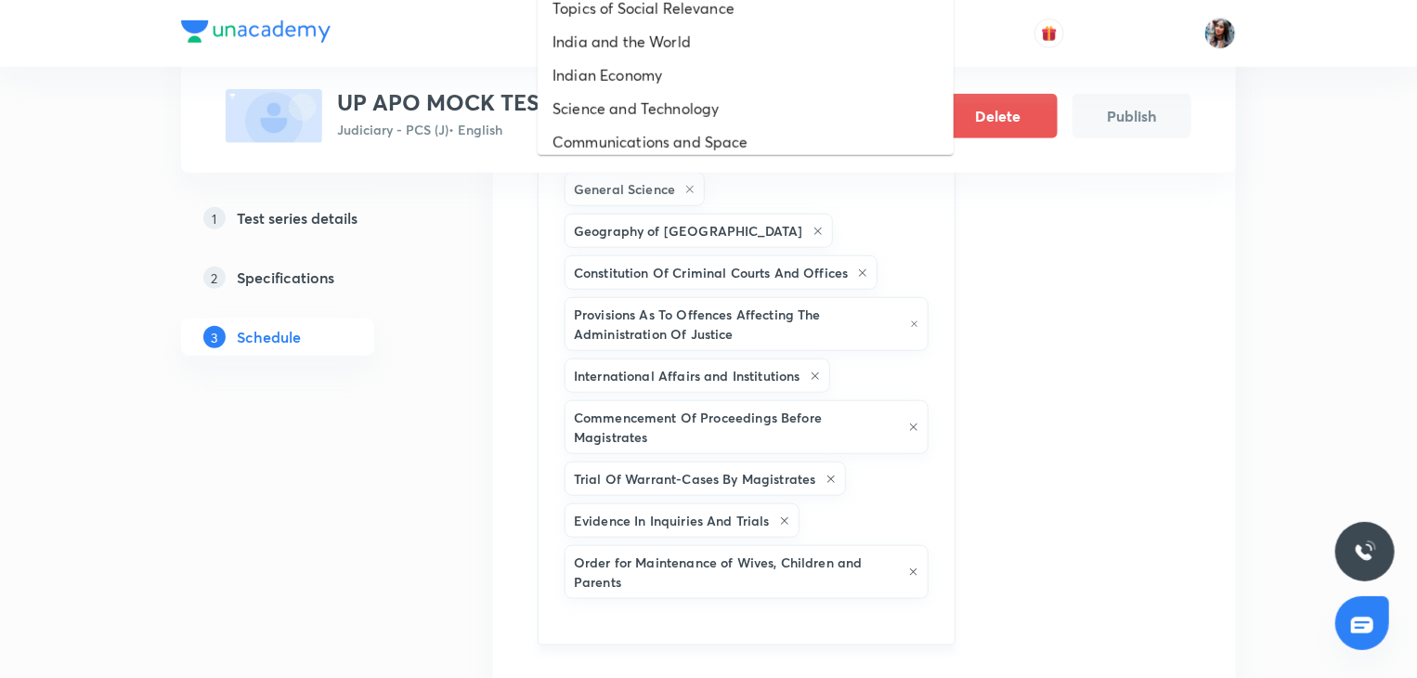
click at [831, 603] on input "text" at bounding box center [747, 620] width 372 height 34
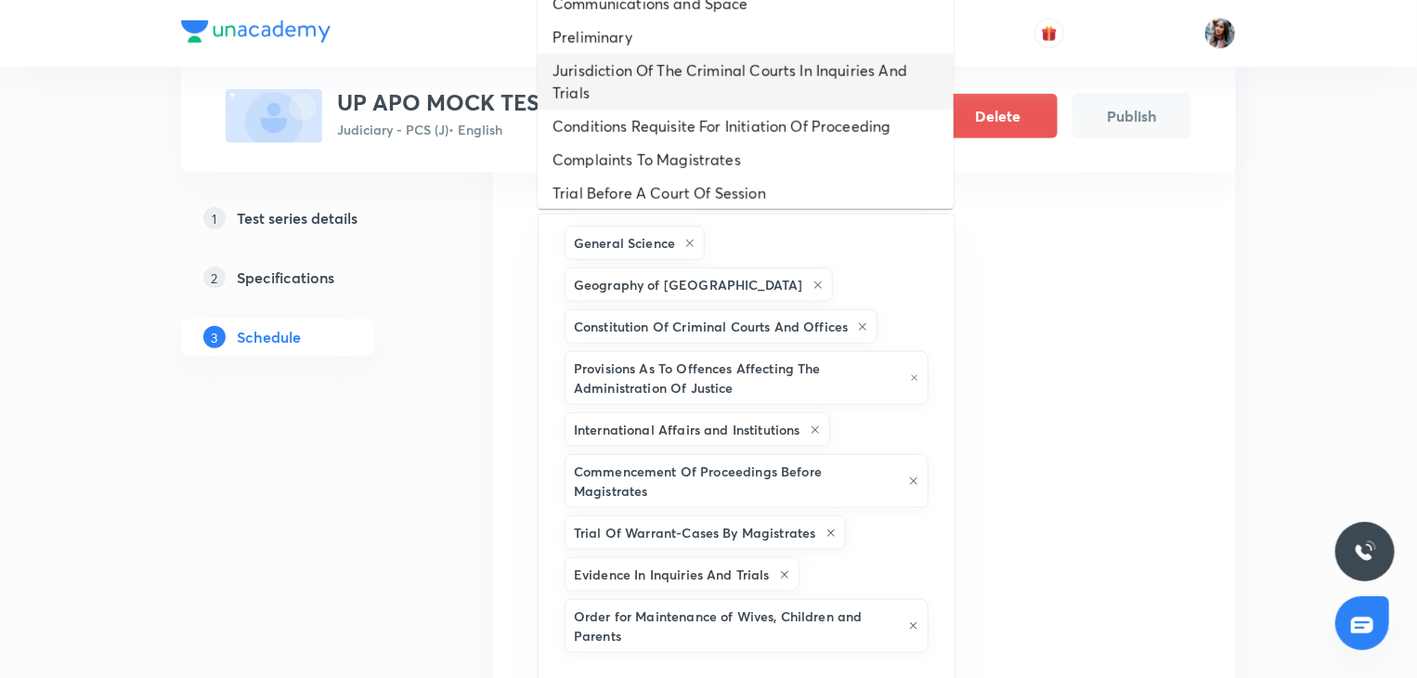
scroll to position [193, 0]
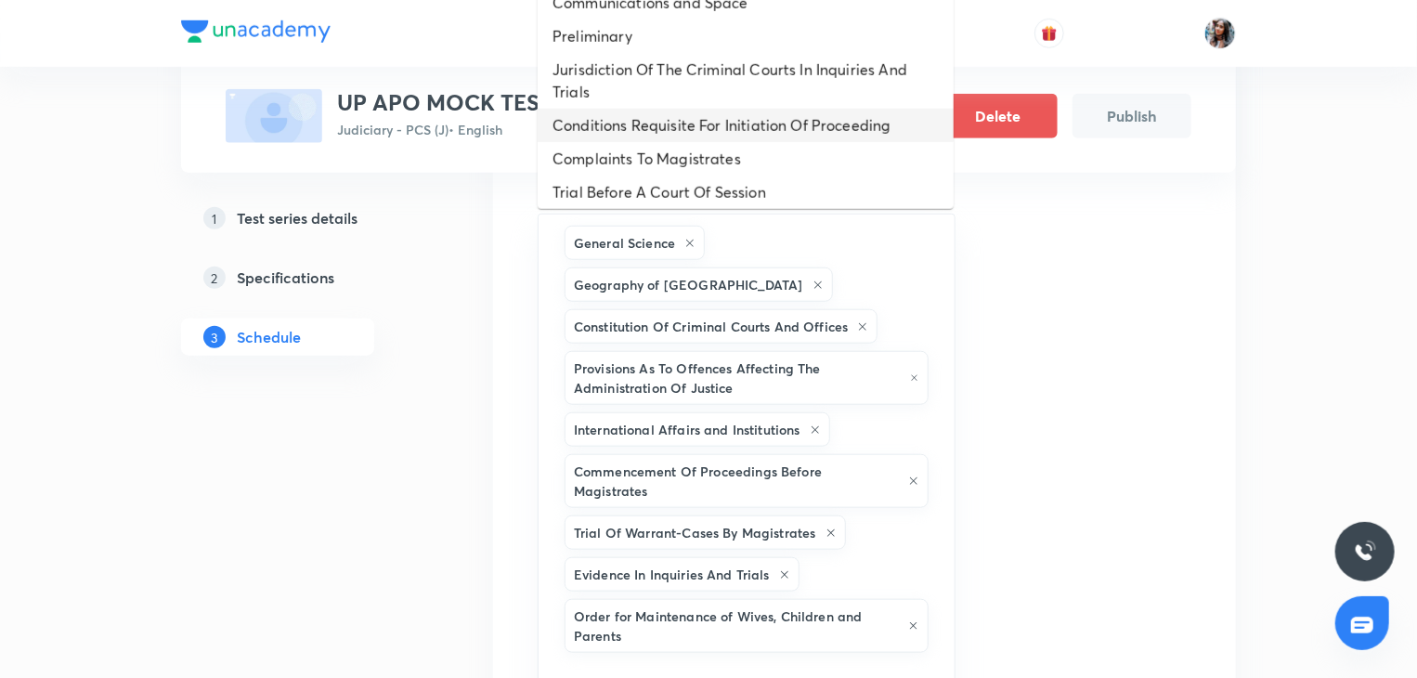
click at [719, 136] on li "Conditions Requisite For Initiation Of Proceeding" at bounding box center [746, 125] width 416 height 33
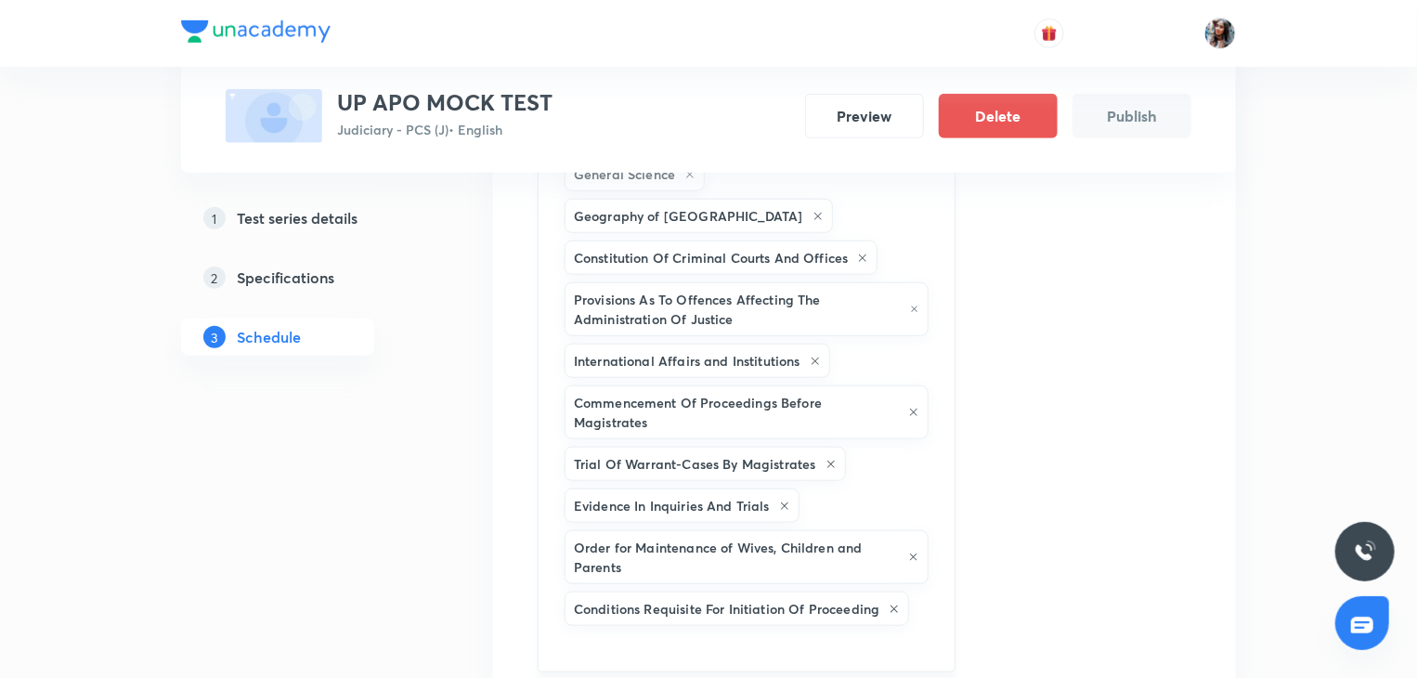
scroll to position [764, 0]
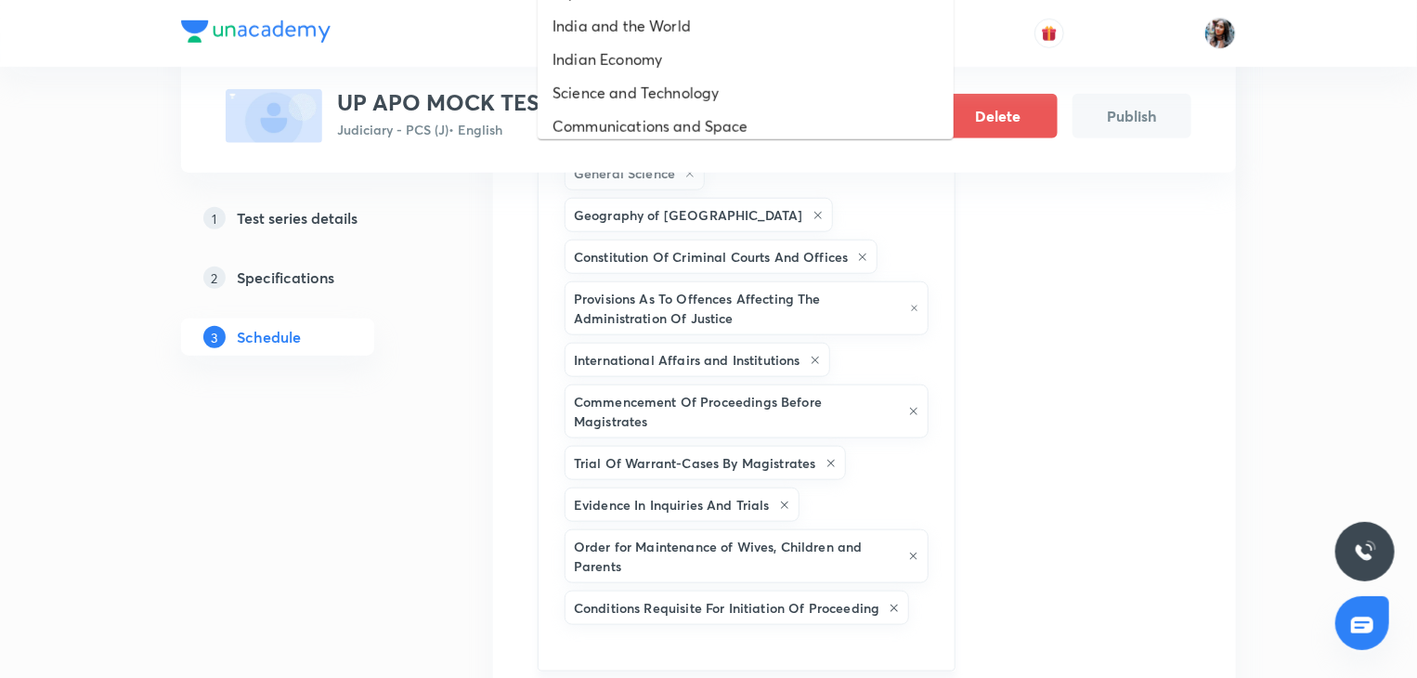
click at [717, 629] on input "text" at bounding box center [747, 646] width 372 height 34
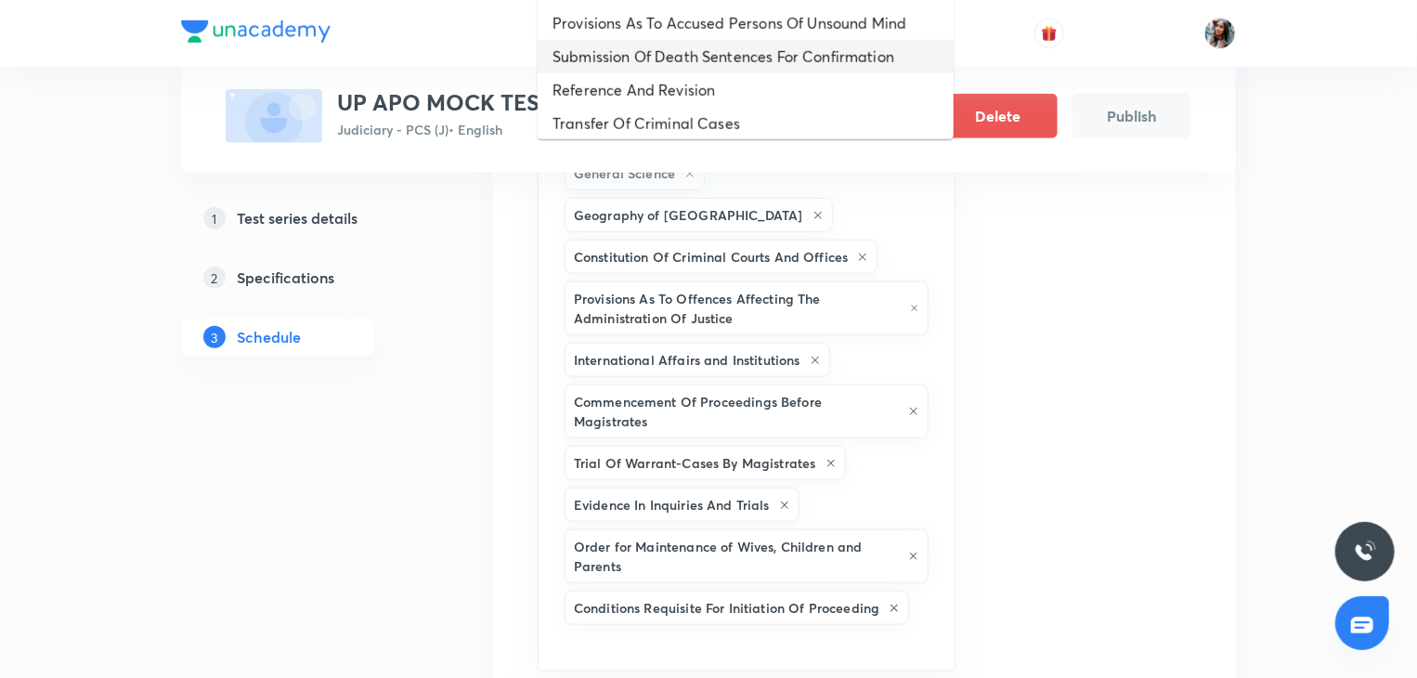
scroll to position [450, 0]
click at [695, 94] on li "Reference And Revision" at bounding box center [746, 88] width 416 height 33
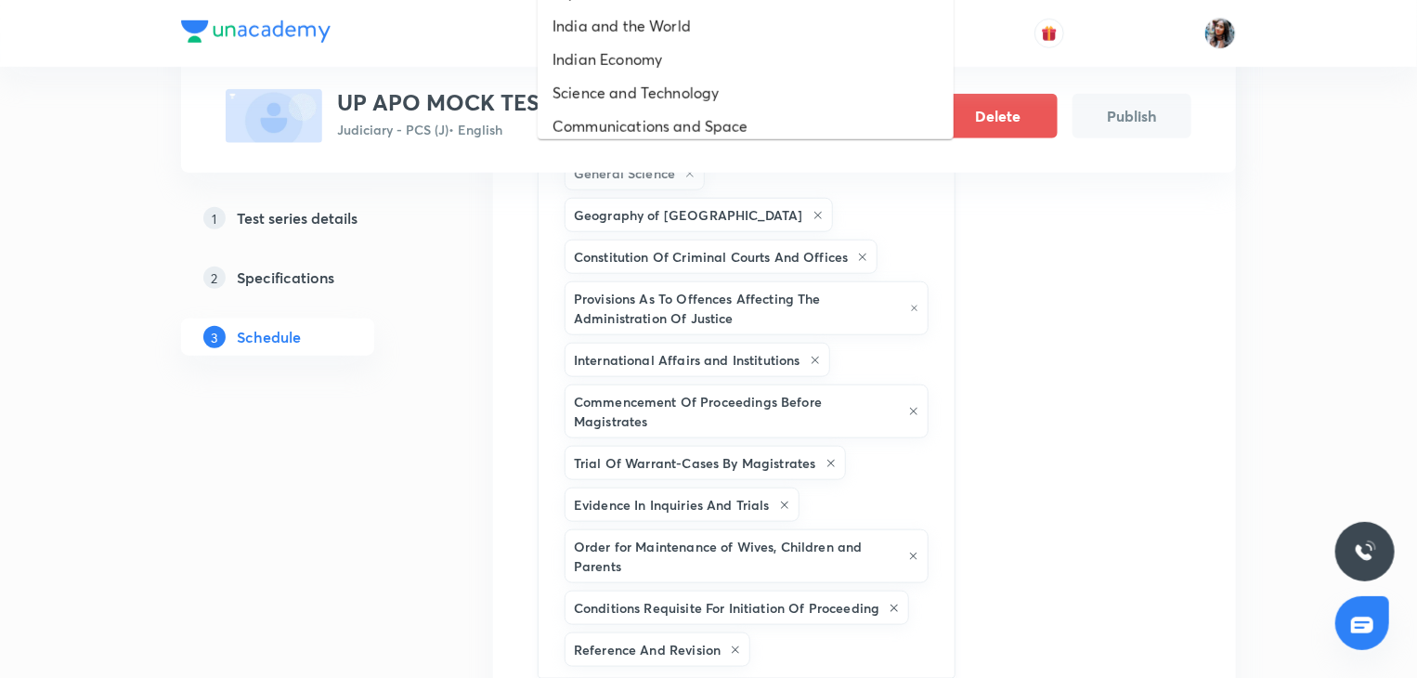
click at [794, 633] on input "text" at bounding box center [843, 650] width 178 height 34
click at [682, 49] on li "Indian Economy" at bounding box center [746, 59] width 416 height 33
click at [669, 671] on input "text" at bounding box center [747, 688] width 372 height 34
click at [647, 23] on li "India and the World" at bounding box center [746, 25] width 416 height 33
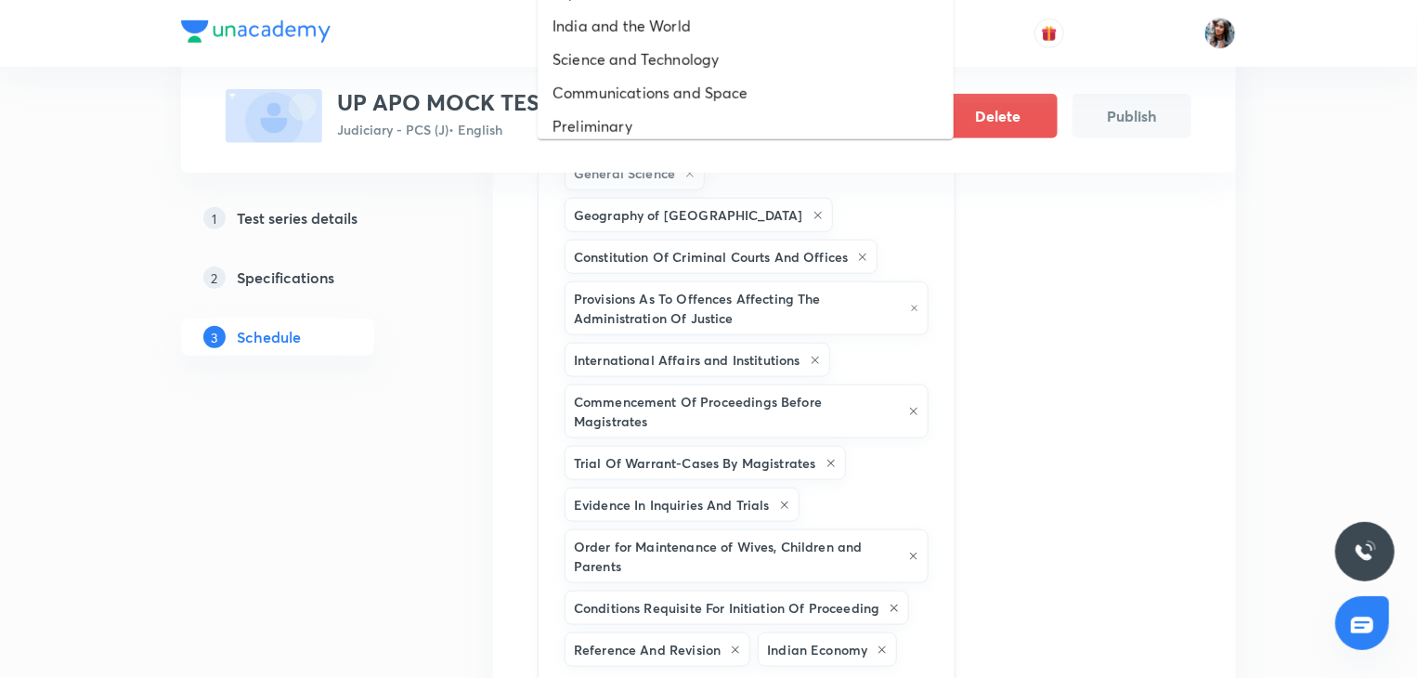
click at [703, 671] on input "text" at bounding box center [747, 688] width 372 height 34
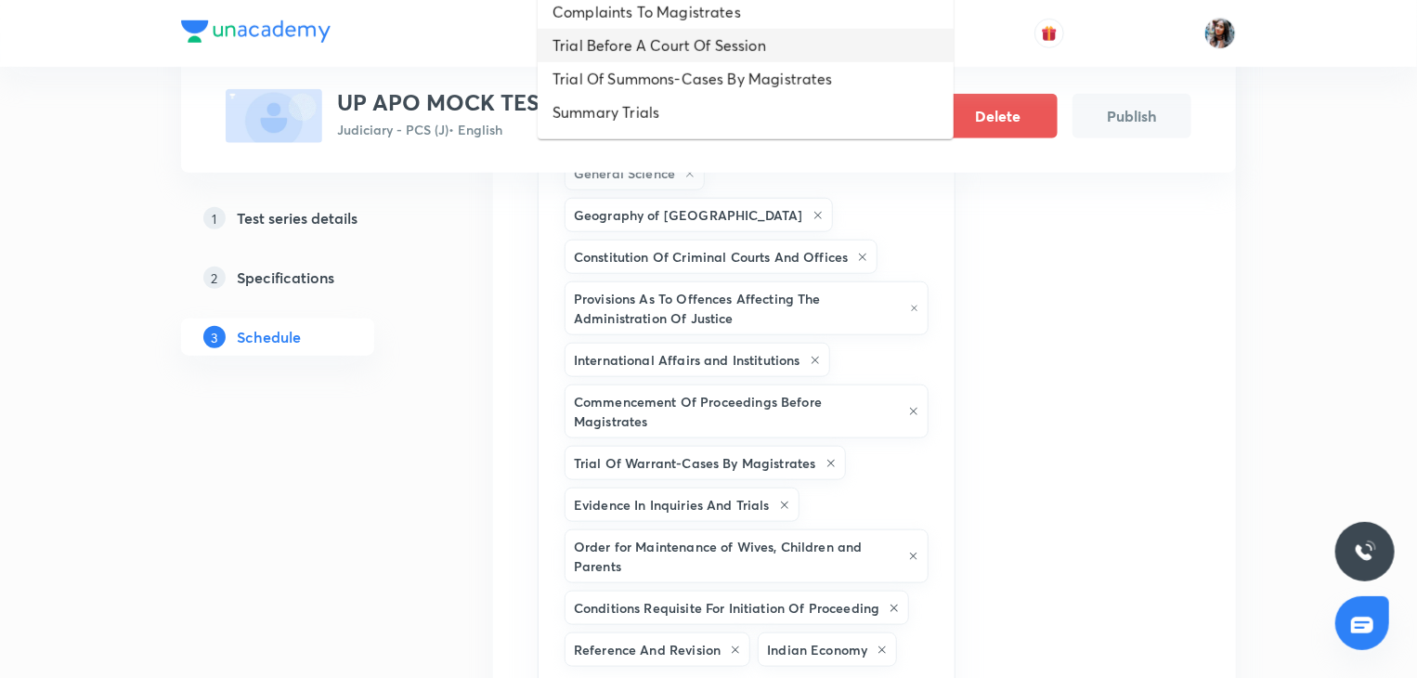
scroll to position [204, 0]
click at [626, 22] on li "Complaints To Magistrates" at bounding box center [746, 10] width 416 height 33
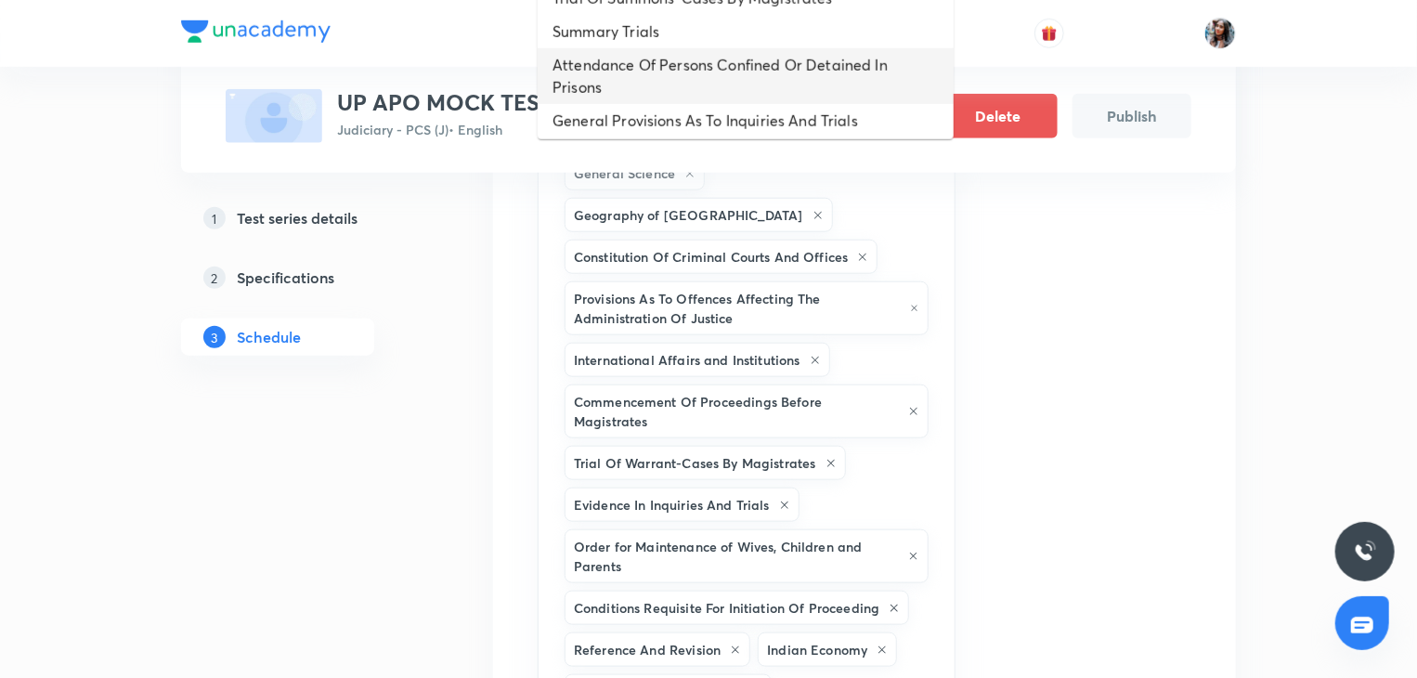
scroll to position [255, 0]
click at [691, 82] on li "Attendance Of Persons Confined Or Detained In Prisons" at bounding box center [746, 73] width 416 height 56
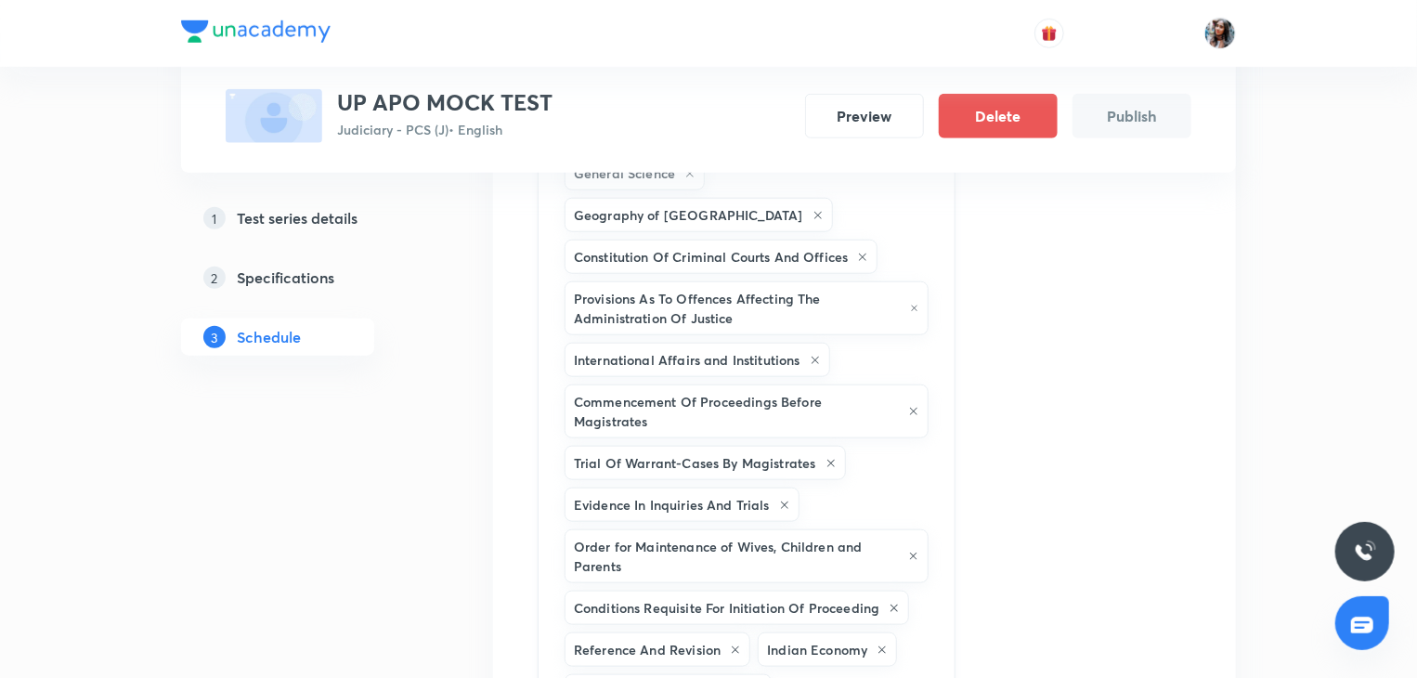
scroll to position [875, 0]
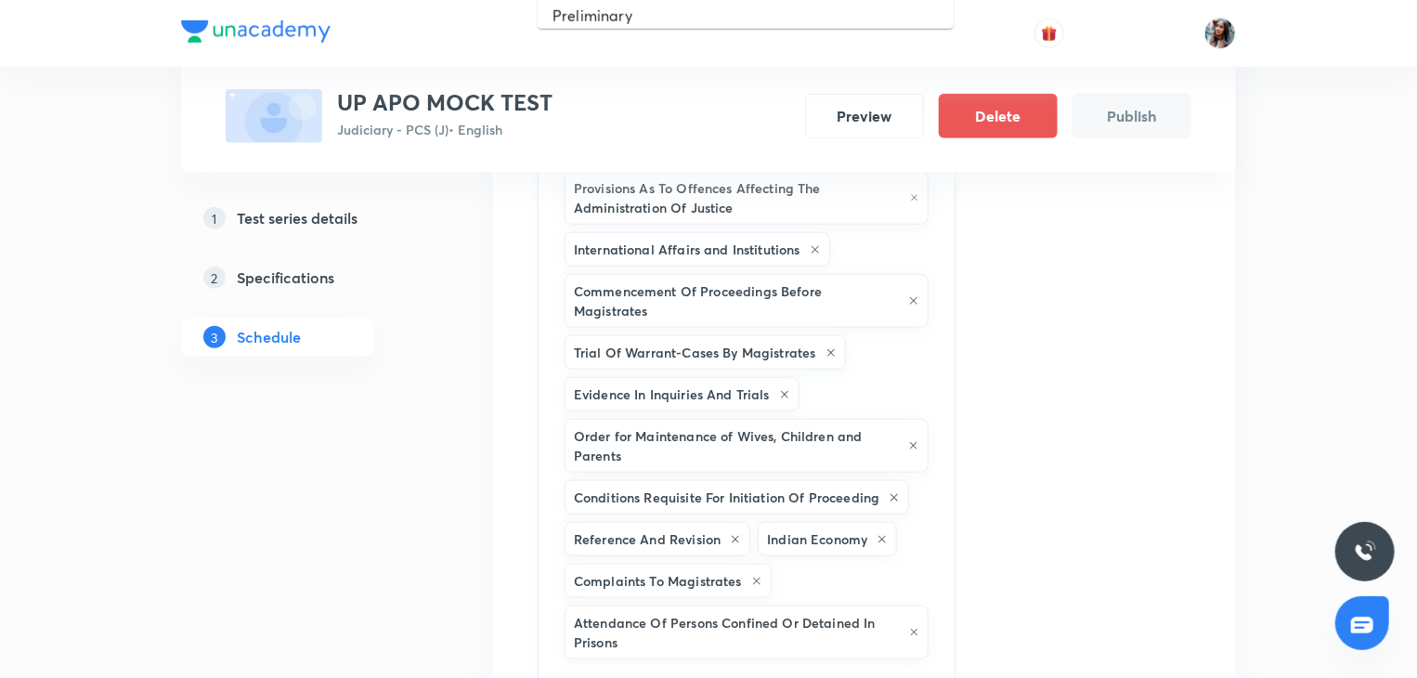
click at [783, 663] on input "text" at bounding box center [747, 680] width 372 height 34
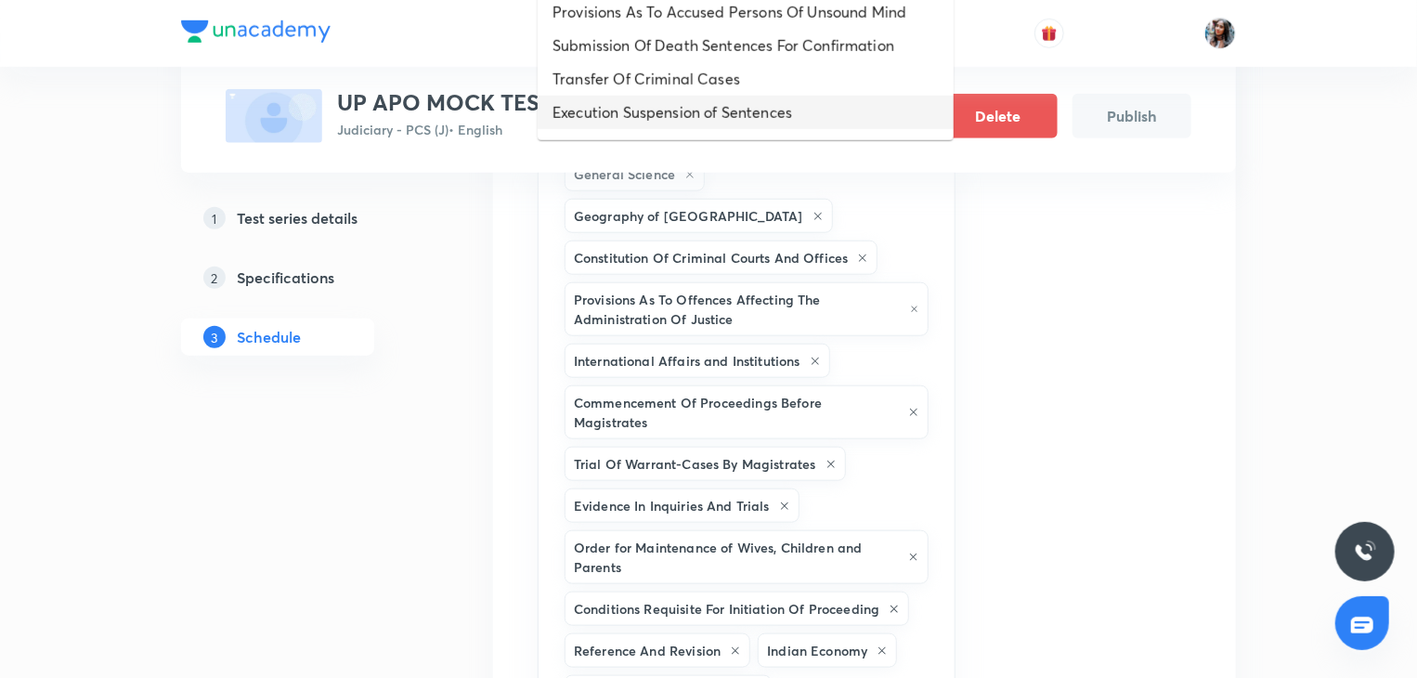
scroll to position [342, 0]
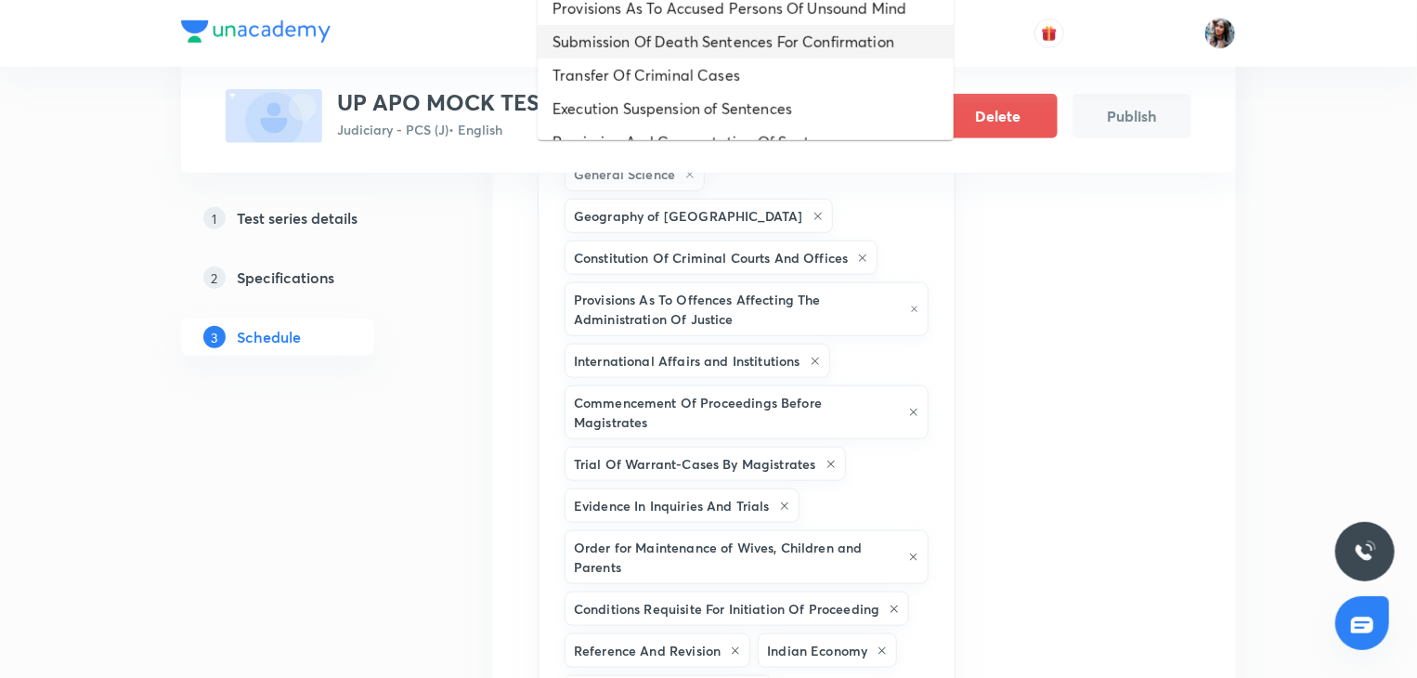
click at [697, 27] on li "Submission Of Death Sentences For Confirmation" at bounding box center [746, 41] width 416 height 33
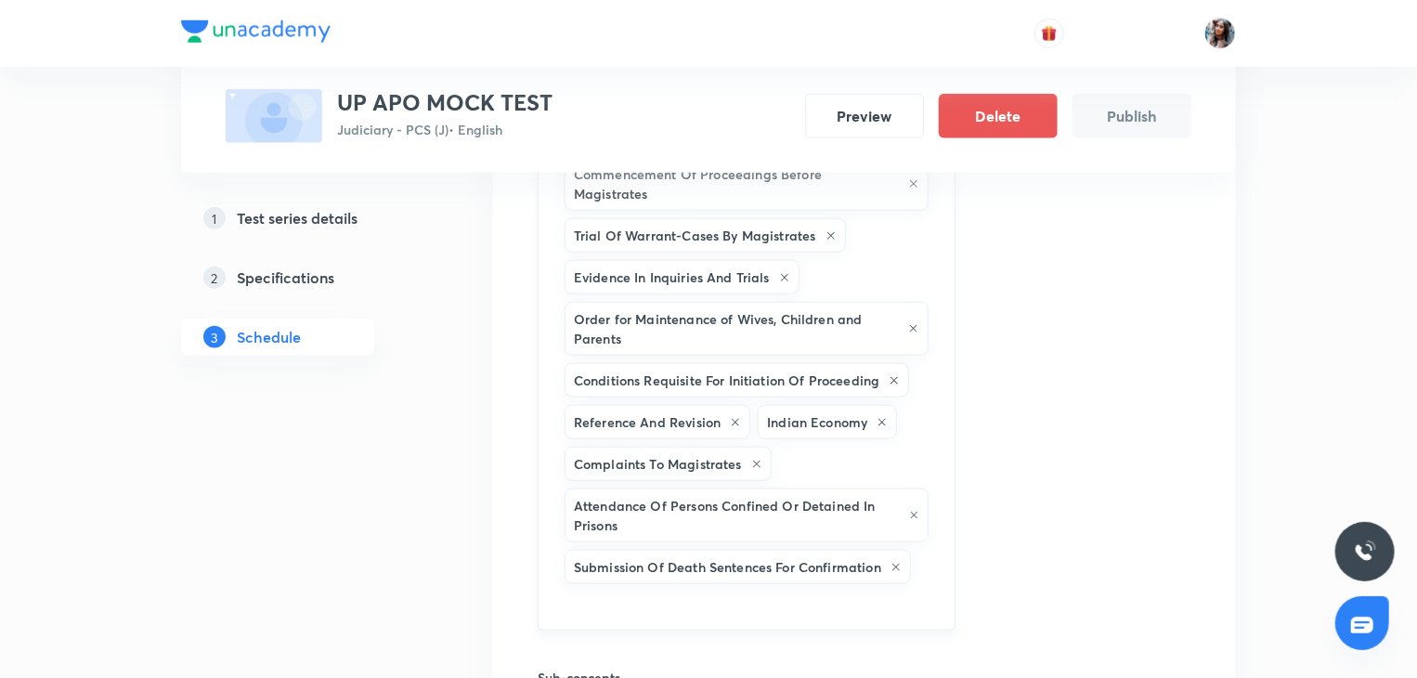
scroll to position [999, 0]
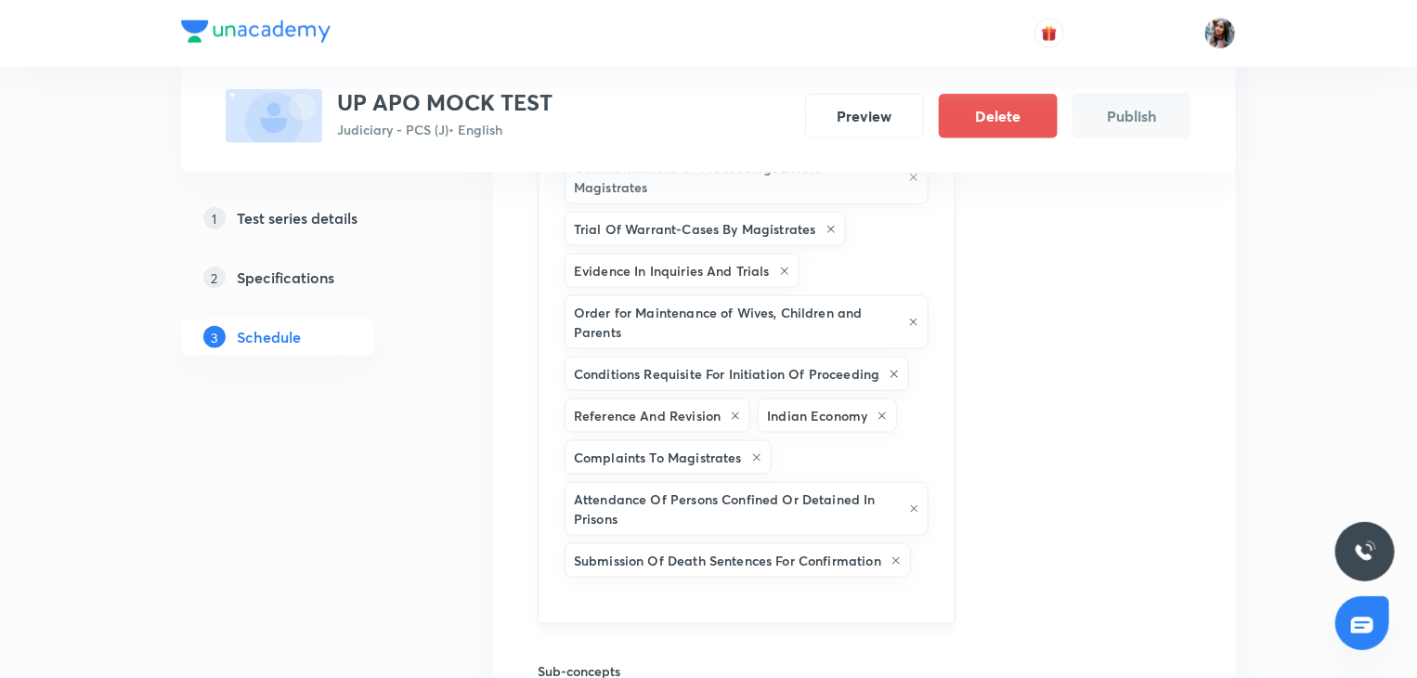
click at [642, 581] on input "text" at bounding box center [747, 598] width 372 height 34
click at [585, 581] on input "text" at bounding box center [747, 598] width 372 height 34
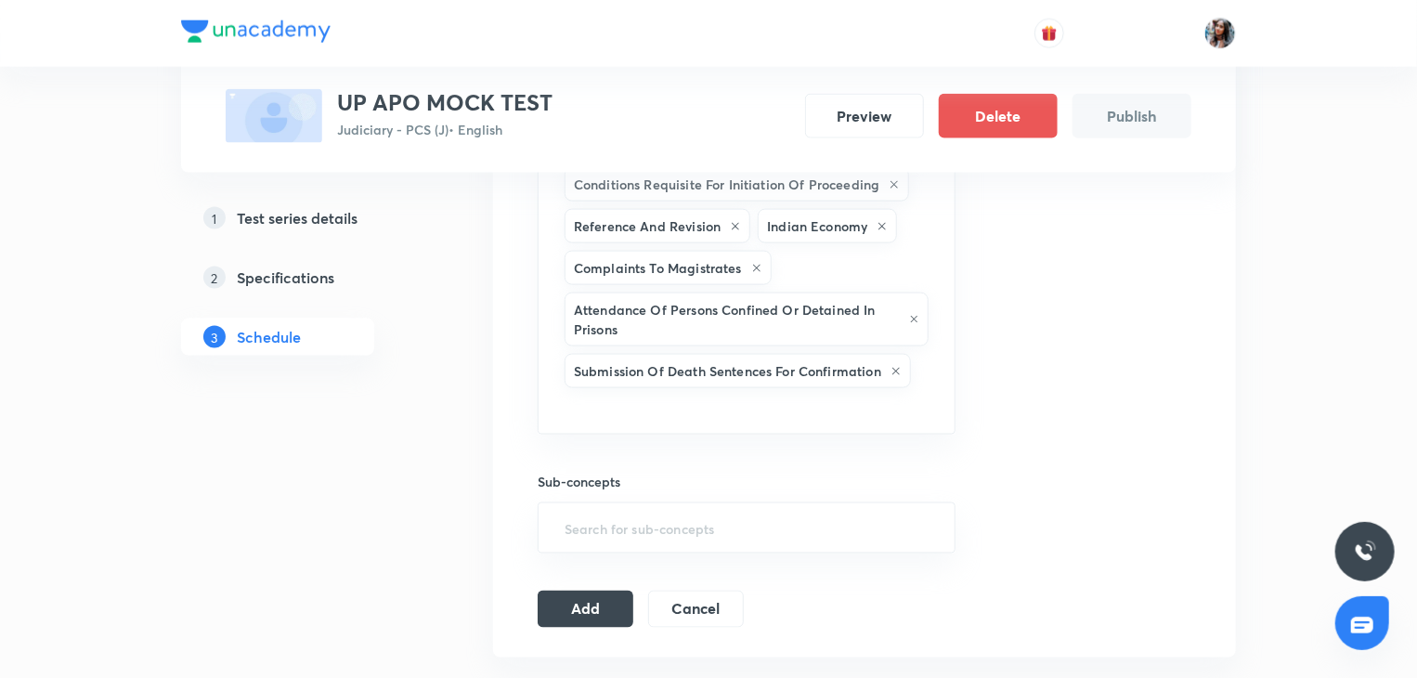
scroll to position [1221, 0]
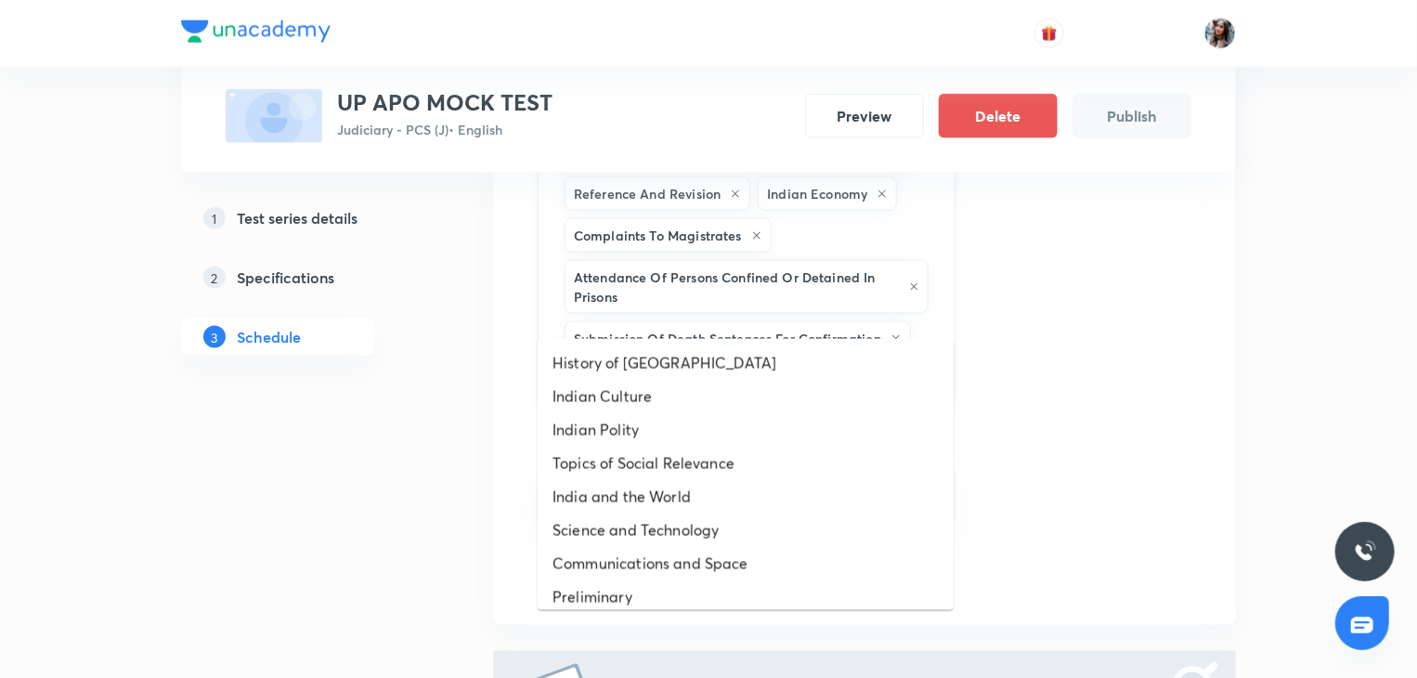
click at [624, 359] on input "text" at bounding box center [747, 376] width 372 height 34
click at [665, 374] on li "History of India" at bounding box center [746, 362] width 416 height 33
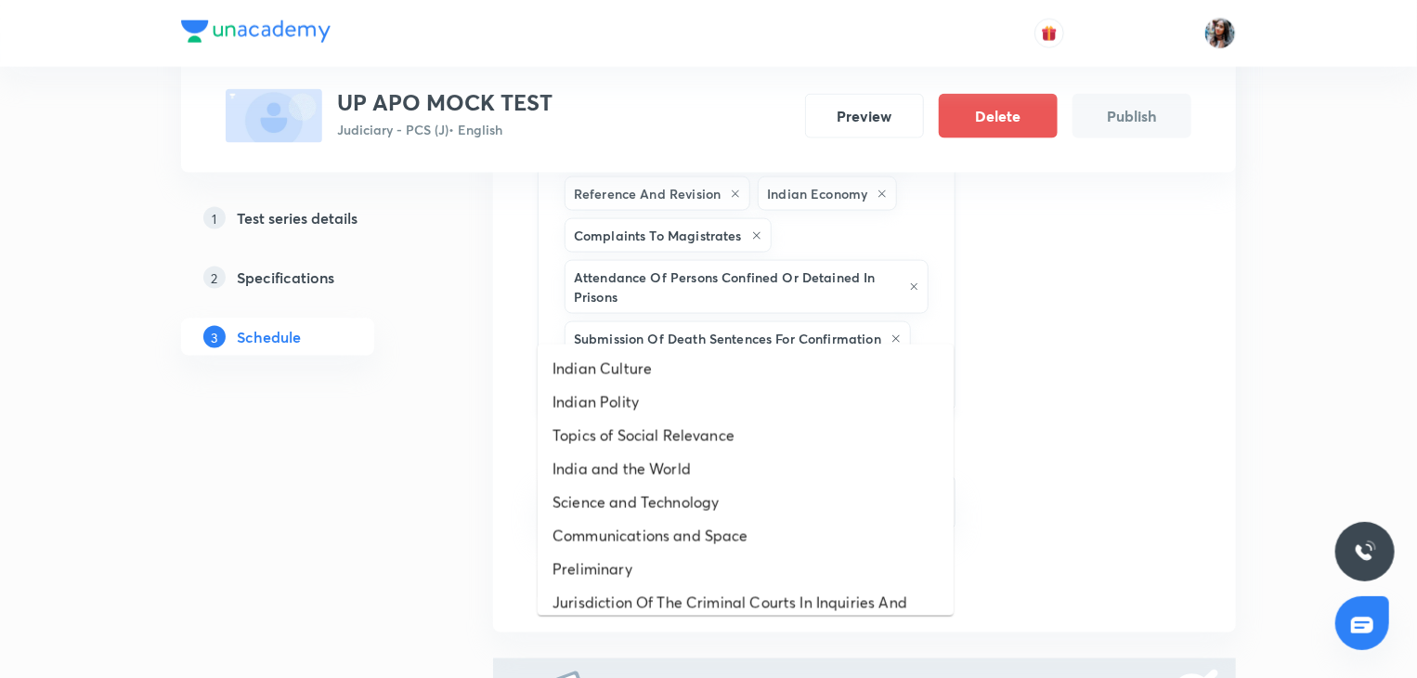
click at [809, 363] on input "text" at bounding box center [871, 380] width 124 height 34
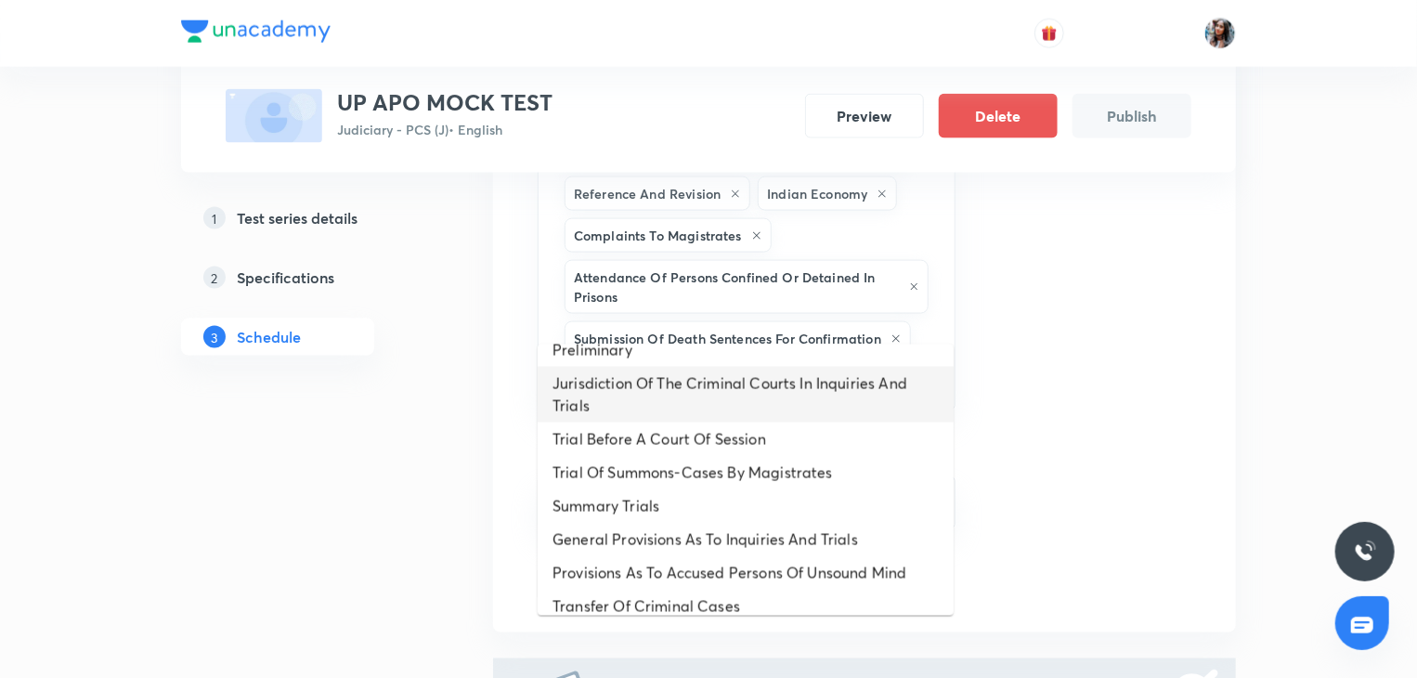
scroll to position [218, 0]
click at [733, 398] on li "Jurisdiction Of The Criminal Courts In Inquiries And Trials" at bounding box center [746, 396] width 416 height 56
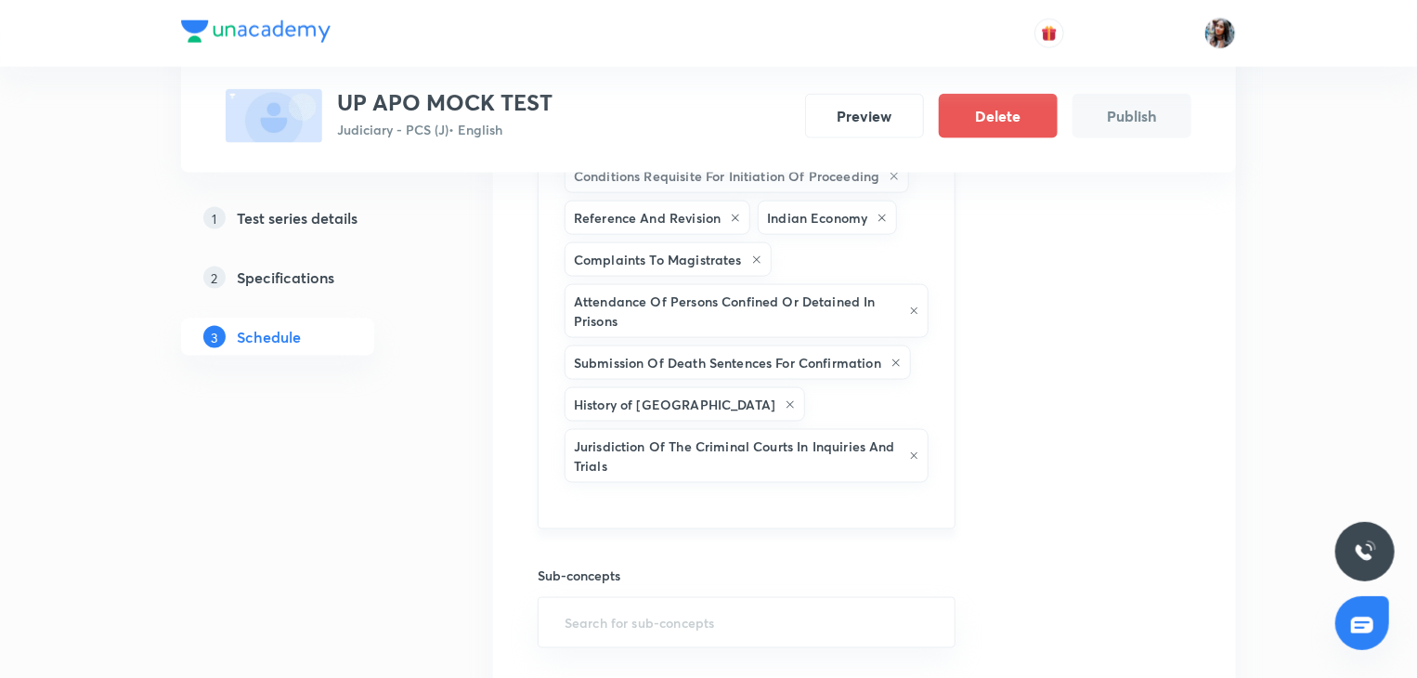
scroll to position [1199, 0]
click at [621, 484] on input "text" at bounding box center [747, 501] width 372 height 34
click at [620, 484] on input "text" at bounding box center [747, 501] width 372 height 34
click at [687, 484] on input "text" at bounding box center [747, 501] width 372 height 34
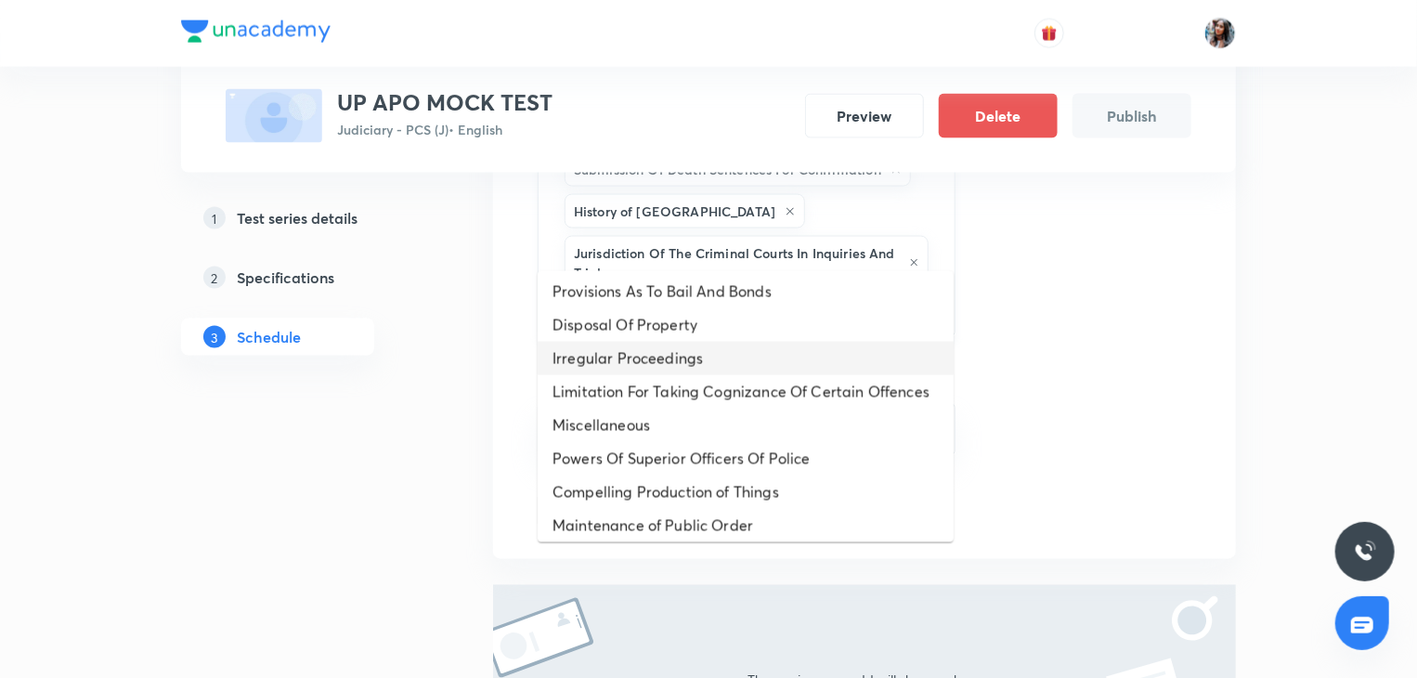
scroll to position [507, 0]
click at [707, 354] on li "Irregular Proceedings" at bounding box center [746, 356] width 416 height 33
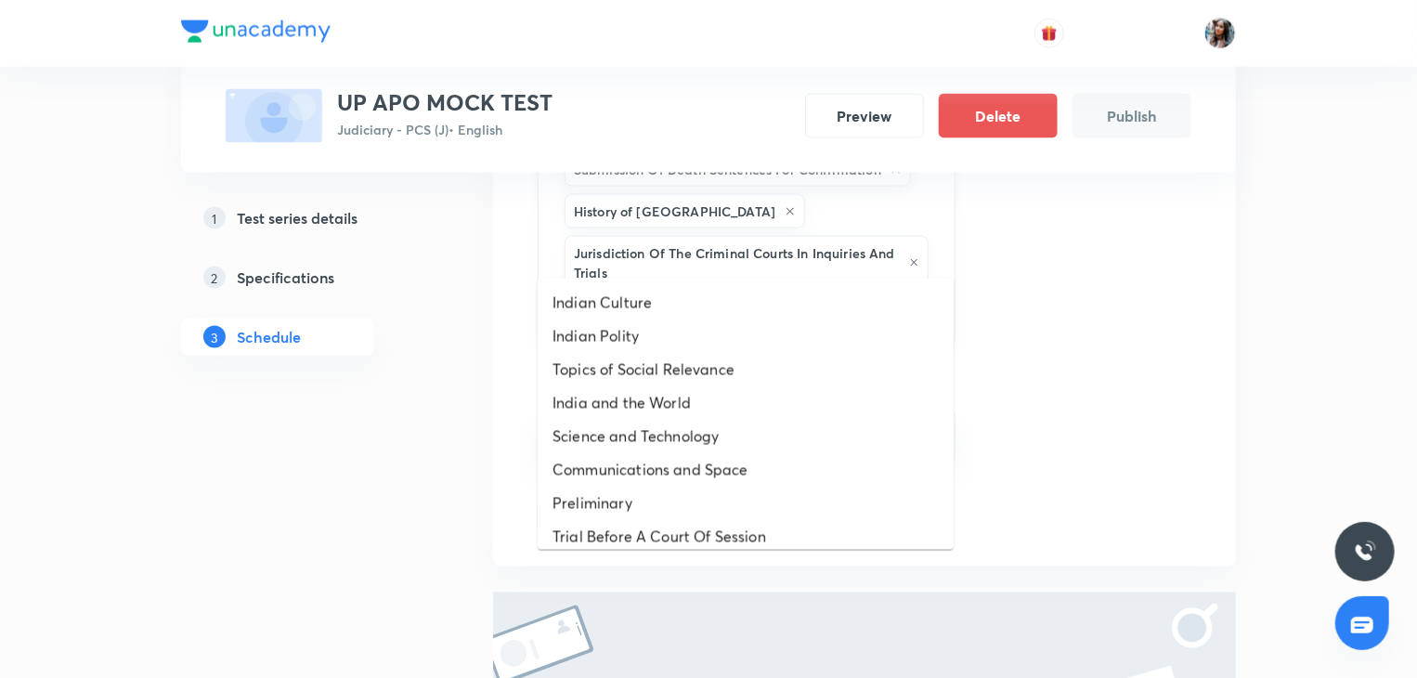
click at [771, 297] on input "text" at bounding box center [837, 314] width 190 height 34
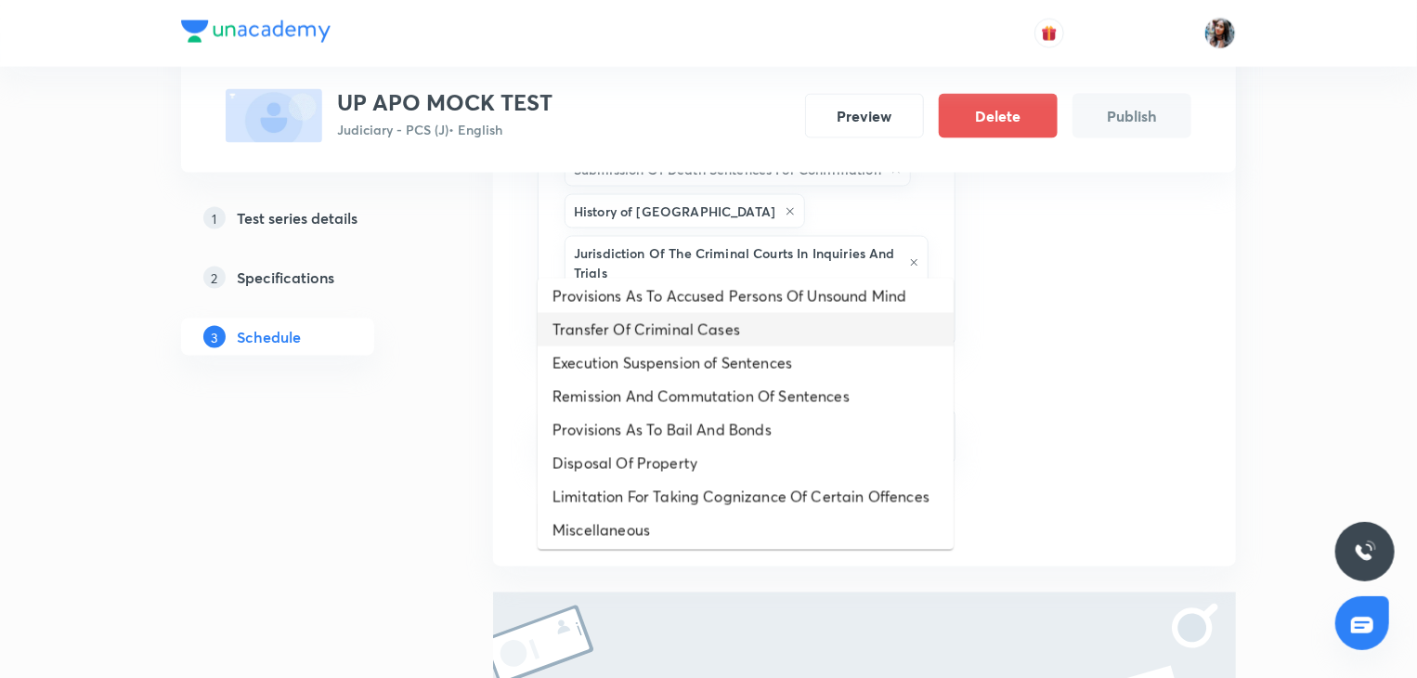
scroll to position [375, 0]
click at [758, 294] on li "Provisions As To Accused Persons Of Unsound Mind" at bounding box center [746, 295] width 416 height 33
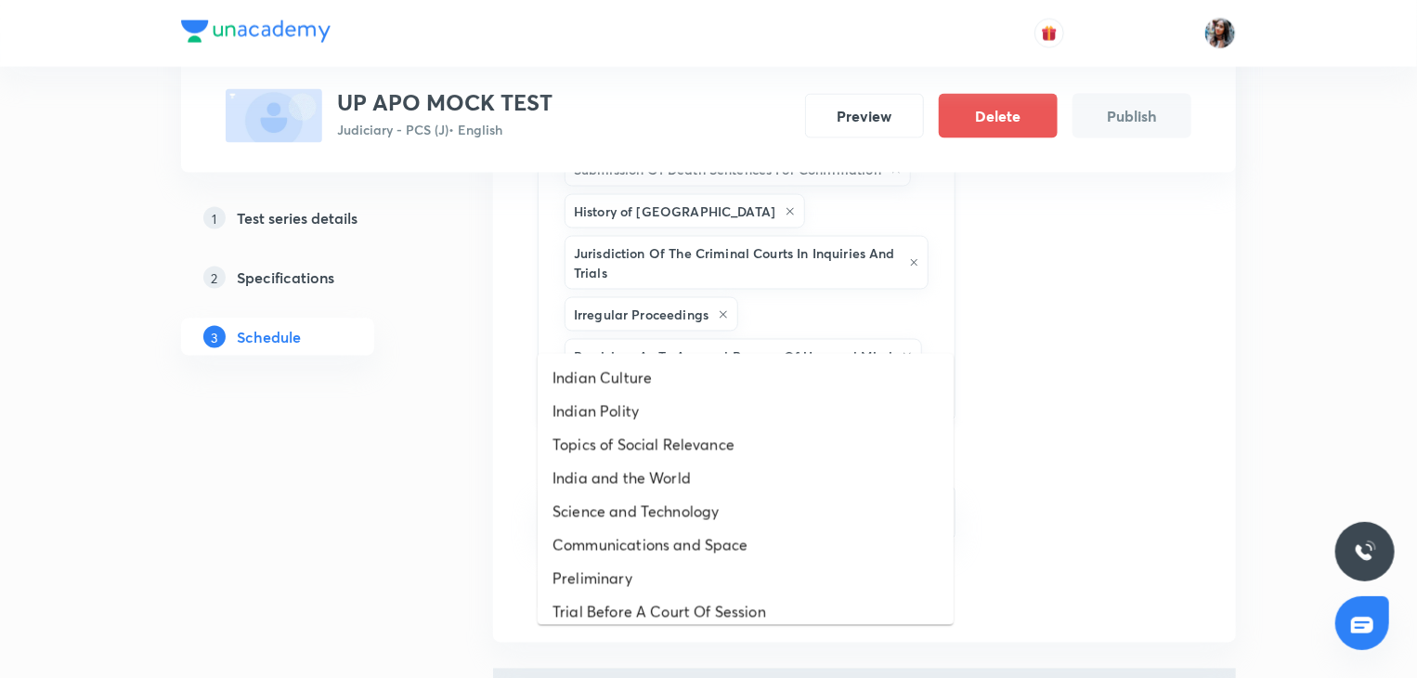
click at [791, 377] on input "text" at bounding box center [747, 394] width 372 height 34
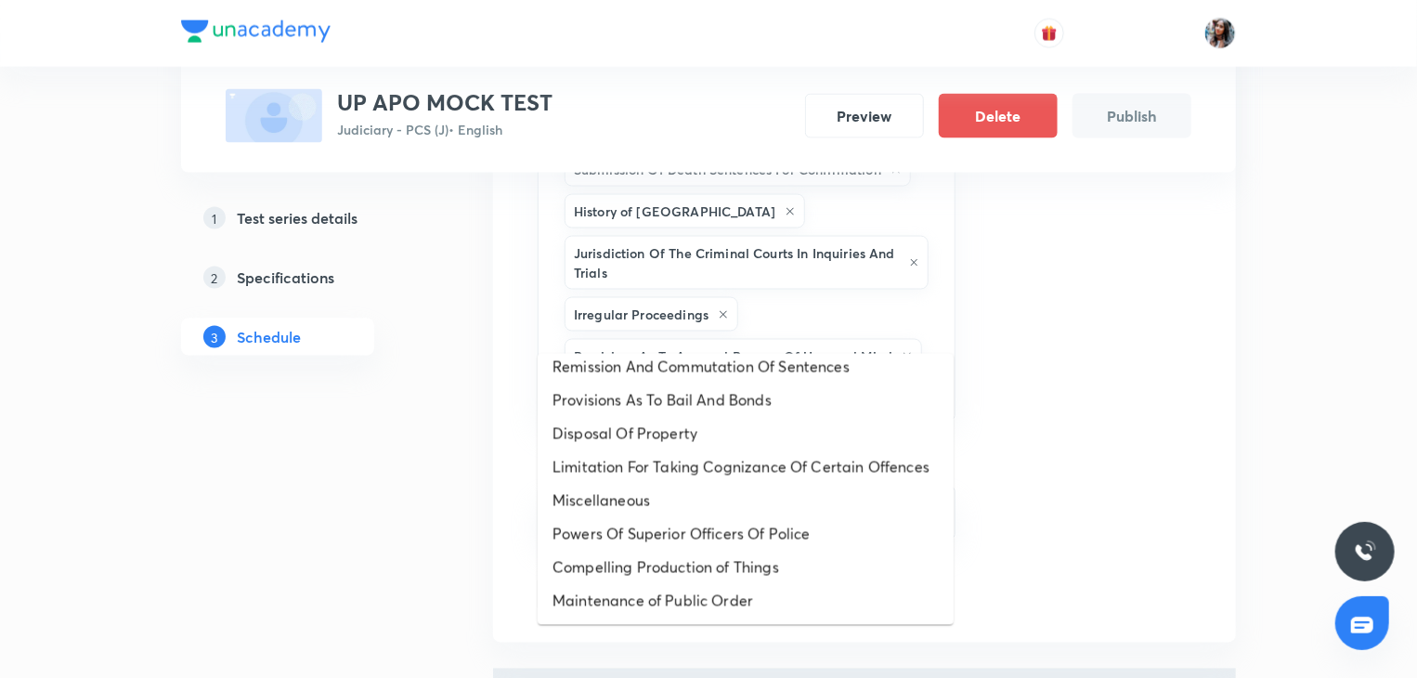
scroll to position [468, 0]
click at [735, 525] on li "Powers Of Superior Officers Of Police" at bounding box center [746, 533] width 416 height 33
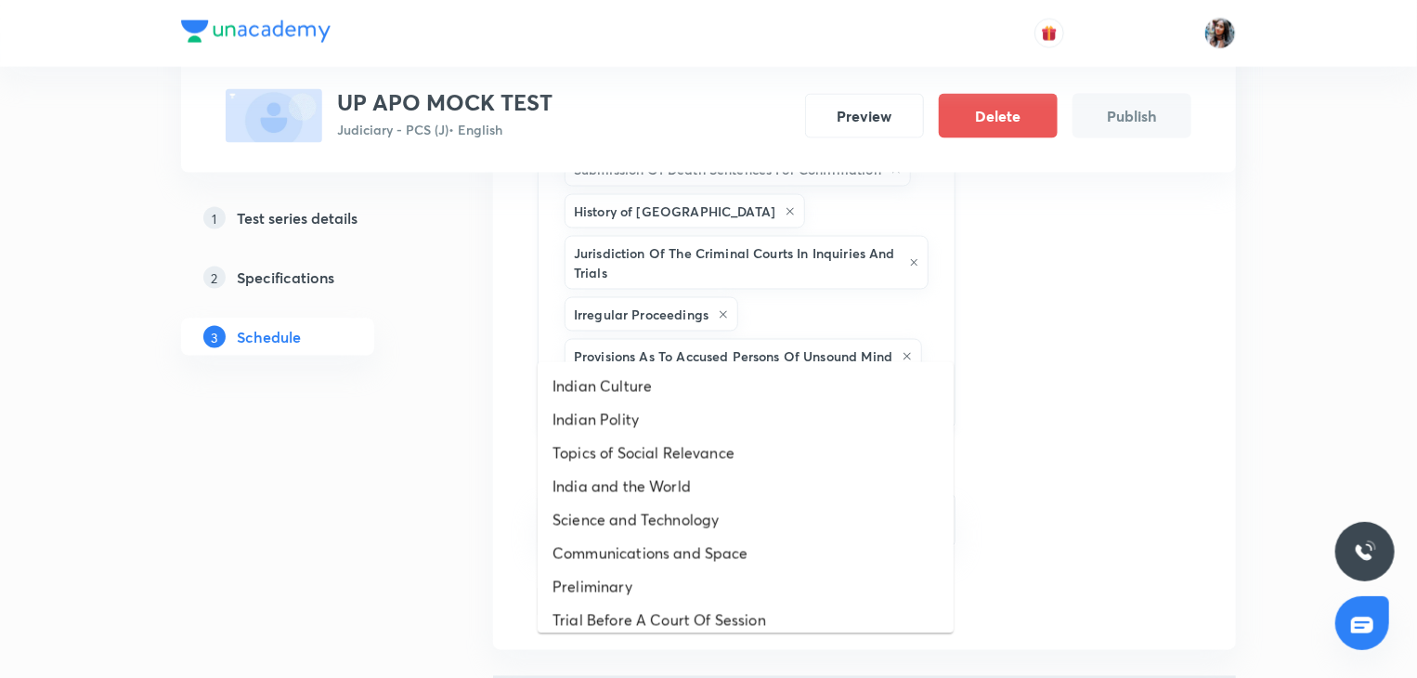
click at [873, 381] on input "text" at bounding box center [887, 398] width 89 height 34
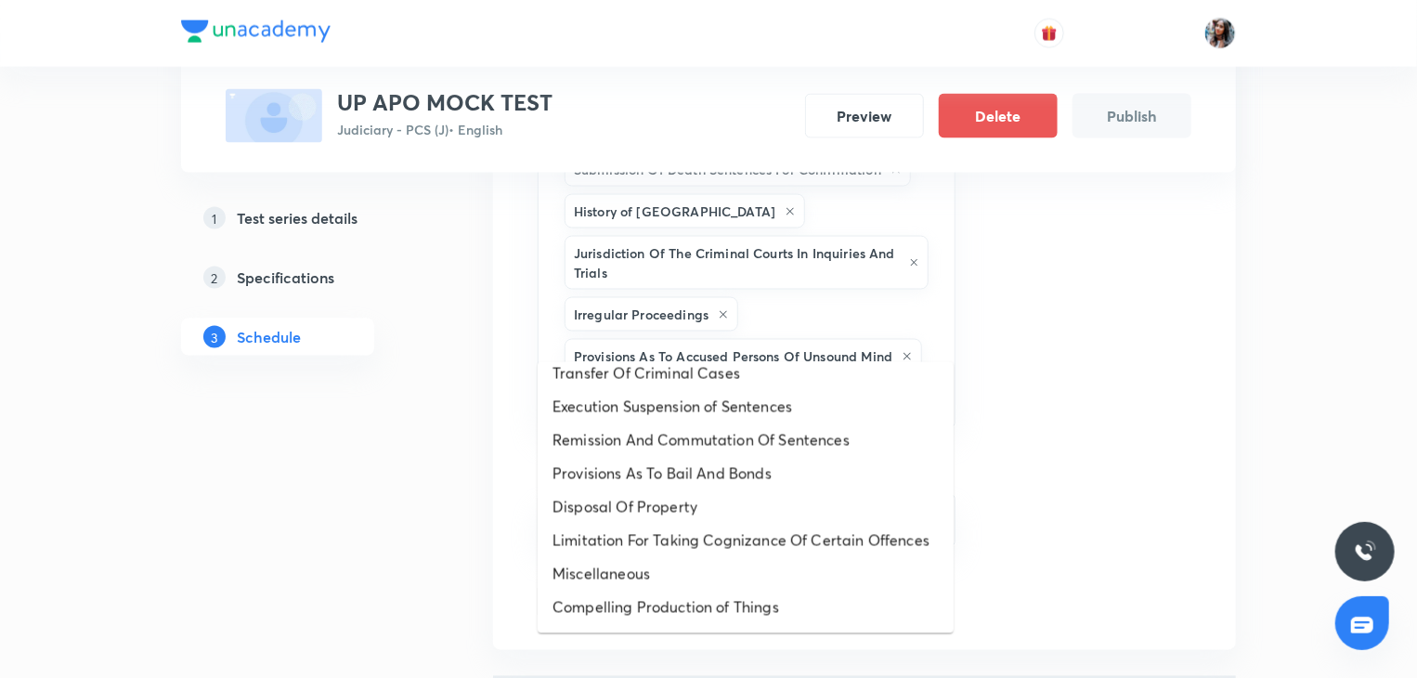
scroll to position [435, 0]
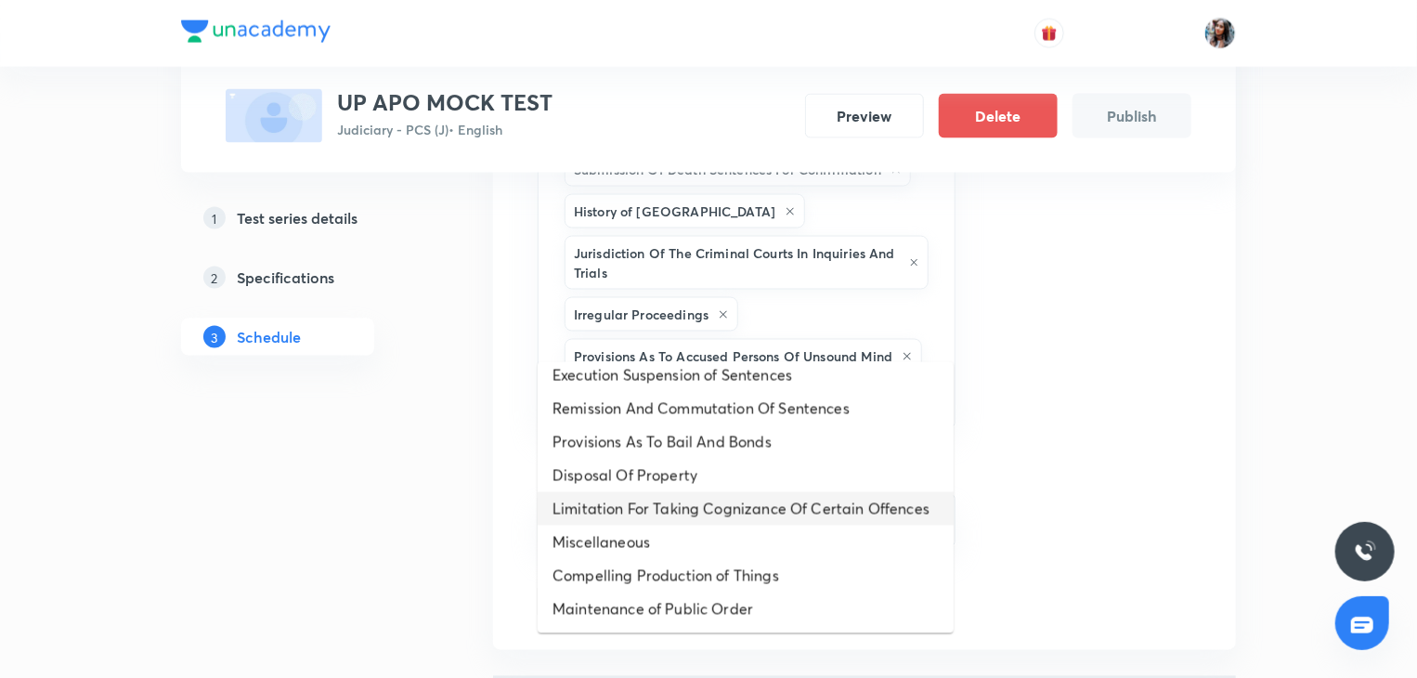
click at [787, 493] on li "Limitation For Taking Cognizance Of Certain Offences" at bounding box center [746, 508] width 416 height 33
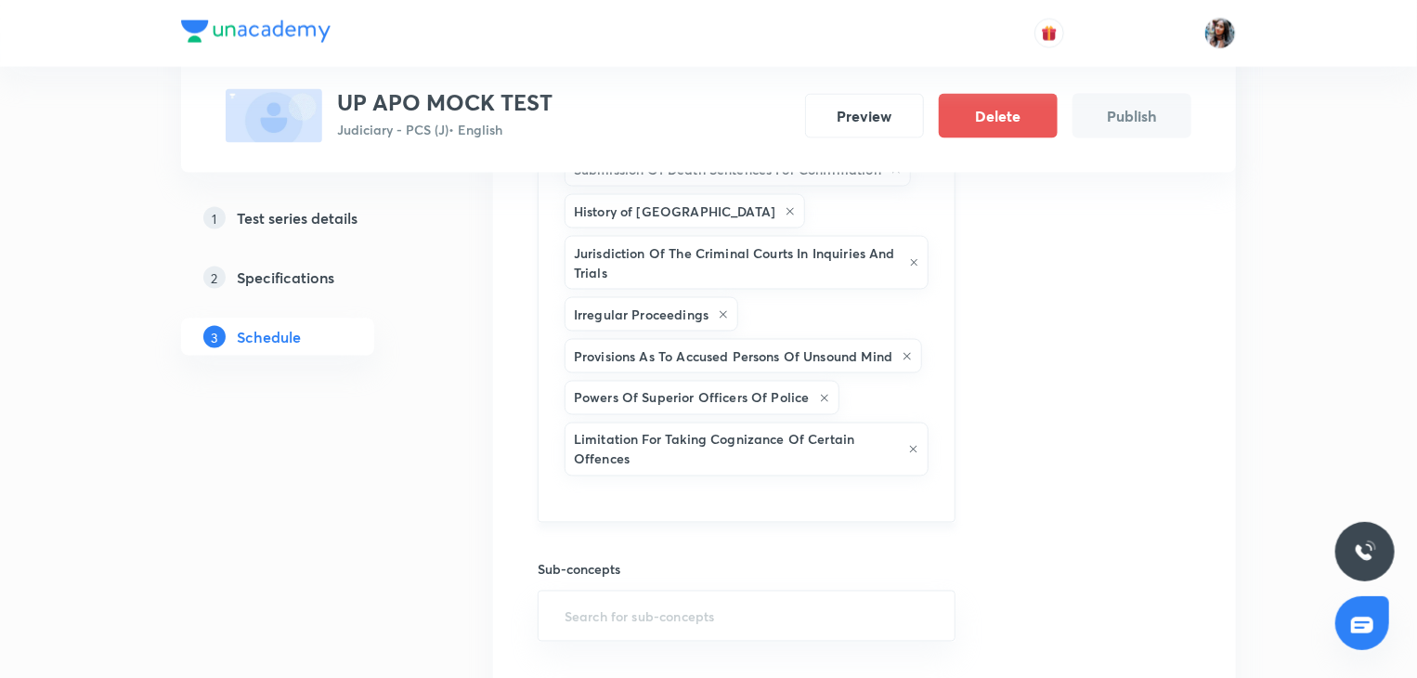
click at [703, 445] on div "General Science Geography of India Constitution Of Criminal Courts And Offices …" at bounding box center [747, 21] width 418 height 1004
click at [687, 480] on input "text" at bounding box center [747, 497] width 372 height 34
click at [672, 480] on input "text" at bounding box center [747, 497] width 372 height 34
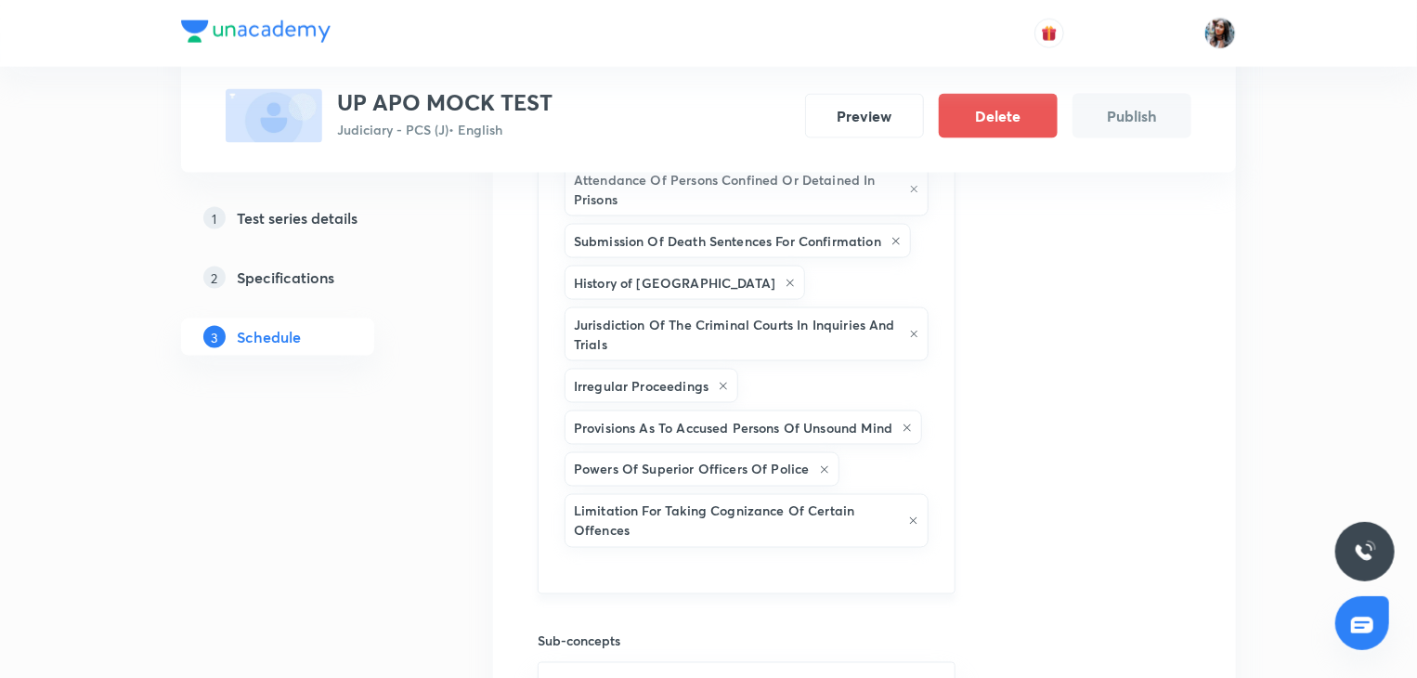
scroll to position [1419, 0]
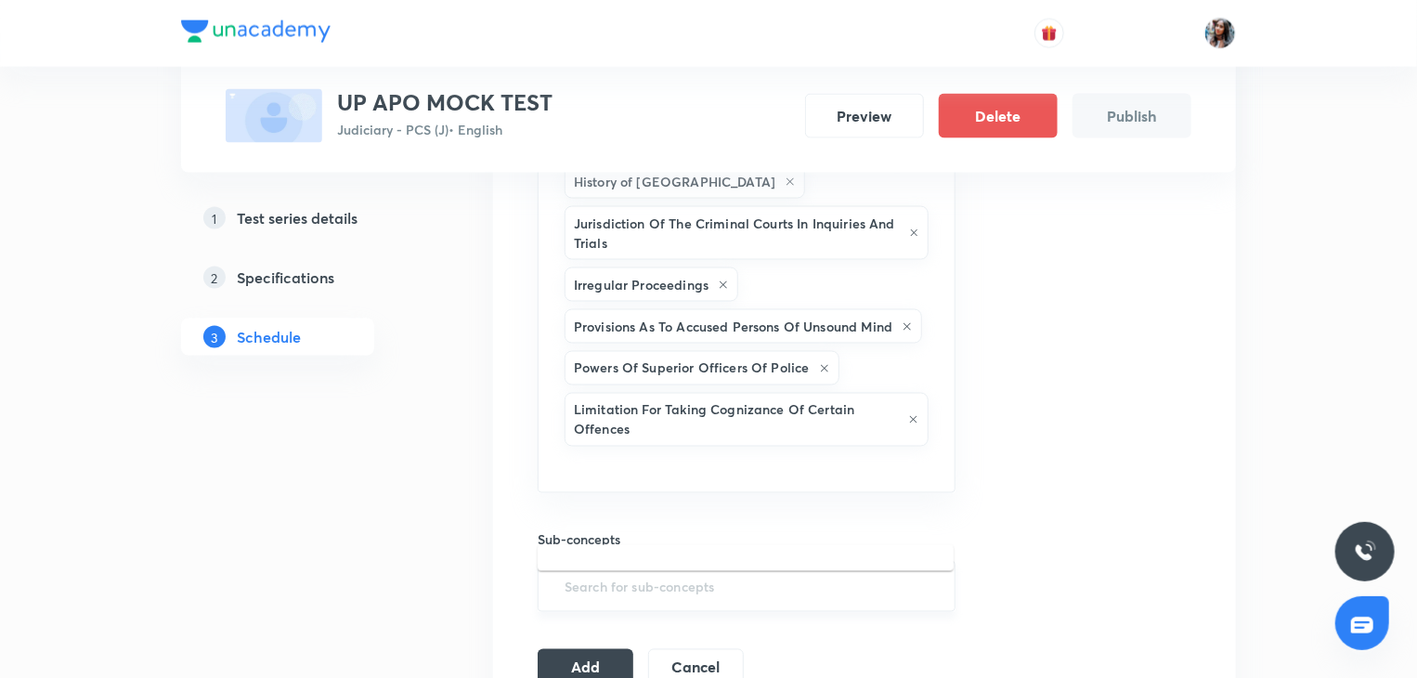
click at [608, 569] on input "text" at bounding box center [747, 586] width 372 height 34
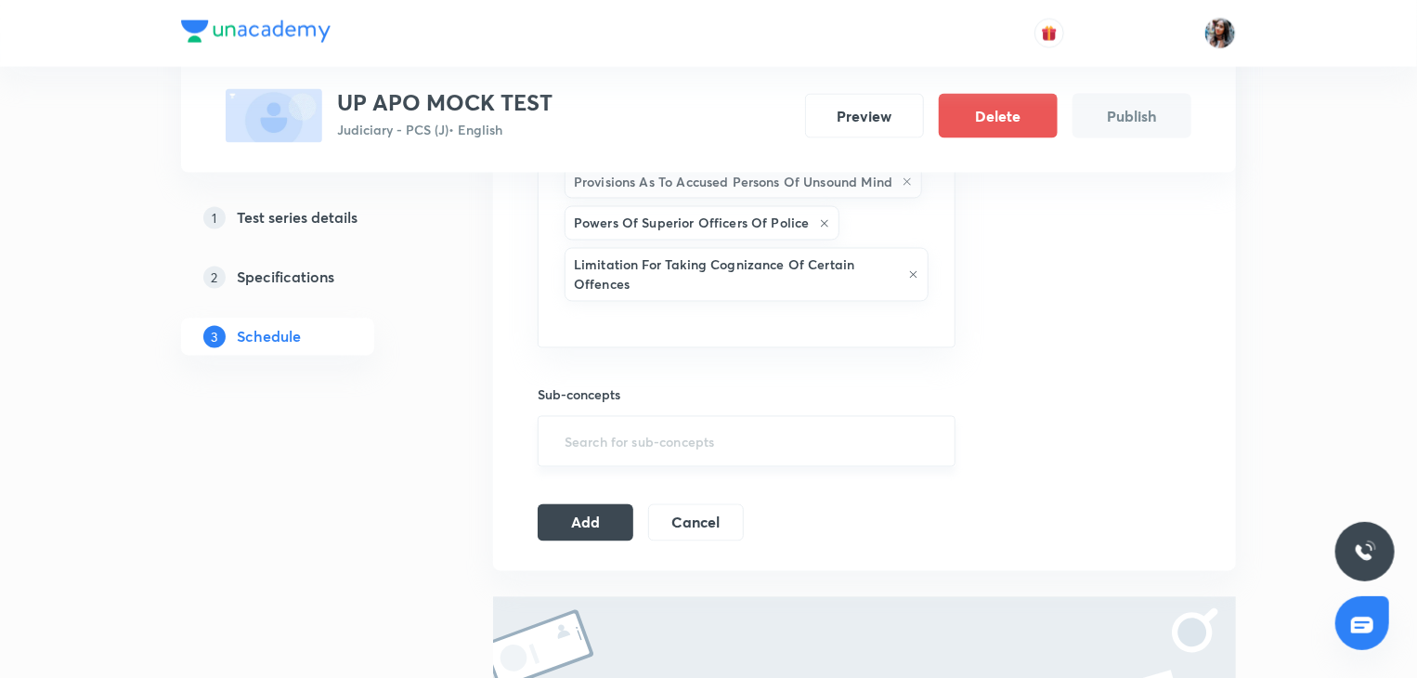
click at [650, 425] on input "text" at bounding box center [747, 442] width 372 height 34
type input "A"
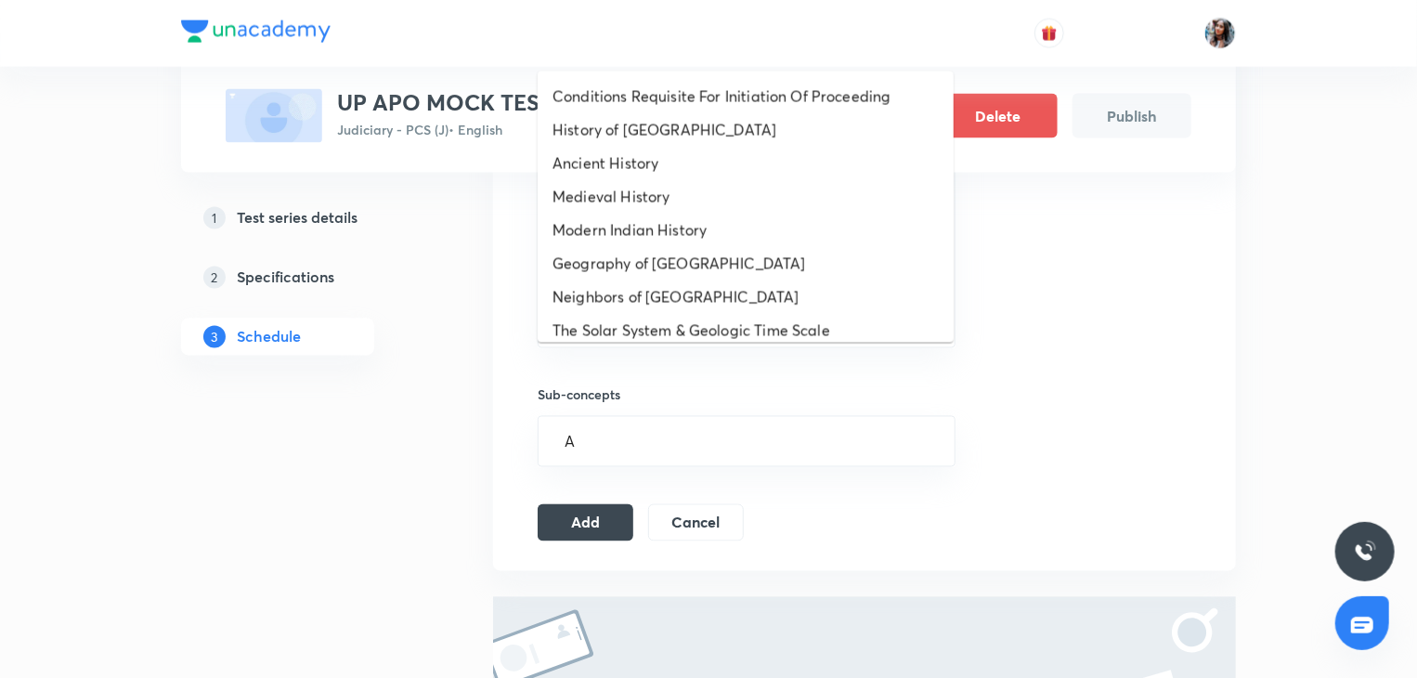
scroll to position [104, 0]
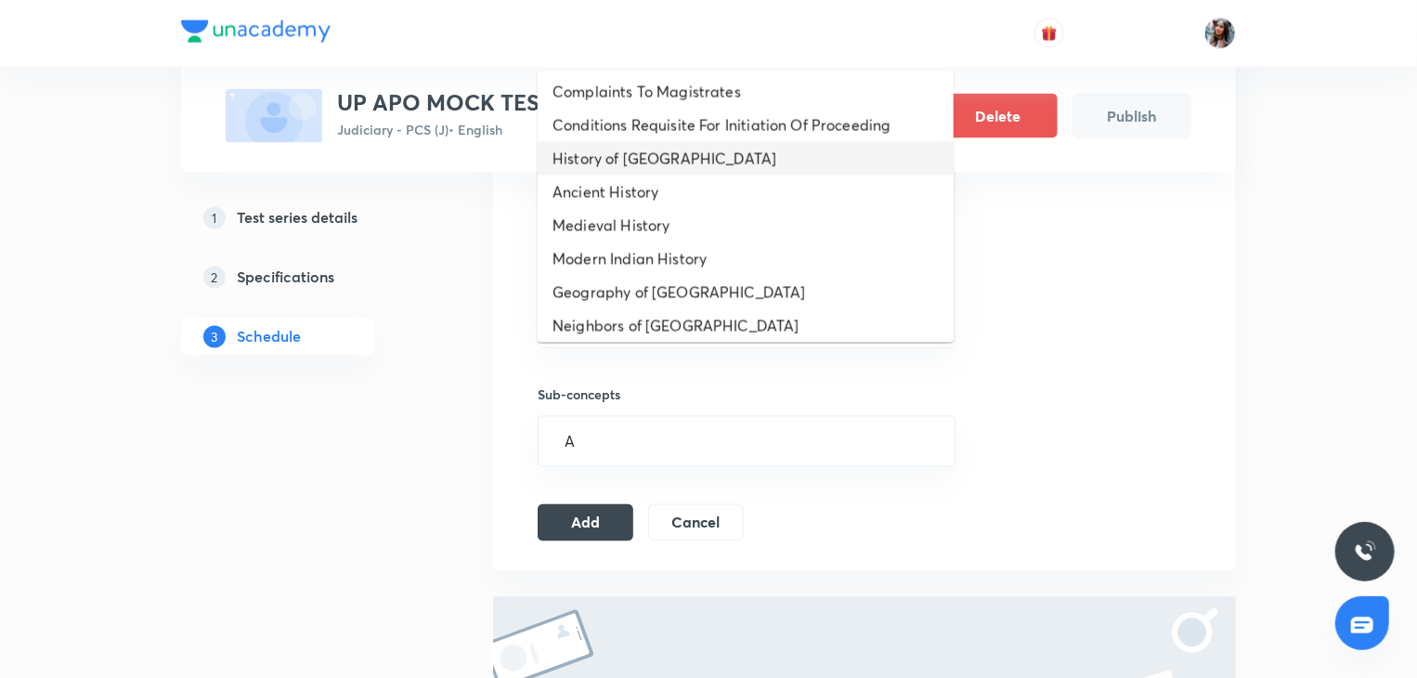
click at [637, 168] on li "History of India" at bounding box center [746, 158] width 416 height 33
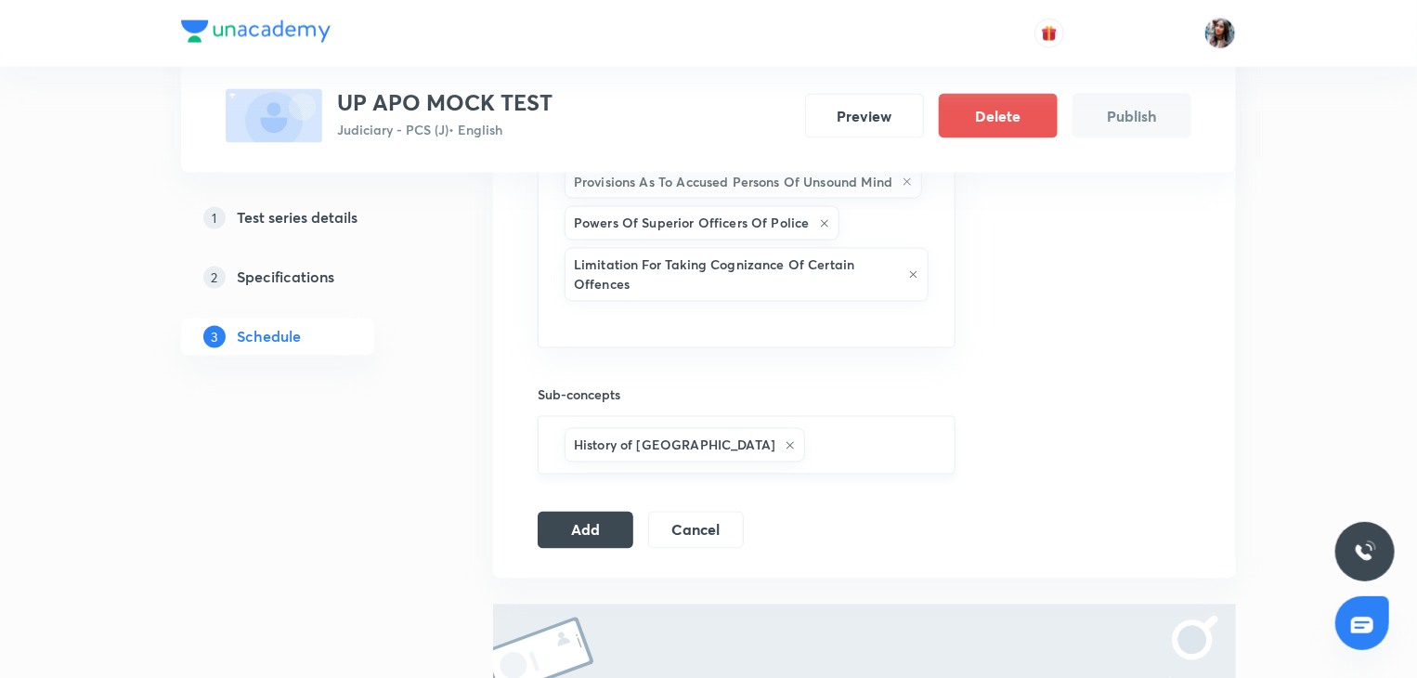
click at [809, 428] on input "text" at bounding box center [871, 445] width 124 height 34
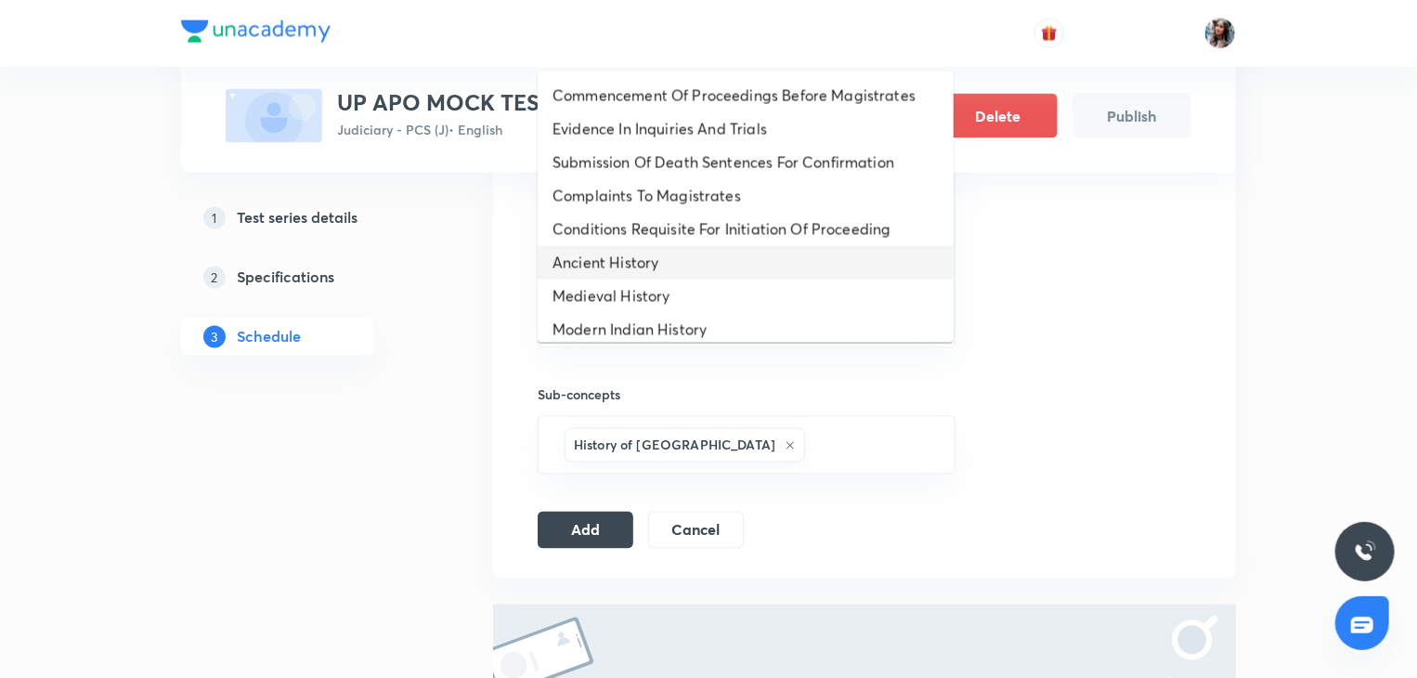
scroll to position [45, 0]
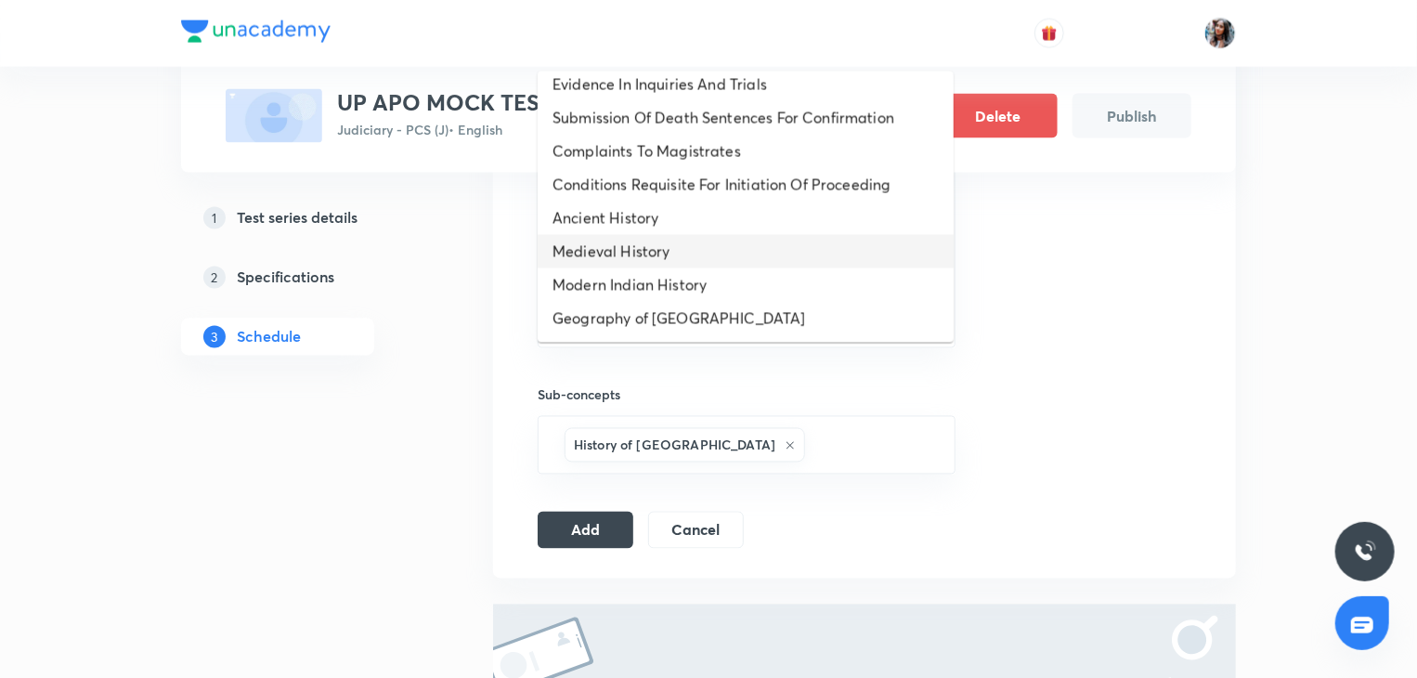
click at [690, 261] on li "Medieval History" at bounding box center [746, 251] width 416 height 33
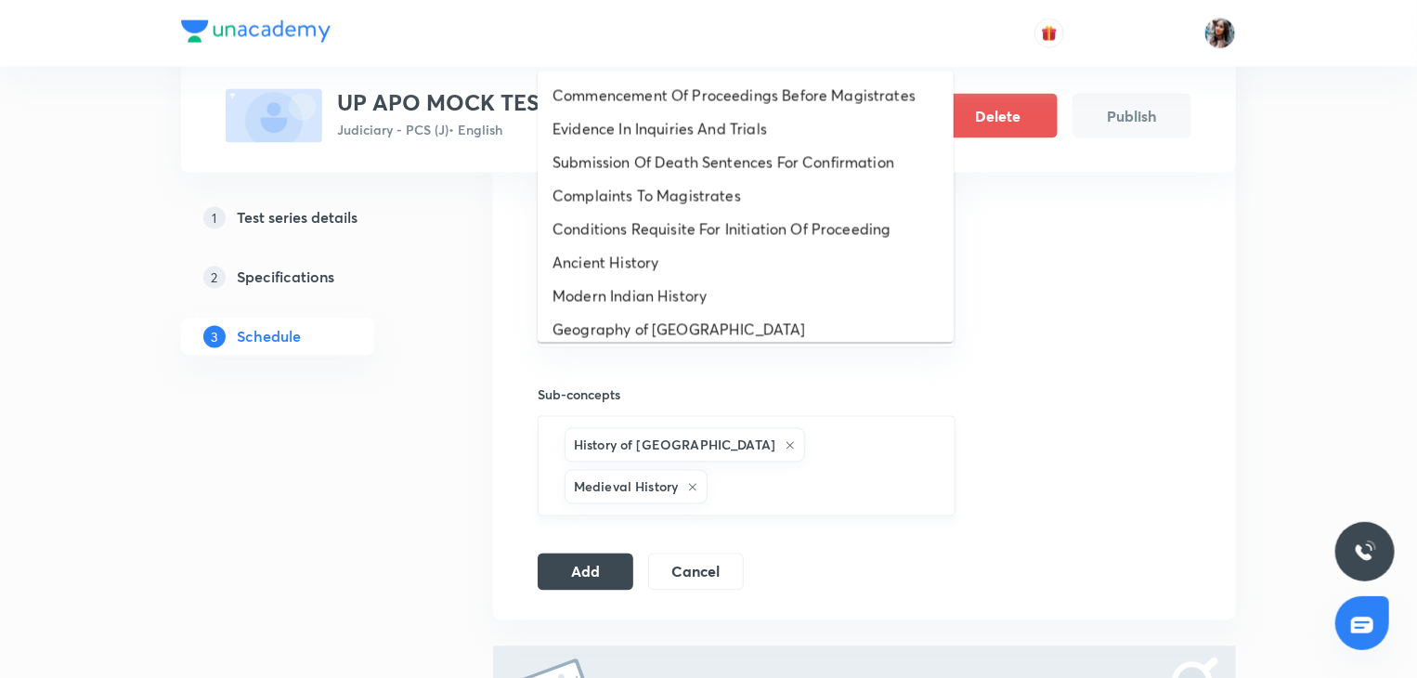
click at [882, 470] on input "text" at bounding box center [822, 487] width 220 height 34
click at [742, 269] on li "Ancient History" at bounding box center [746, 262] width 416 height 33
click at [853, 470] on input "text" at bounding box center [893, 487] width 80 height 34
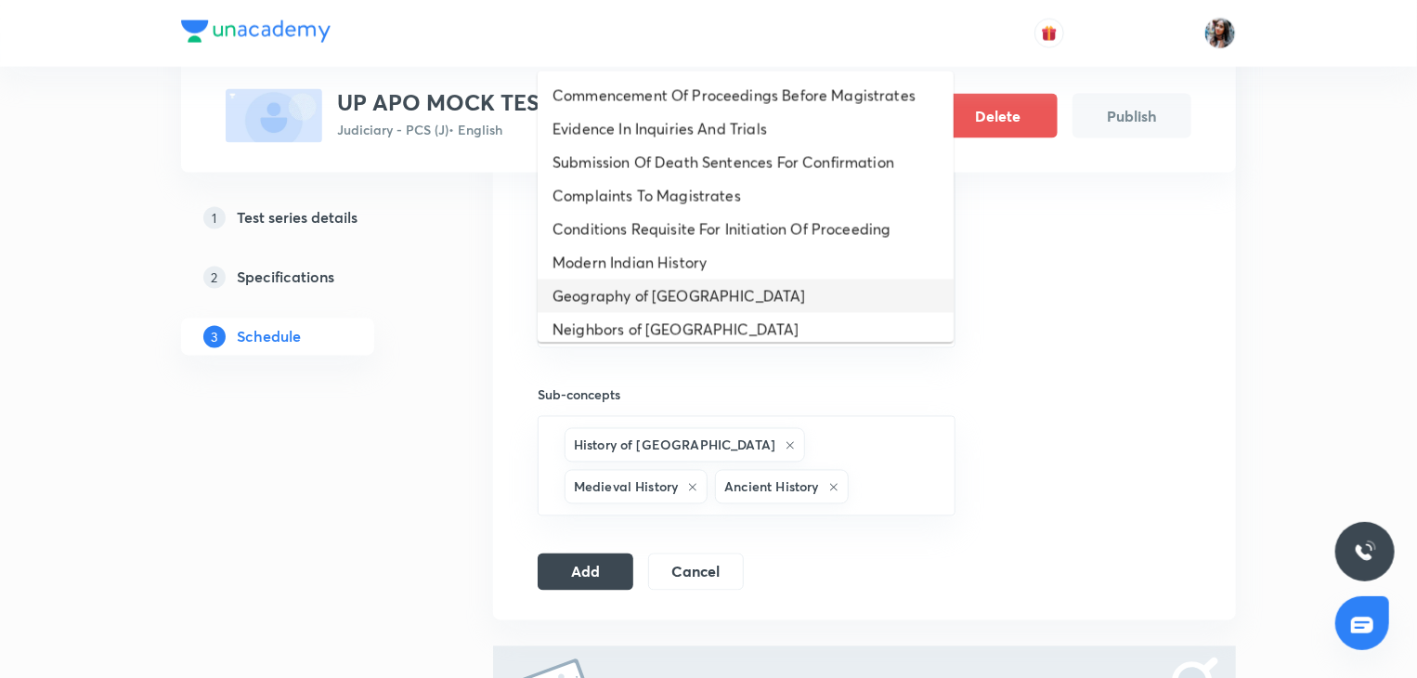
click at [682, 294] on li "Geography of India" at bounding box center [746, 296] width 416 height 33
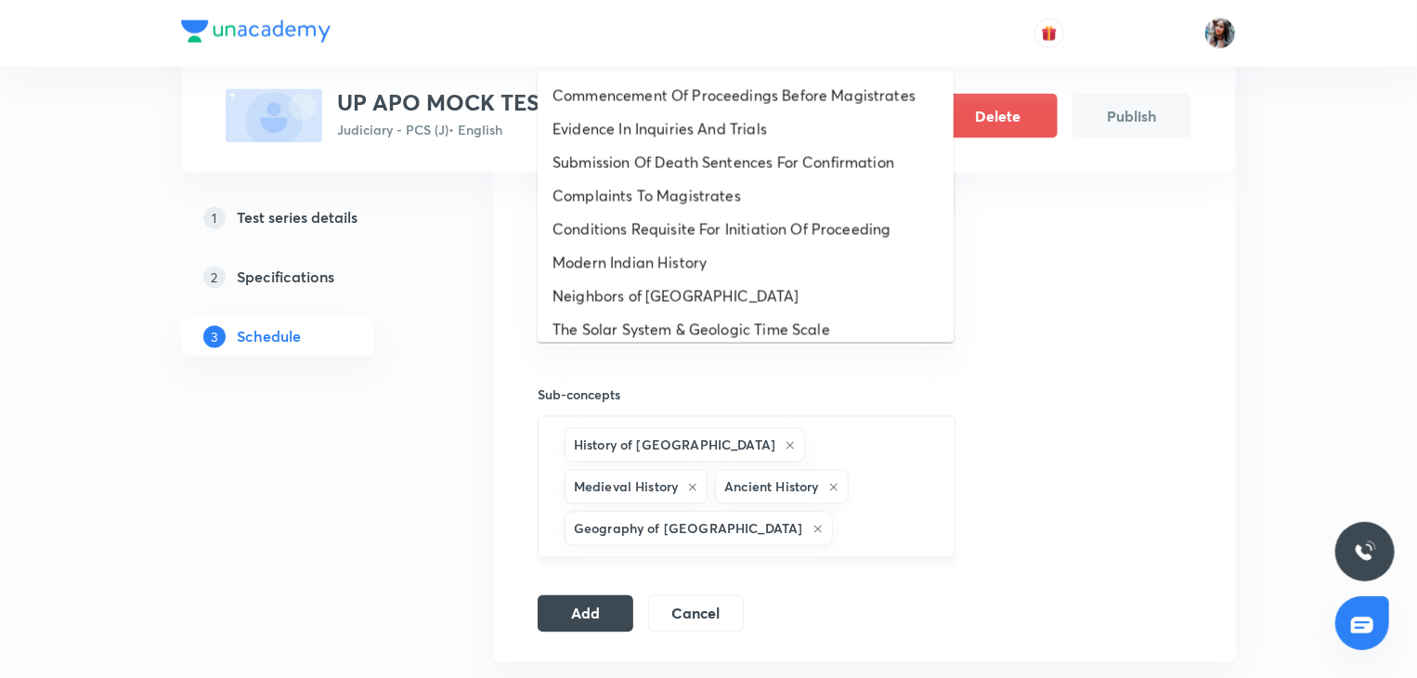
click at [884, 512] on input "text" at bounding box center [885, 529] width 96 height 34
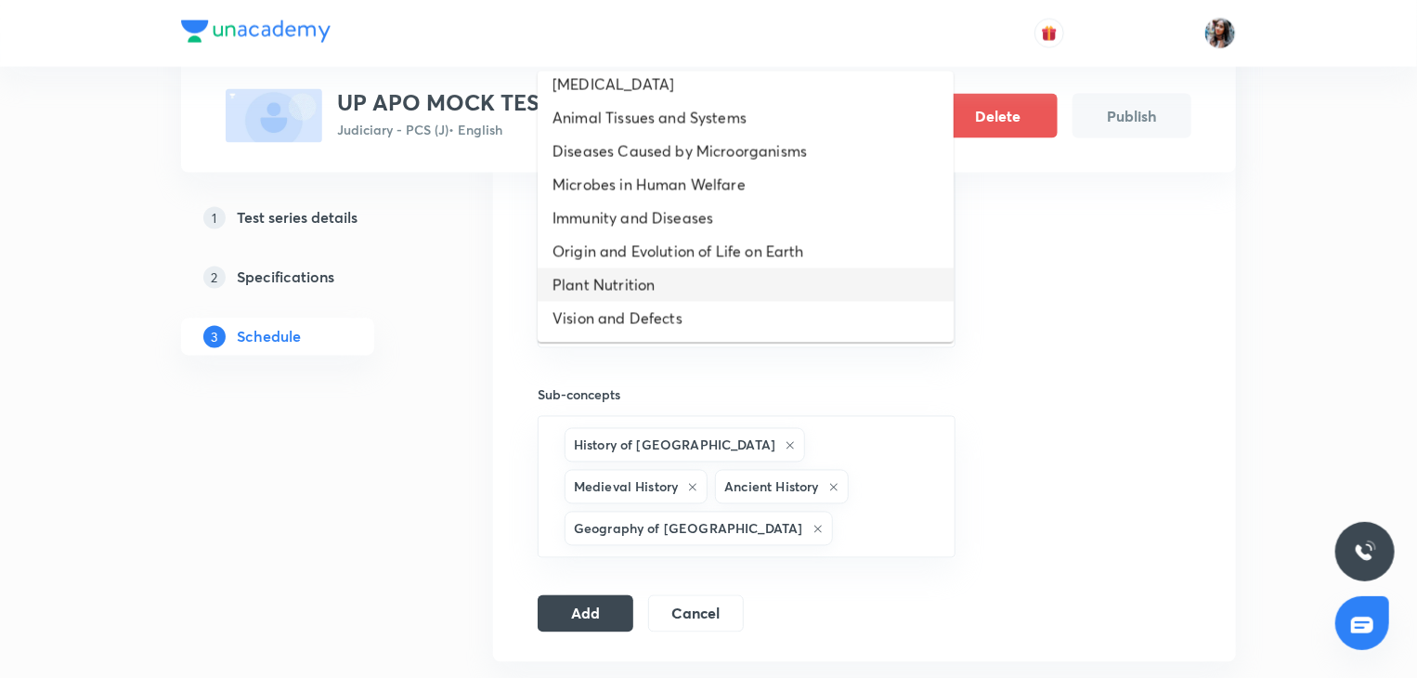
scroll to position [899, 0]
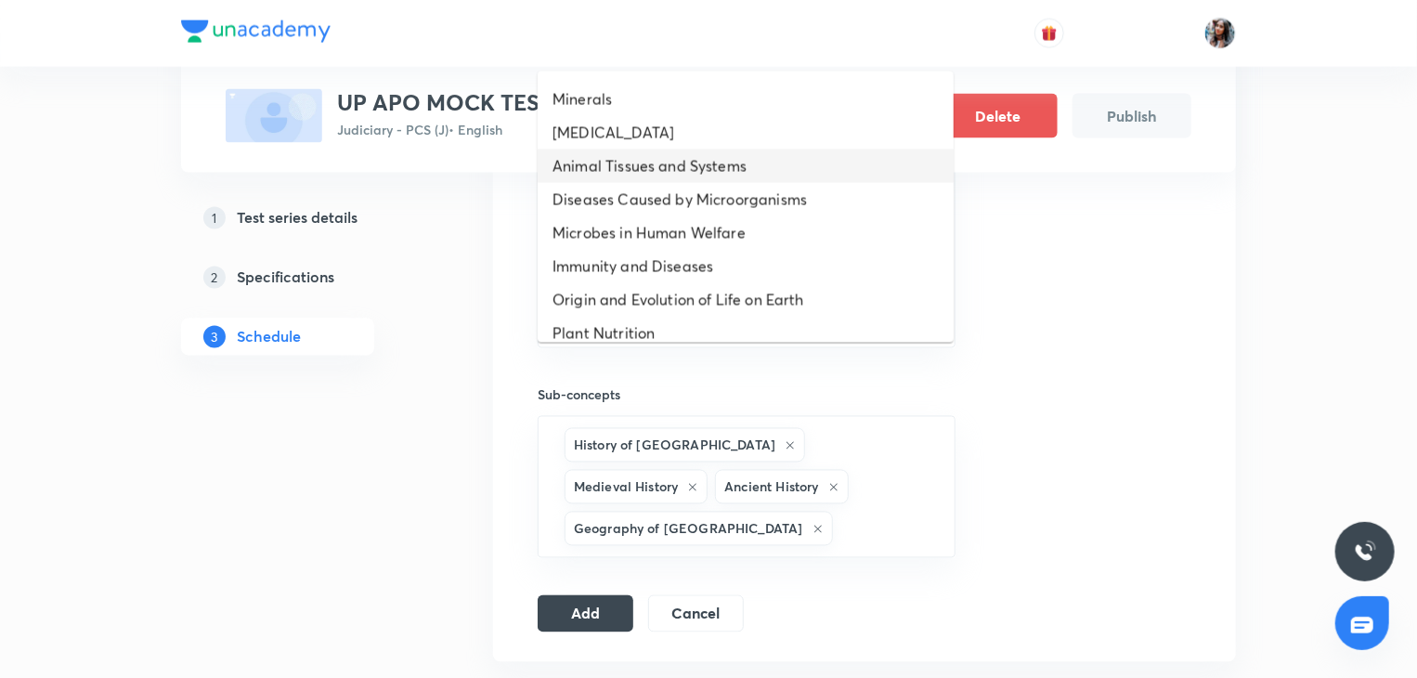
click at [657, 183] on li "Animal Tissues and Systems" at bounding box center [746, 166] width 416 height 33
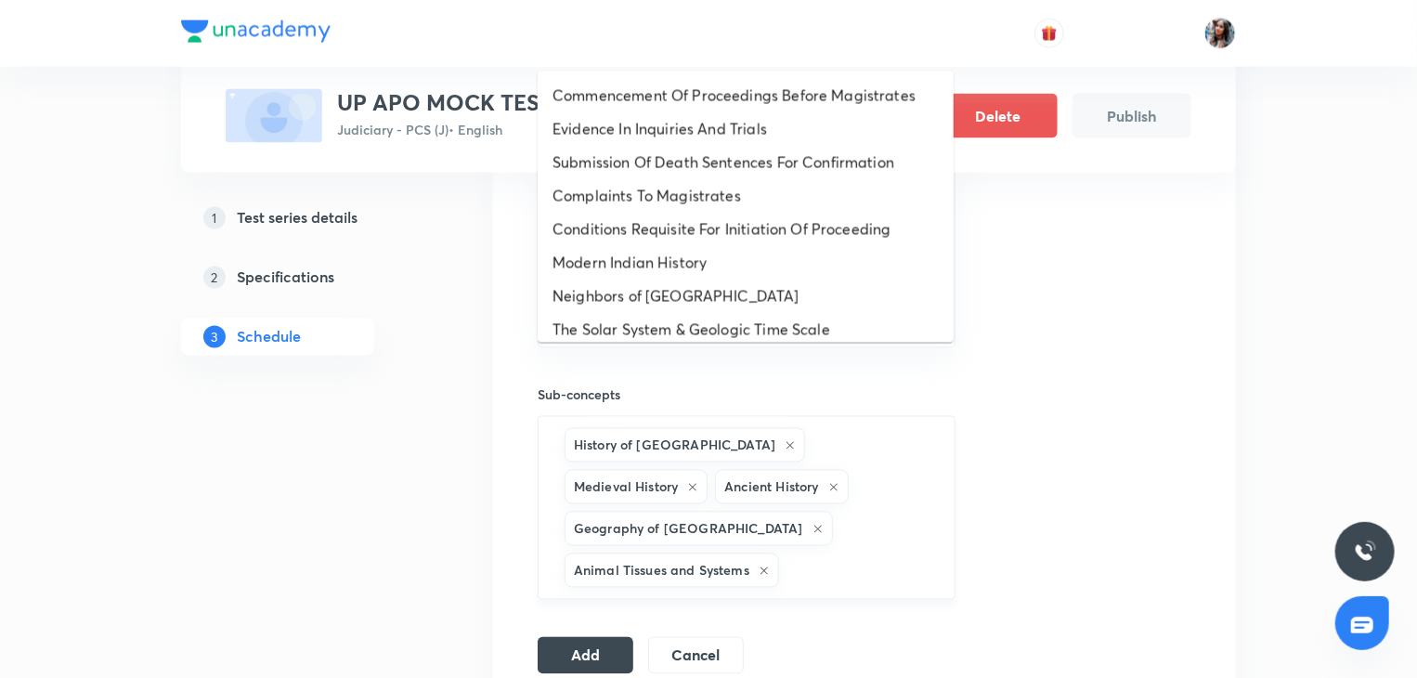
click at [821, 554] on input "text" at bounding box center [858, 571] width 150 height 34
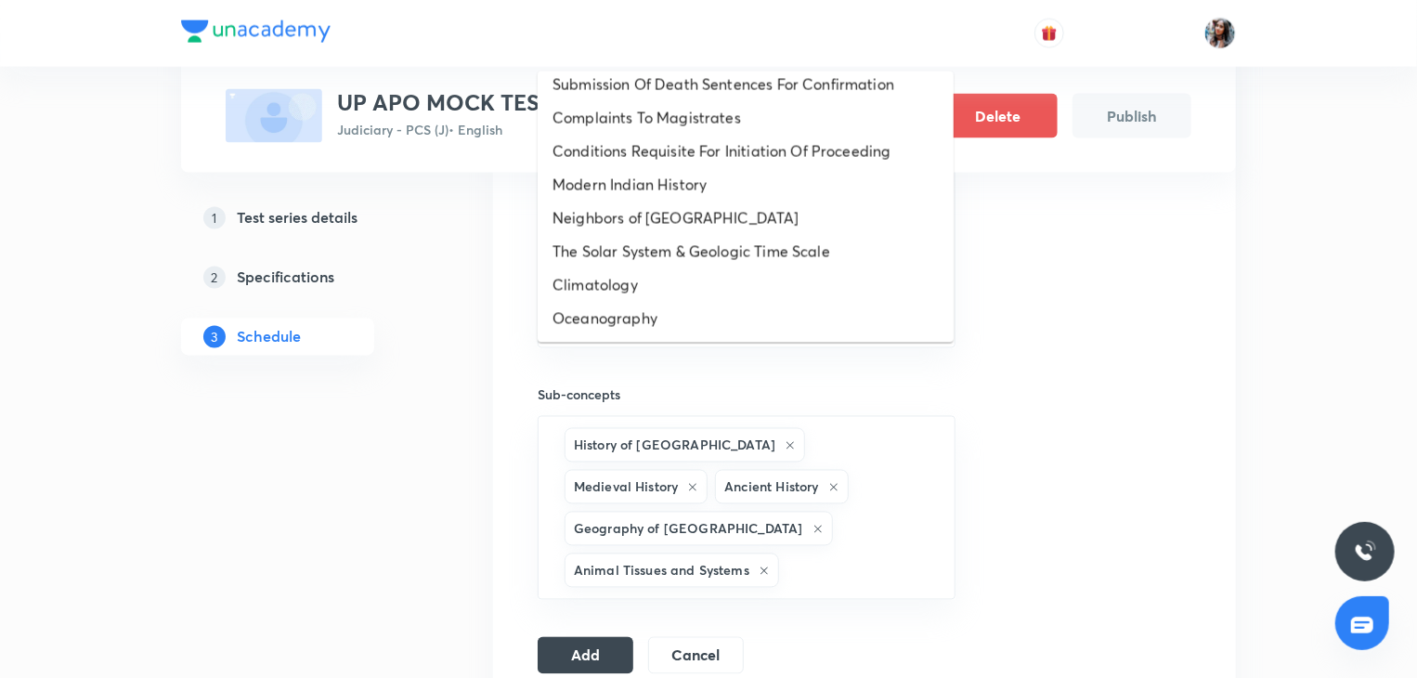
scroll to position [0, 0]
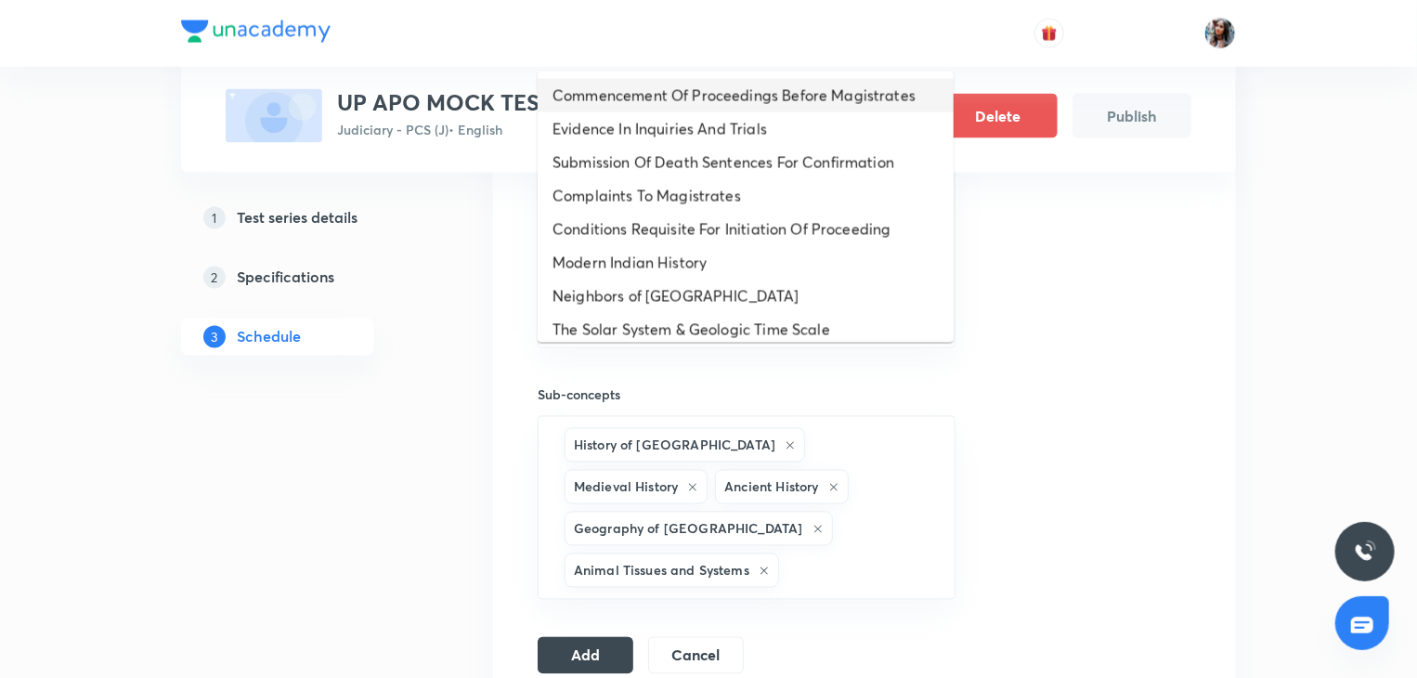
click at [665, 110] on li "Commencement Of Proceedings Before Magistrates" at bounding box center [746, 95] width 416 height 33
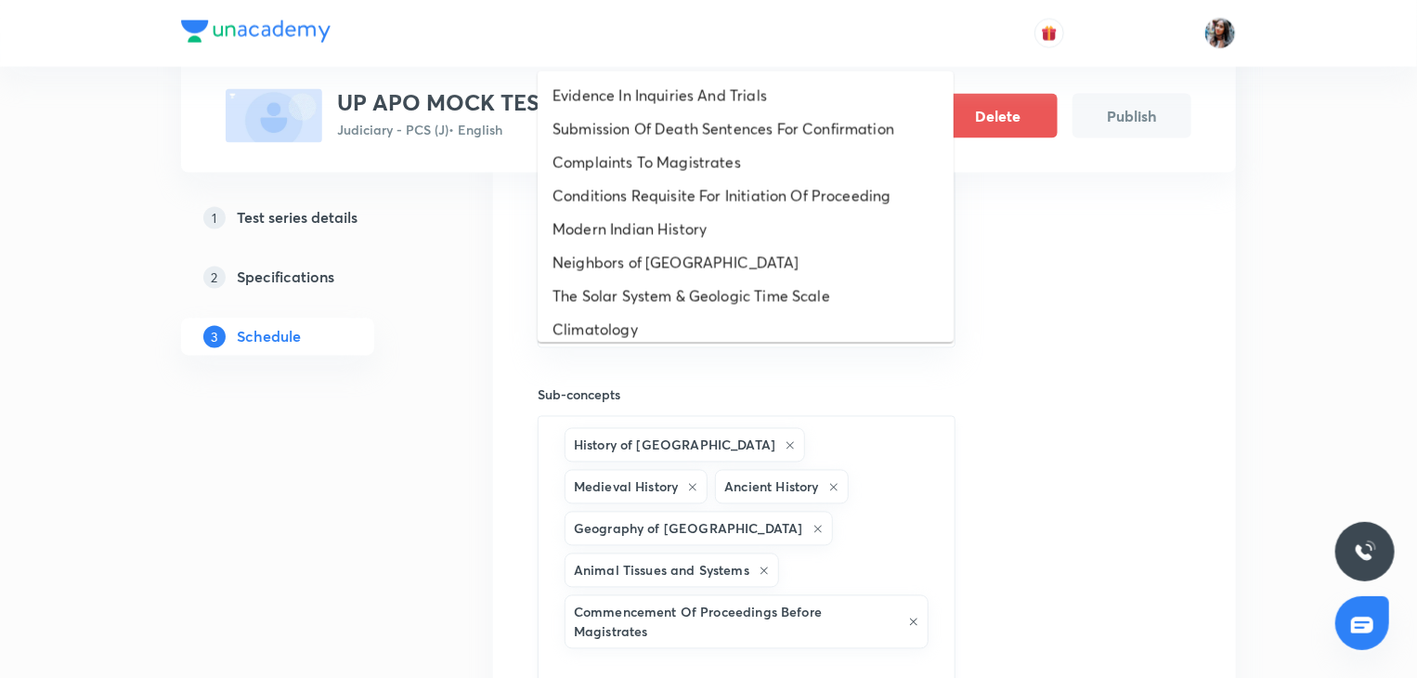
click at [730, 653] on input "text" at bounding box center [747, 670] width 372 height 34
click at [644, 138] on li "Submission Of Death Sentences For Confirmation" at bounding box center [746, 128] width 416 height 33
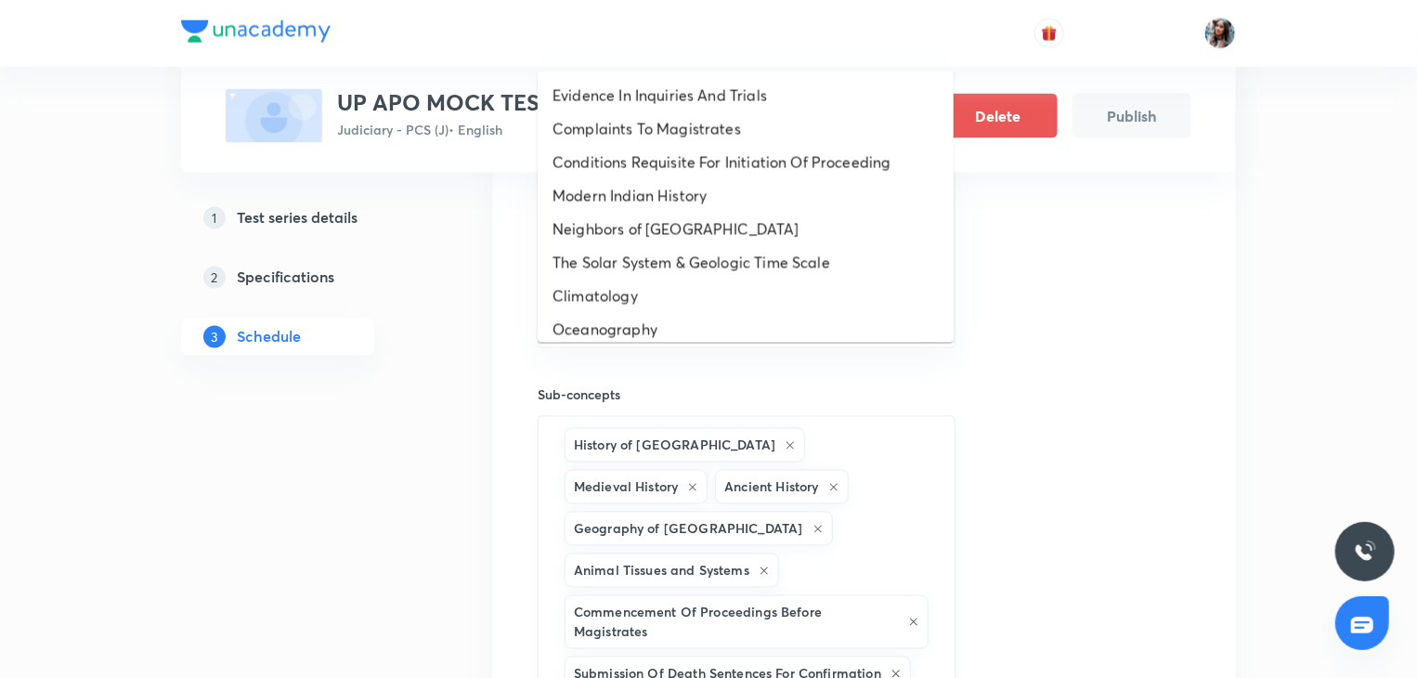
click at [628, 174] on li "Conditions Requisite For Initiation Of Proceeding" at bounding box center [746, 162] width 416 height 33
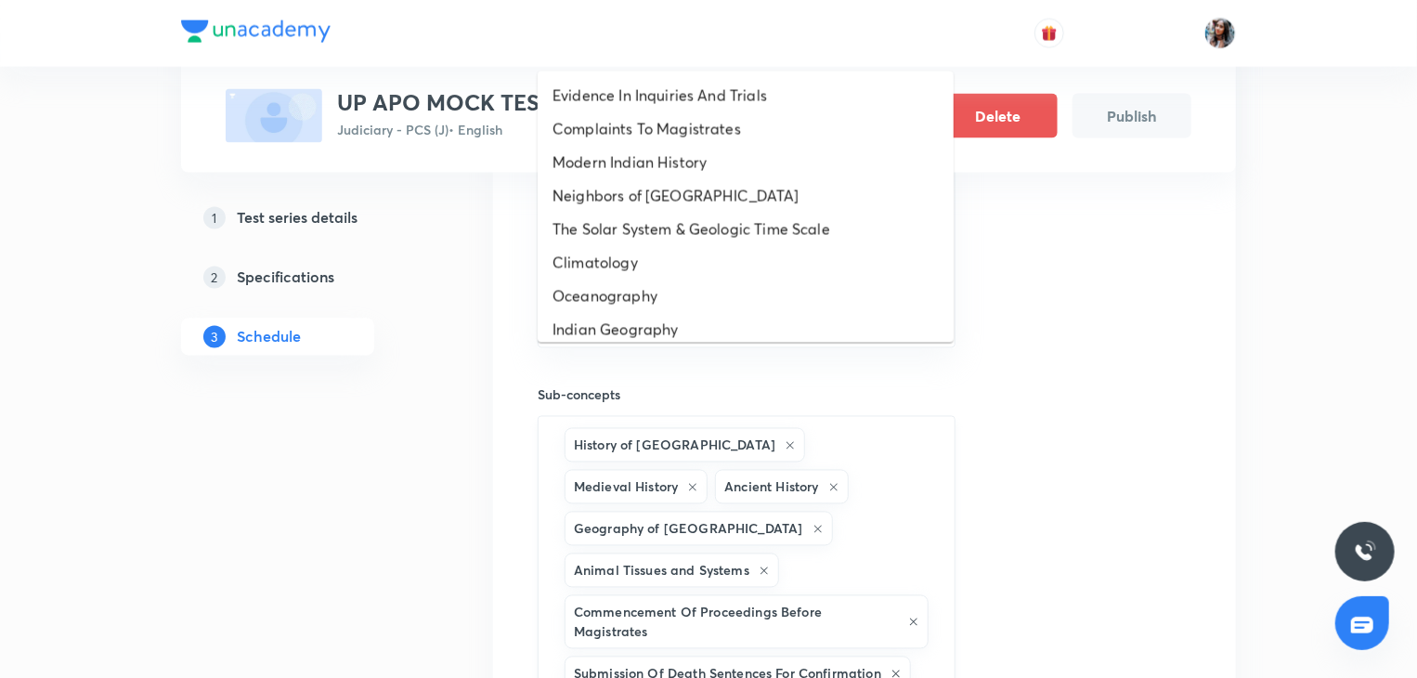
click at [646, 203] on li "Neighbors of India" at bounding box center [746, 195] width 416 height 33
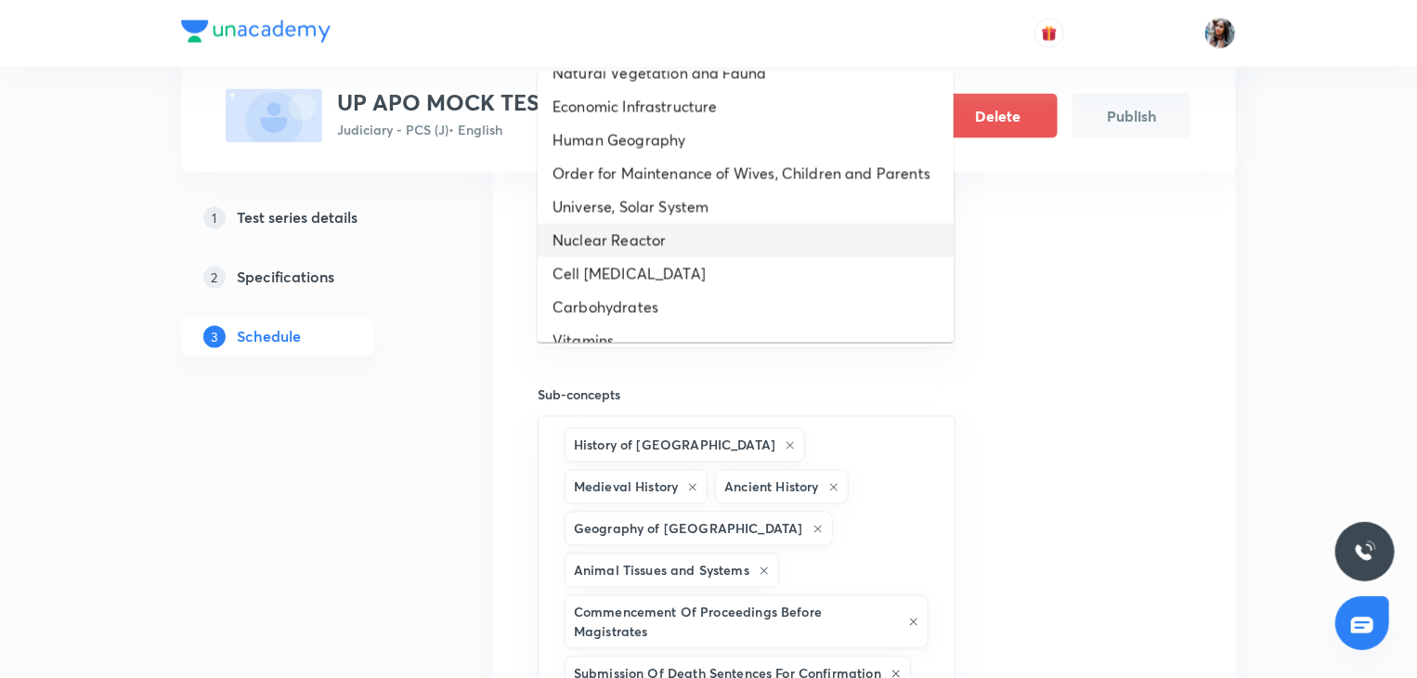
scroll to position [542, 0]
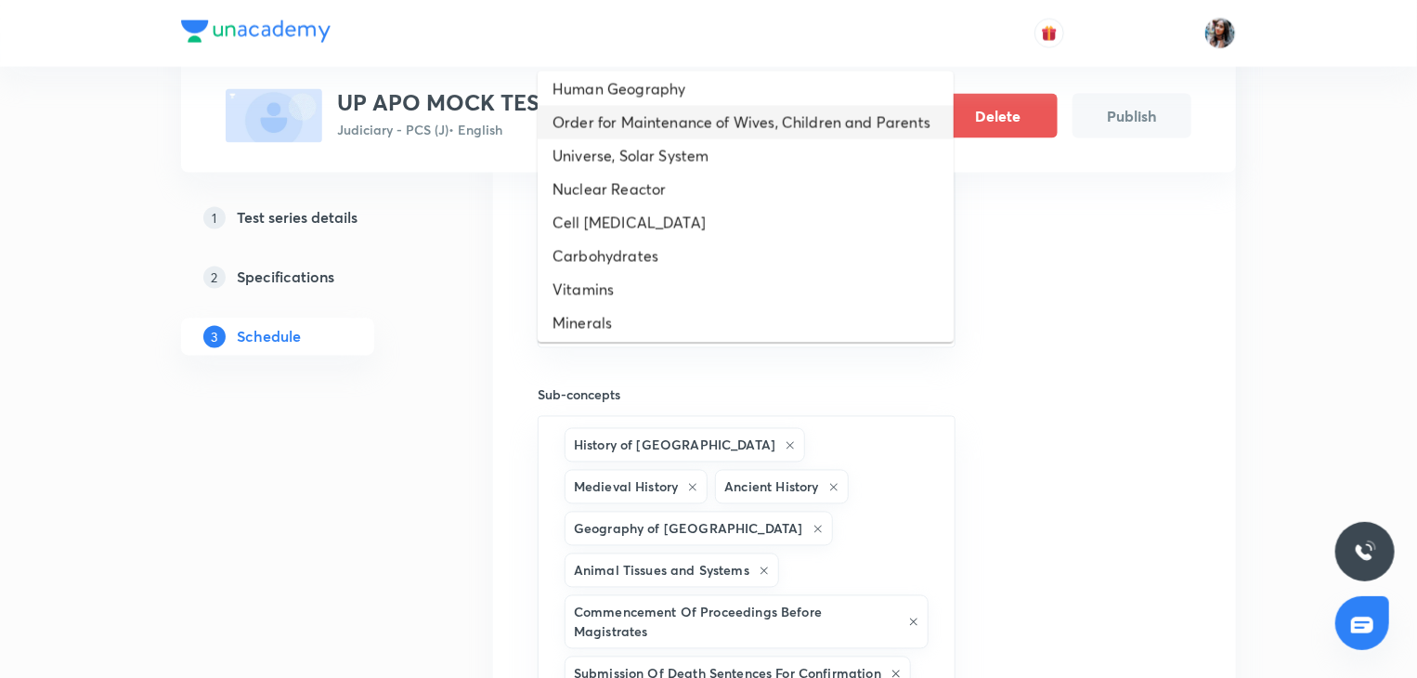
click at [633, 139] on li "Order for Maintenance of Wives, Children and Parents" at bounding box center [746, 122] width 416 height 33
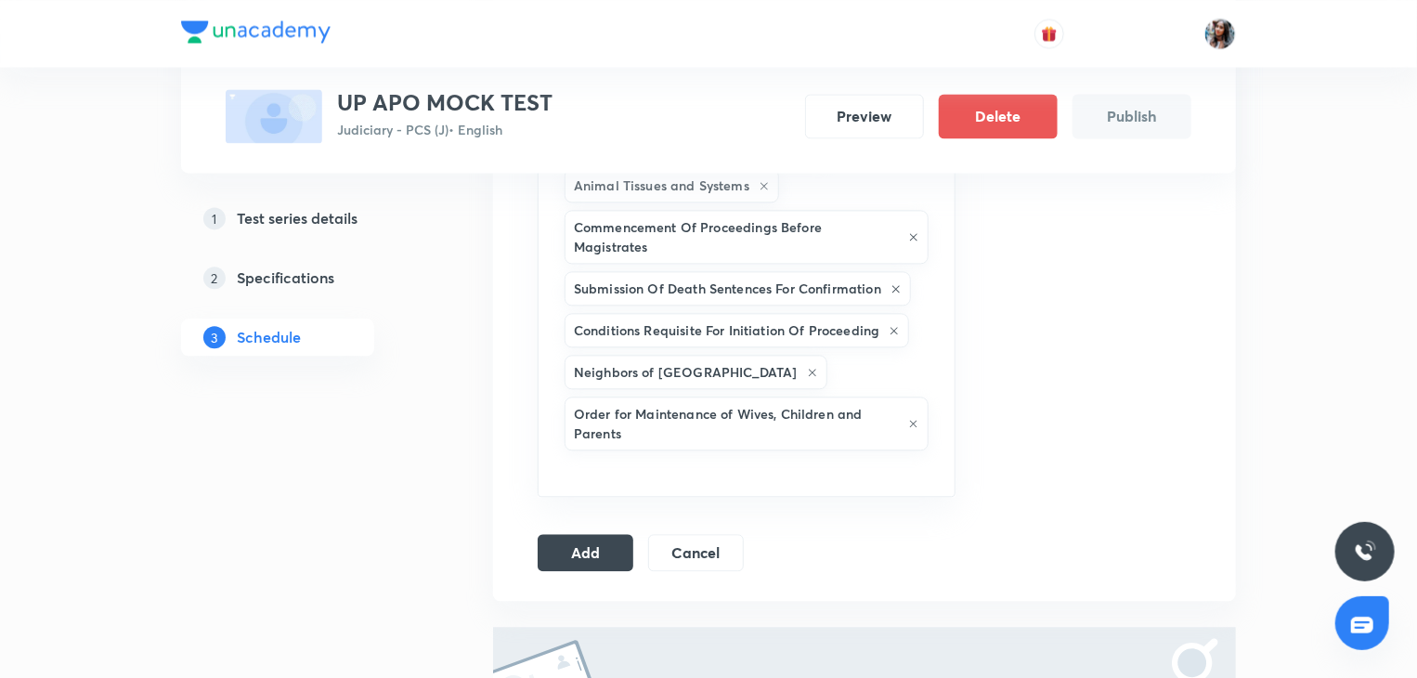
scroll to position [1951, 0]
click at [588, 531] on button "Add" at bounding box center [586, 549] width 96 height 37
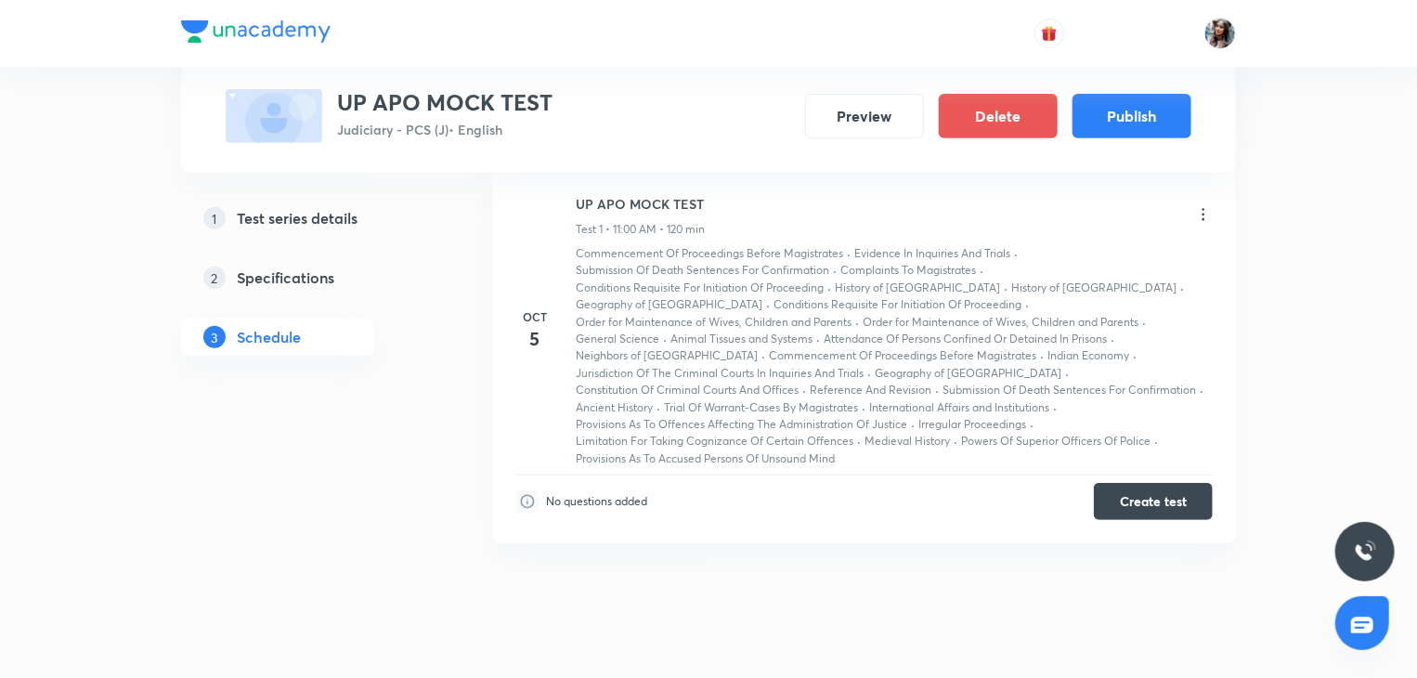
scroll to position [255, 0]
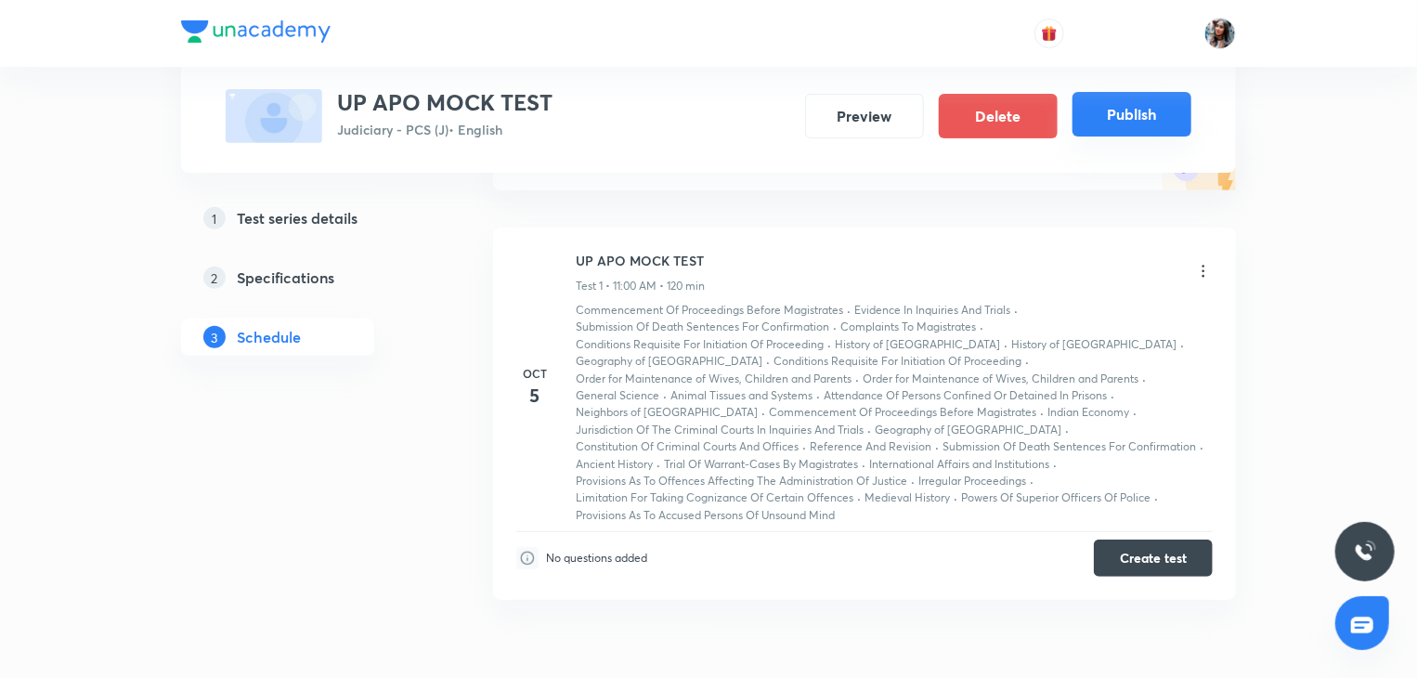
click at [1104, 119] on button "Publish" at bounding box center [1132, 114] width 119 height 45
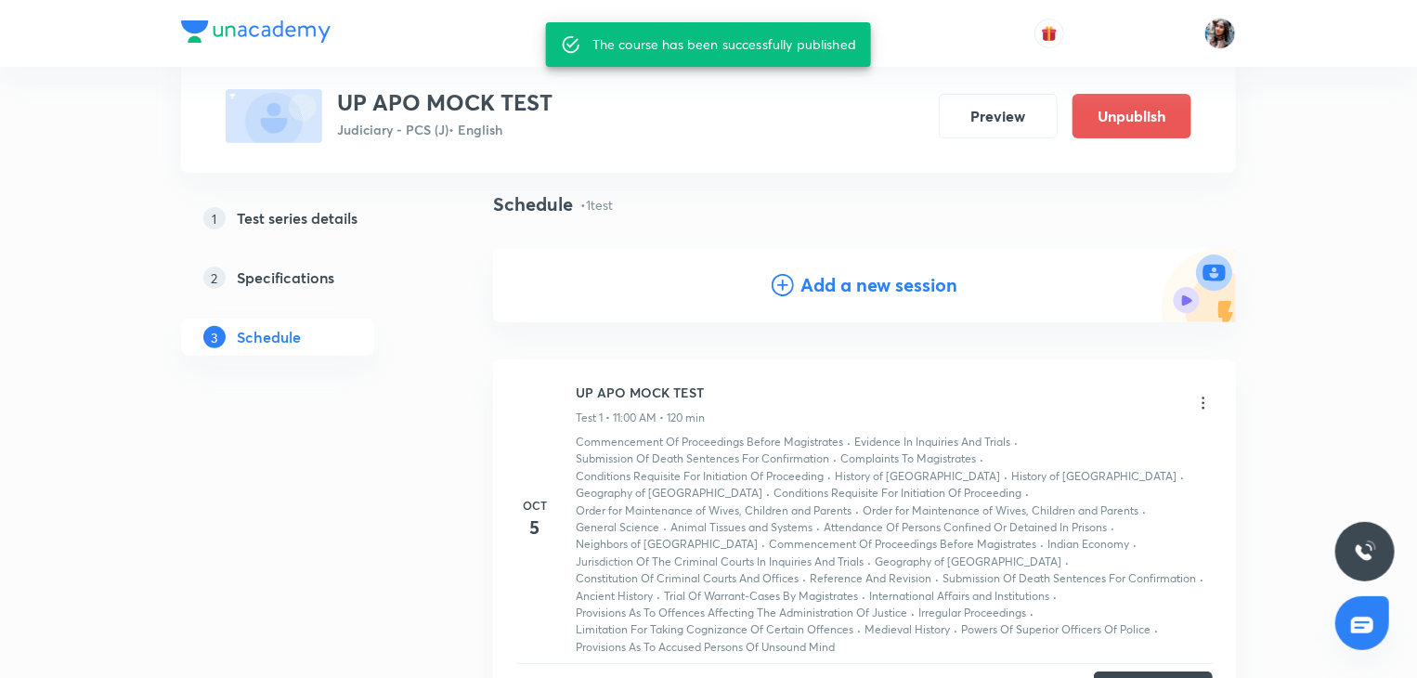
scroll to position [0, 0]
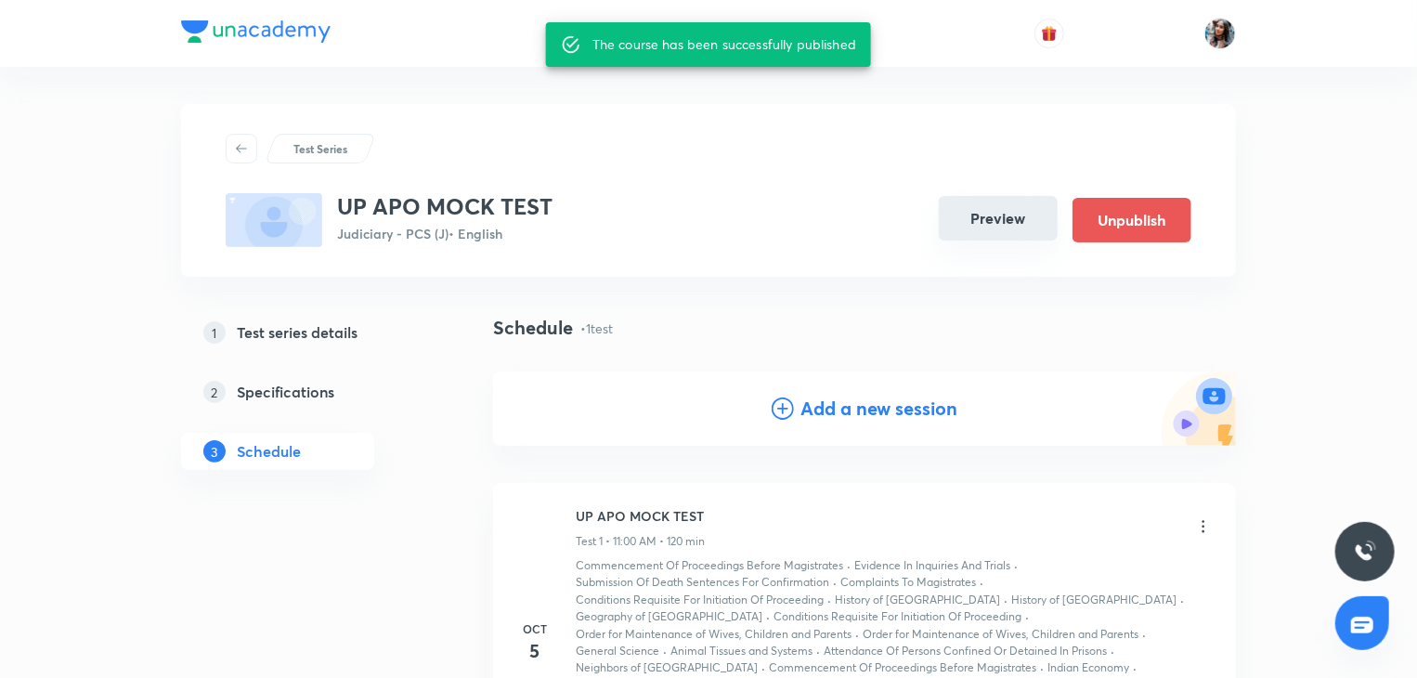
click at [992, 216] on button "Preview" at bounding box center [998, 218] width 119 height 45
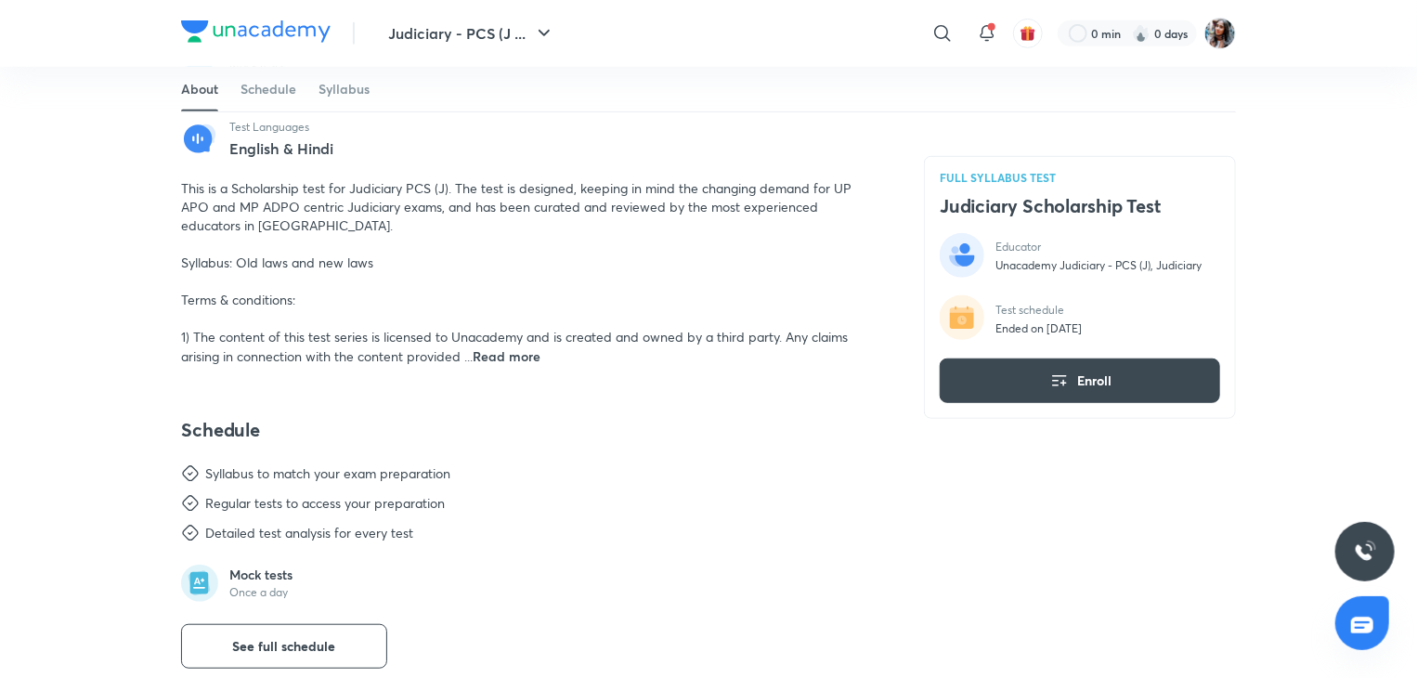
scroll to position [472, 0]
click at [197, 187] on span "This is a Scholarship test for Judiciary PCS (J). The test is designed, keeping…" at bounding box center [516, 272] width 671 height 186
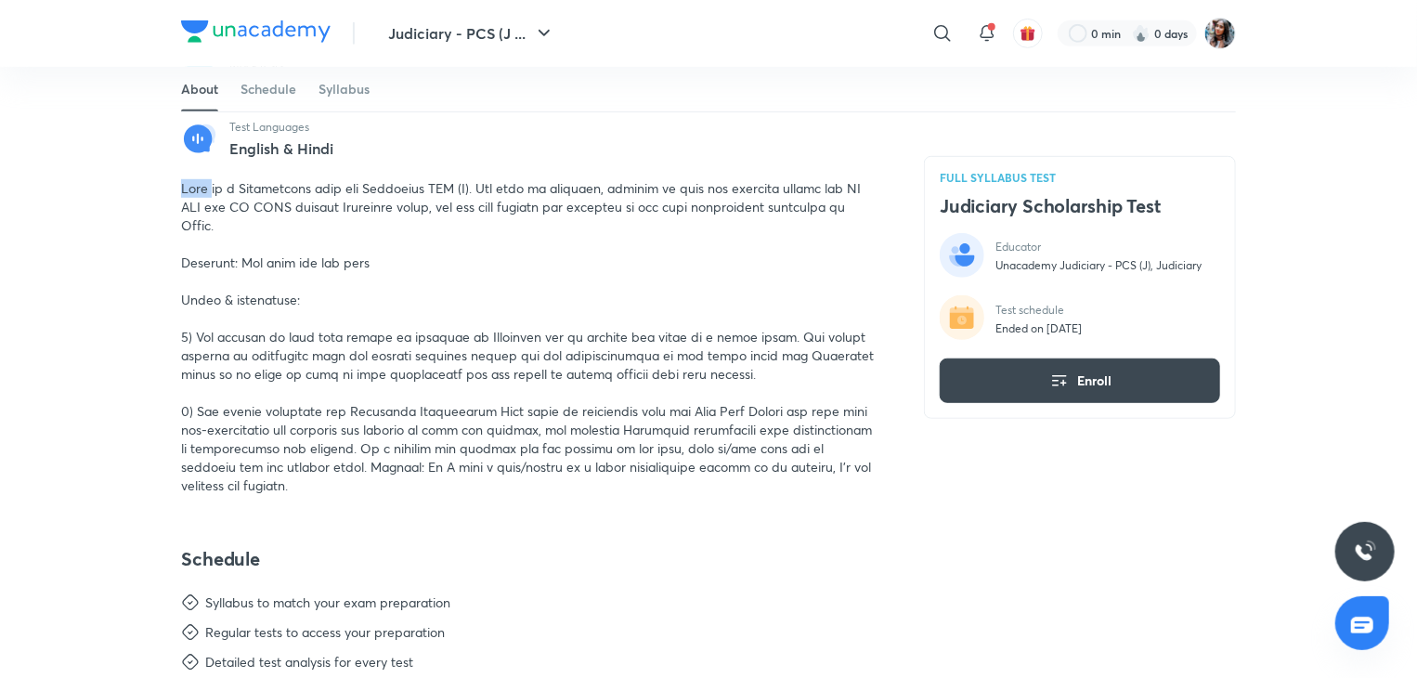
click at [197, 187] on span at bounding box center [527, 336] width 693 height 315
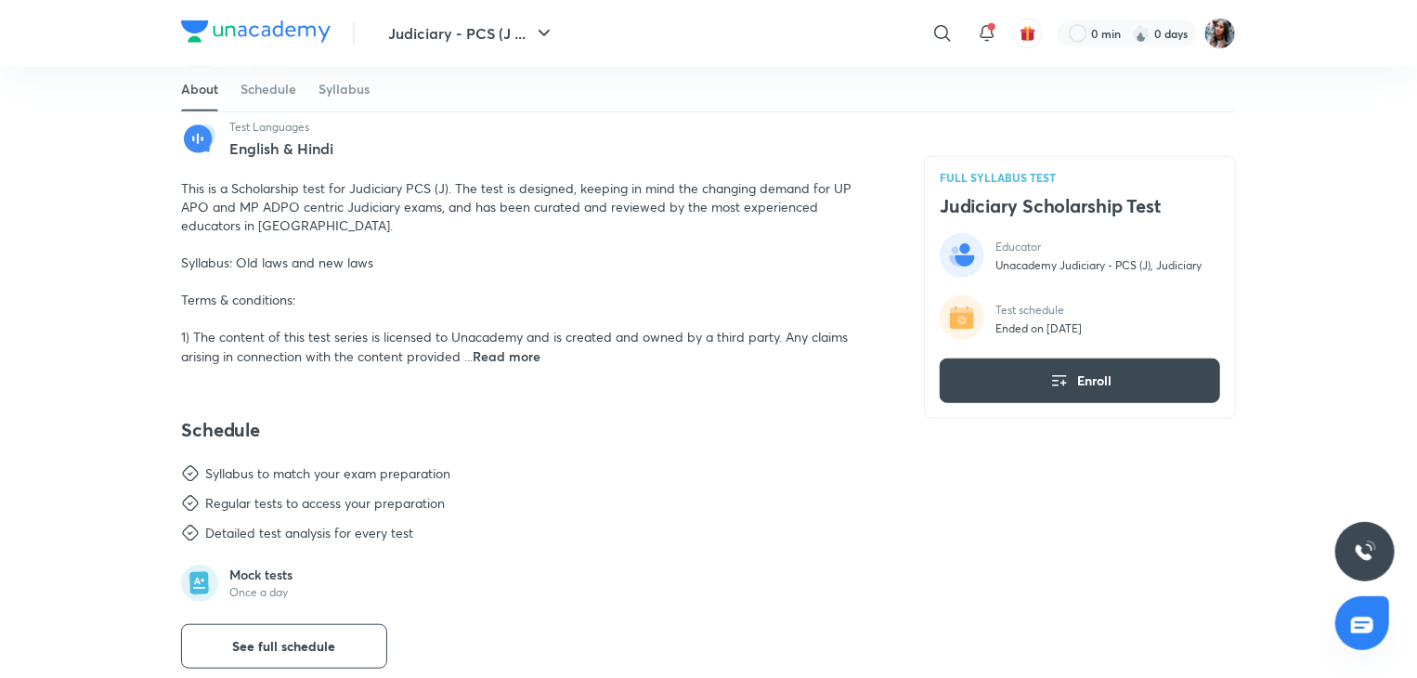
click at [197, 187] on span "This is a Scholarship test for Judiciary PCS (J). The test is designed, keeping…" at bounding box center [516, 272] width 671 height 186
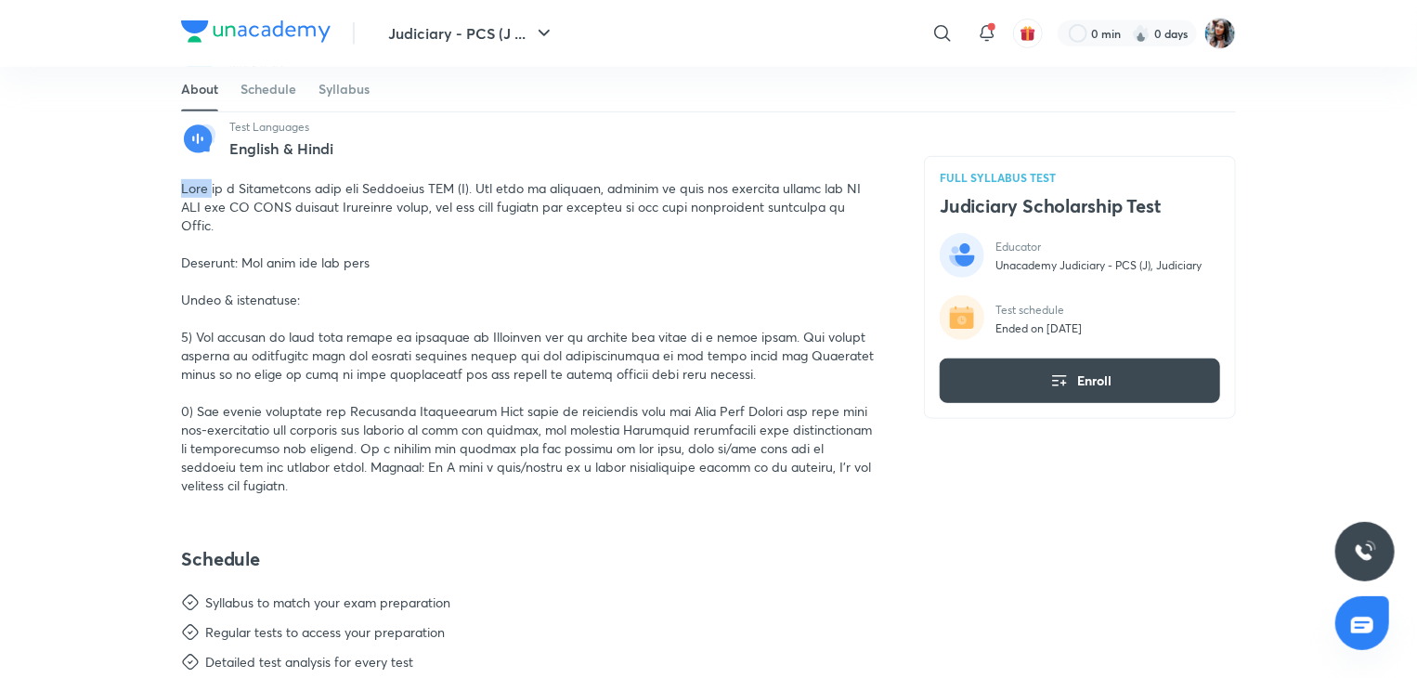
click at [197, 187] on span at bounding box center [527, 336] width 693 height 315
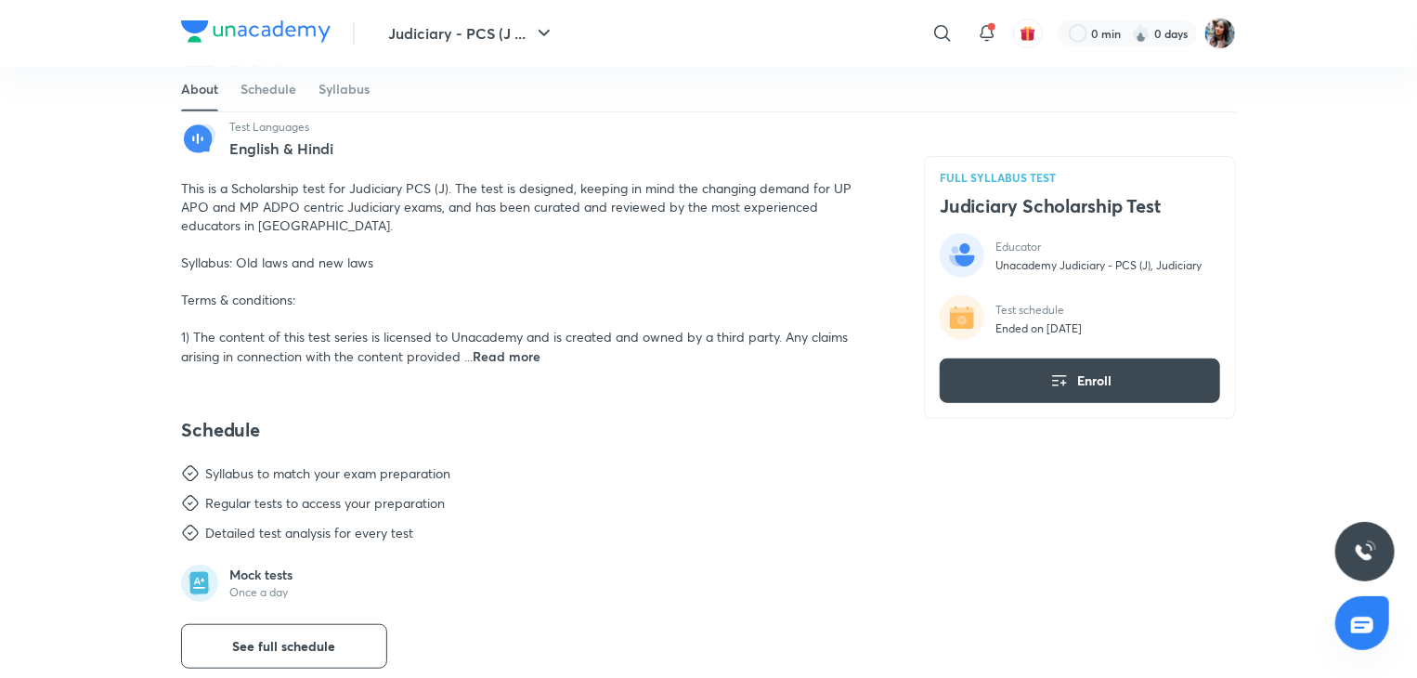
click at [197, 187] on span "This is a Scholarship test for Judiciary PCS (J). The test is designed, keeping…" at bounding box center [516, 272] width 671 height 186
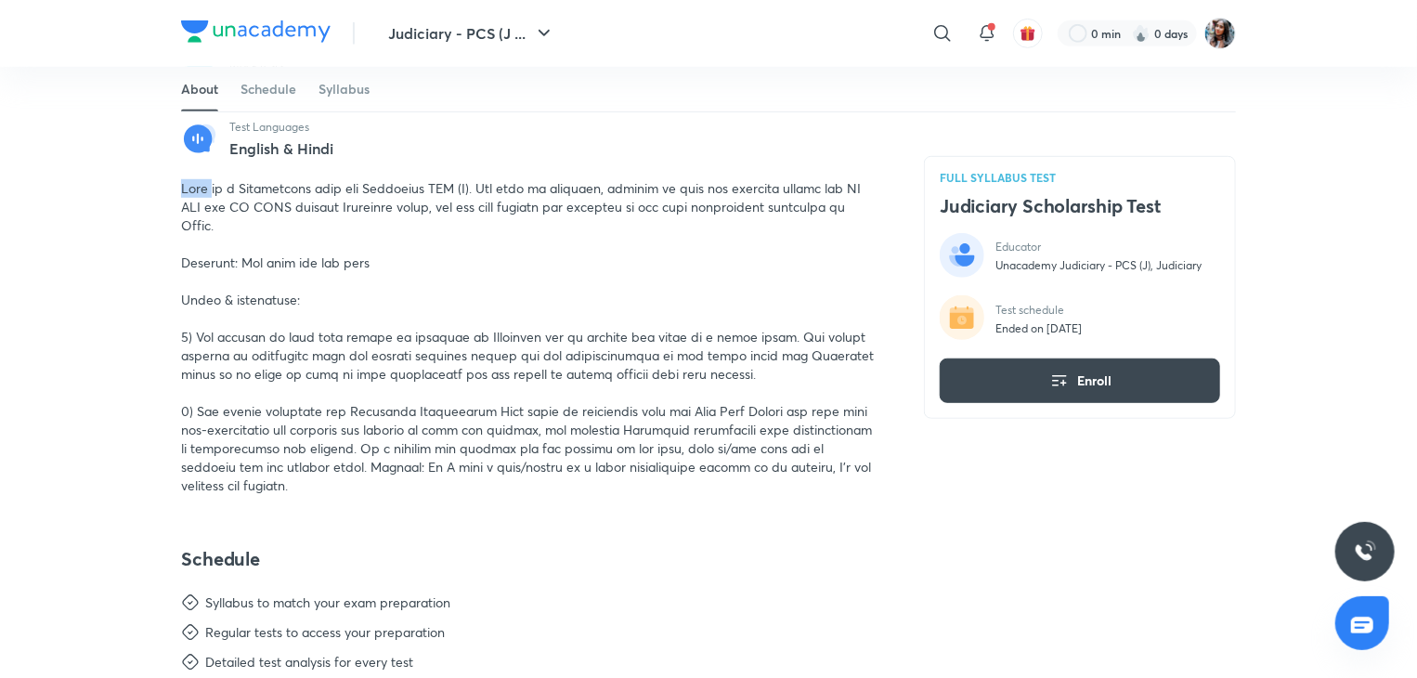
click at [197, 187] on span at bounding box center [527, 336] width 693 height 315
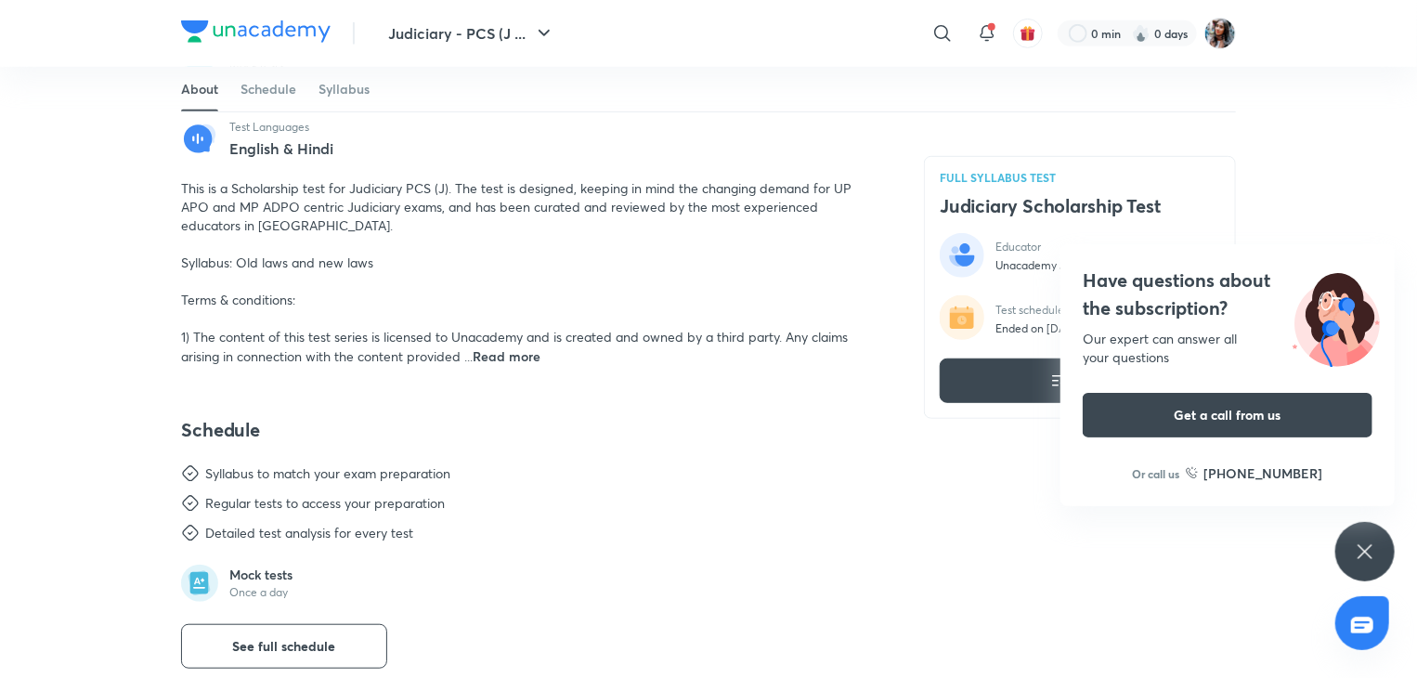
click at [192, 186] on span "This is a Scholarship test for Judiciary PCS (J). The test is designed, keeping…" at bounding box center [516, 272] width 671 height 186
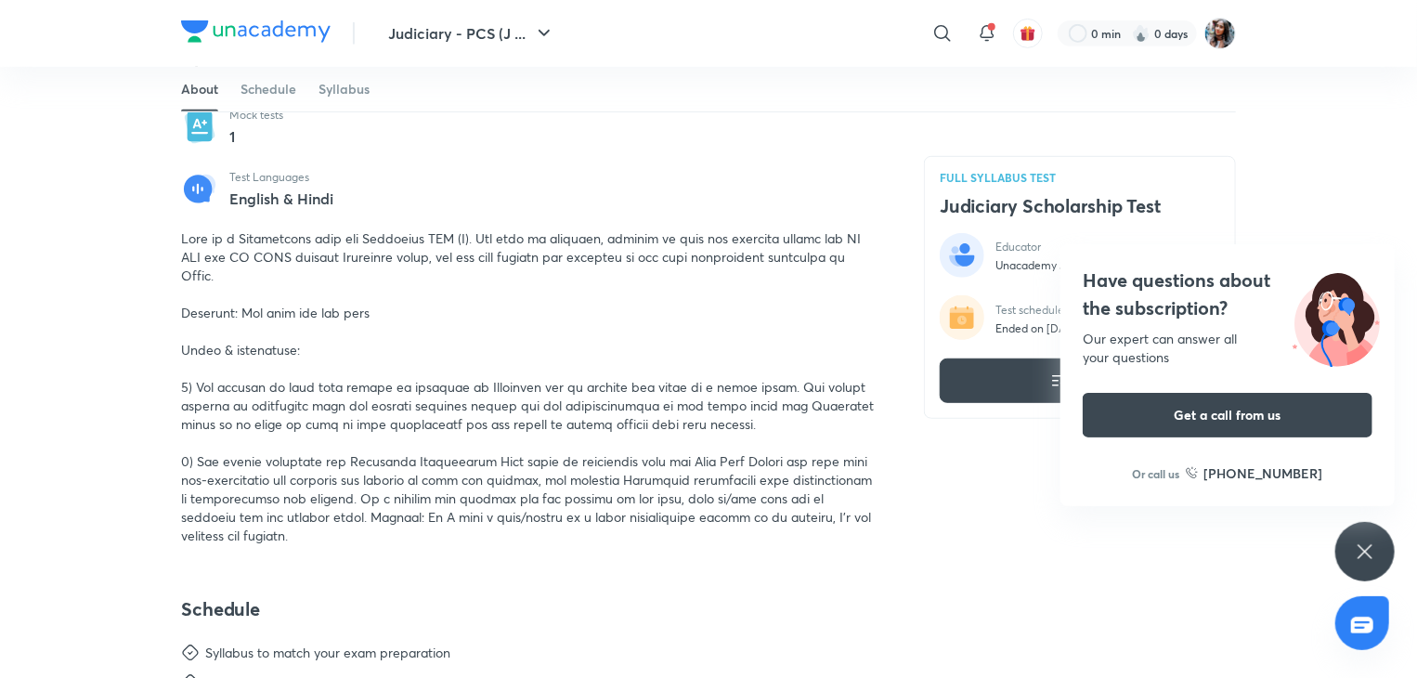
scroll to position [420, 0]
click at [196, 242] on span at bounding box center [527, 388] width 693 height 315
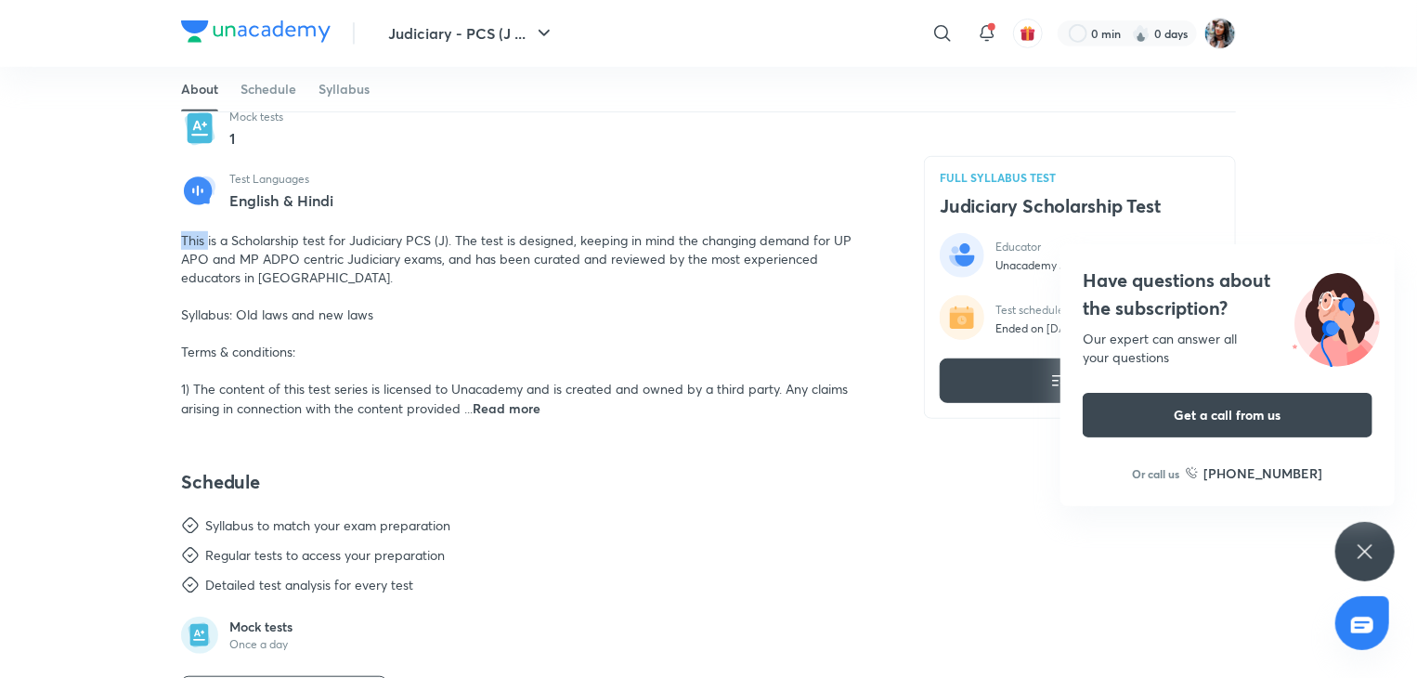
click at [196, 242] on span "This is a Scholarship test for Judiciary PCS (J). The test is designed, keeping…" at bounding box center [516, 324] width 671 height 186
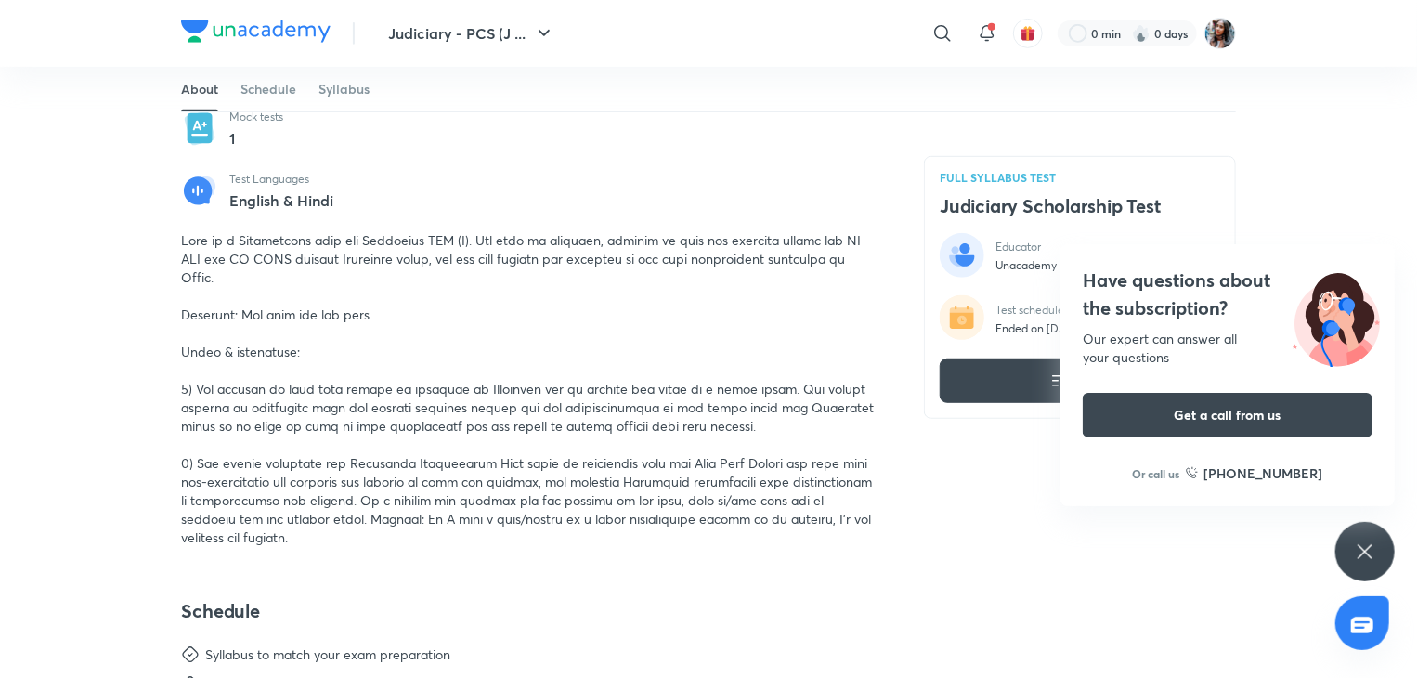
click at [196, 242] on span at bounding box center [527, 388] width 693 height 315
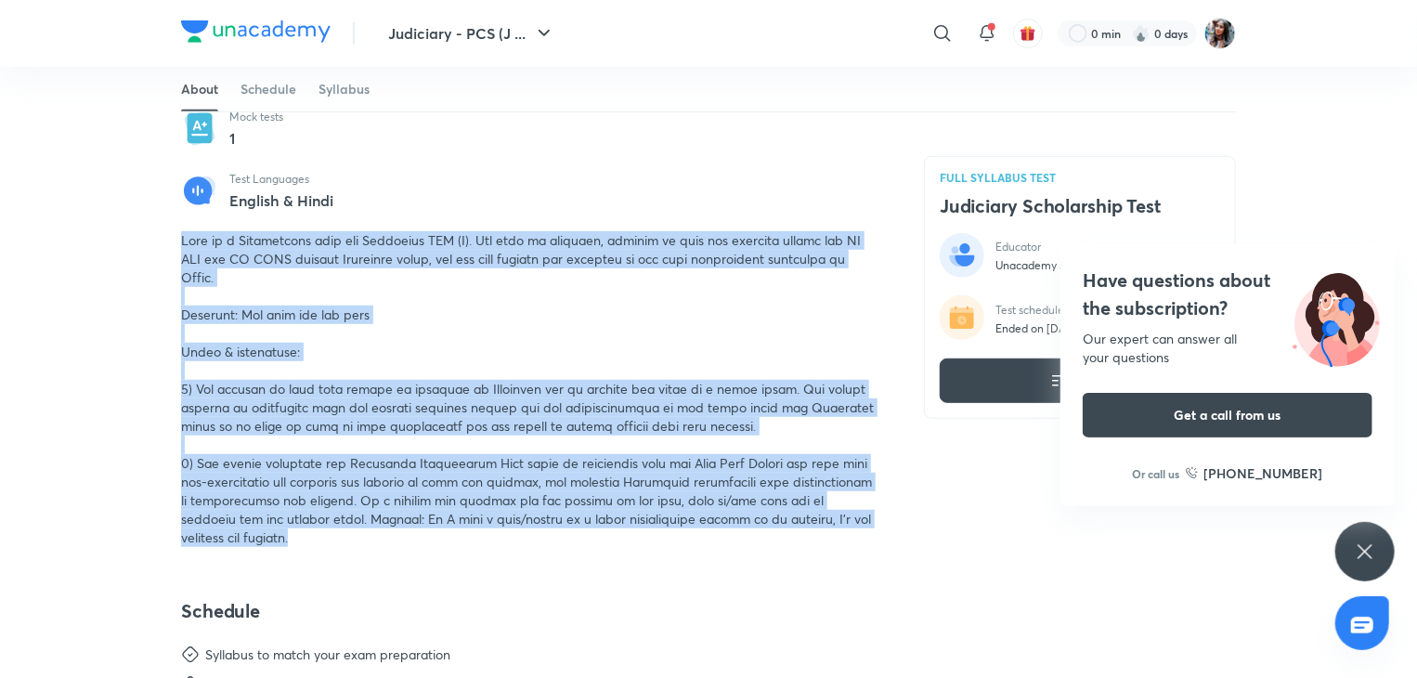
drag, startPoint x: 305, startPoint y: 532, endPoint x: 178, endPoint y: 246, distance: 312.7
click at [178, 246] on div "Judiciary - PCS (J ... ​ 0 min 0 days FULL SYLLABUS TEST Judiciary Scholarship …" at bounding box center [708, 640] width 1417 height 2121
copy span "This is a Scholarship test for Judiciary PCS (J). The test is designed, keeping…"
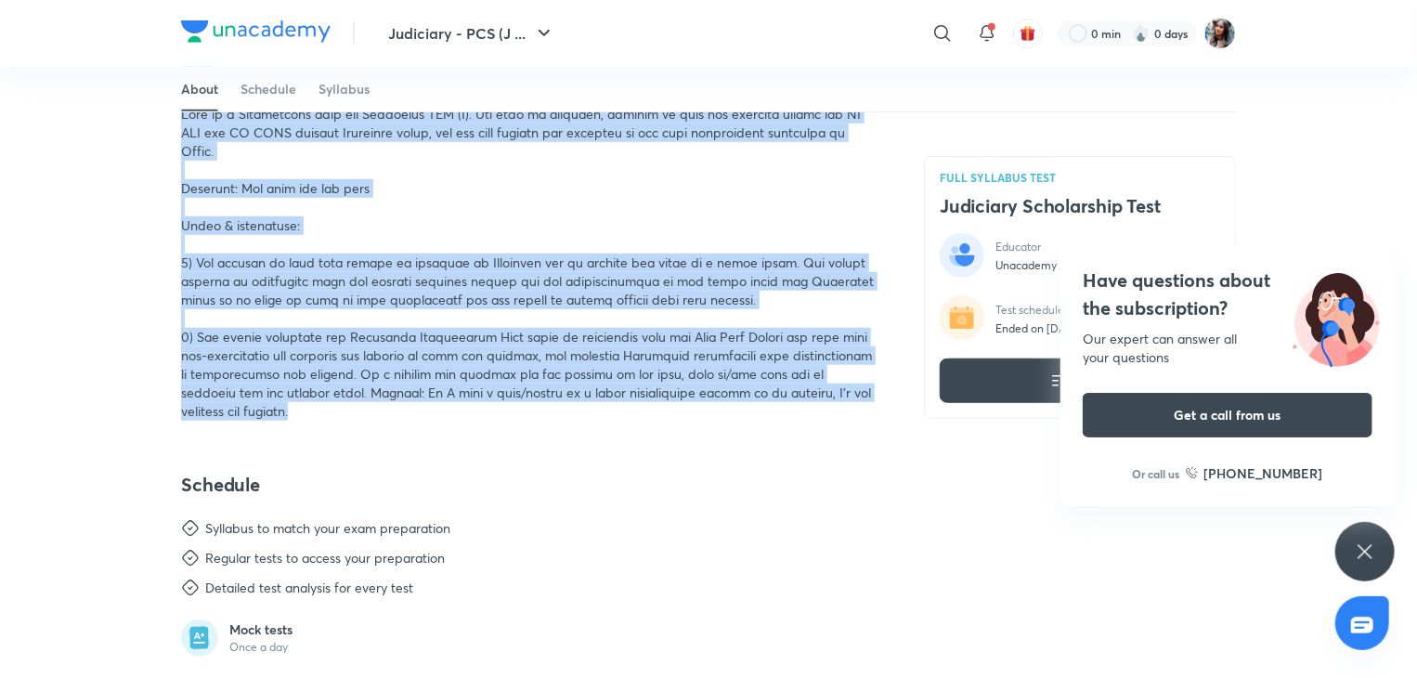
scroll to position [548, 0]
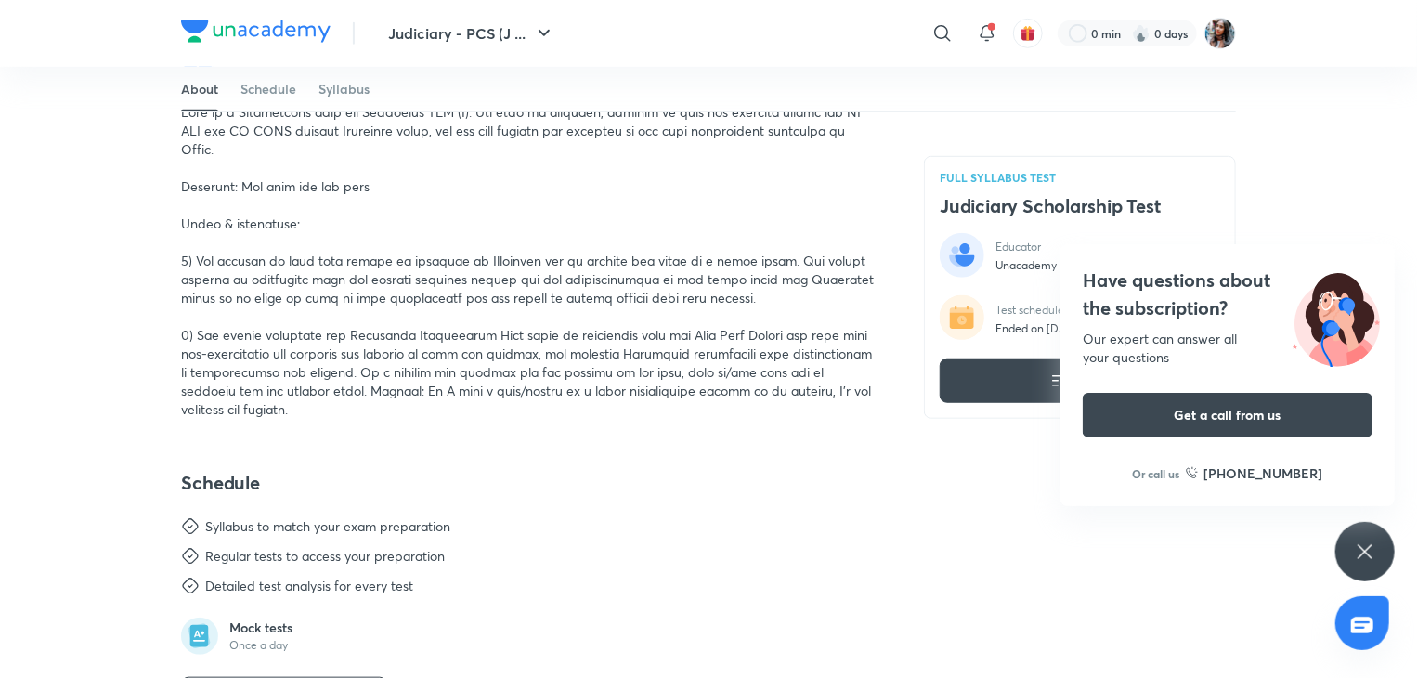
click at [539, 111] on div "About Schedule Syllabus" at bounding box center [708, 90] width 1055 height 46
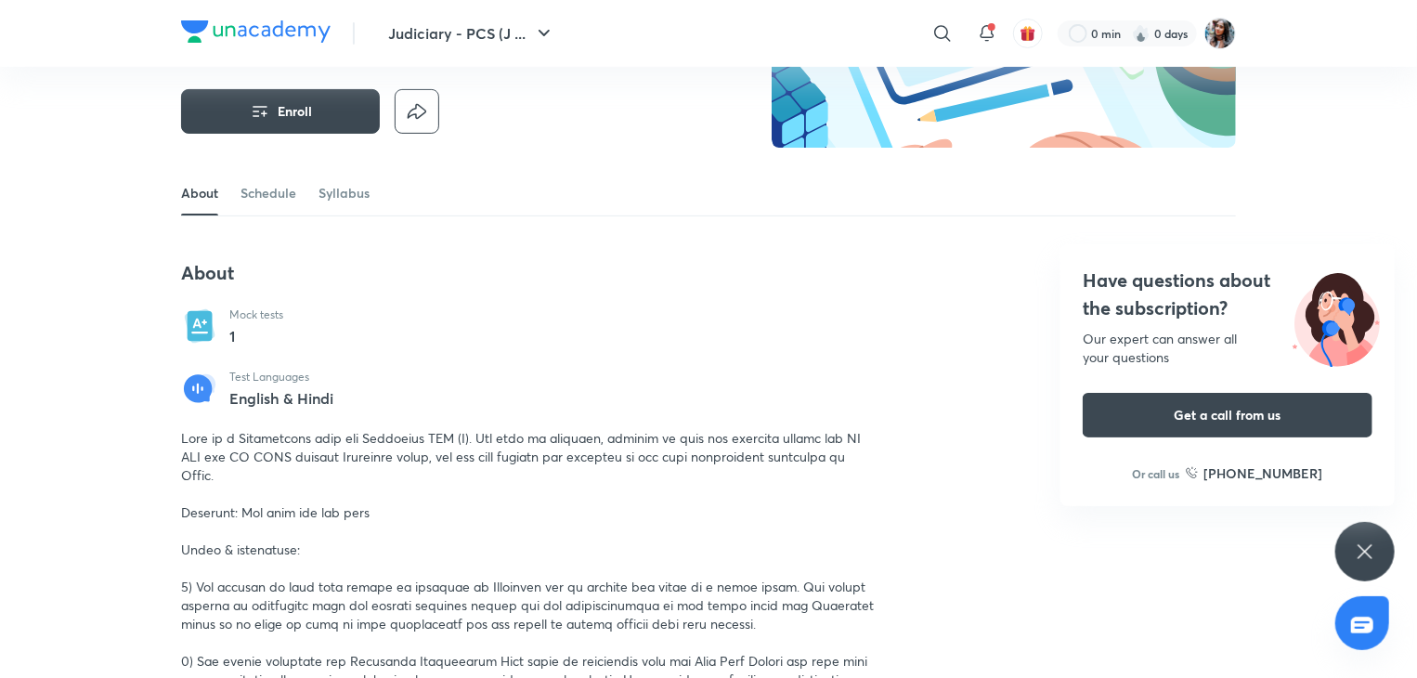
scroll to position [229, 0]
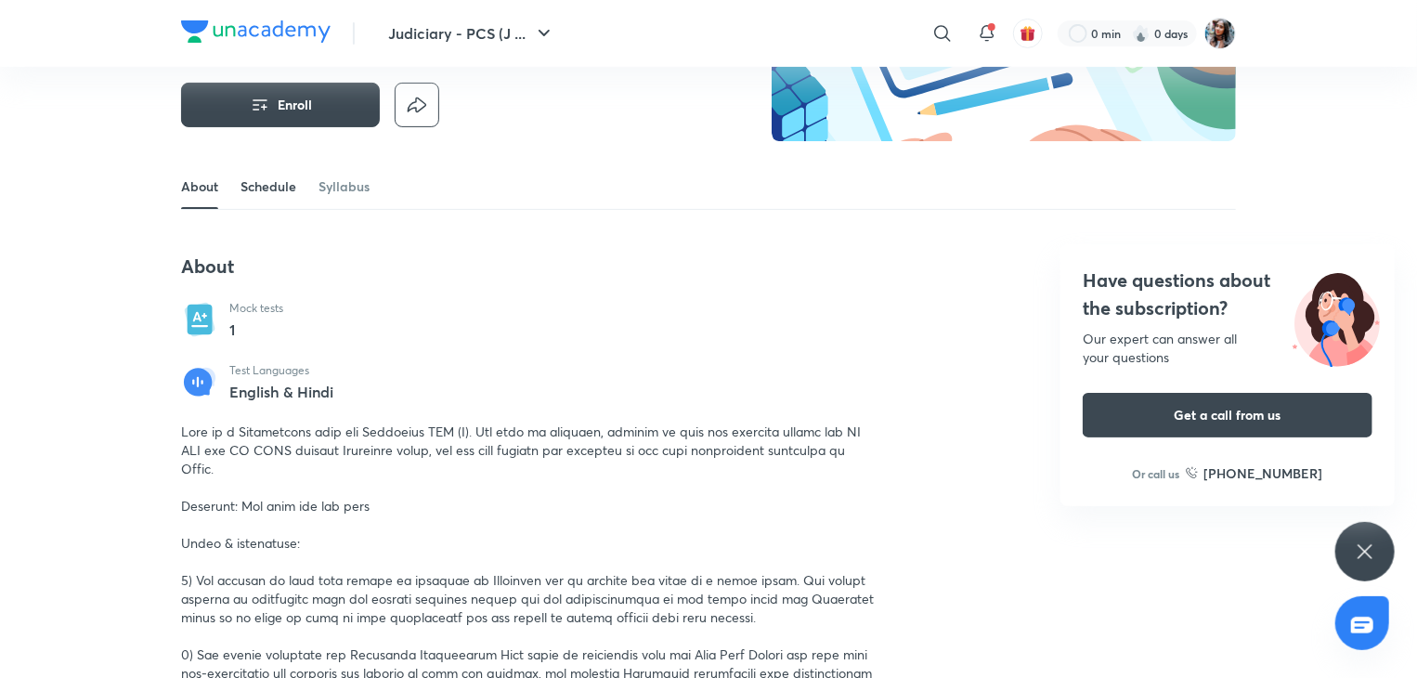
click at [267, 199] on link "Schedule" at bounding box center [269, 186] width 56 height 45
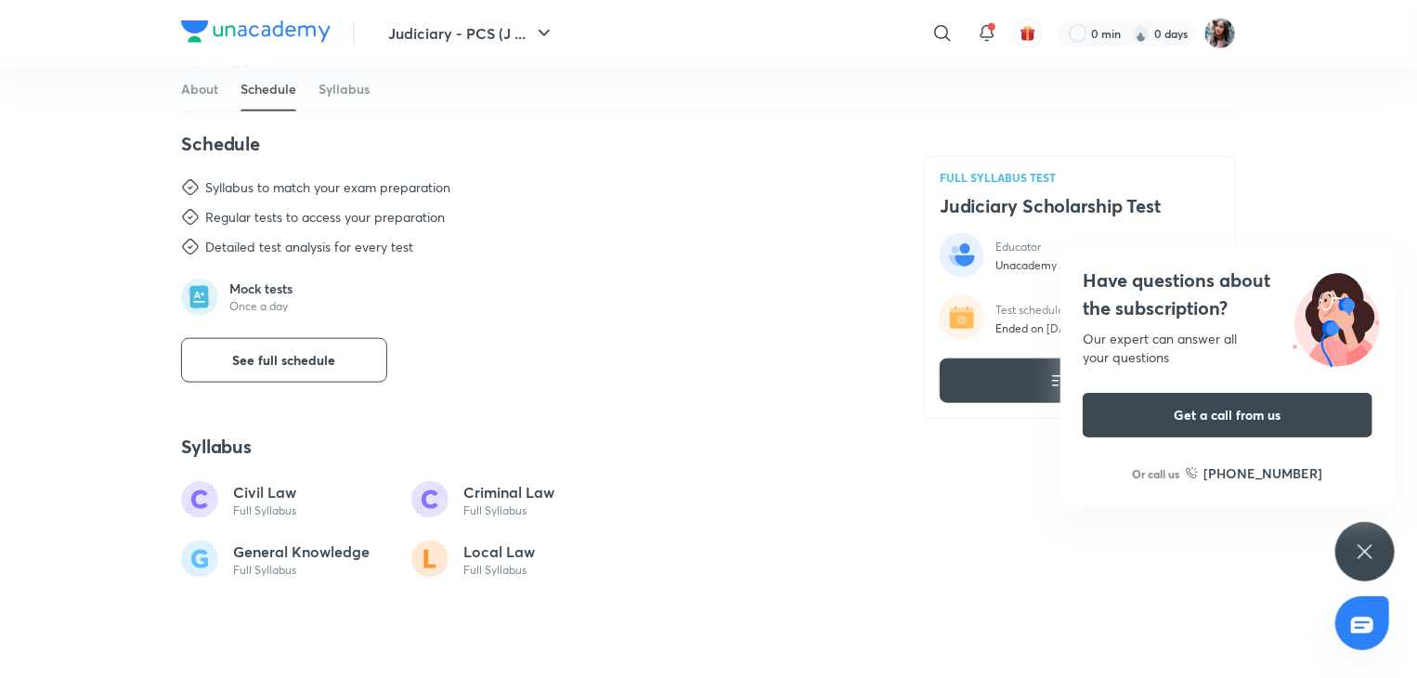
scroll to position [888, 0]
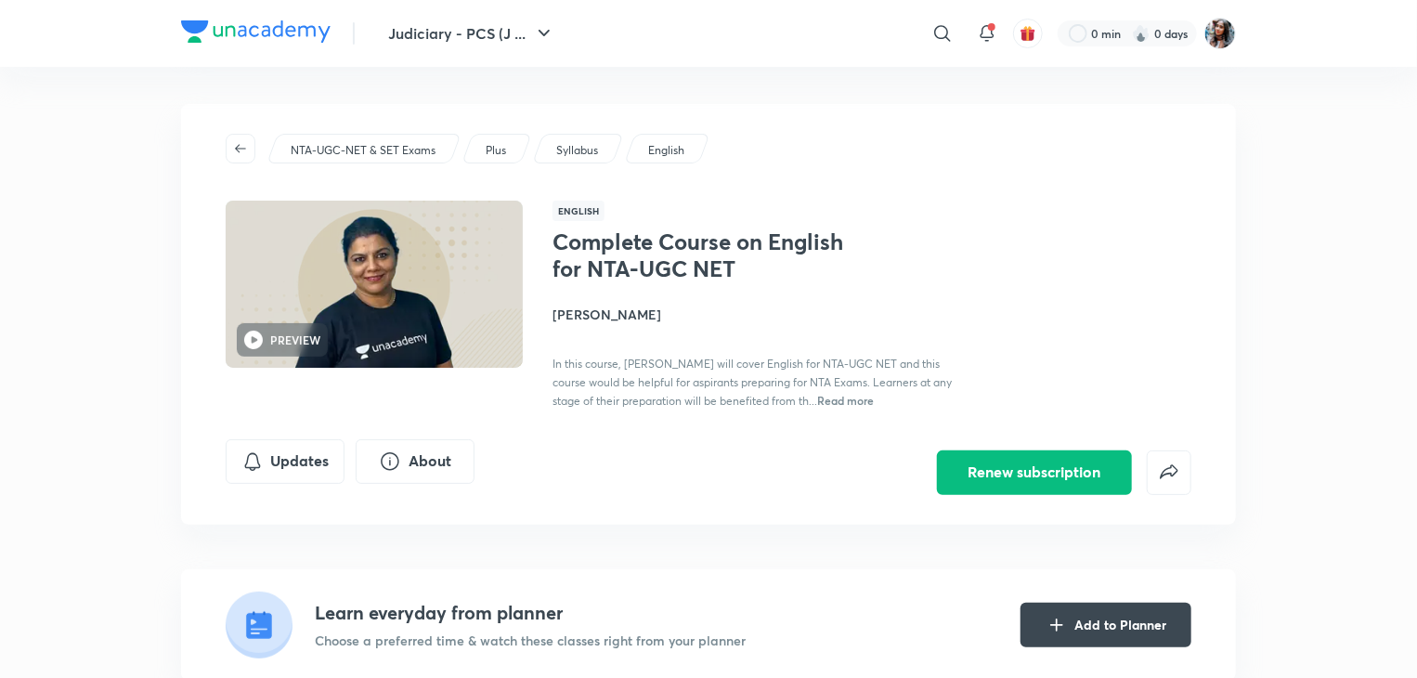
click at [936, 27] on icon at bounding box center [942, 33] width 16 height 16
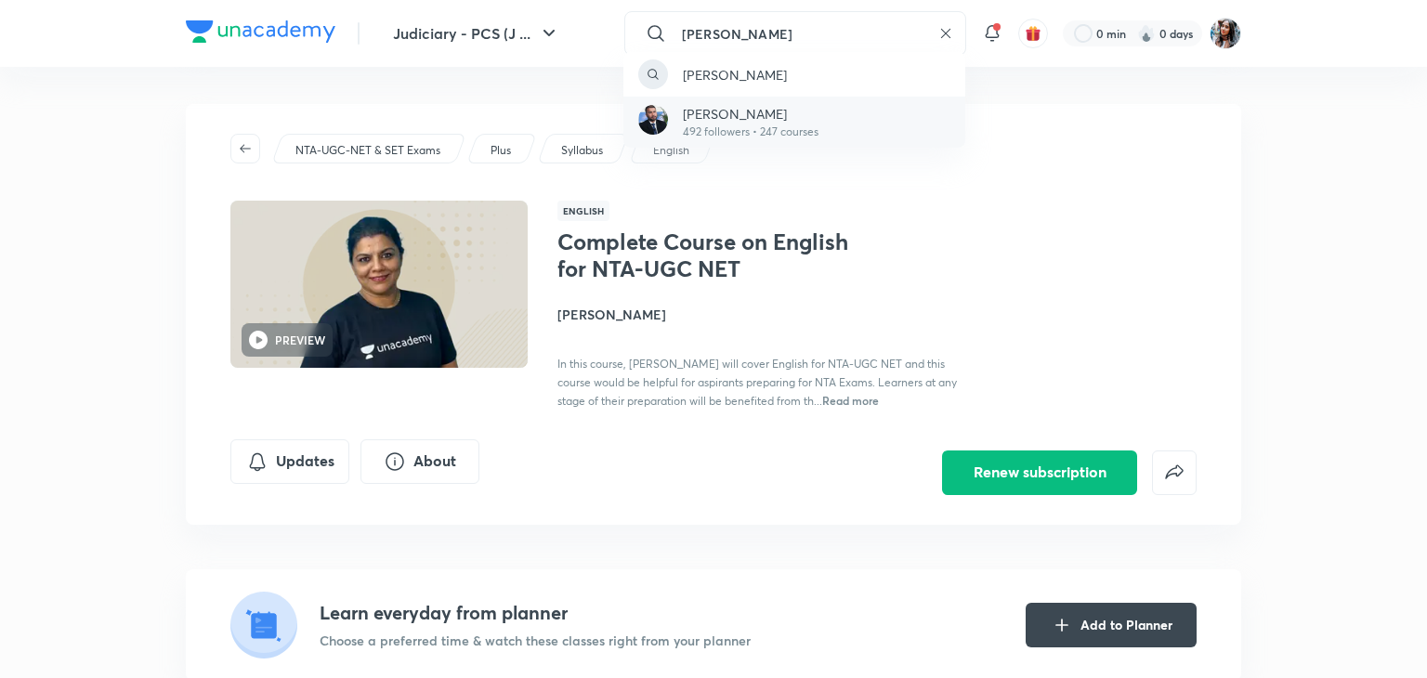
type input "varun pratap"
click at [812, 113] on p "[PERSON_NAME]" at bounding box center [751, 114] width 136 height 20
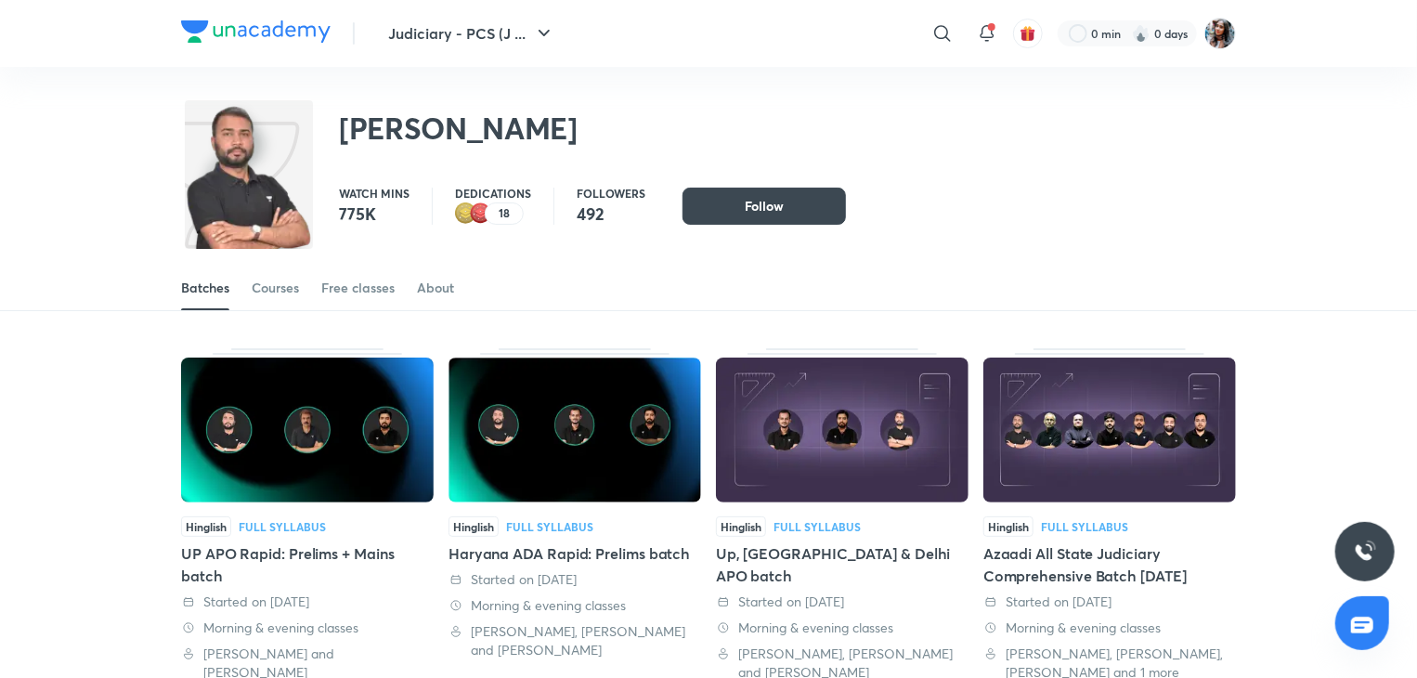
click at [825, 124] on div "[PERSON_NAME]" at bounding box center [708, 118] width 1055 height 102
click at [1219, 34] on img at bounding box center [1221, 34] width 32 height 32
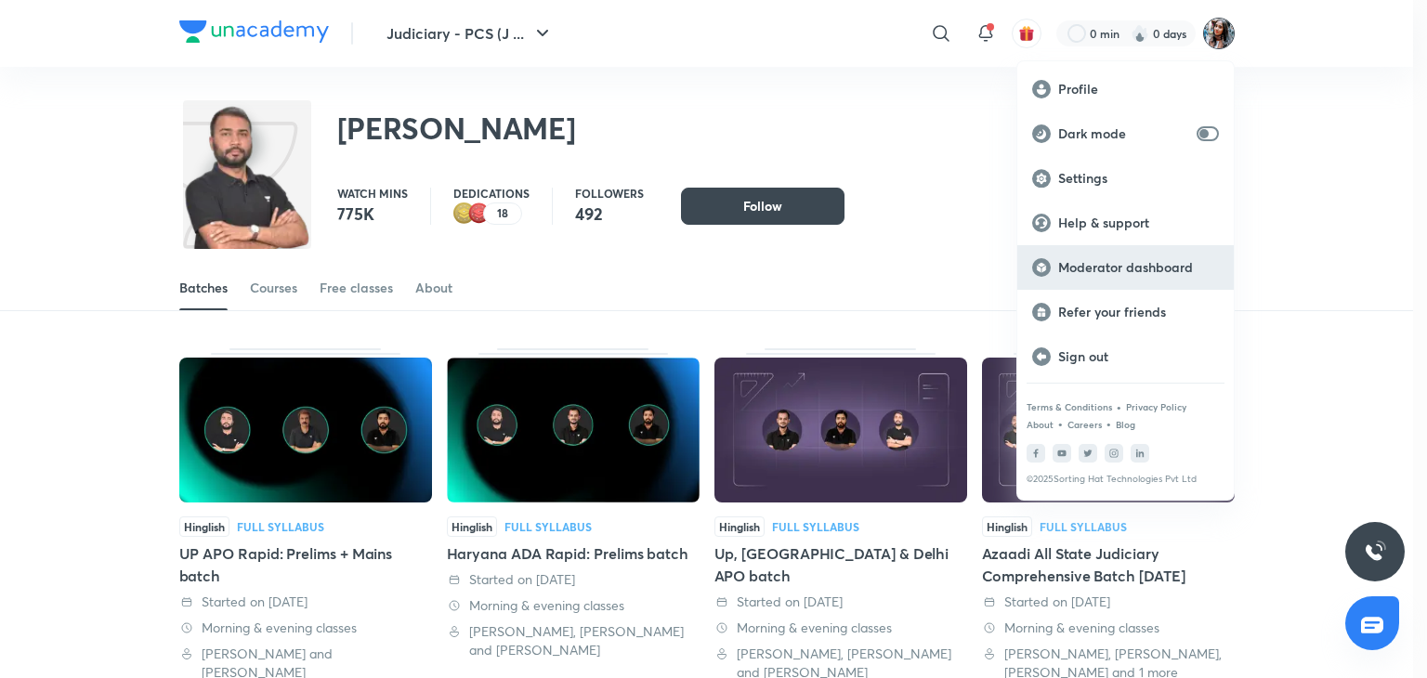
click at [1158, 255] on div "Moderator dashboard" at bounding box center [1125, 267] width 216 height 45
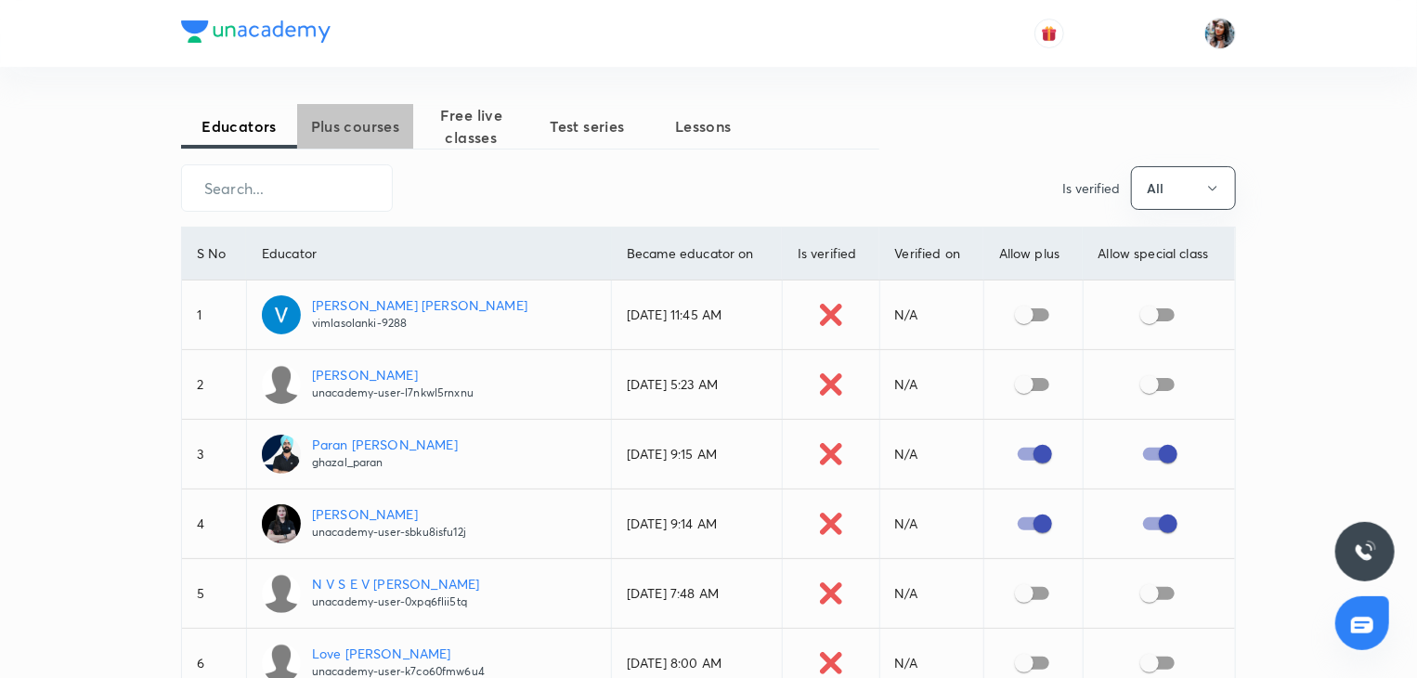
click at [390, 124] on span "Plus courses" at bounding box center [355, 126] width 116 height 22
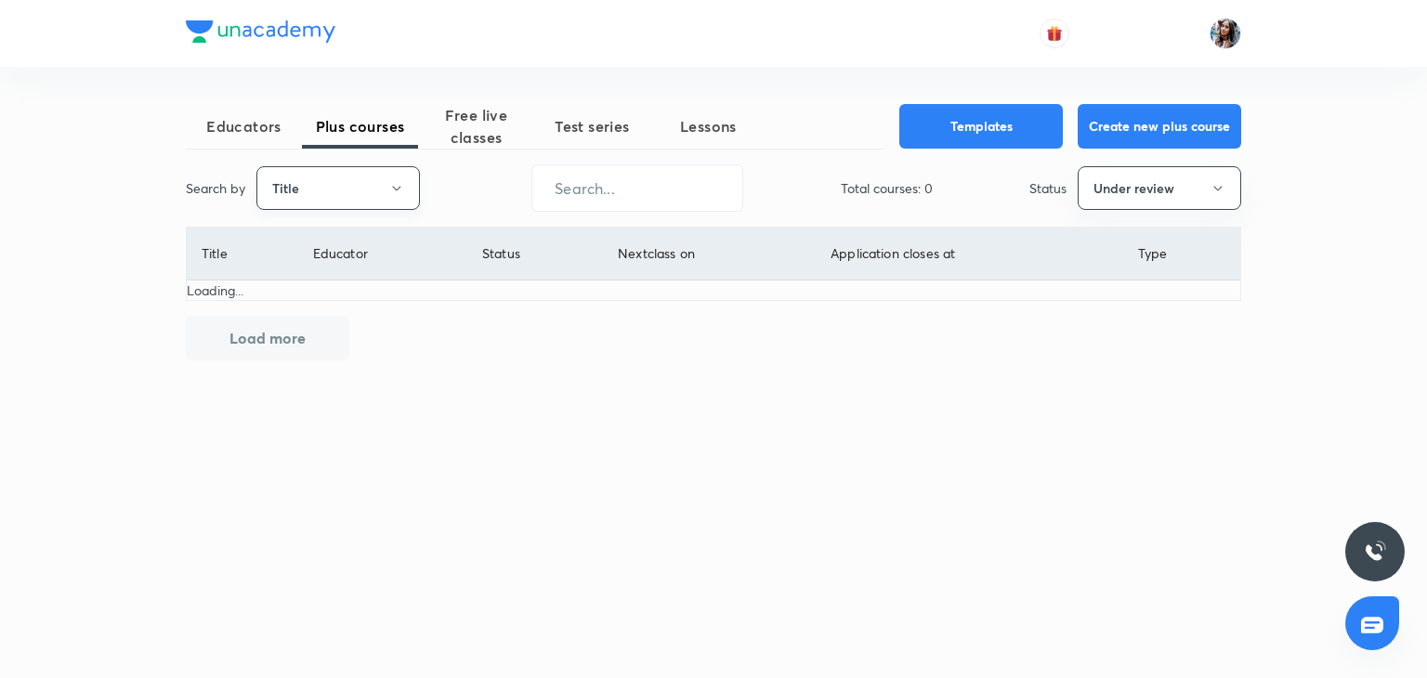
click at [347, 202] on button "Title" at bounding box center [337, 188] width 163 height 44
click at [342, 267] on li "Username" at bounding box center [338, 279] width 162 height 34
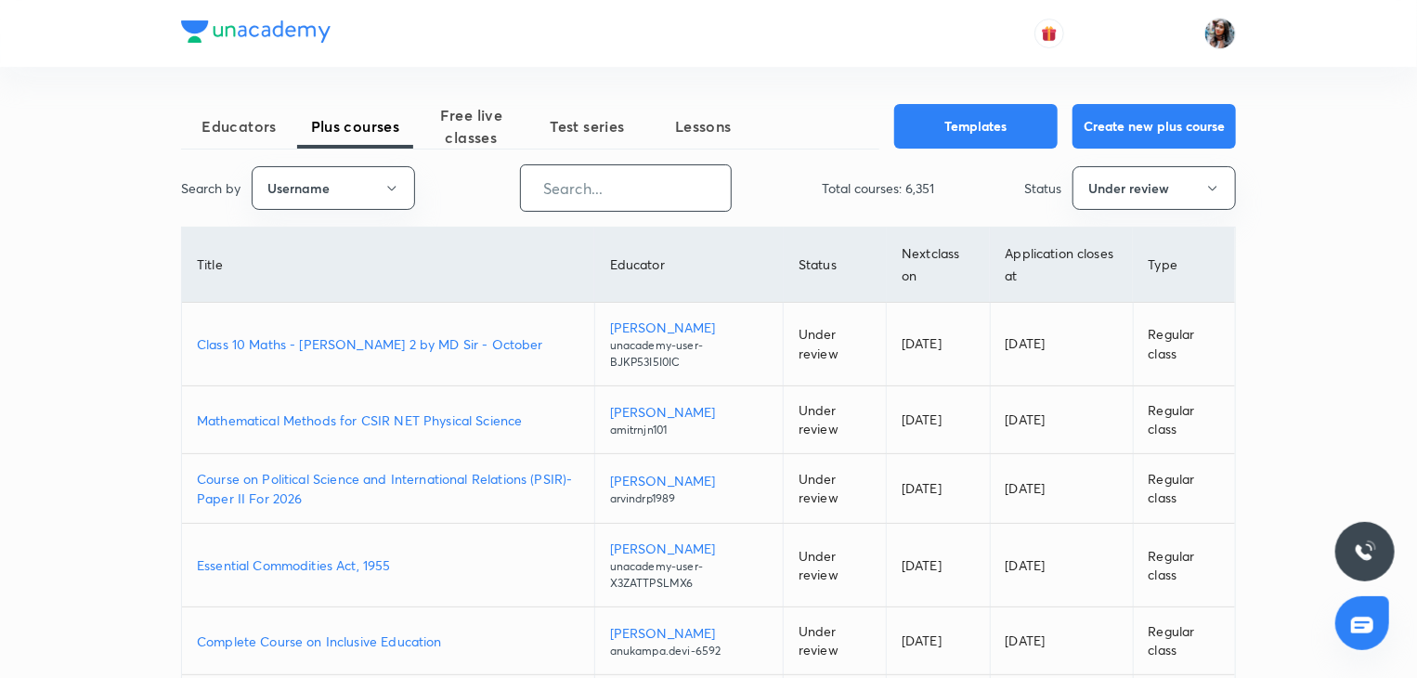
click at [604, 185] on input "text" at bounding box center [626, 187] width 210 height 47
paste input "varunpratapsingh"
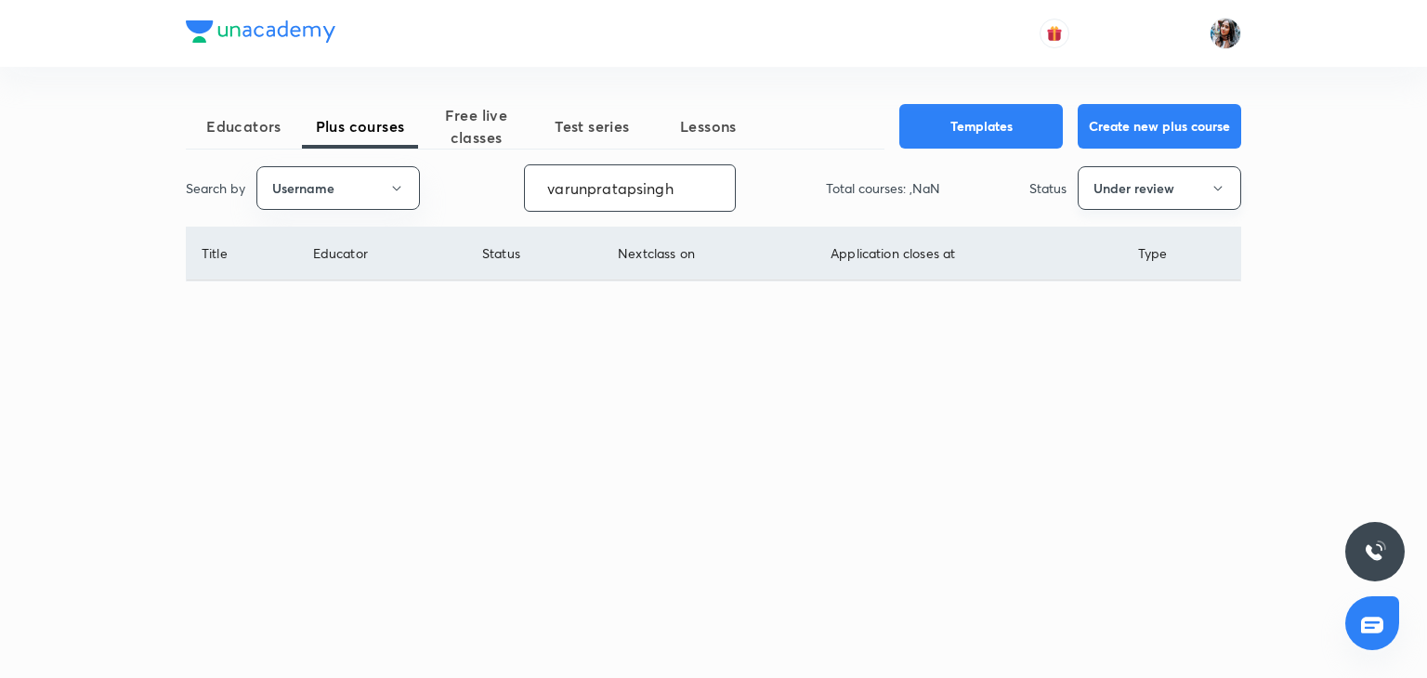
type input "varunpratapsingh"
click at [1110, 194] on button "Under review" at bounding box center [1159, 188] width 163 height 44
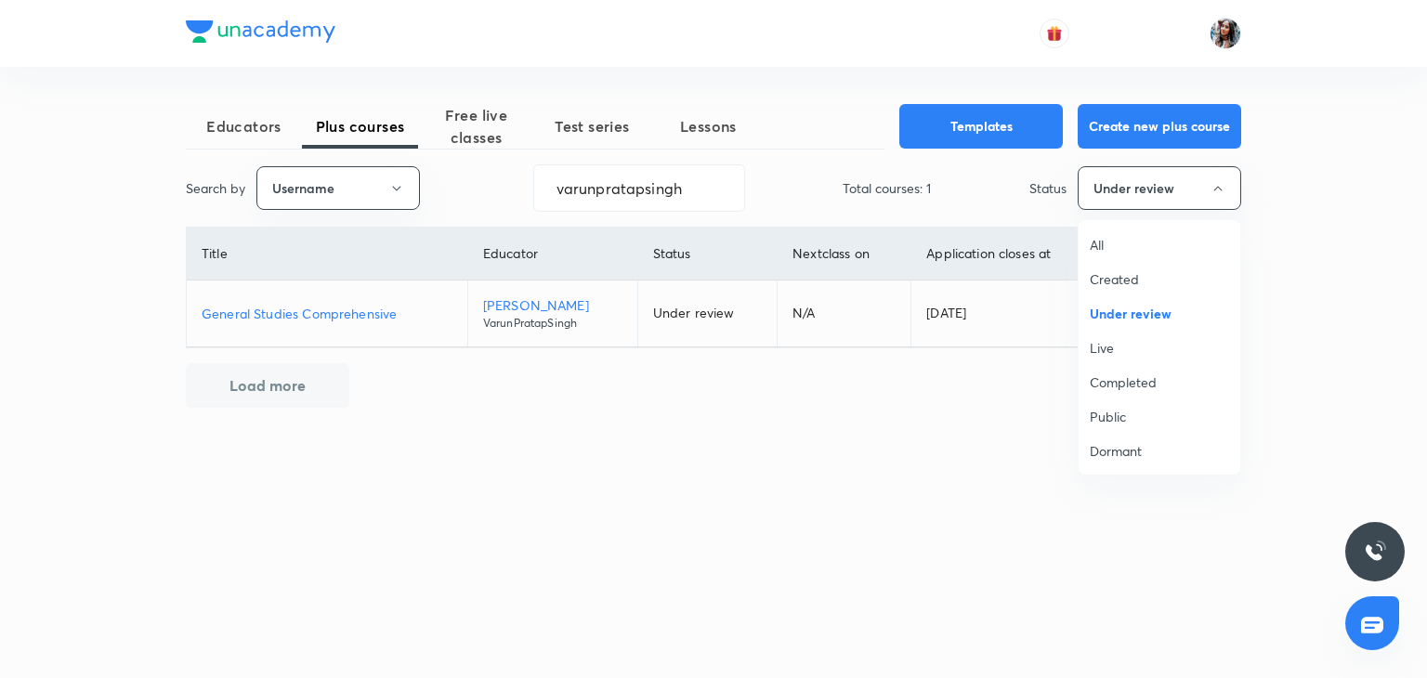
click at [1113, 231] on li "All" at bounding box center [1159, 245] width 162 height 34
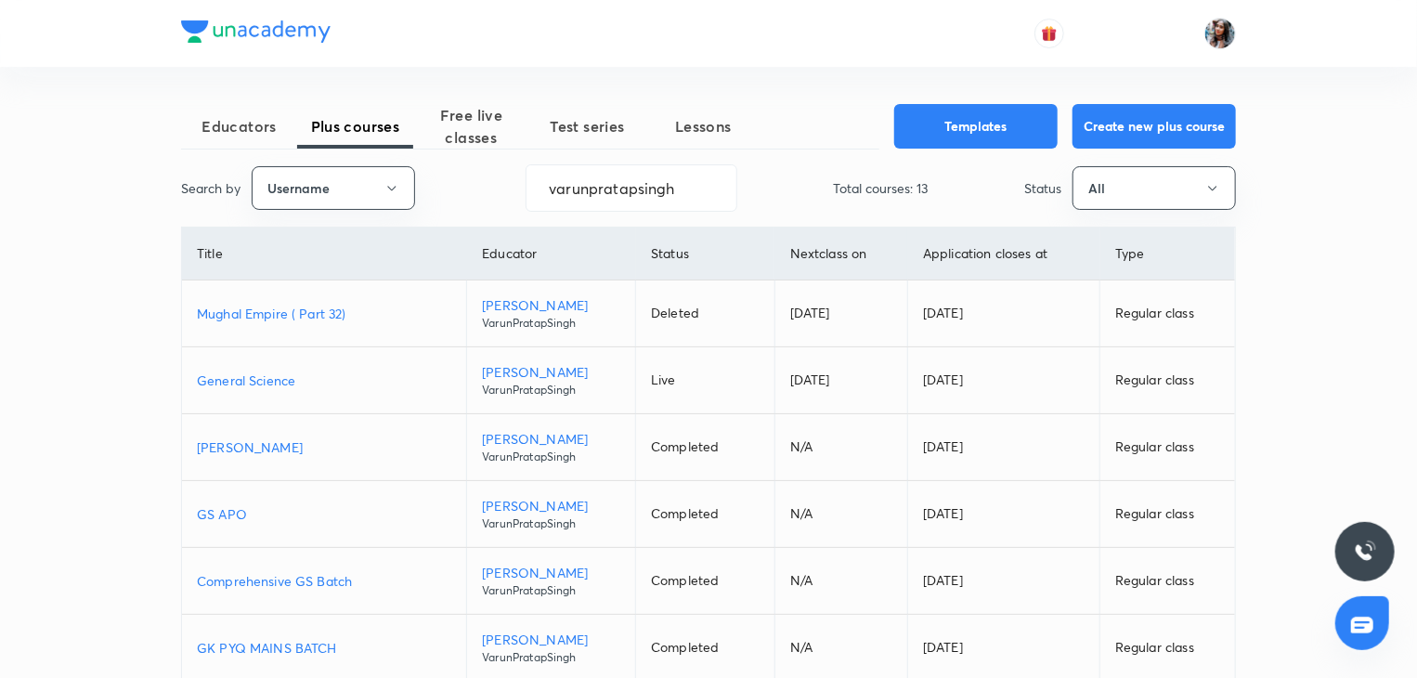
scroll to position [66, 0]
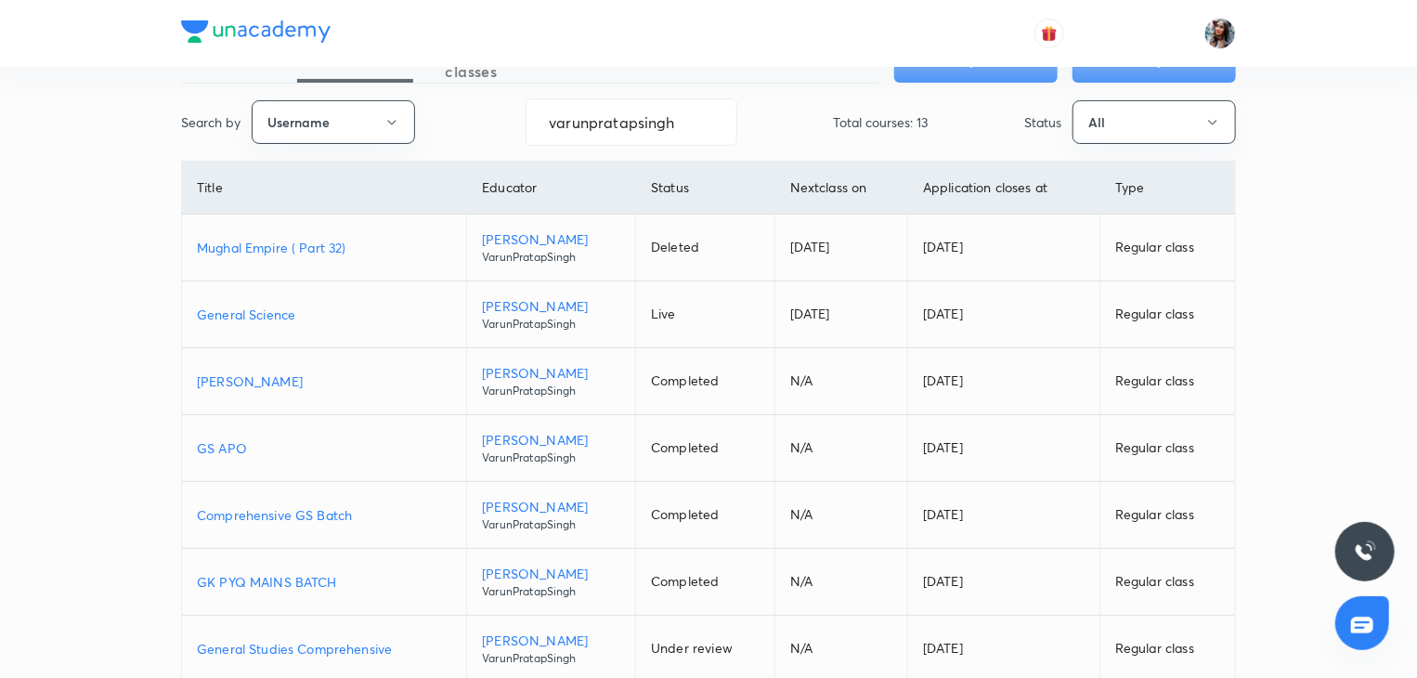
click at [242, 308] on p "General Science" at bounding box center [324, 315] width 255 height 20
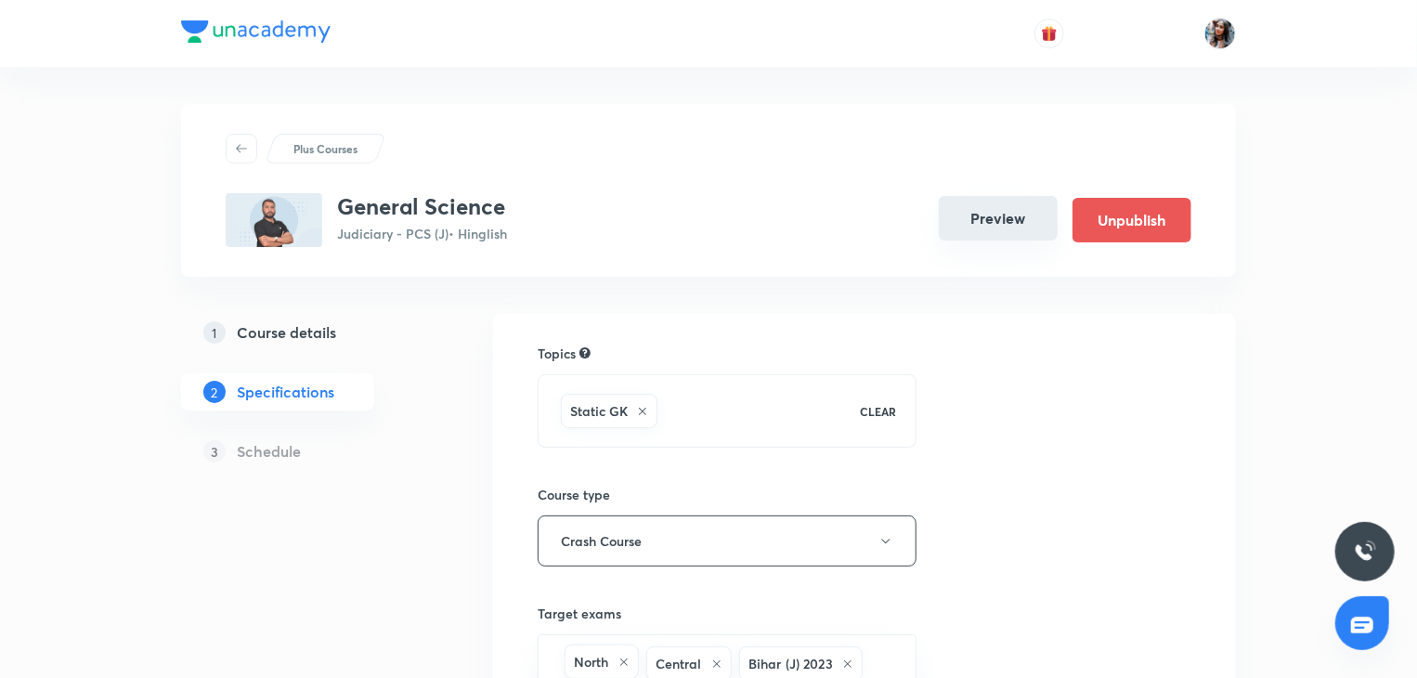
click at [1009, 216] on button "Preview" at bounding box center [998, 218] width 119 height 45
